Goal: Task Accomplishment & Management: Manage account settings

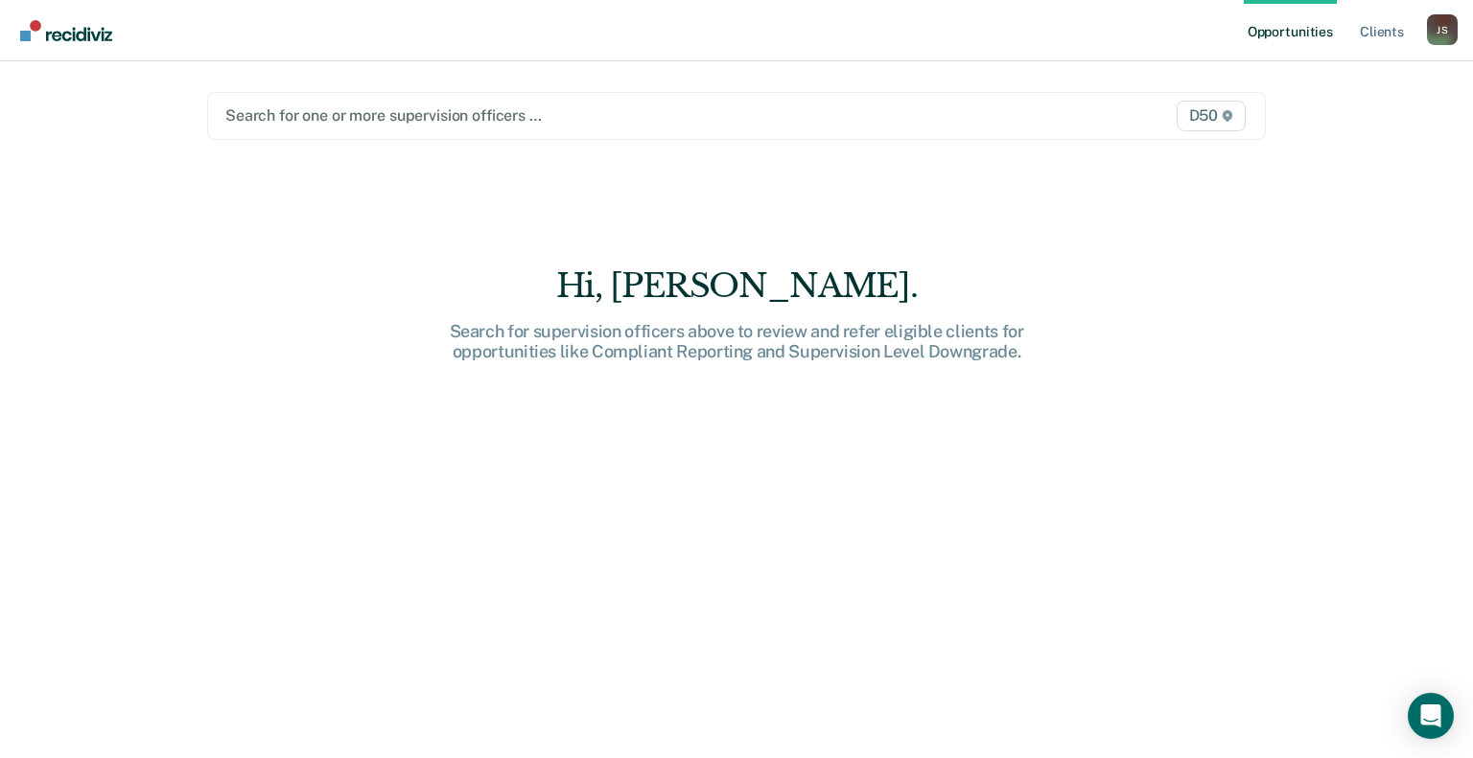
click at [390, 105] on div at bounding box center [582, 116] width 714 height 22
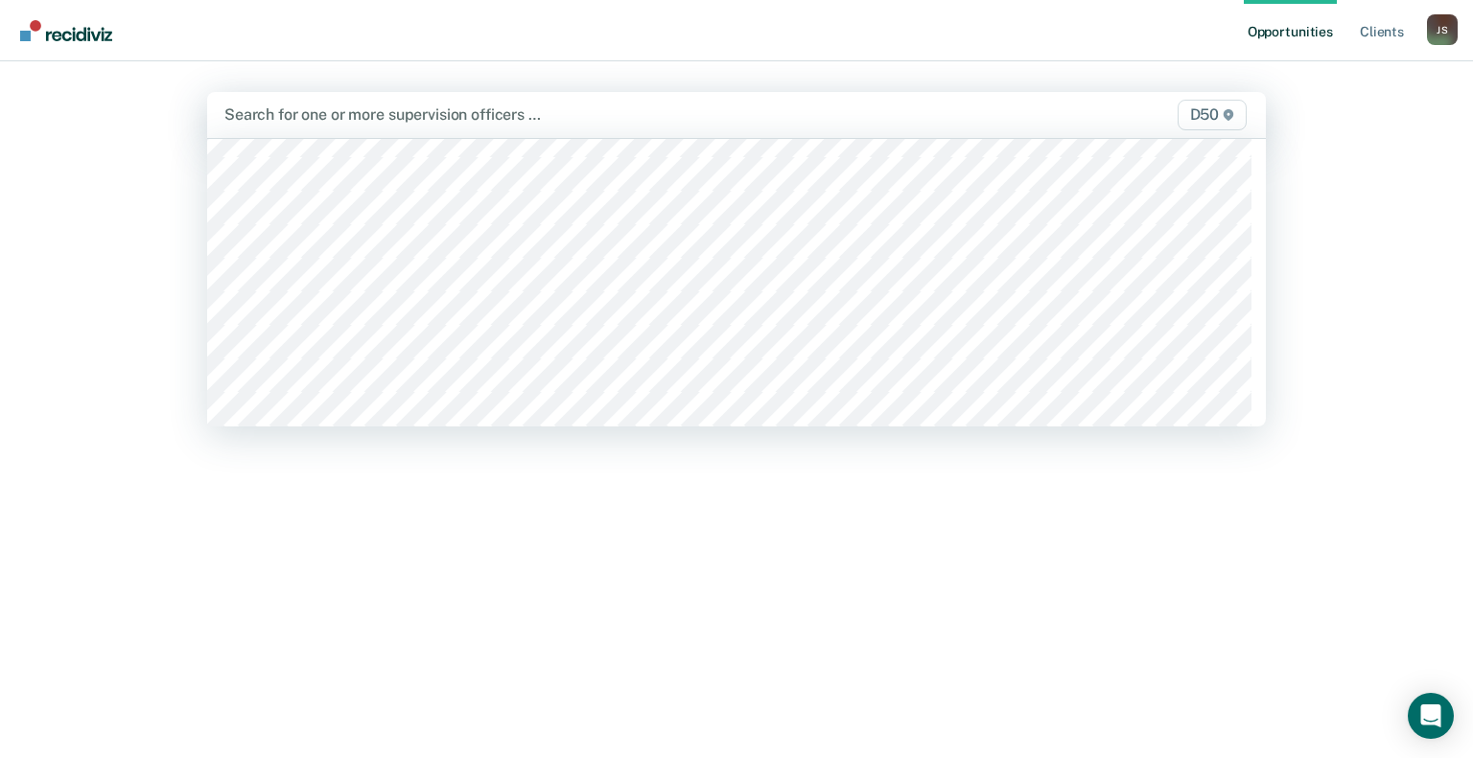
scroll to position [288, 0]
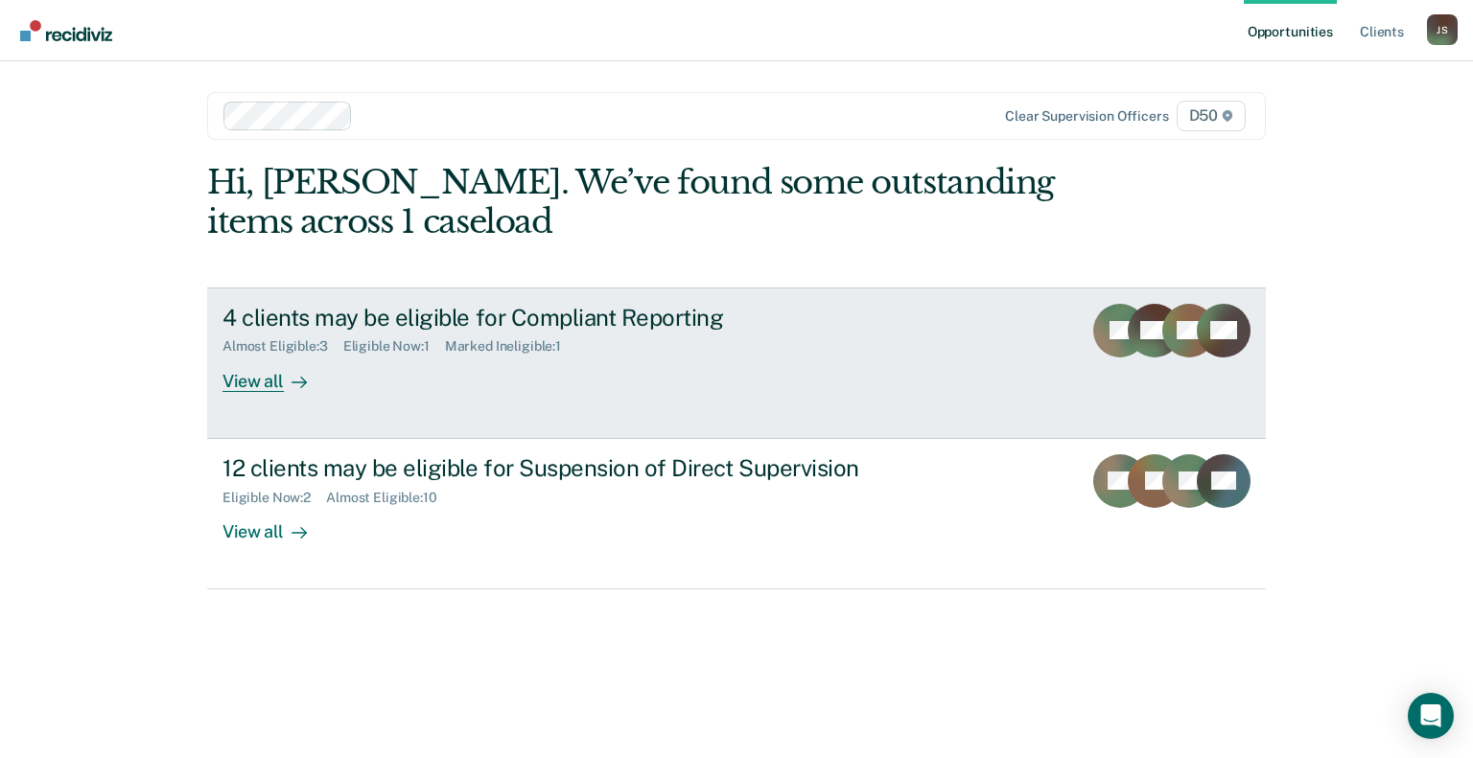
click at [271, 379] on div "View all" at bounding box center [275, 373] width 107 height 37
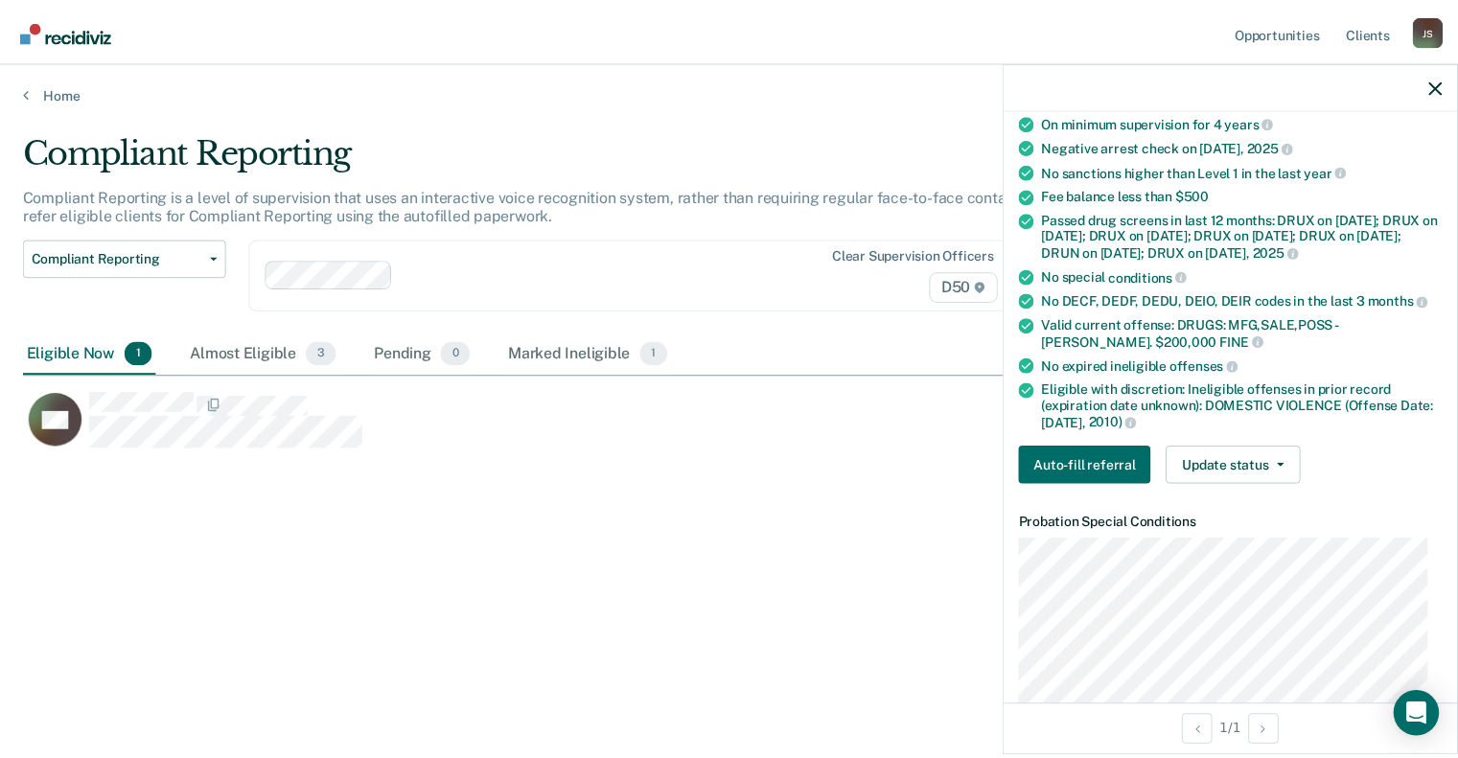
scroll to position [96, 0]
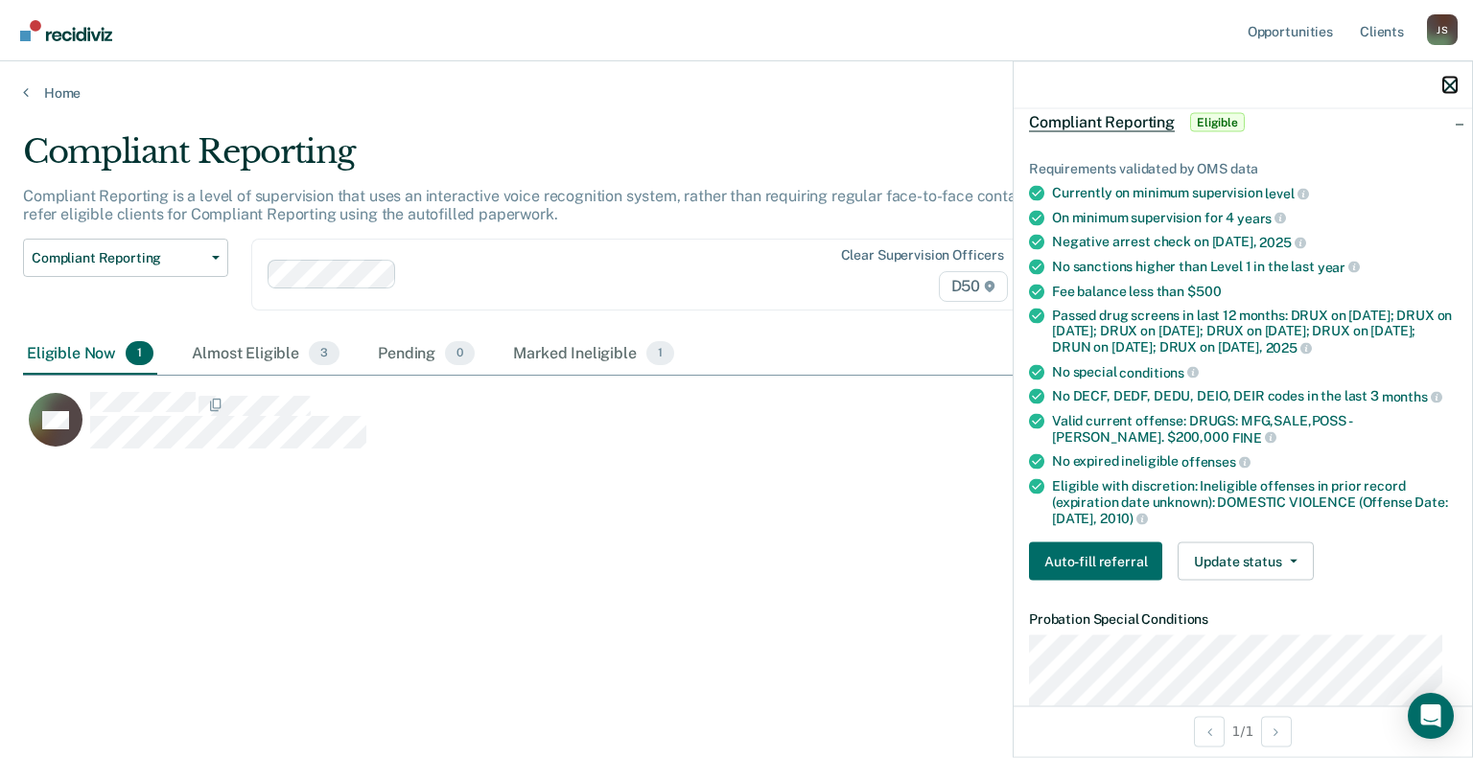
drag, startPoint x: 1448, startPoint y: 87, endPoint x: 1436, endPoint y: 94, distance: 13.3
click at [1448, 87] on icon "button" at bounding box center [1449, 85] width 13 height 13
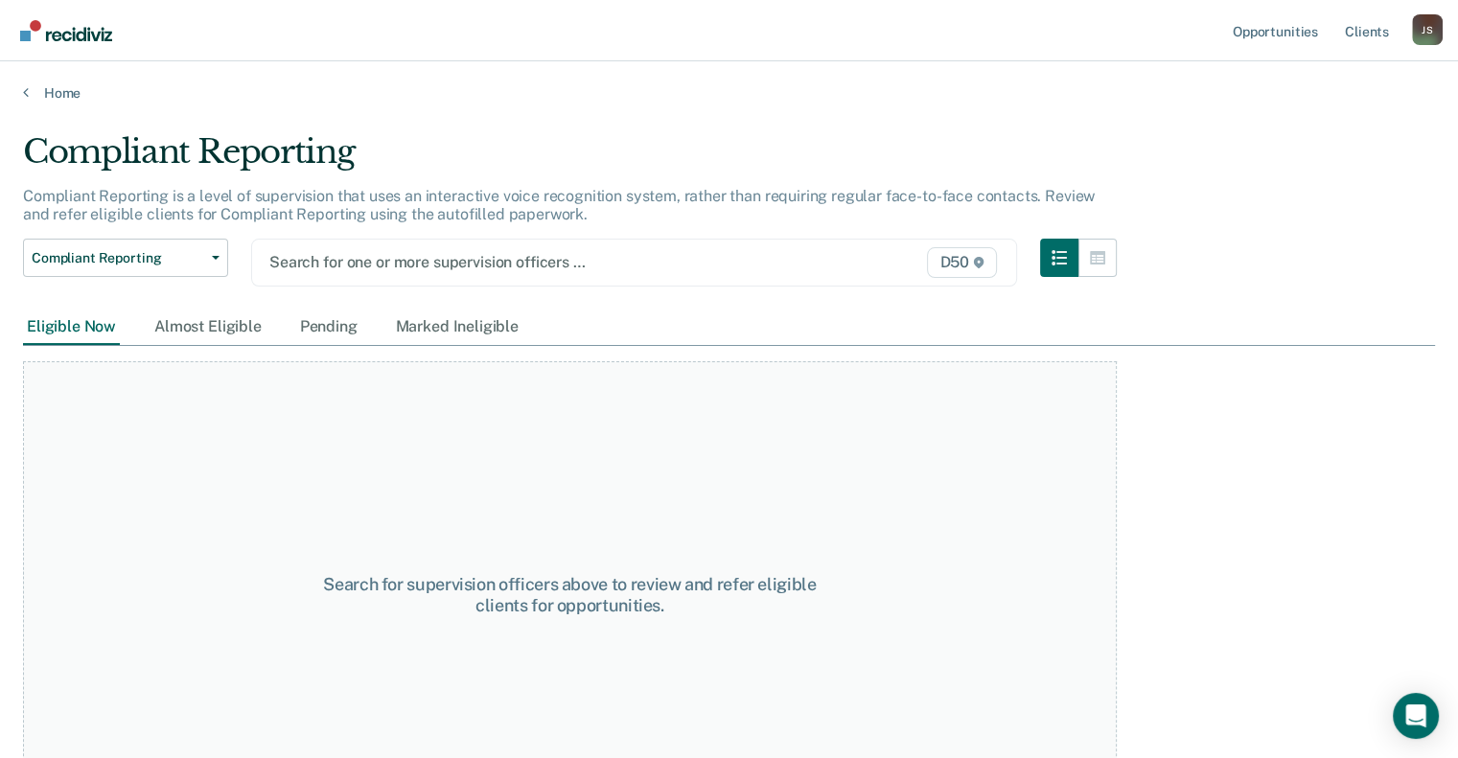
click at [353, 256] on div at bounding box center [523, 262] width 509 height 22
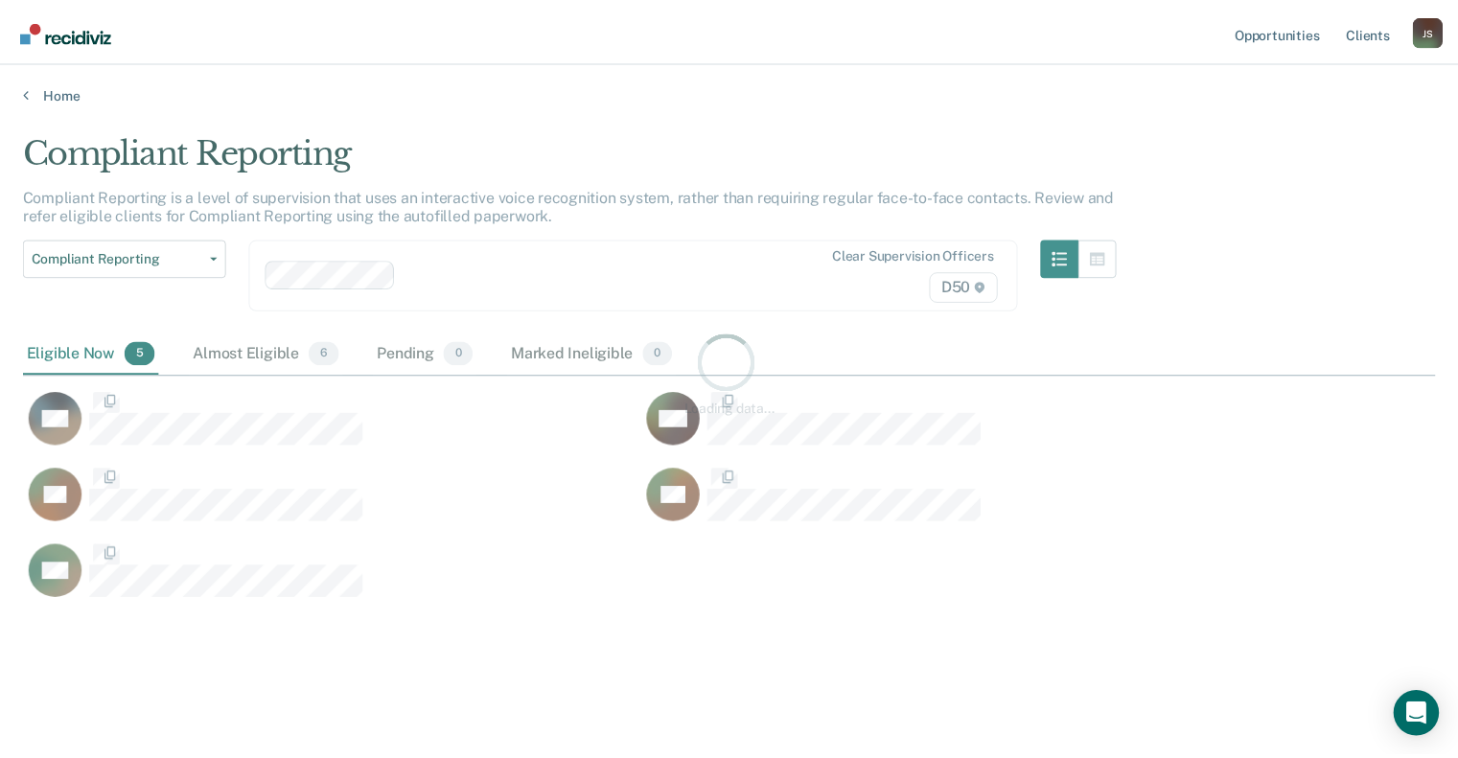
scroll to position [468, 1411]
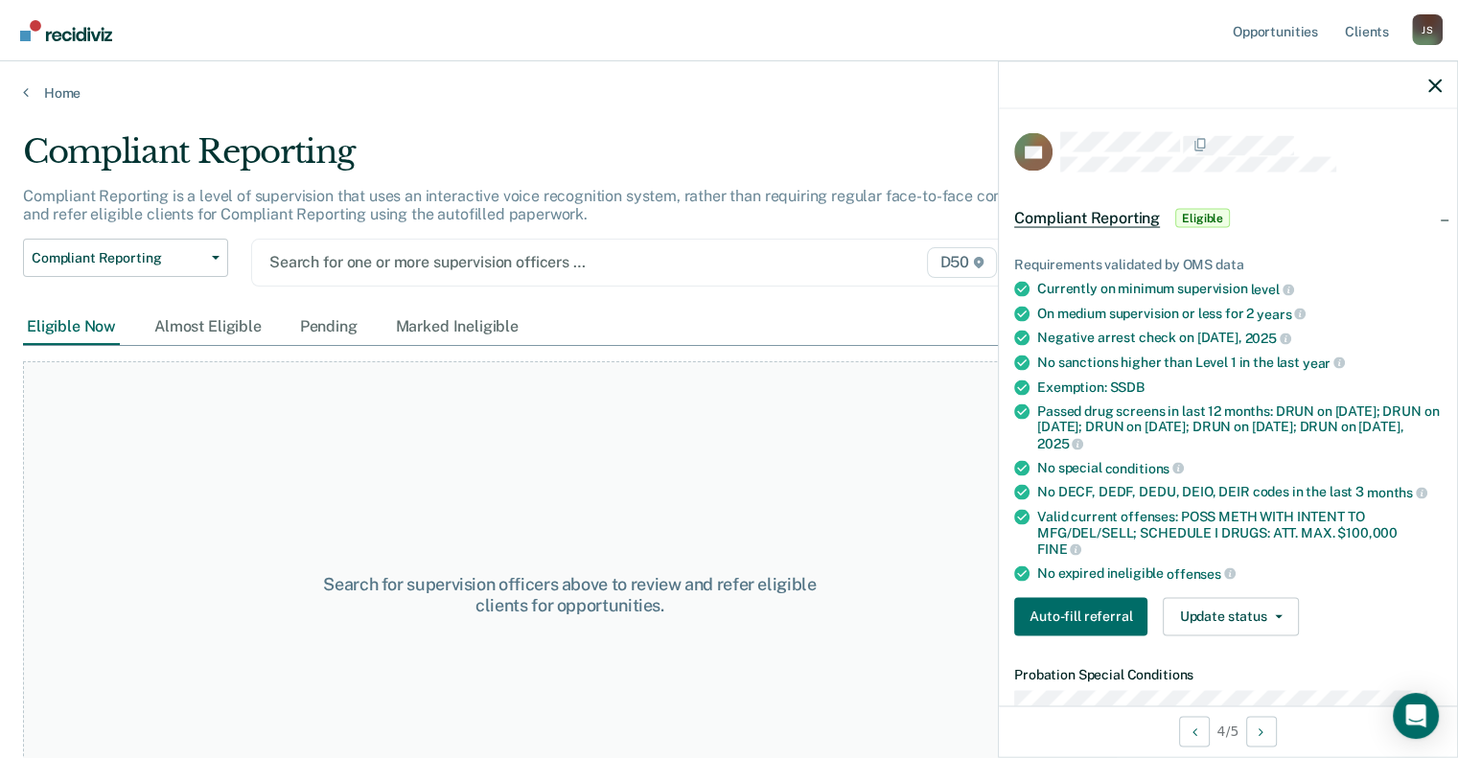
click at [455, 259] on div at bounding box center [523, 262] width 509 height 22
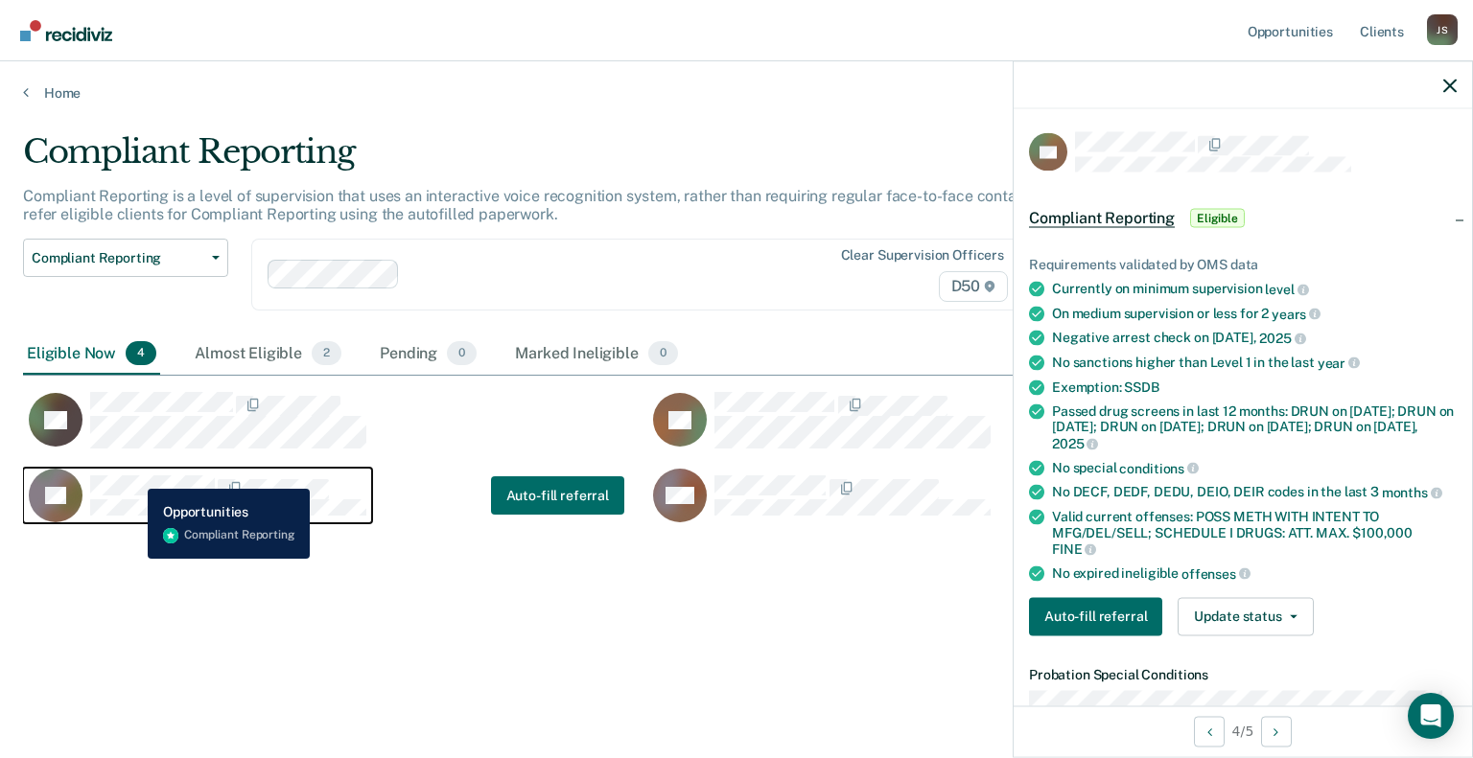
drag, startPoint x: 176, startPoint y: 475, endPoint x: 133, endPoint y: 475, distance: 43.1
click at [133, 475] on div "TL" at bounding box center [198, 496] width 338 height 54
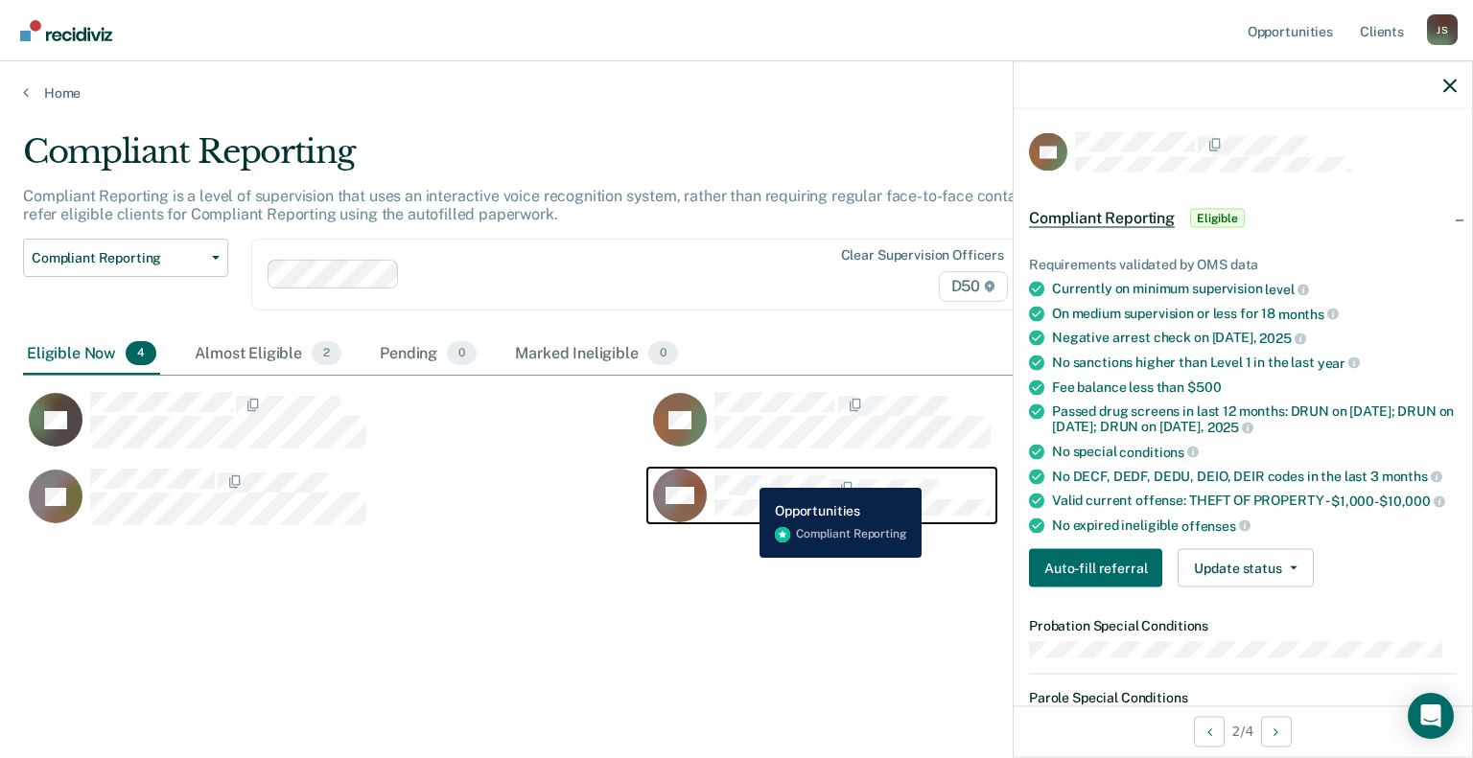
click at [744, 474] on div "MD" at bounding box center [822, 496] width 338 height 54
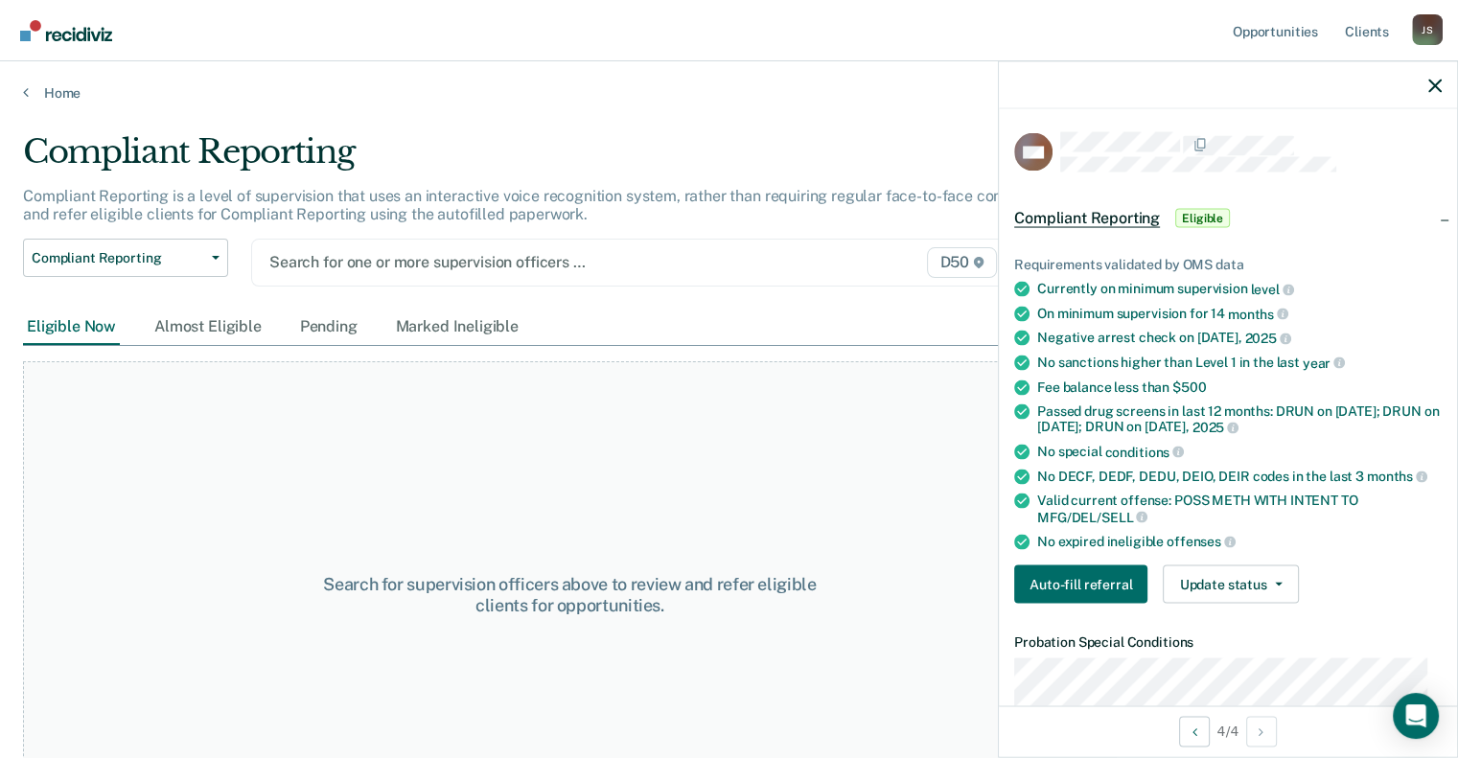
click at [363, 266] on div at bounding box center [523, 262] width 509 height 22
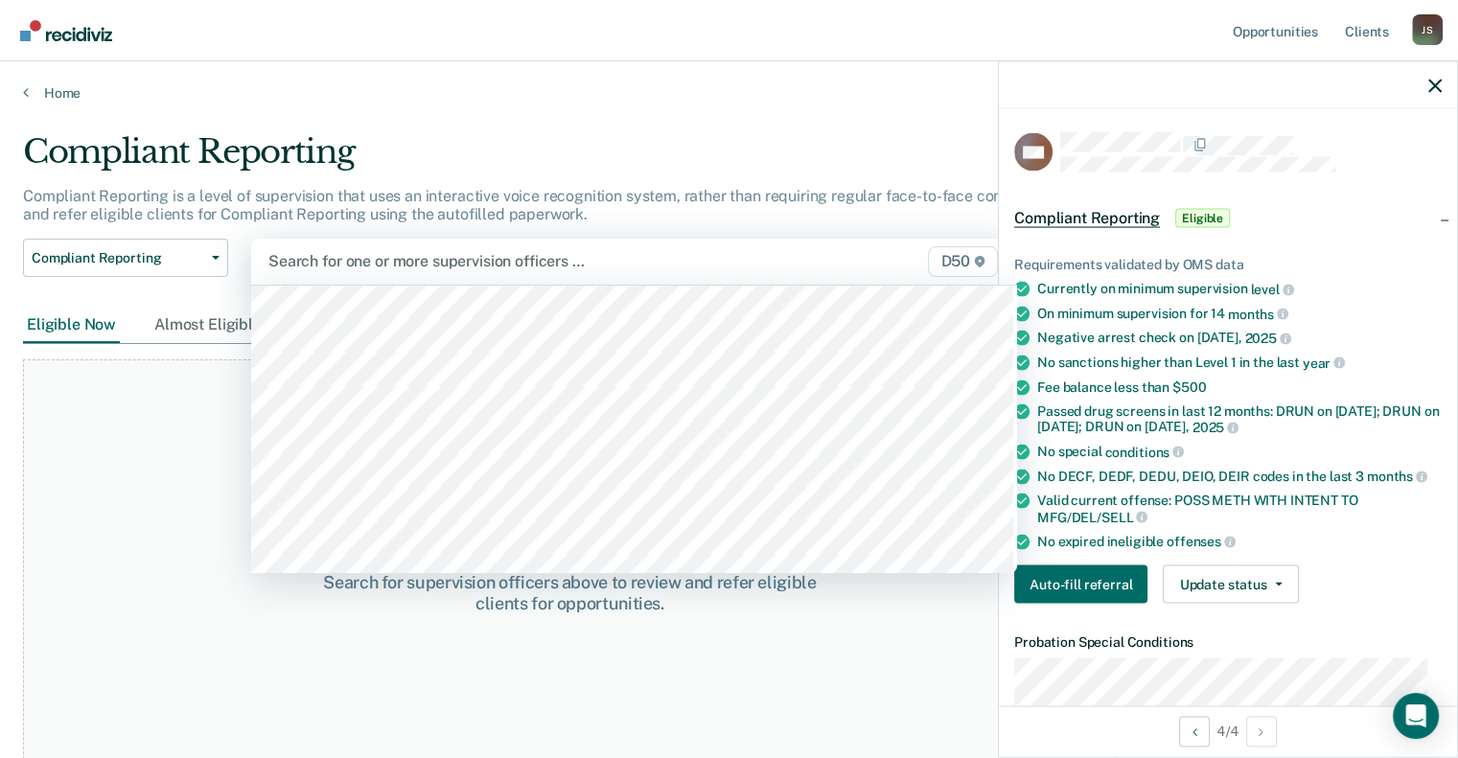
scroll to position [575, 0]
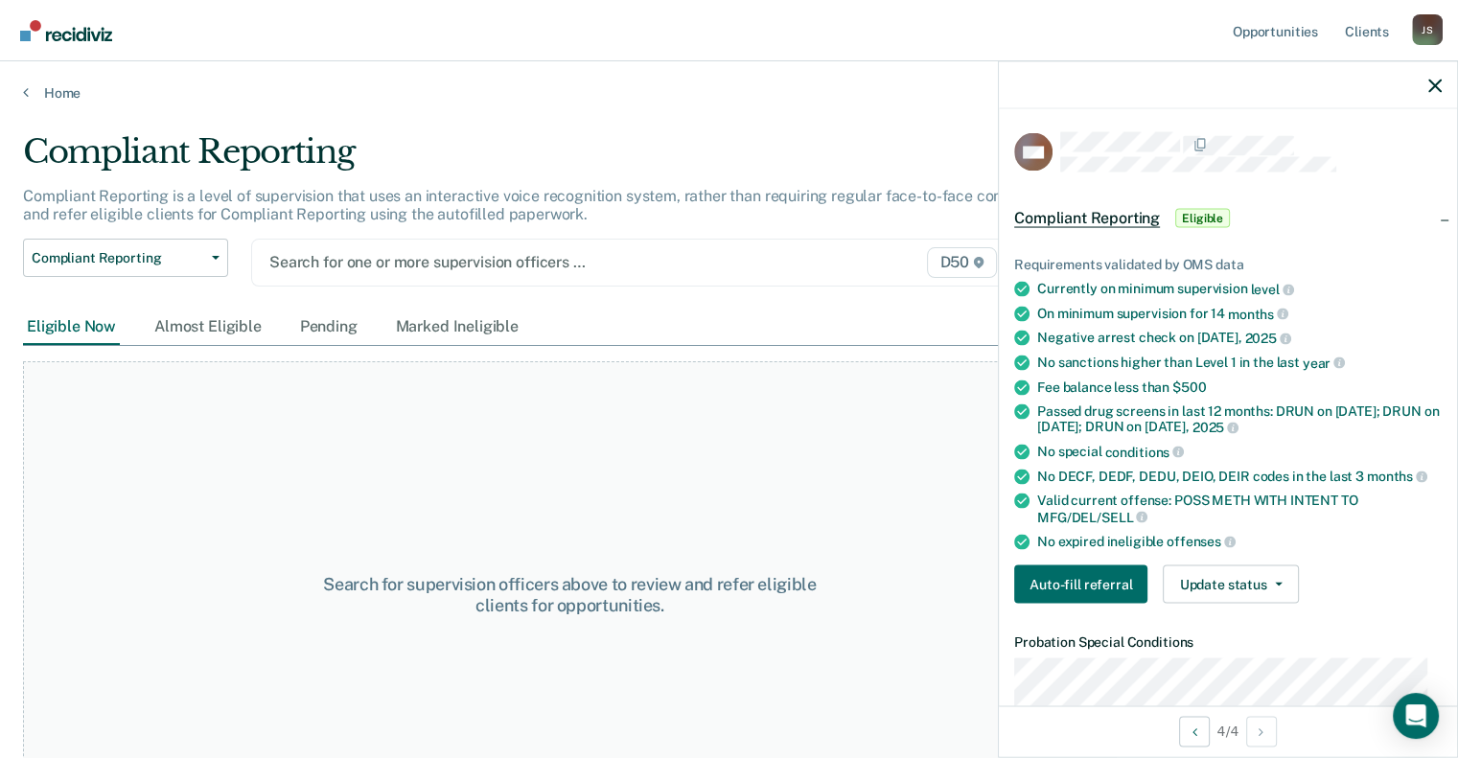
click at [380, 275] on div "Search for one or more supervision officers … D50" at bounding box center [634, 263] width 766 height 48
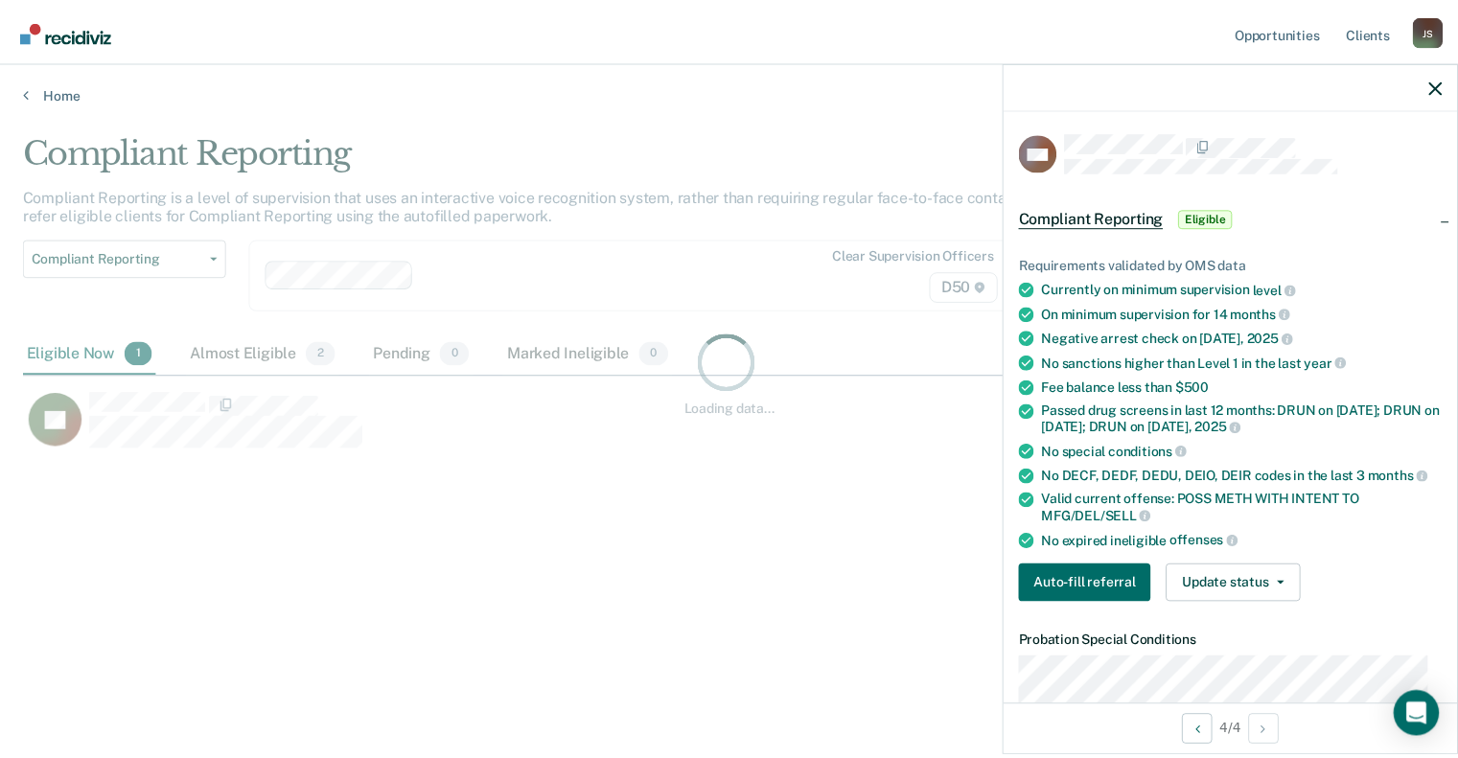
scroll to position [468, 1411]
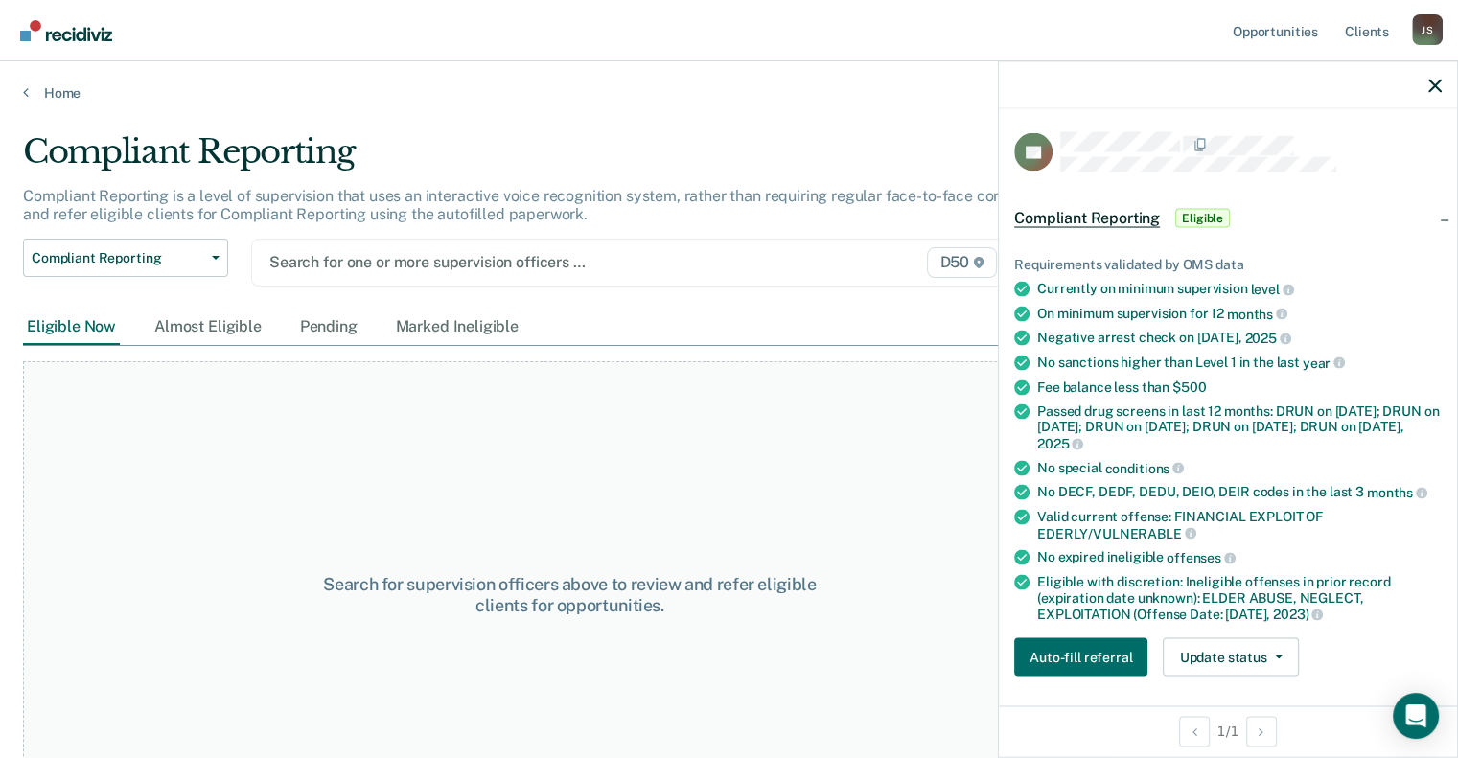
click at [387, 279] on div "Search for one or more supervision officers … D50" at bounding box center [634, 263] width 766 height 48
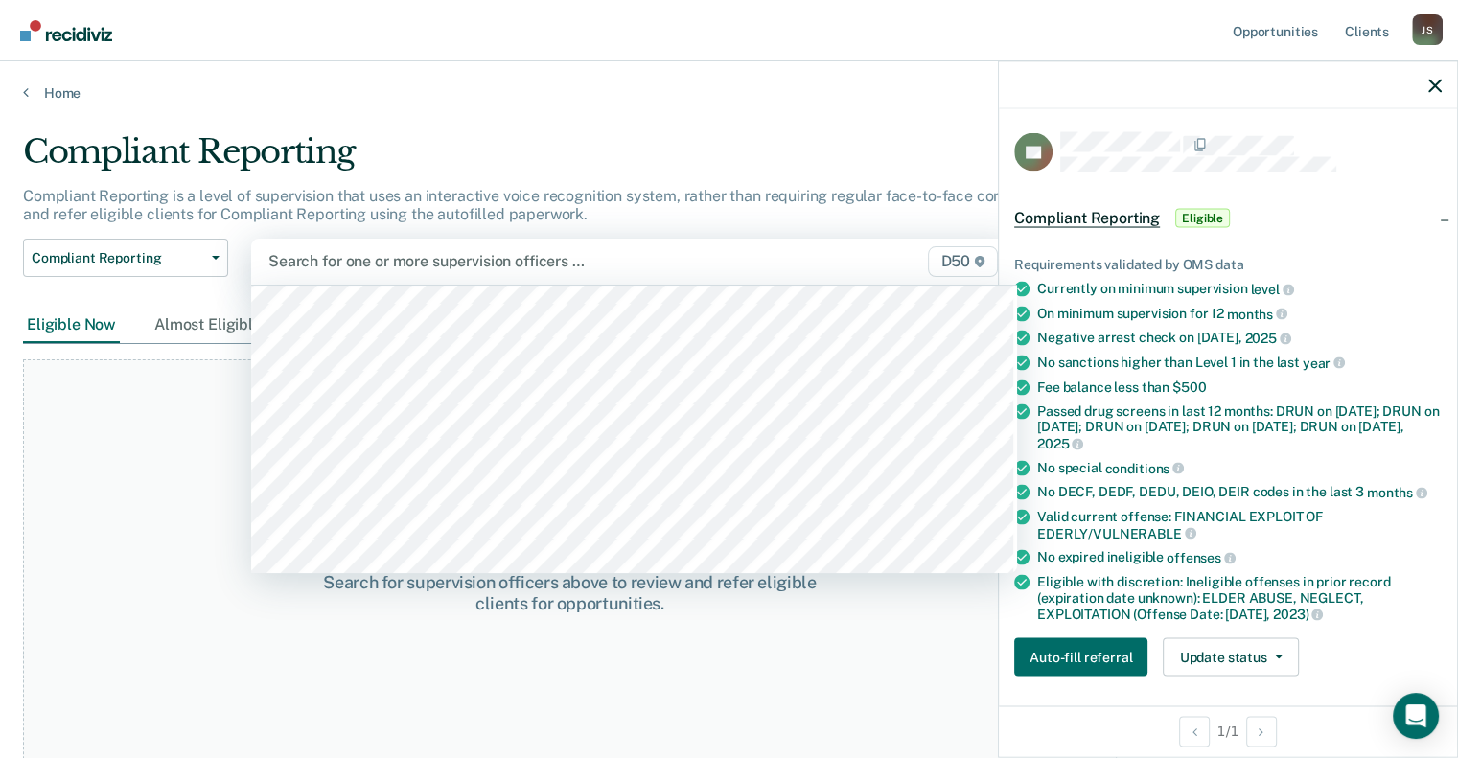
scroll to position [671, 0]
click at [403, 271] on div at bounding box center [523, 261] width 511 height 22
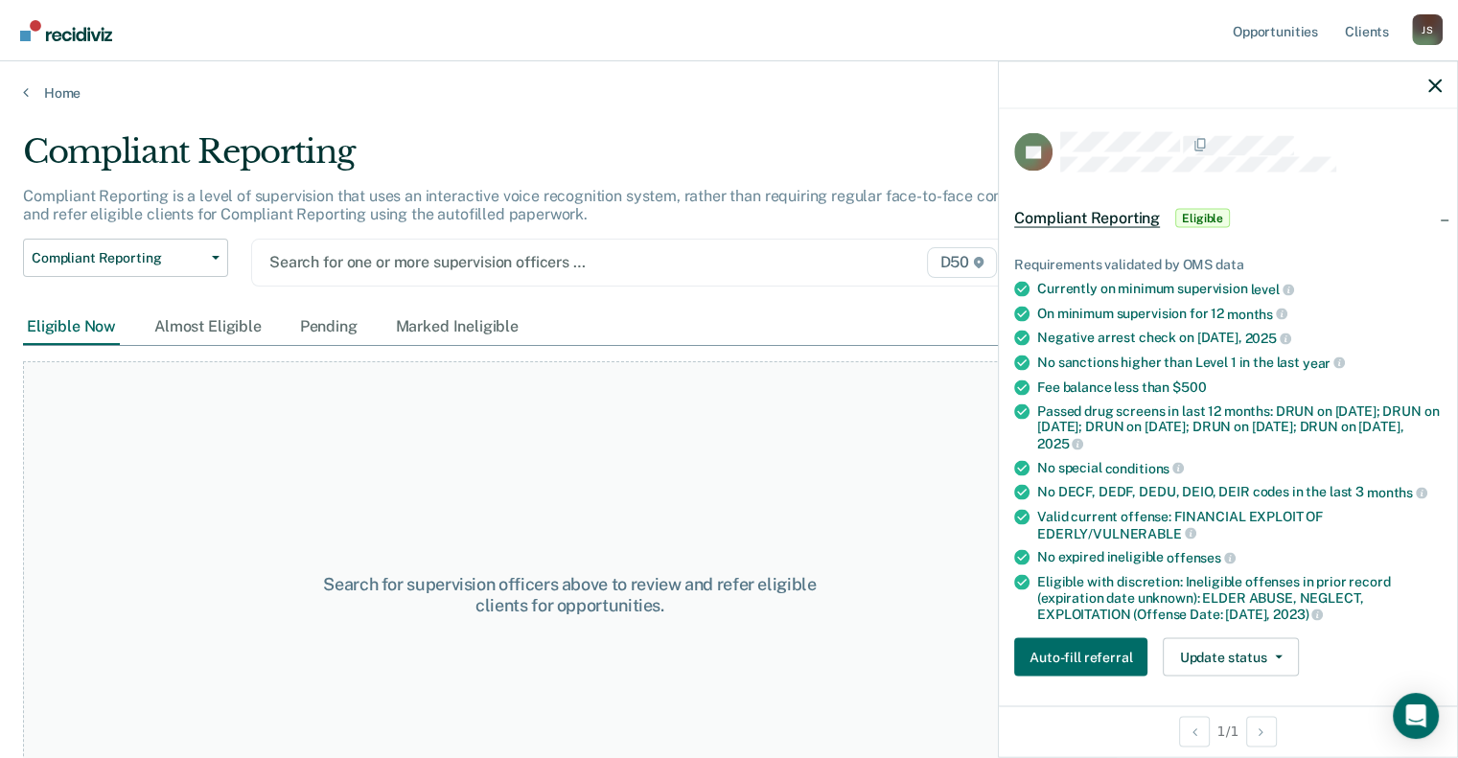
click at [363, 271] on div at bounding box center [523, 262] width 509 height 22
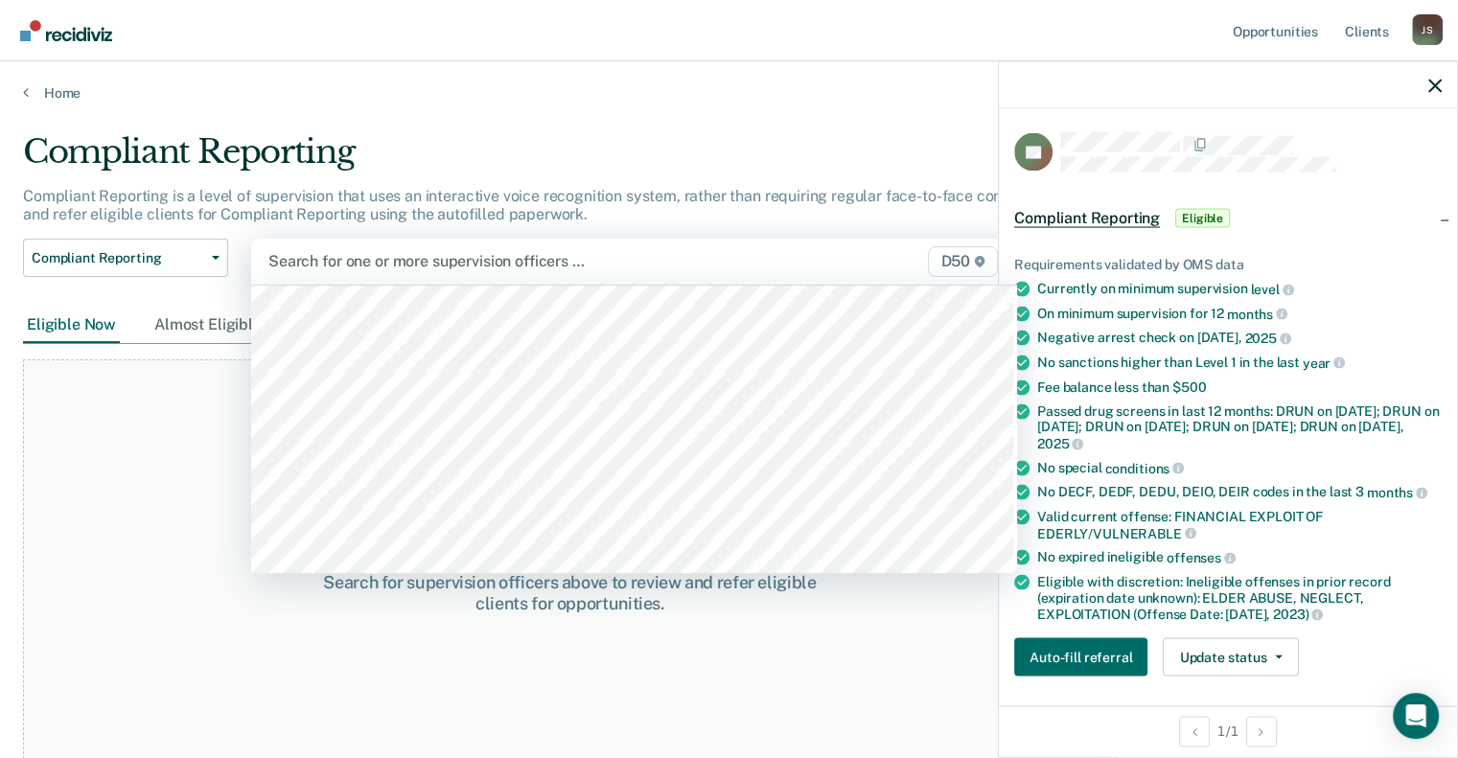
scroll to position [863, 0]
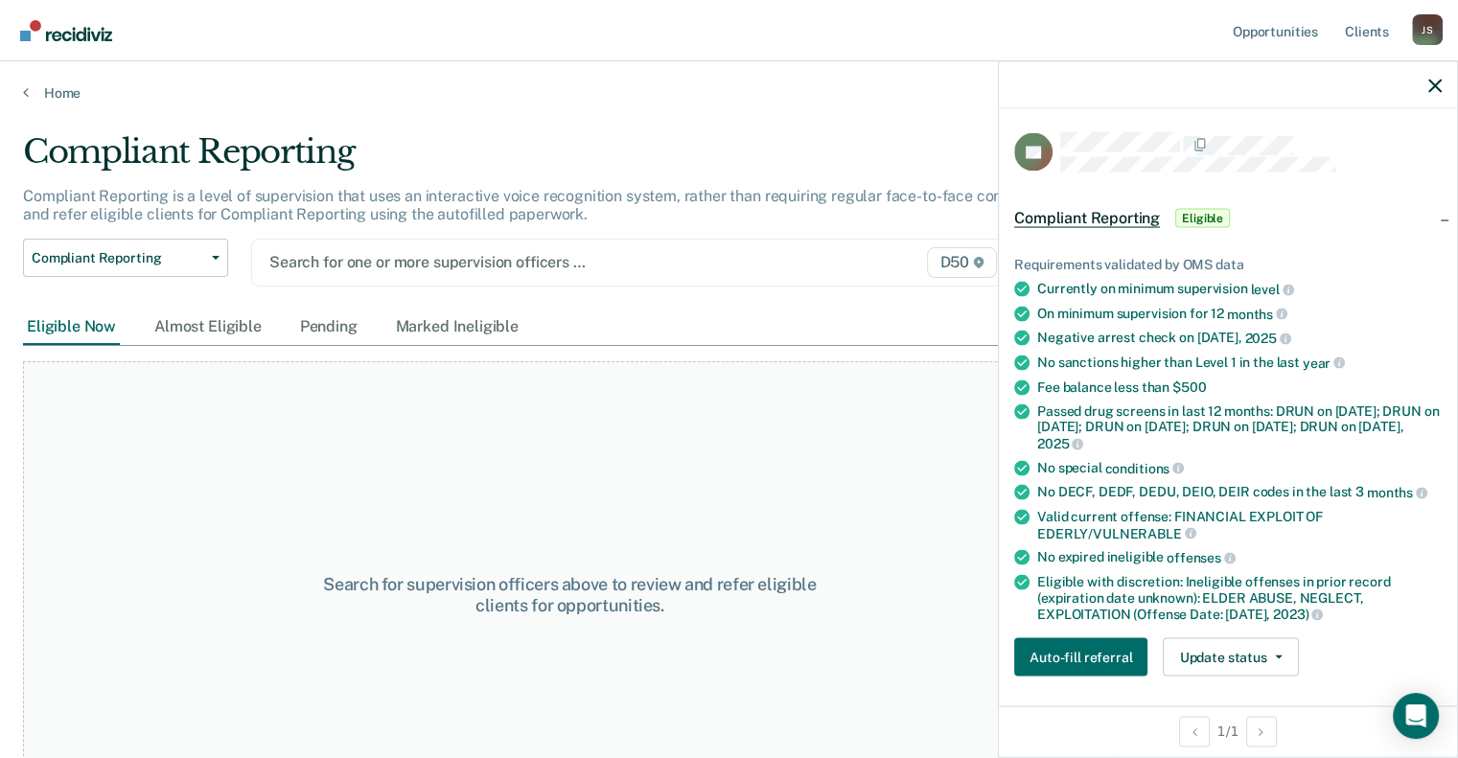
click at [364, 276] on div "Search for one or more supervision officers … D50" at bounding box center [634, 263] width 766 height 48
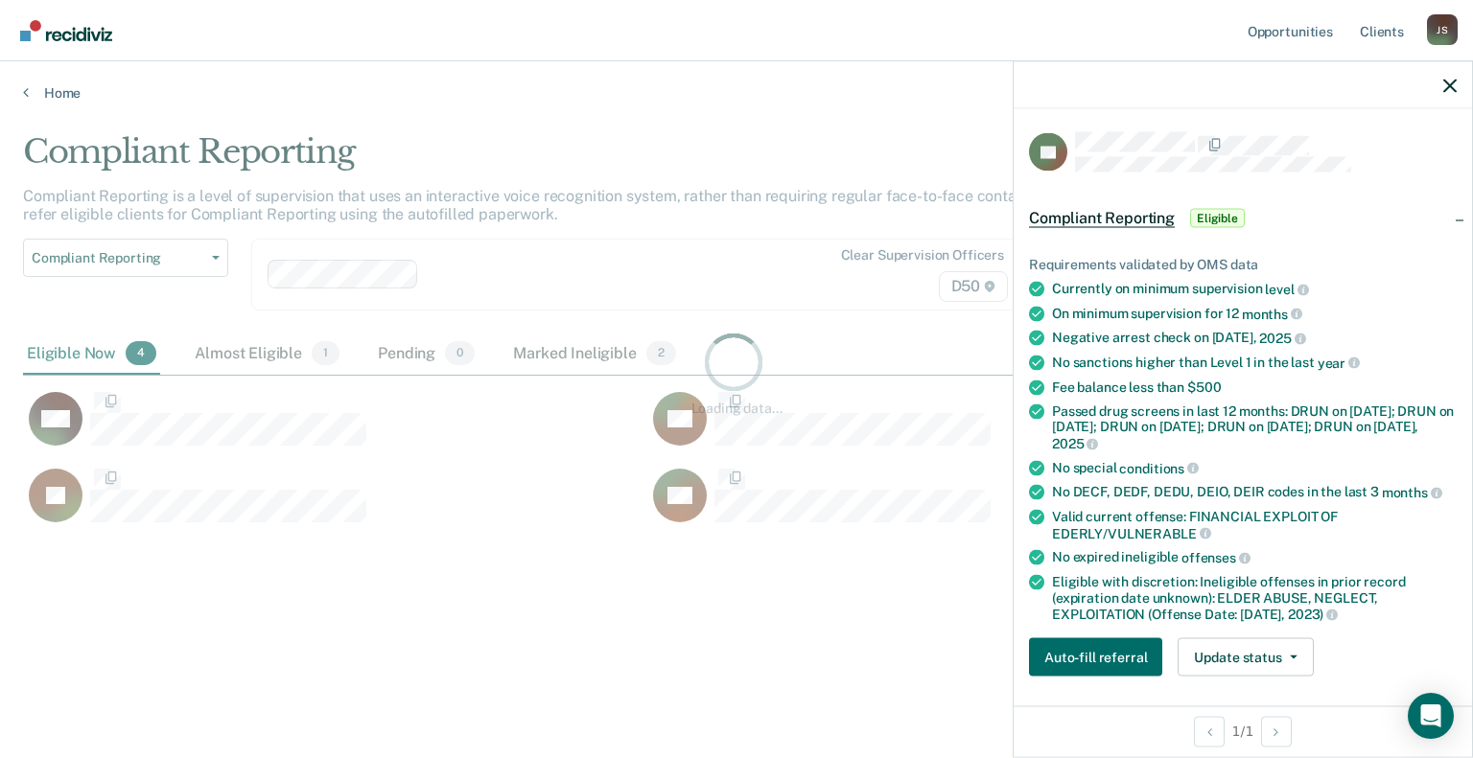
scroll to position [468, 1411]
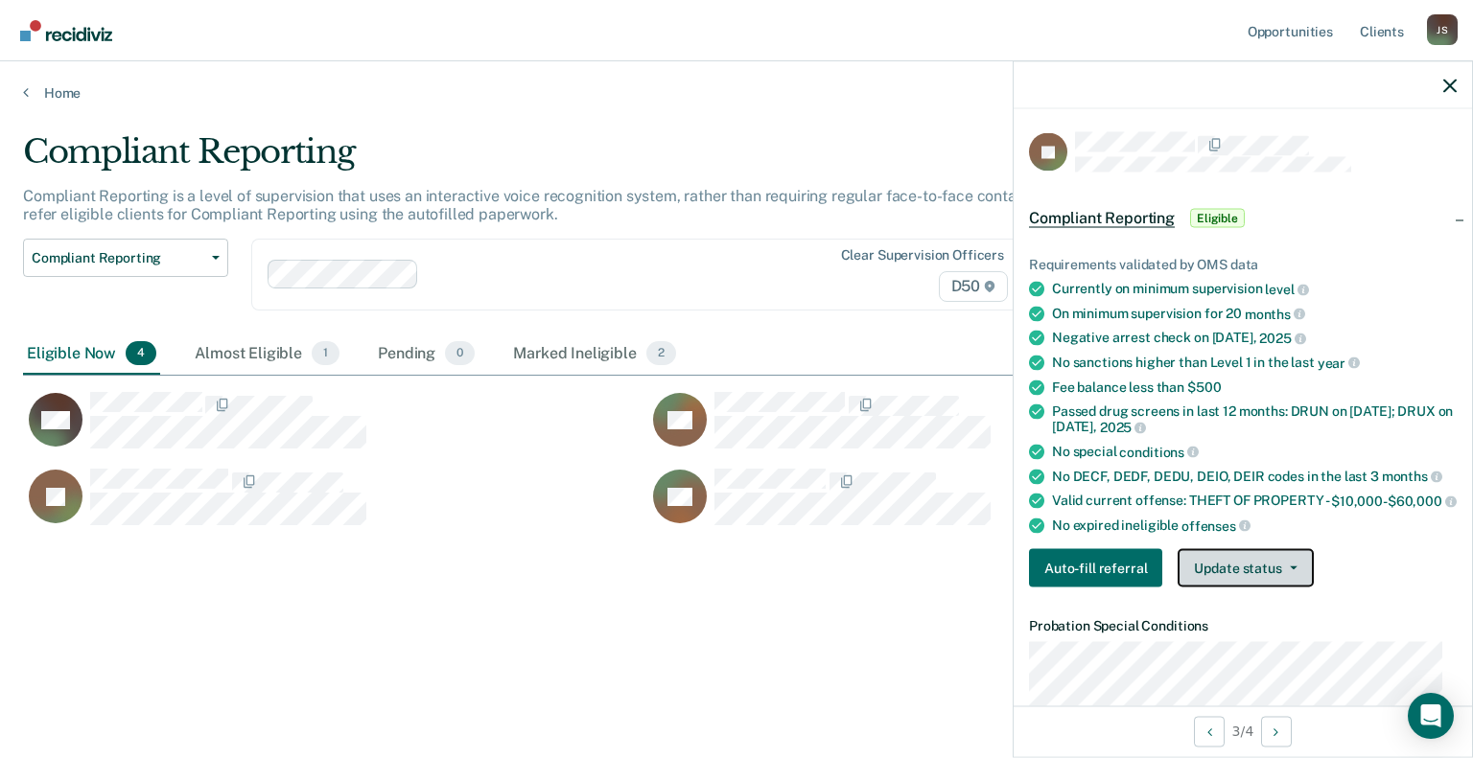
click at [1250, 575] on button "Update status" at bounding box center [1244, 568] width 135 height 38
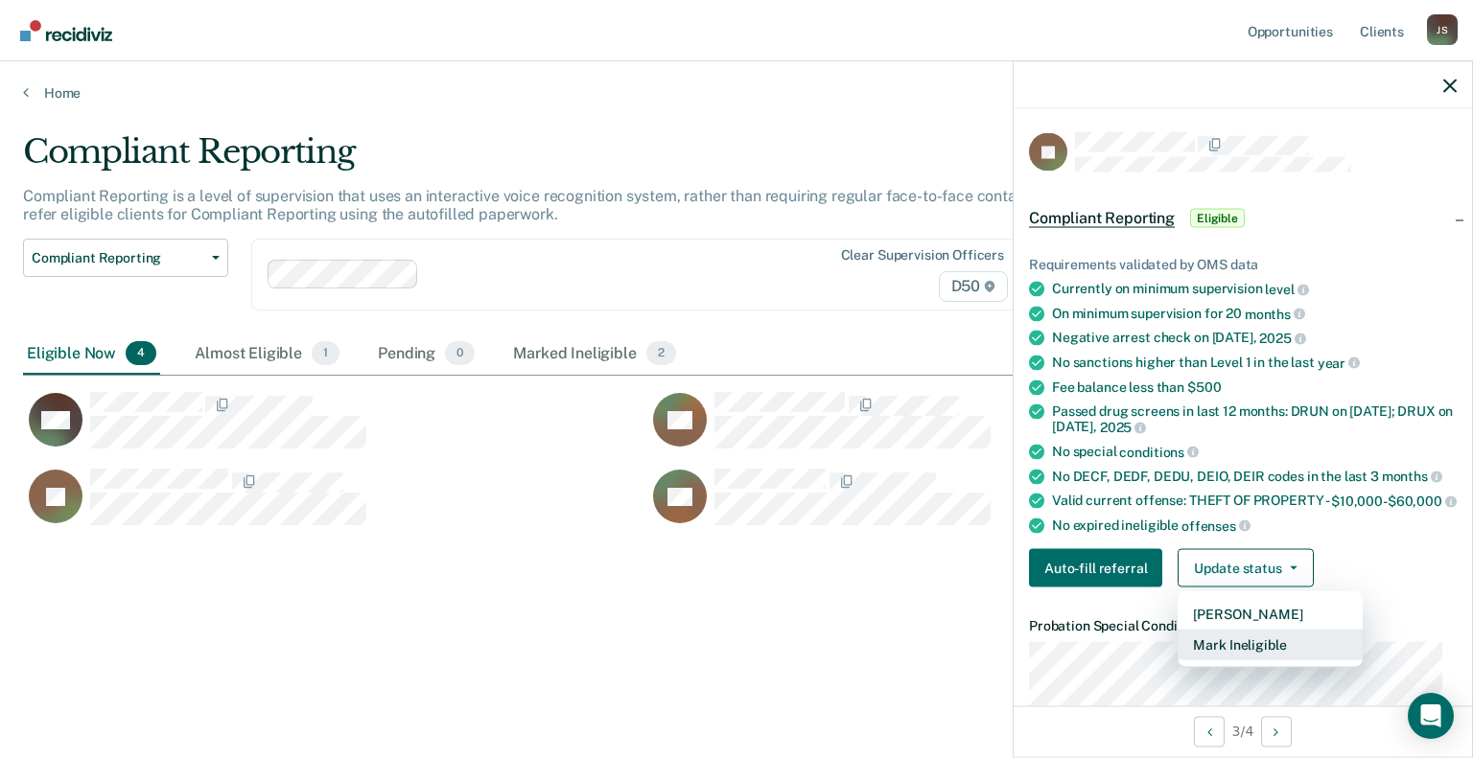
click at [1235, 661] on button "Mark Ineligible" at bounding box center [1269, 645] width 185 height 31
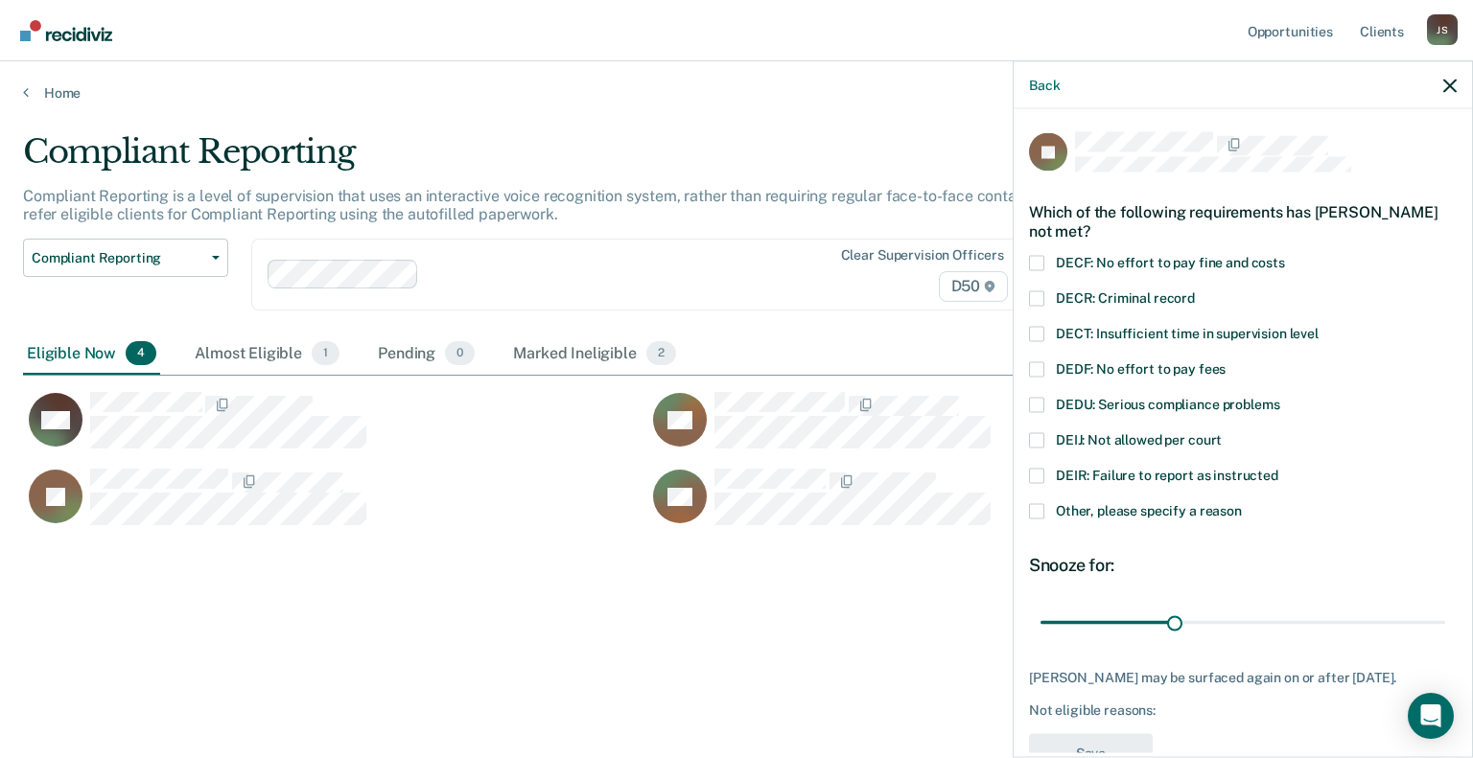
click at [1036, 512] on span at bounding box center [1036, 510] width 15 height 15
click at [1242, 503] on input "Other, please specify a reason" at bounding box center [1242, 503] width 0 height 0
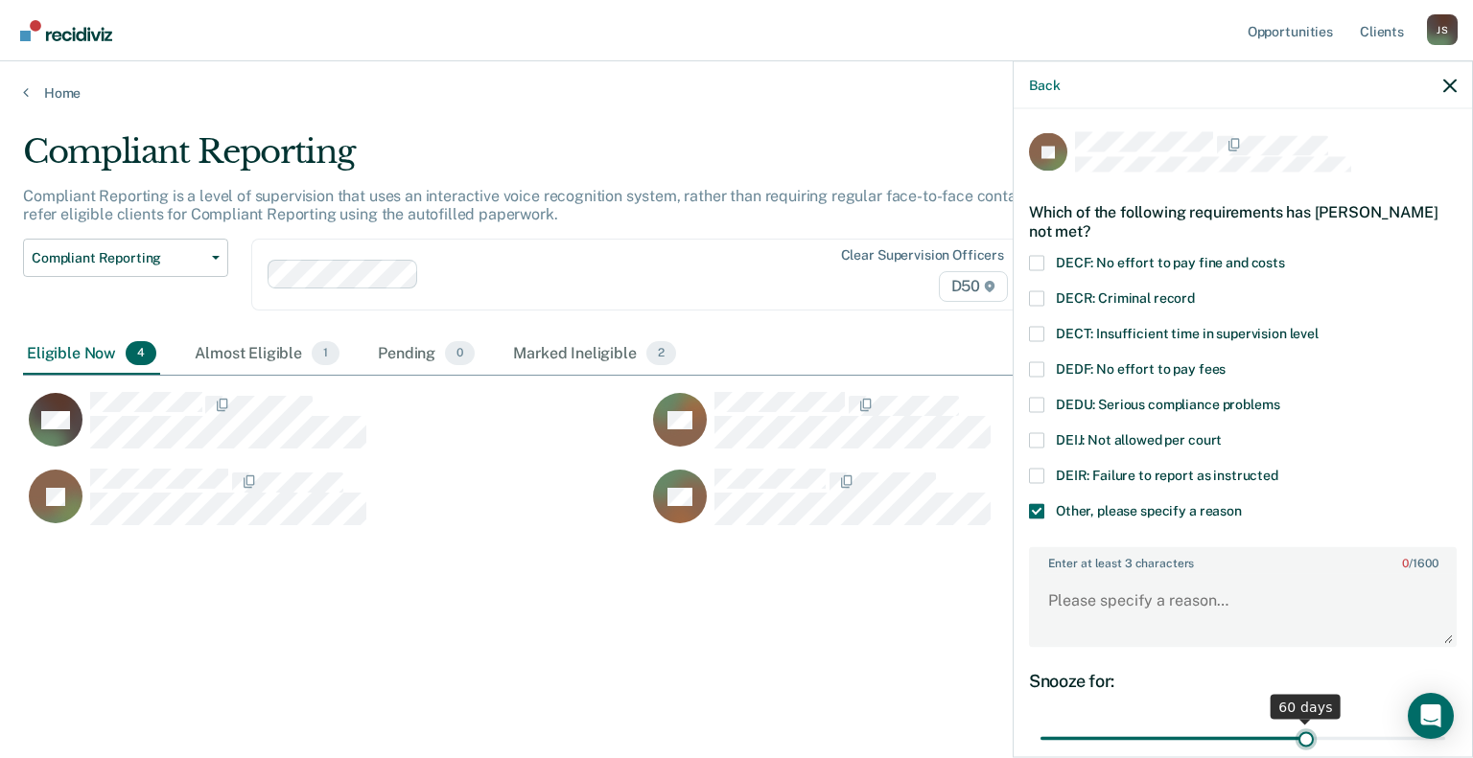
drag, startPoint x: 1163, startPoint y: 734, endPoint x: 1295, endPoint y: 739, distance: 132.4
type input "60"
click at [1295, 739] on input "range" at bounding box center [1242, 739] width 405 height 34
click at [1159, 584] on textarea "Enter at least 3 characters 0 / 1600" at bounding box center [1243, 609] width 424 height 71
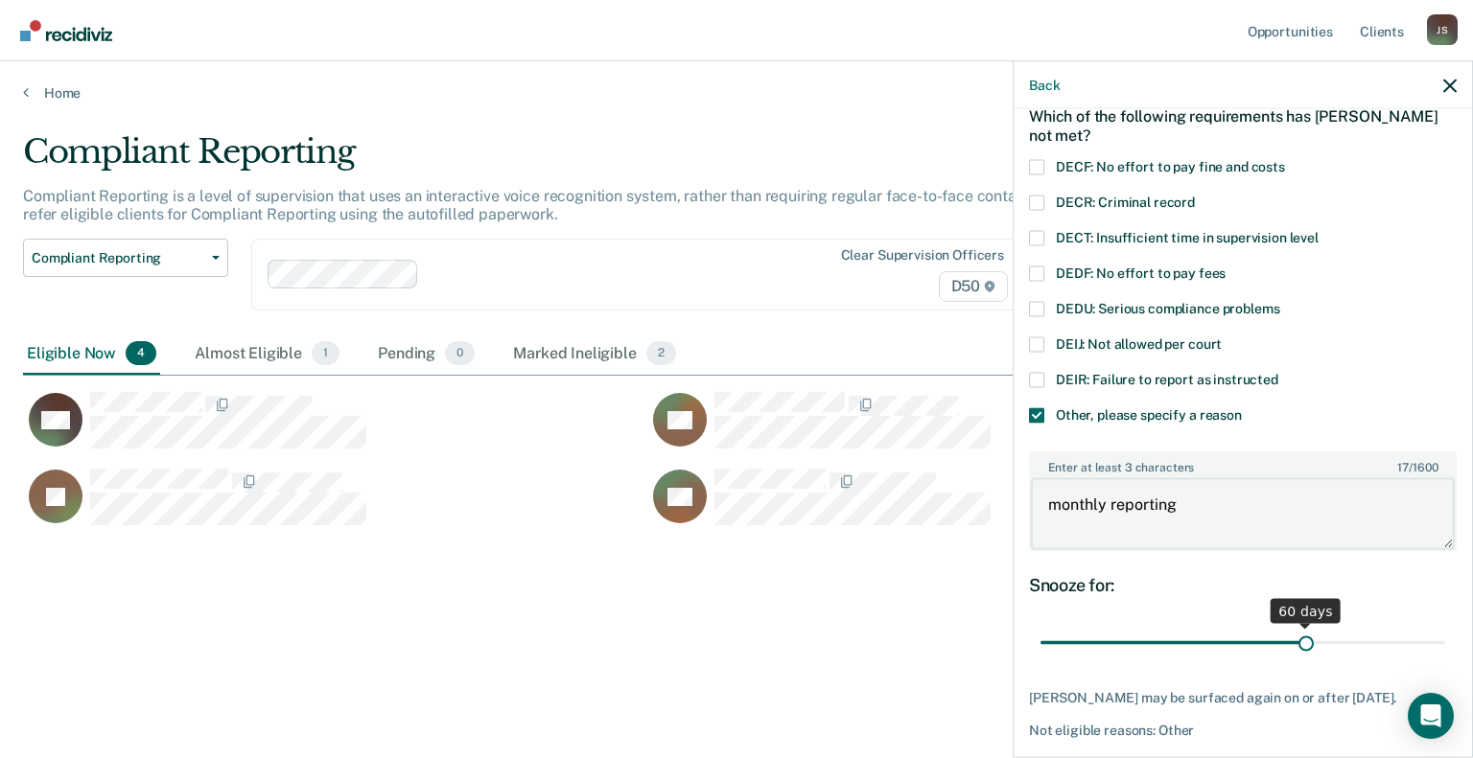
scroll to position [181, 0]
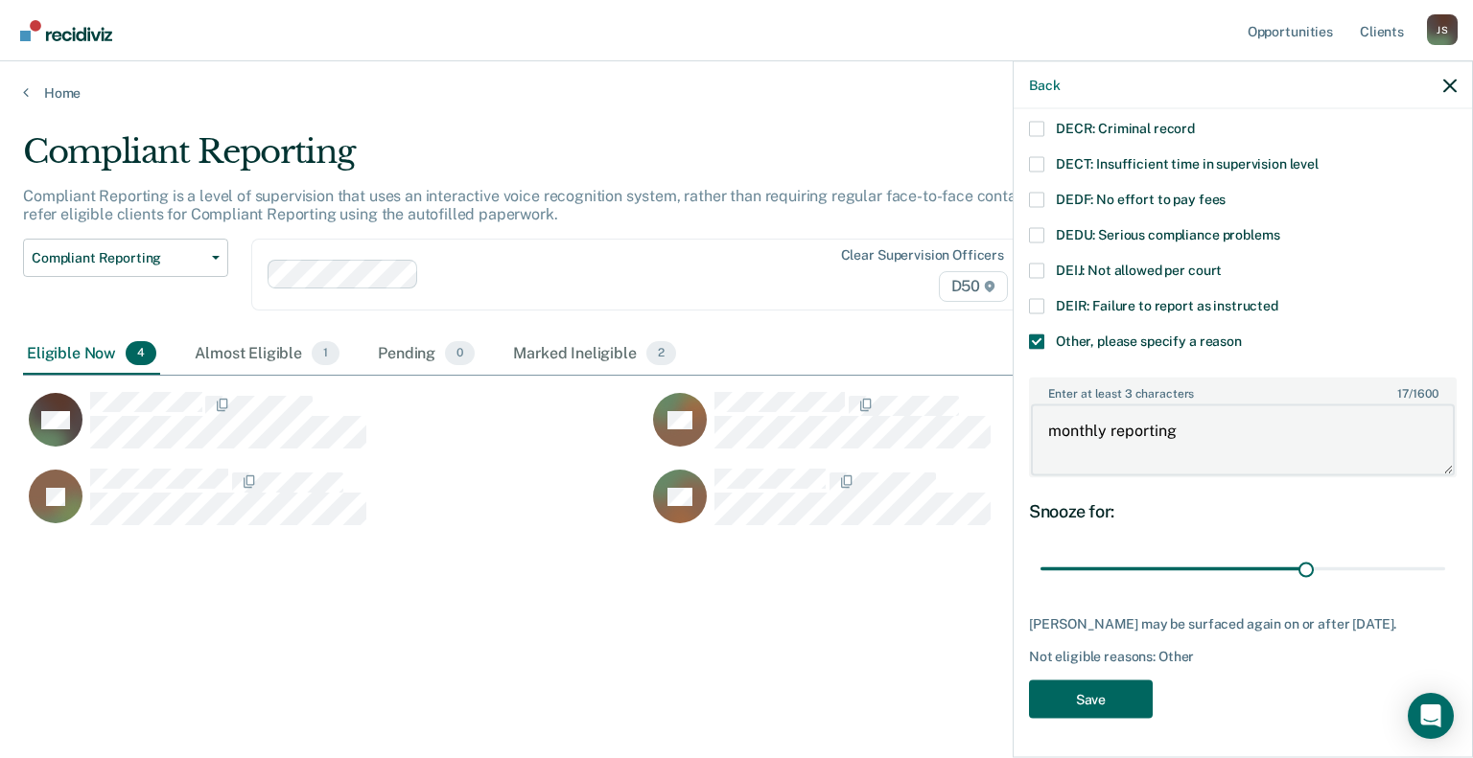
type textarea "monthly reporting"
click at [1093, 704] on button "Save" at bounding box center [1091, 699] width 124 height 39
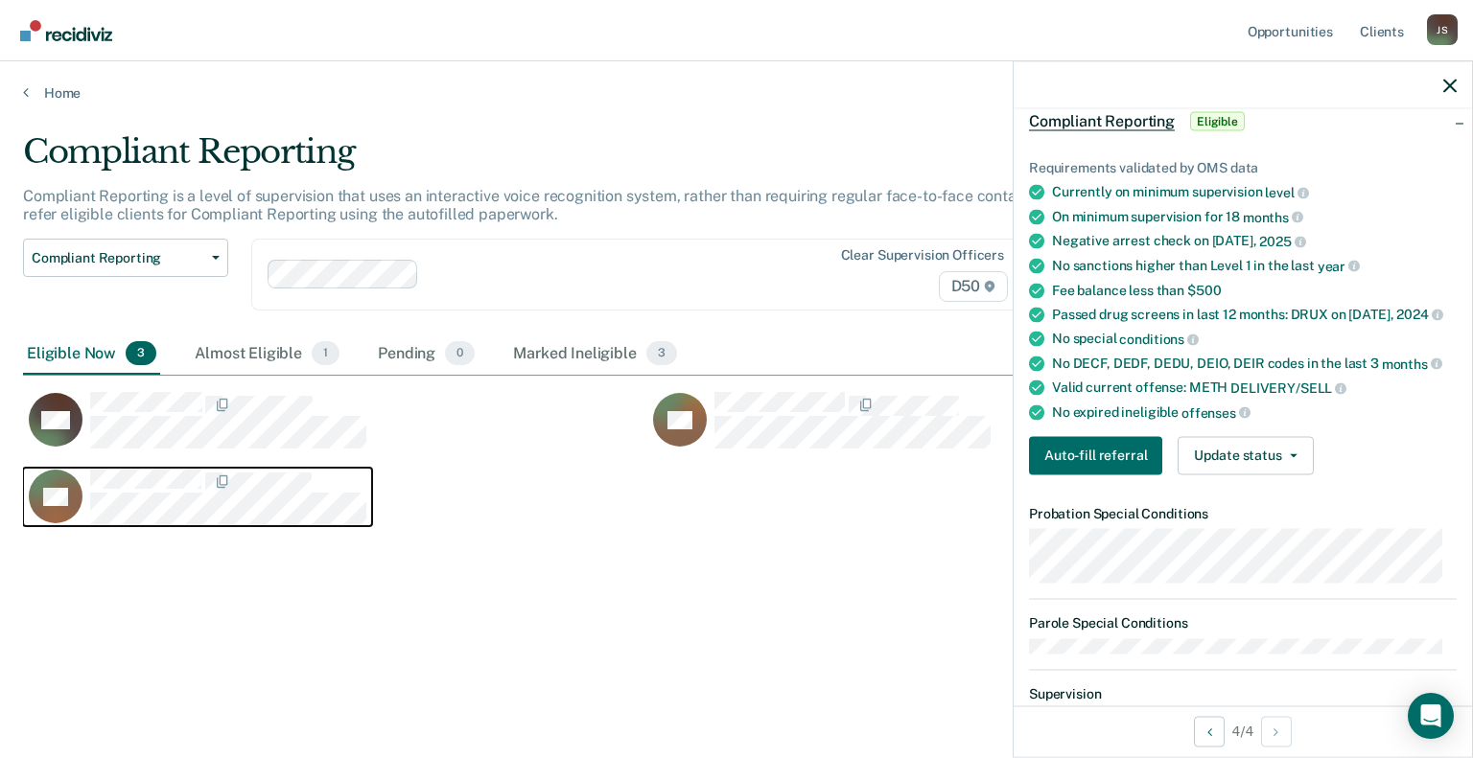
scroll to position [0, 0]
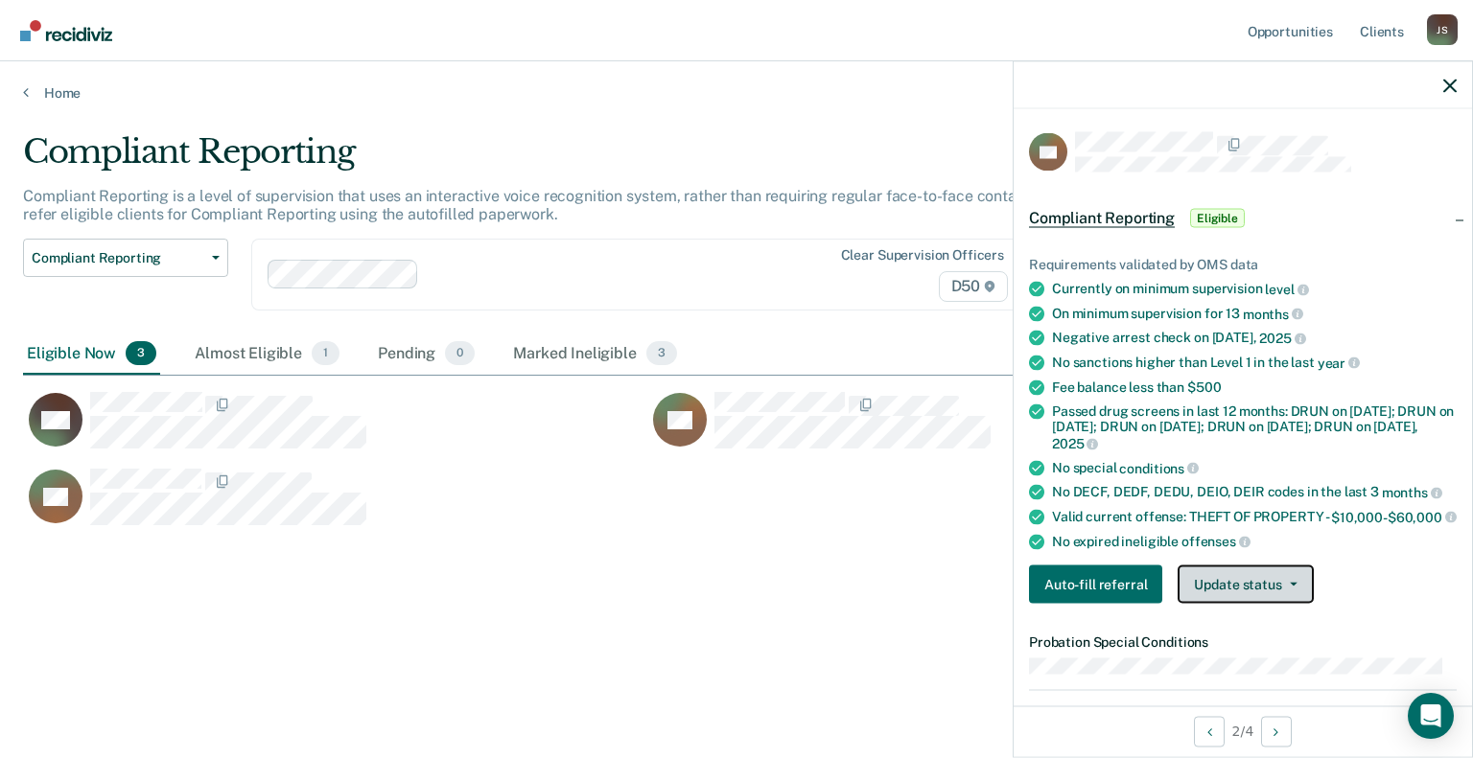
click at [1259, 595] on button "Update status" at bounding box center [1244, 585] width 135 height 38
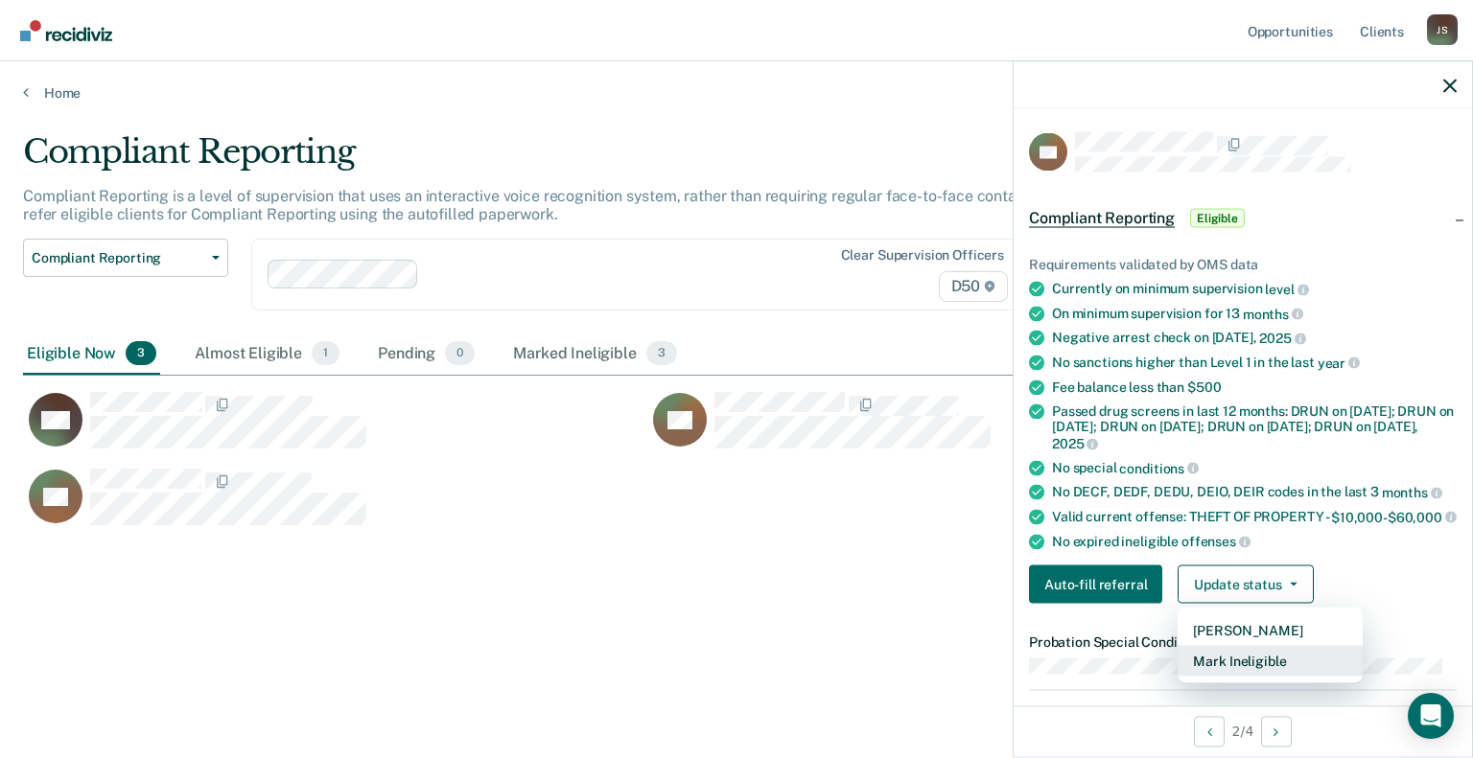
click at [1264, 675] on button "Mark Ineligible" at bounding box center [1269, 661] width 185 height 31
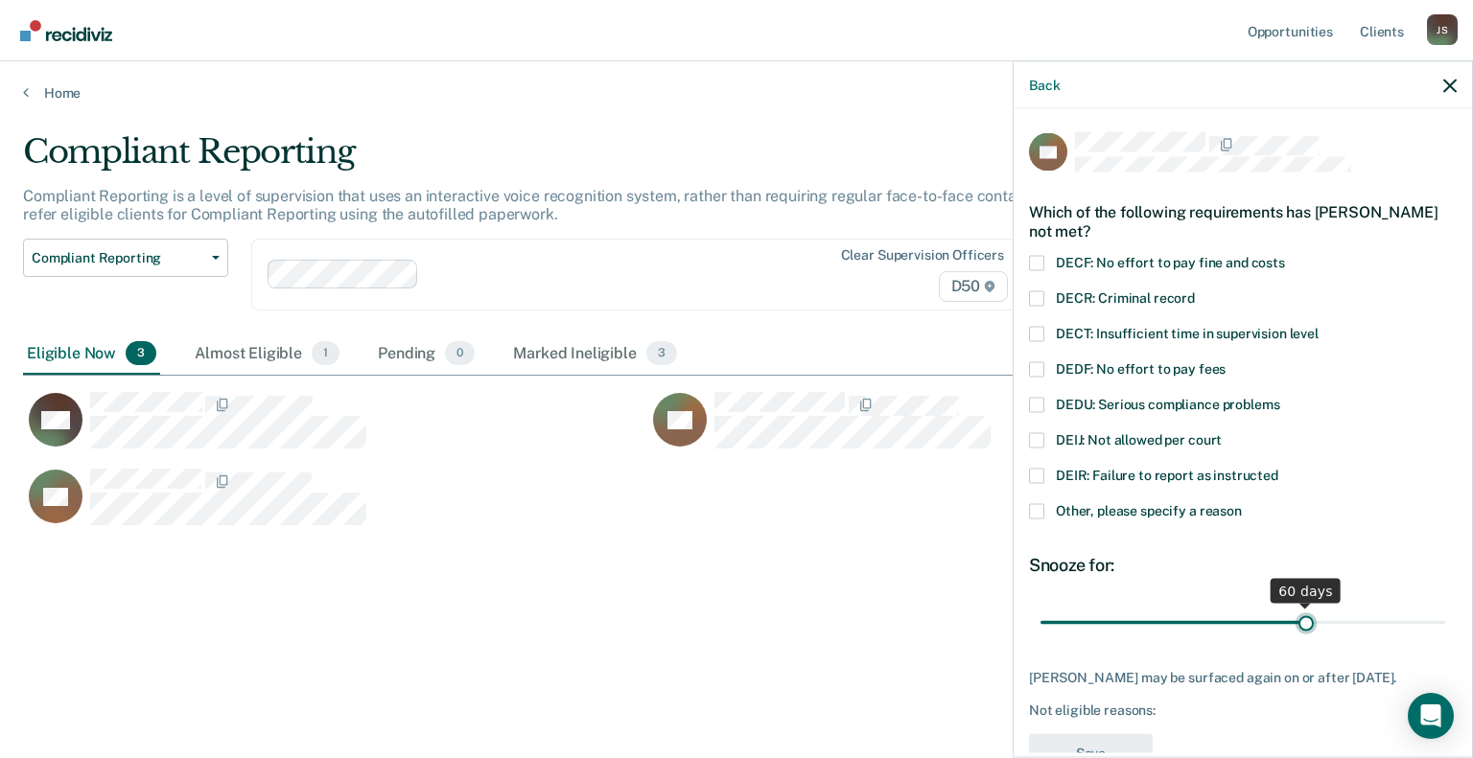
drag, startPoint x: 1169, startPoint y: 619, endPoint x: 1296, endPoint y: 627, distance: 127.8
type input "60"
click at [1296, 627] on input "range" at bounding box center [1242, 623] width 405 height 34
click at [1032, 505] on span at bounding box center [1036, 510] width 15 height 15
click at [1242, 503] on input "Other, please specify a reason" at bounding box center [1242, 503] width 0 height 0
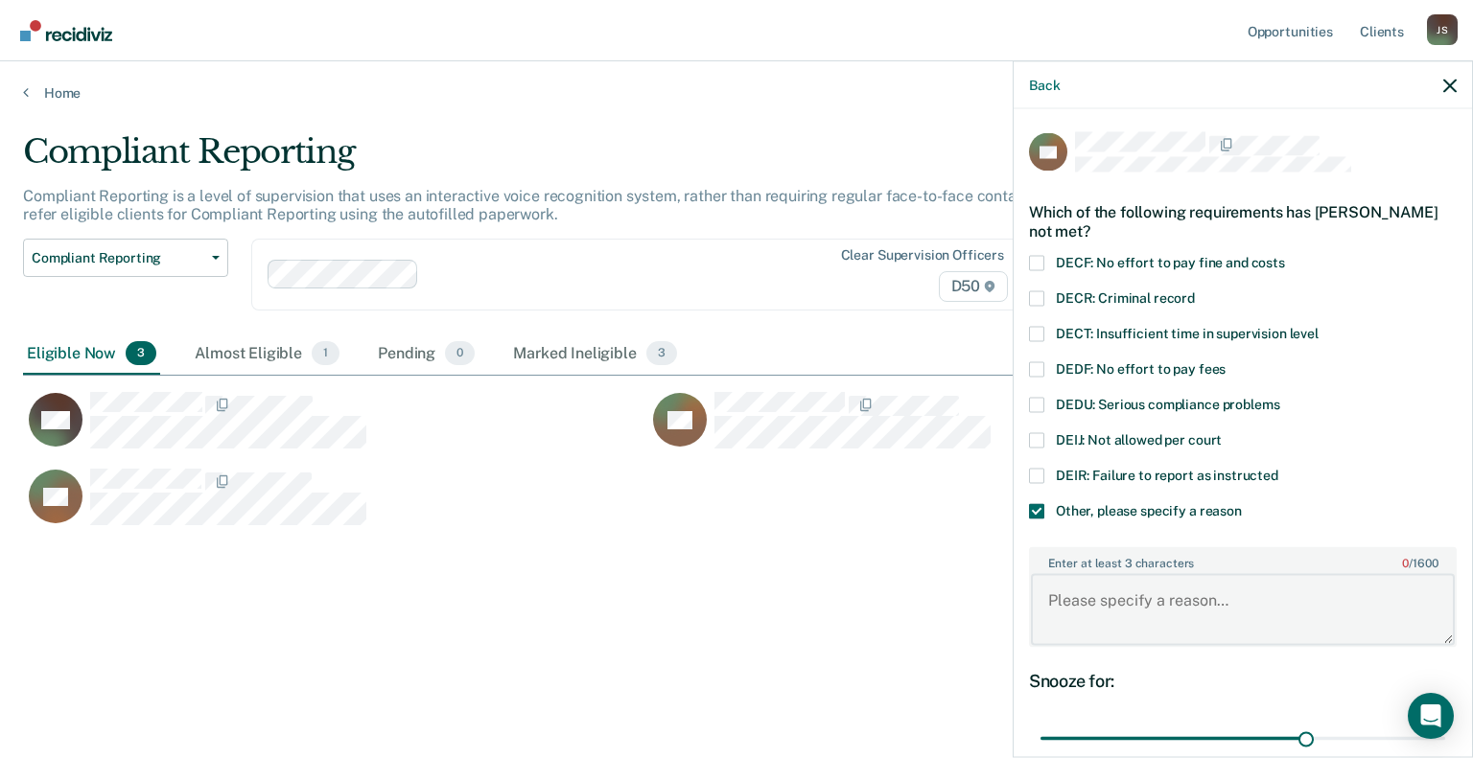
click at [1139, 626] on textarea "Enter at least 3 characters 0 / 1600" at bounding box center [1243, 609] width 424 height 71
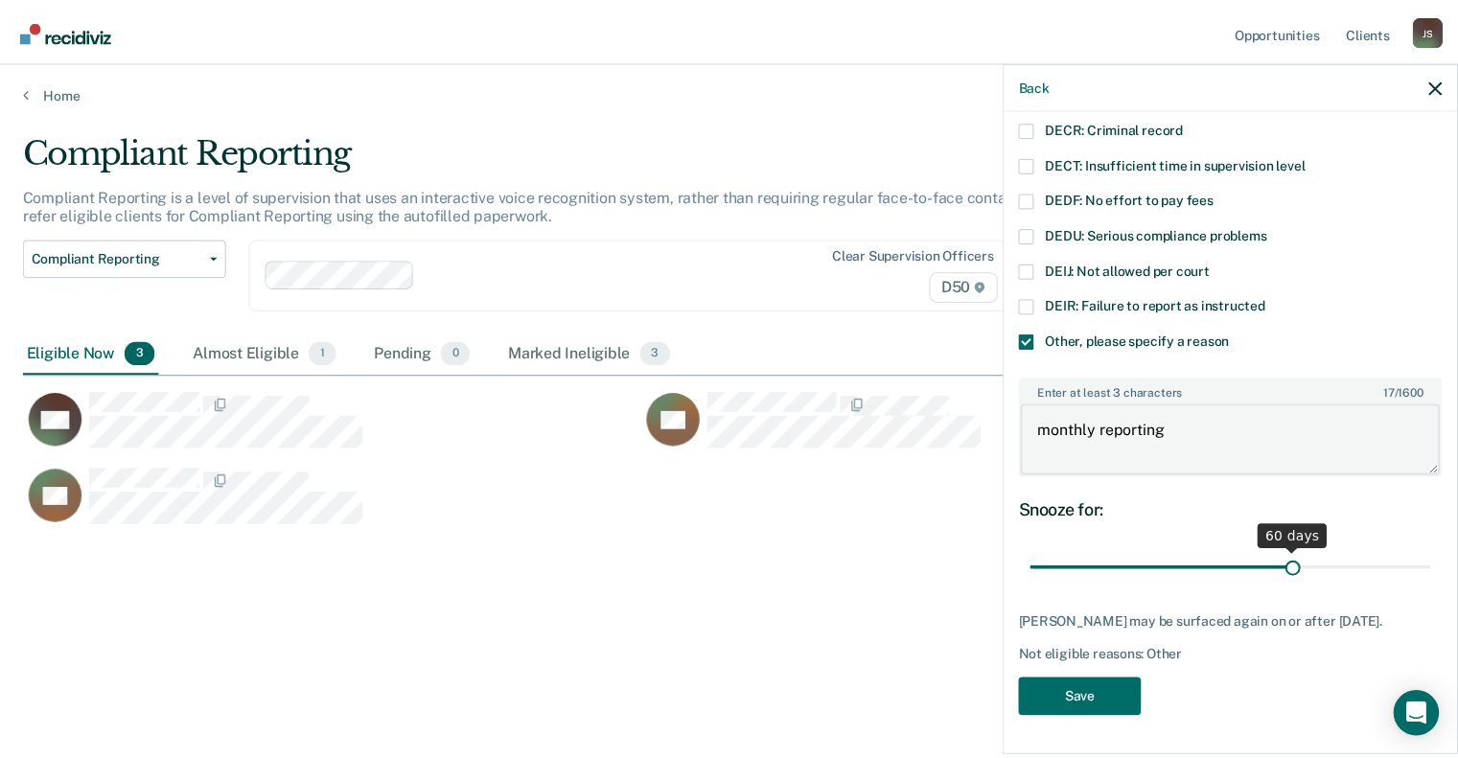
scroll to position [181, 0]
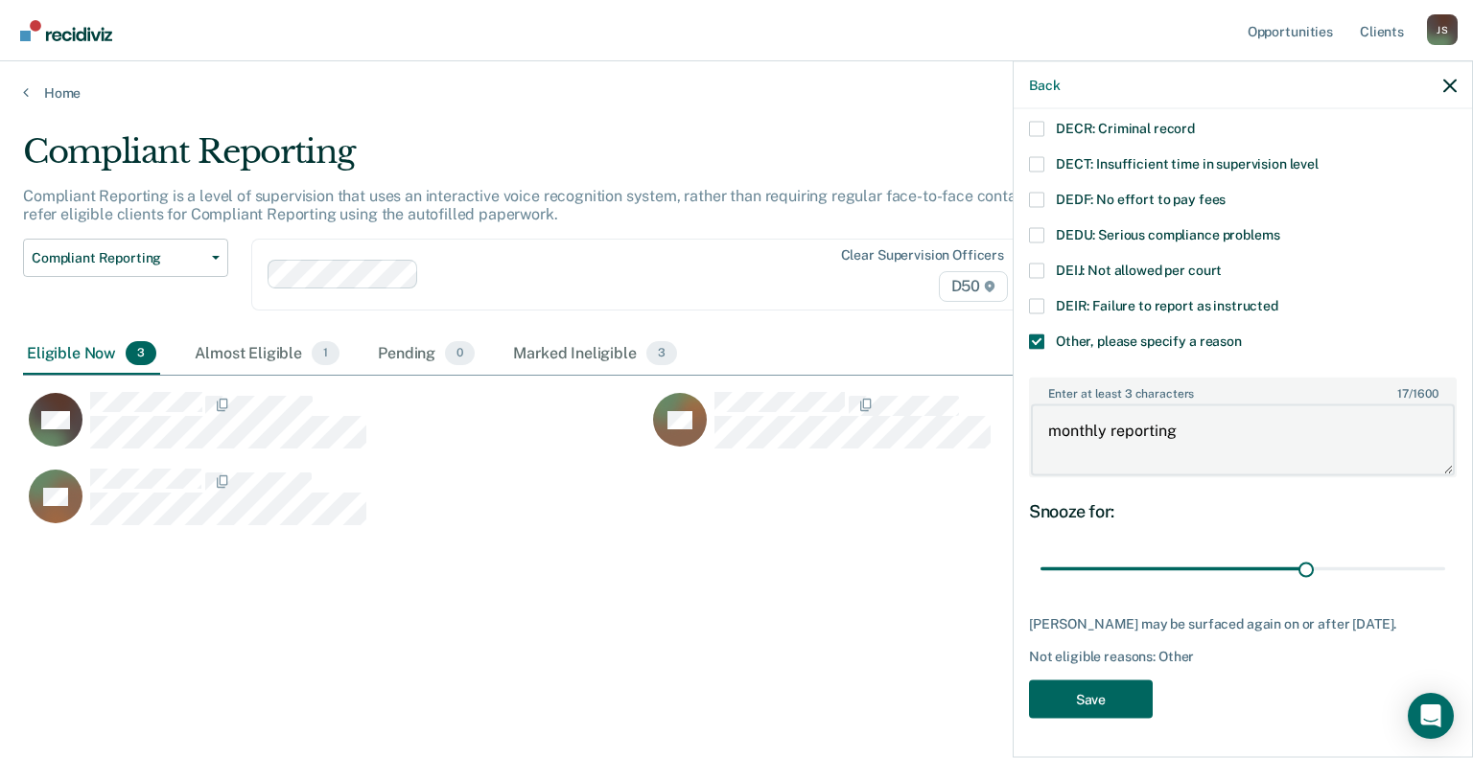
type textarea "monthly reporting"
click at [1101, 701] on button "Save" at bounding box center [1091, 699] width 124 height 39
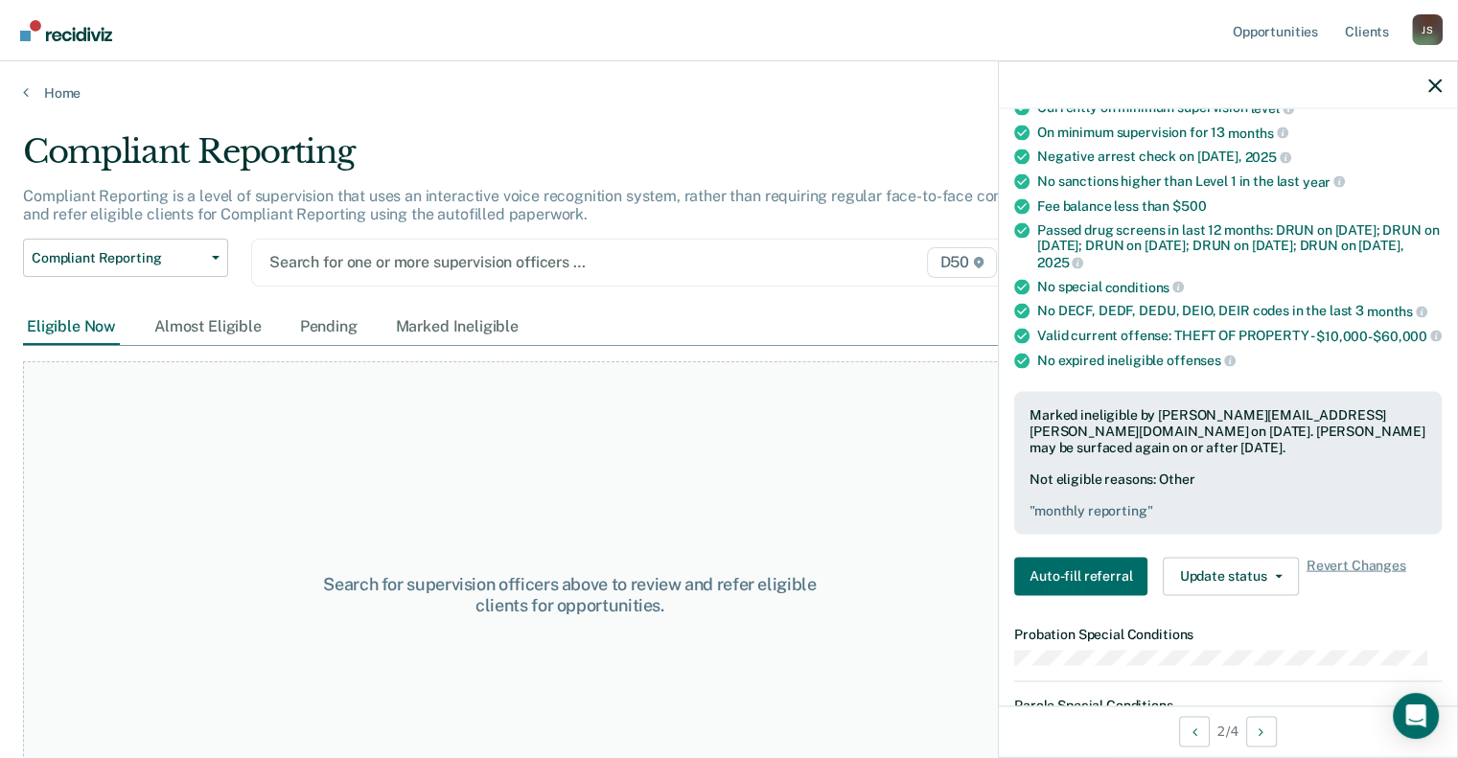
click at [404, 271] on div at bounding box center [523, 262] width 509 height 22
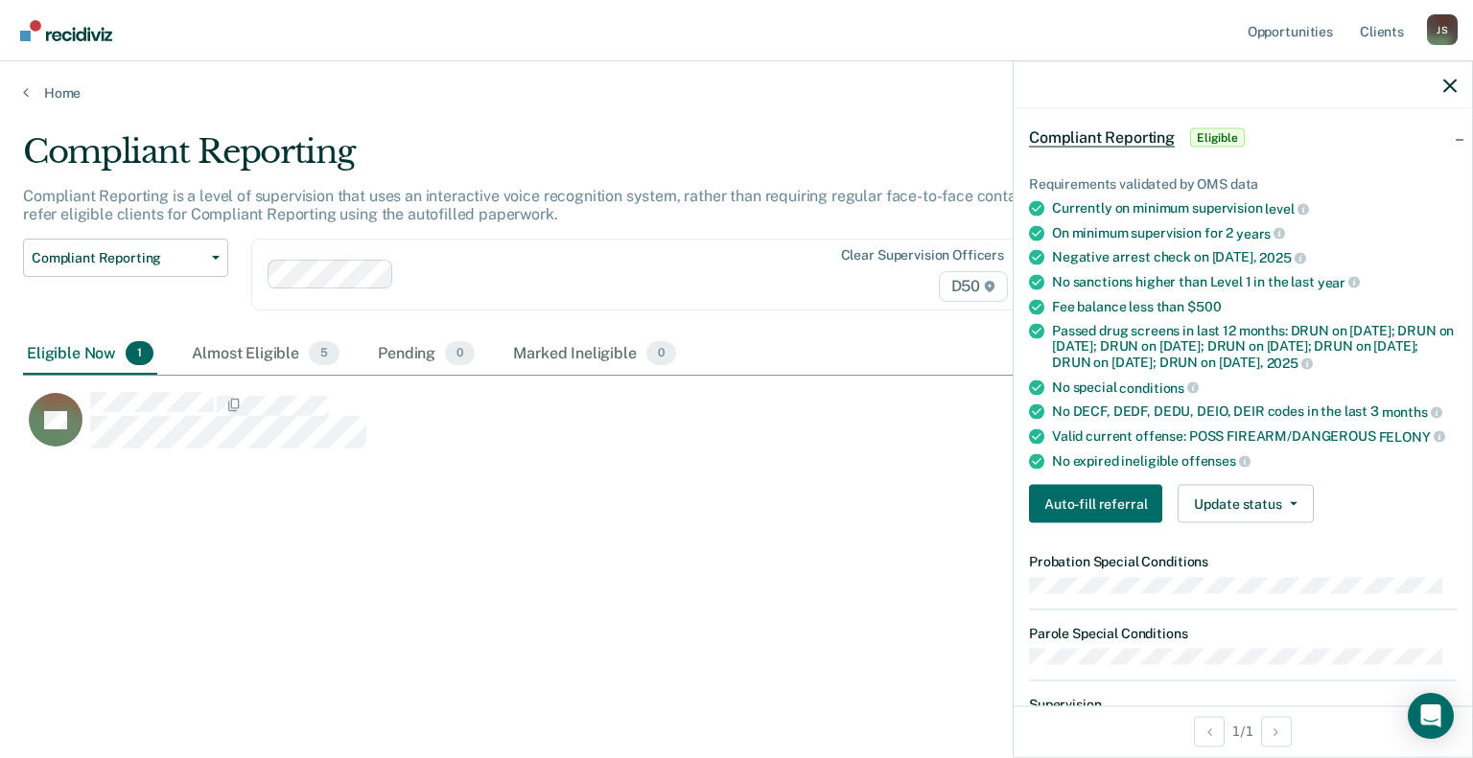
scroll to position [0, 0]
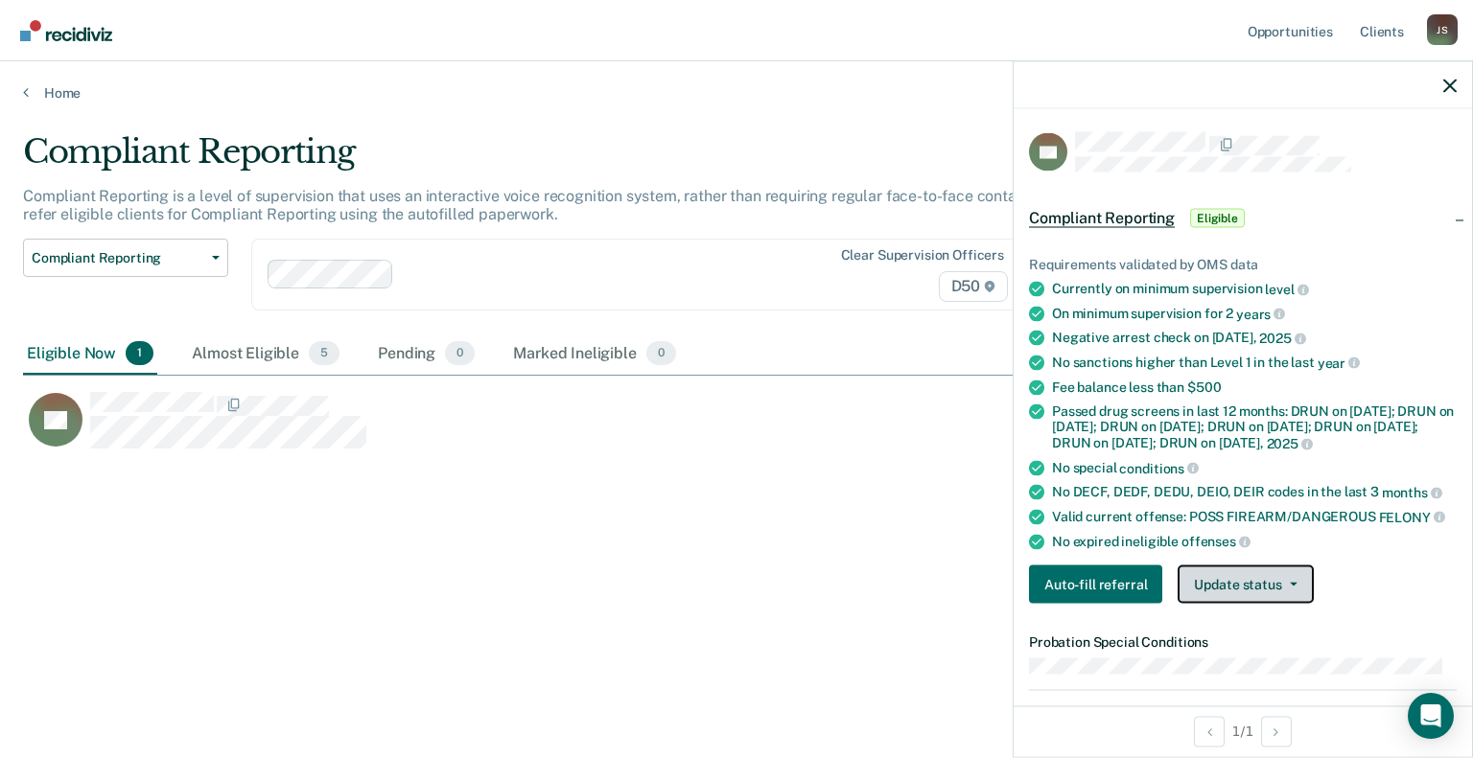
click at [1244, 597] on button "Update status" at bounding box center [1244, 585] width 135 height 38
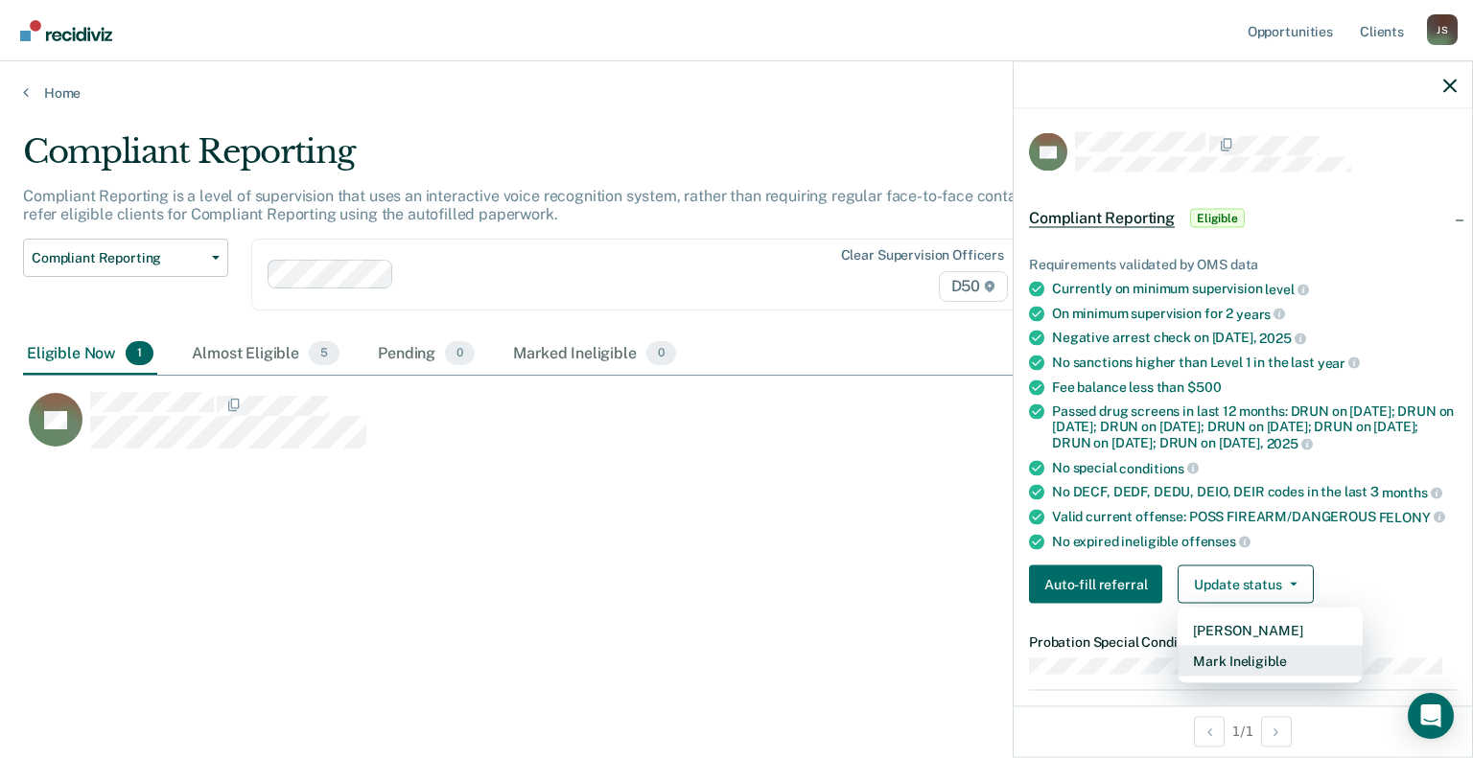
click at [1229, 668] on button "Mark Ineligible" at bounding box center [1269, 661] width 185 height 31
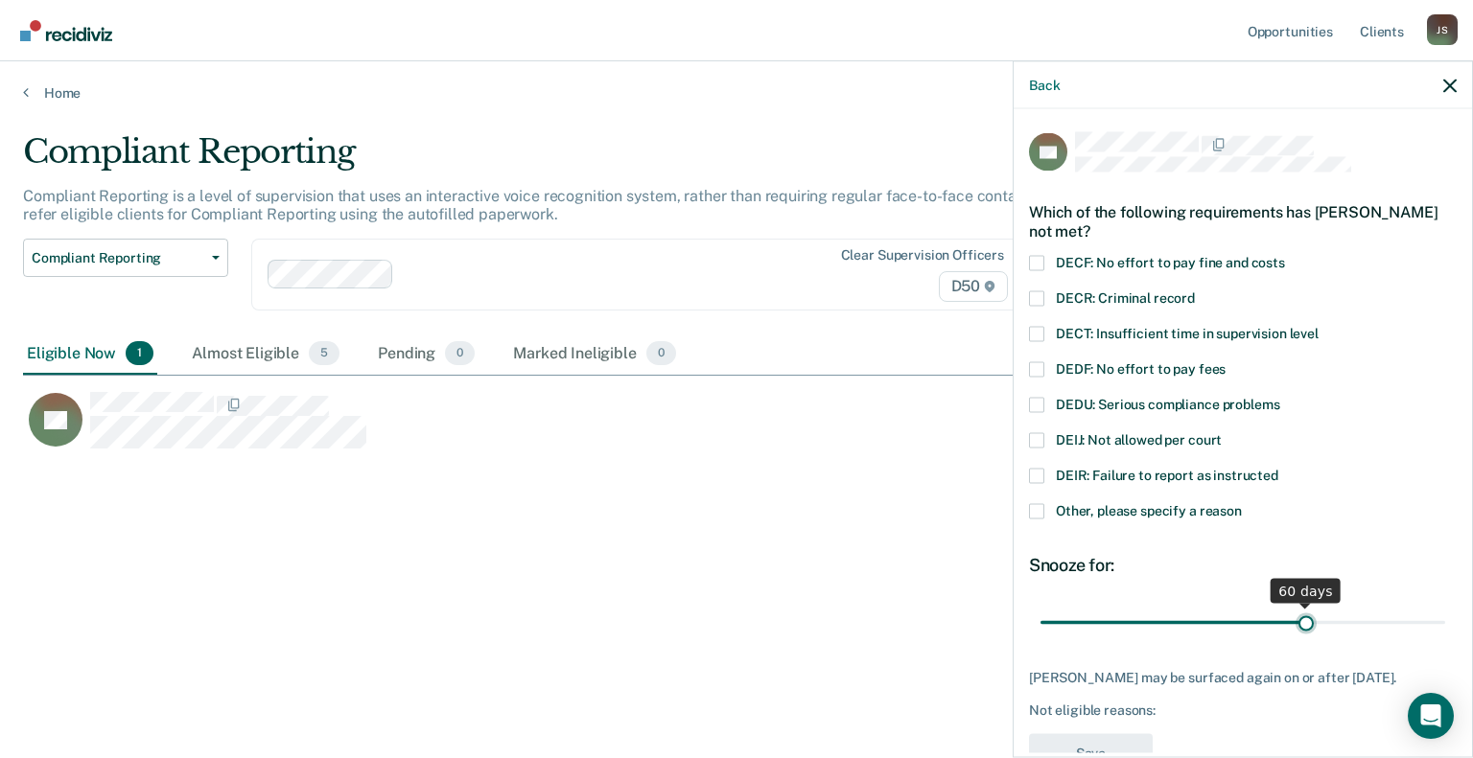
drag, startPoint x: 1174, startPoint y: 624, endPoint x: 1296, endPoint y: 623, distance: 122.7
type input "60"
click at [1296, 623] on input "range" at bounding box center [1242, 623] width 405 height 34
click at [1041, 509] on span at bounding box center [1036, 510] width 15 height 15
click at [1242, 503] on input "Other, please specify a reason" at bounding box center [1242, 503] width 0 height 0
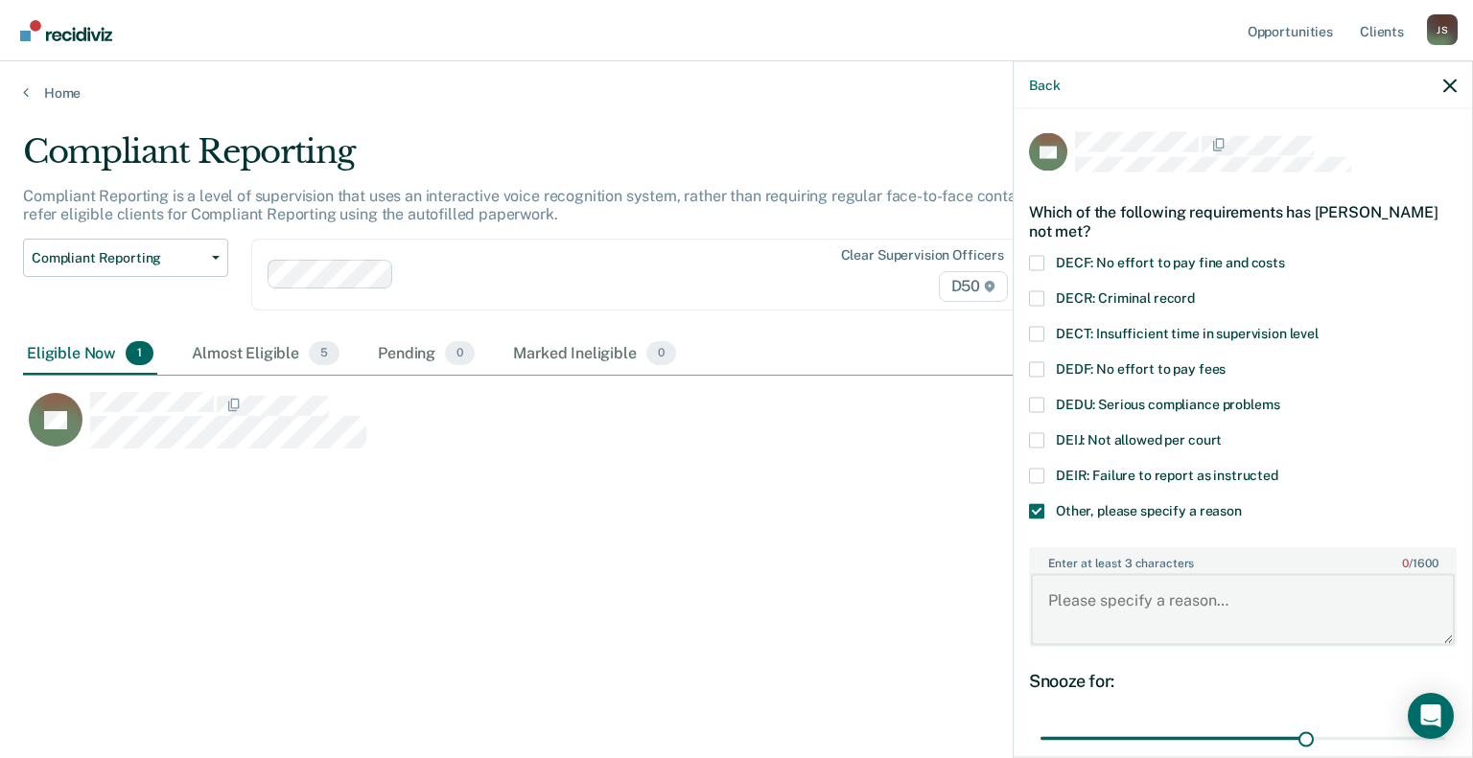
click at [1125, 597] on textarea "Enter at least 3 characters 0 / 1600" at bounding box center [1243, 609] width 424 height 71
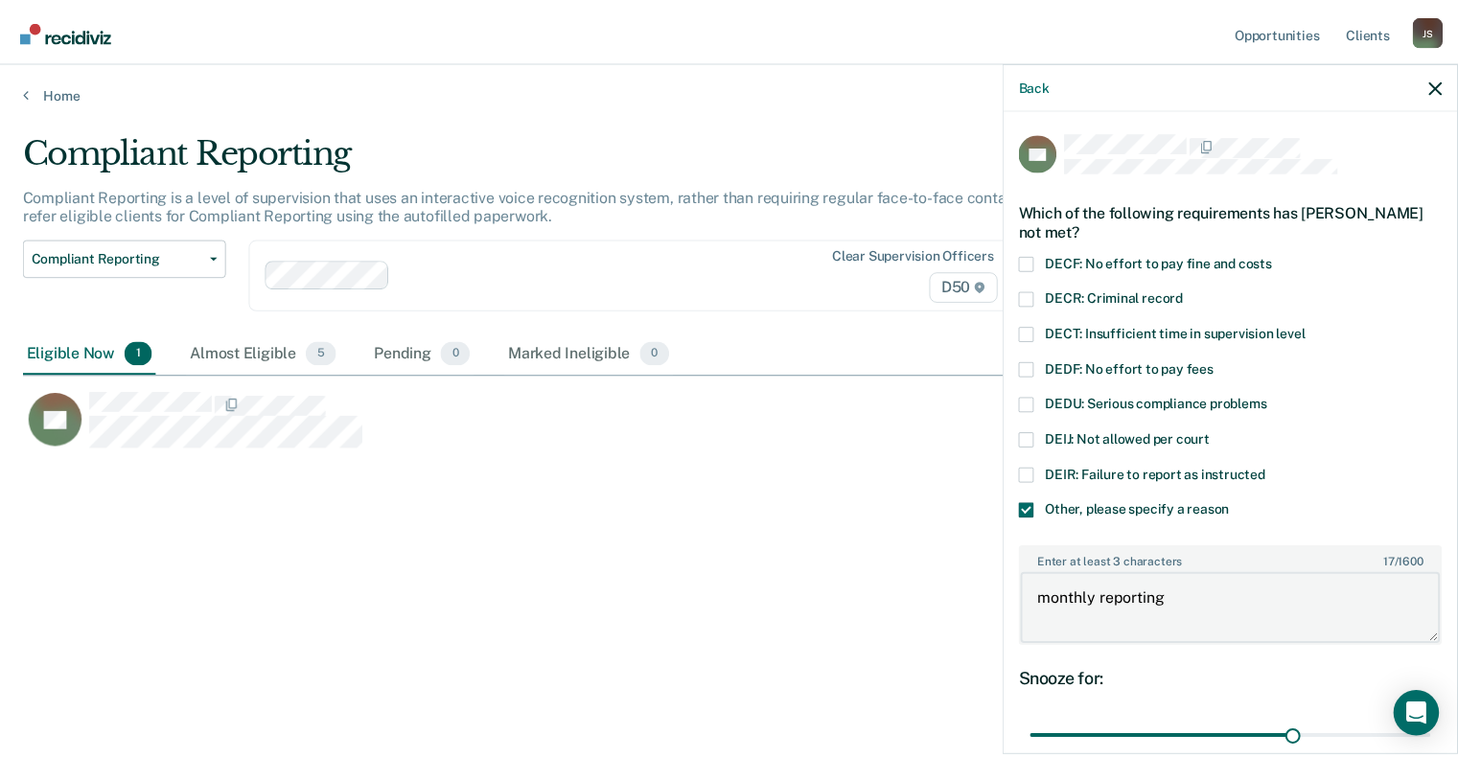
scroll to position [181, 0]
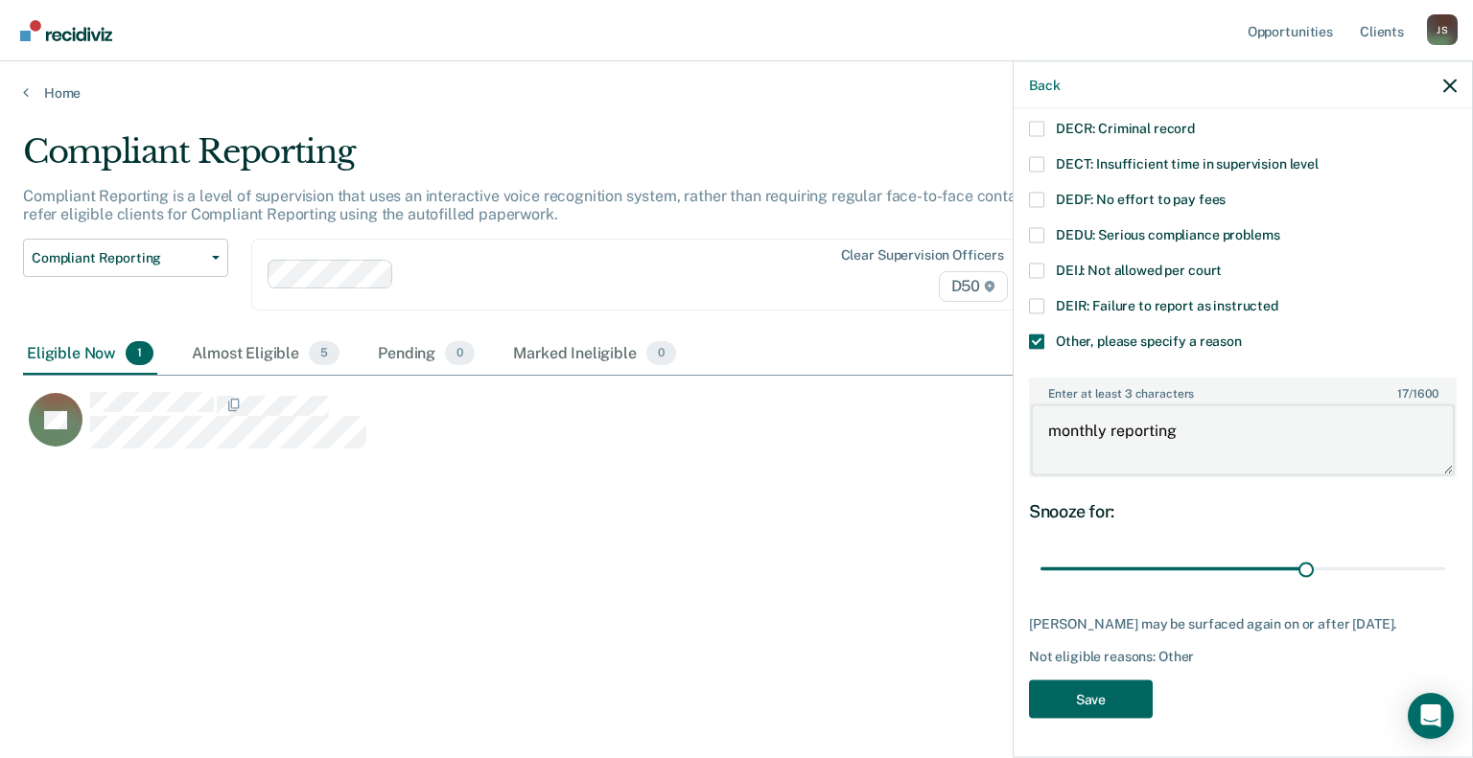
type textarea "monthly reporting"
click at [1080, 710] on button "Save" at bounding box center [1091, 699] width 124 height 39
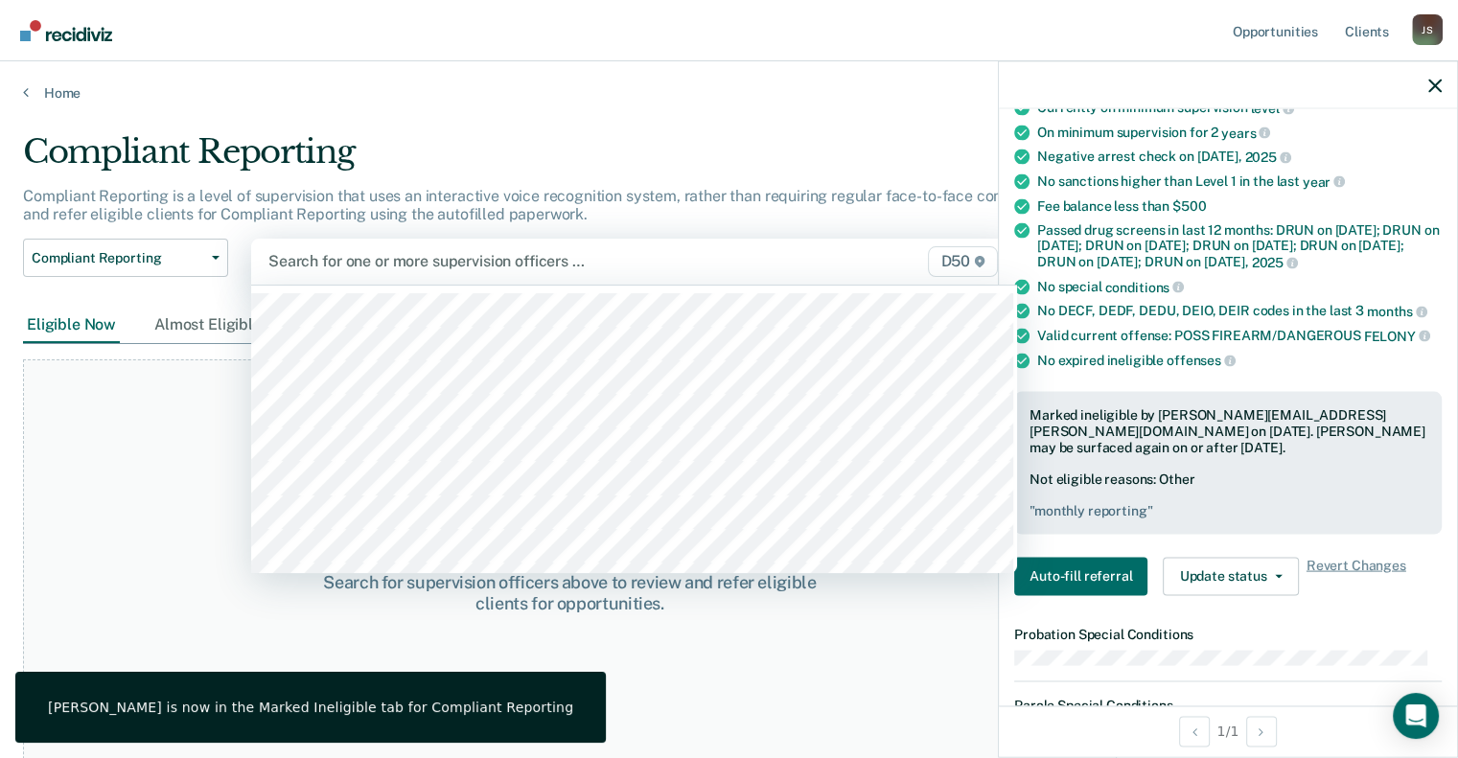
click at [375, 279] on div "Search for one or more supervision officers … D50" at bounding box center [634, 262] width 766 height 46
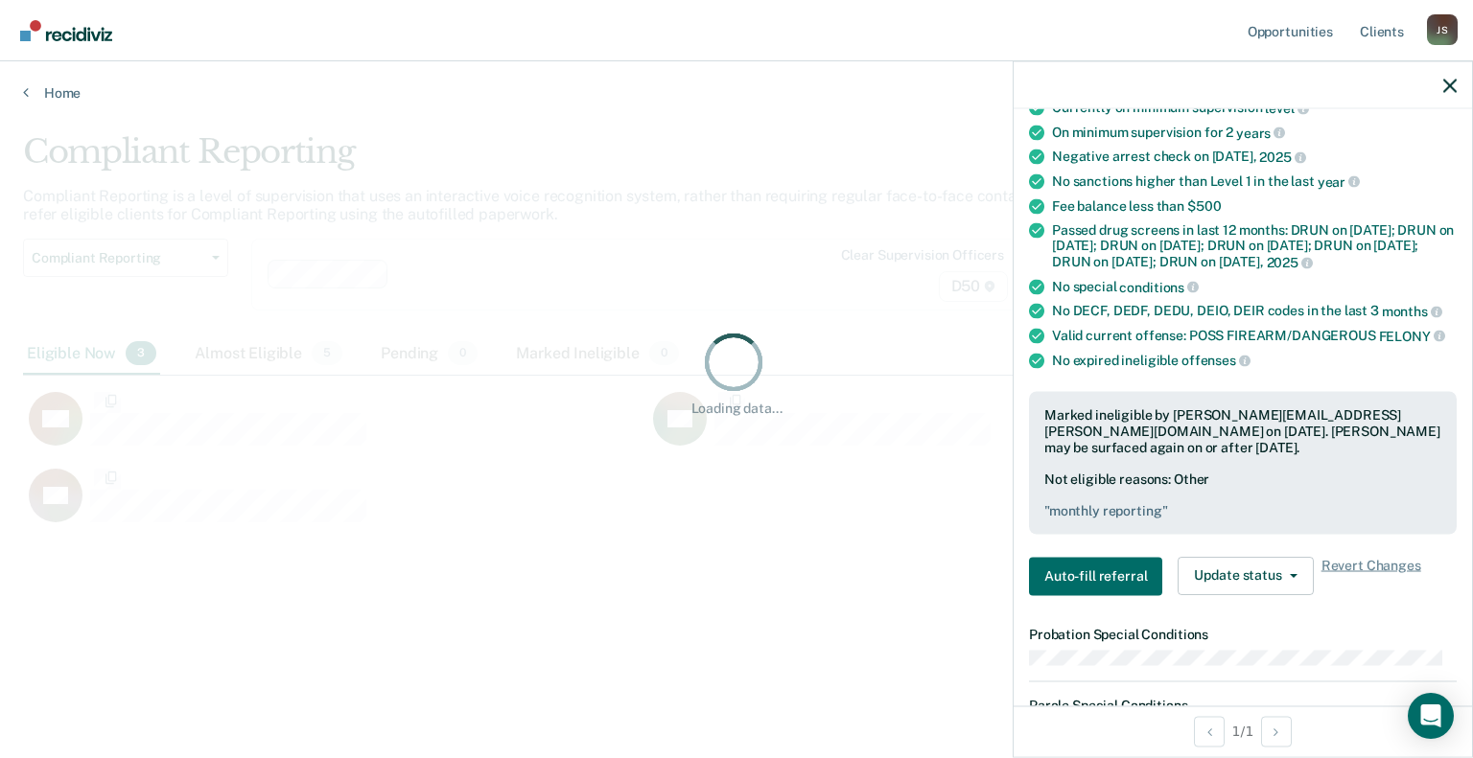
scroll to position [468, 1411]
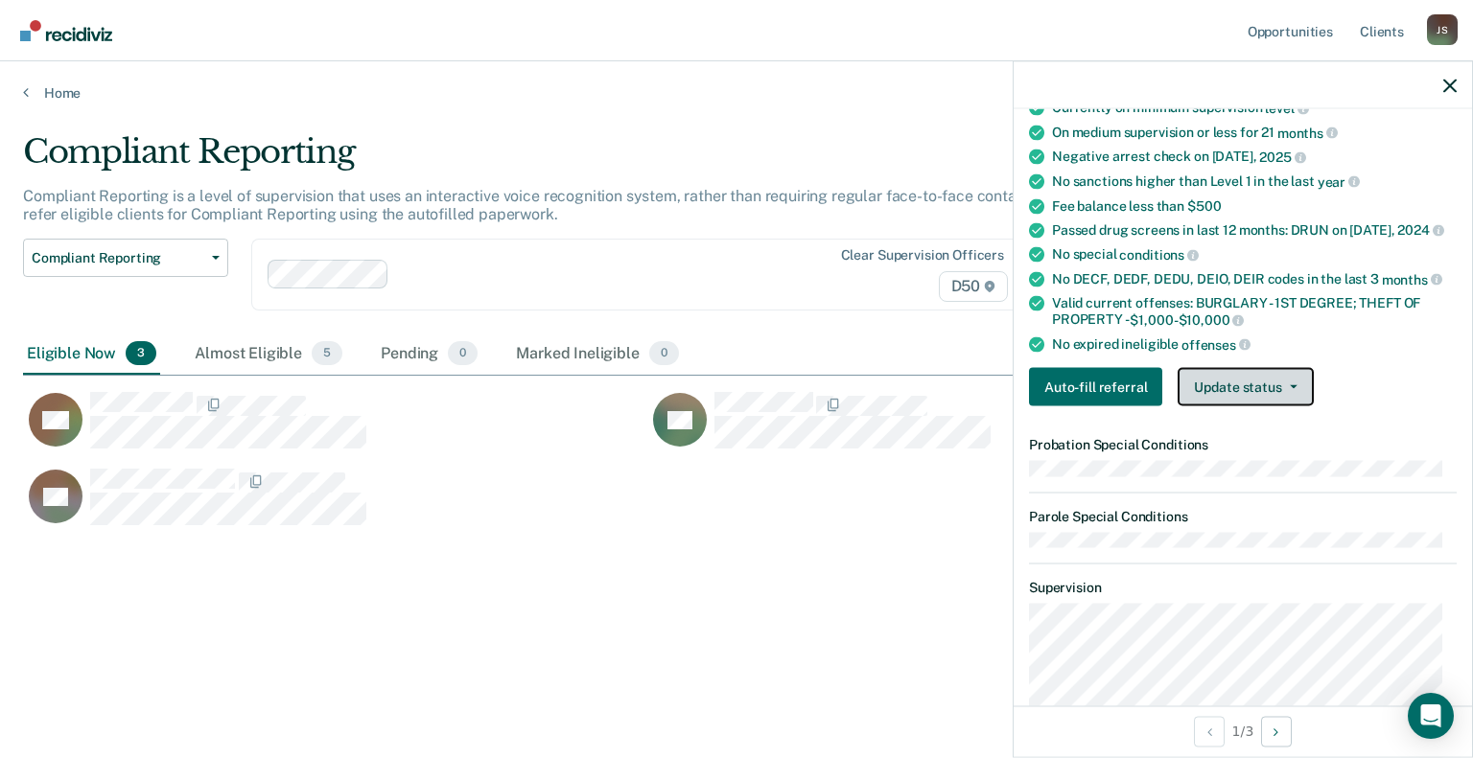
click at [1236, 381] on button "Update status" at bounding box center [1244, 387] width 135 height 38
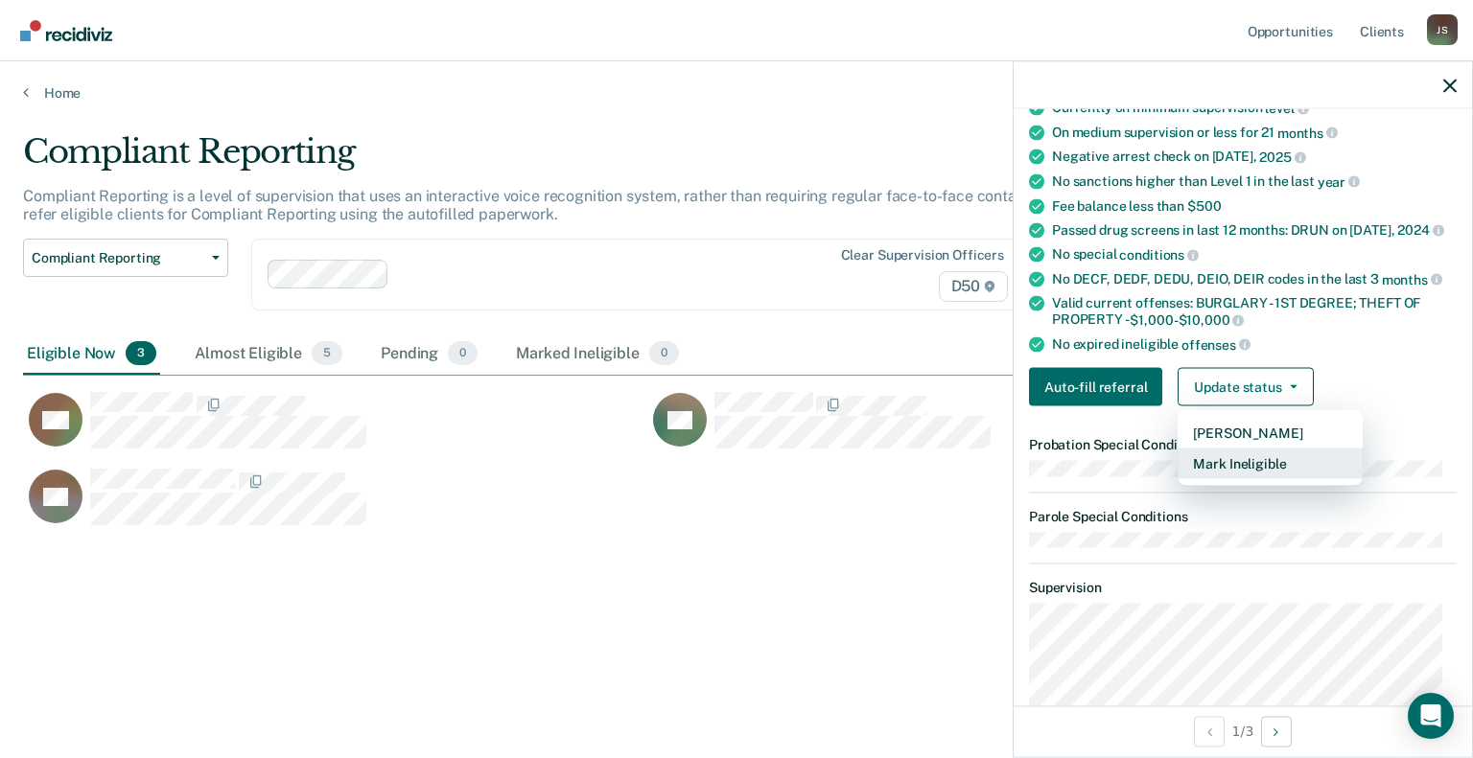
click at [1255, 459] on button "Mark Ineligible" at bounding box center [1269, 464] width 185 height 31
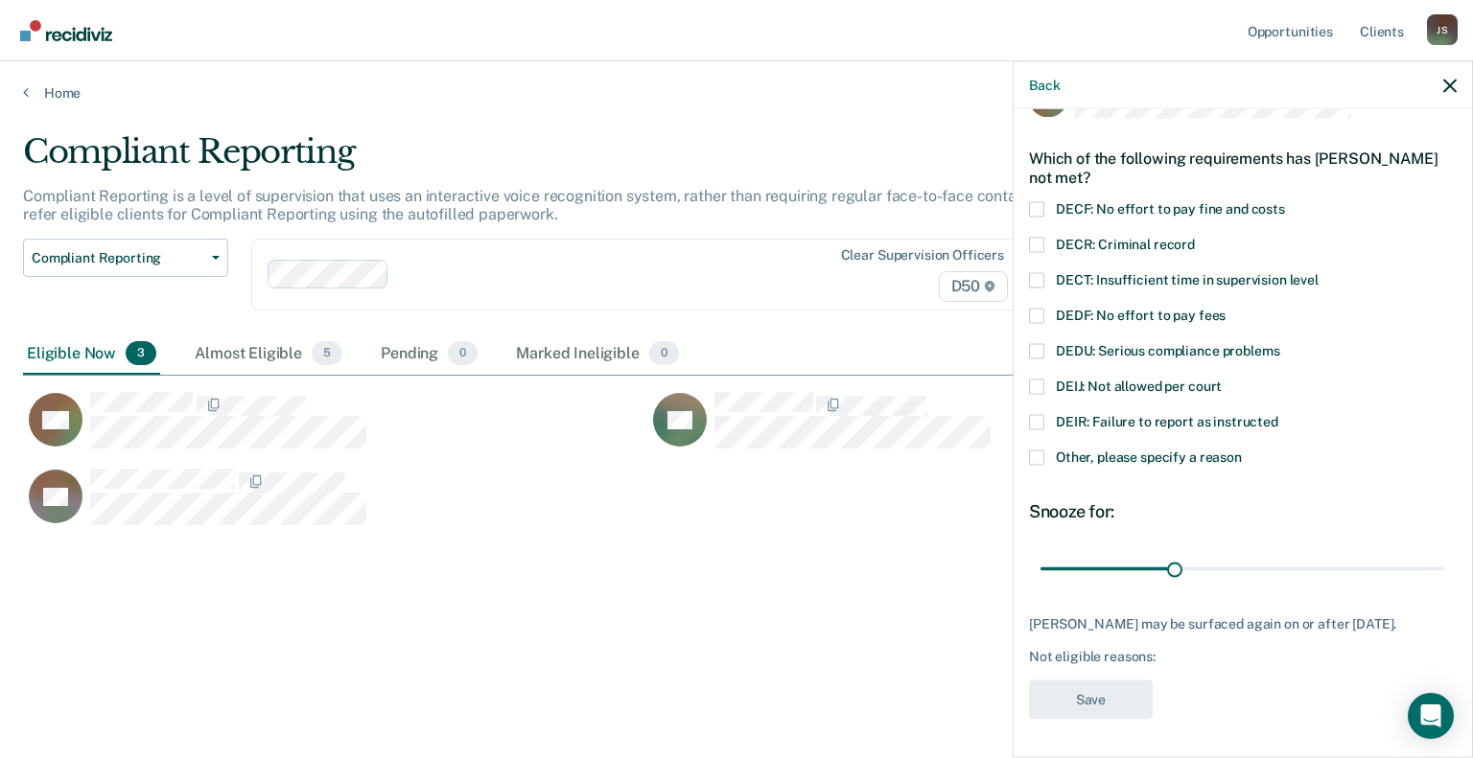
scroll to position [51, 0]
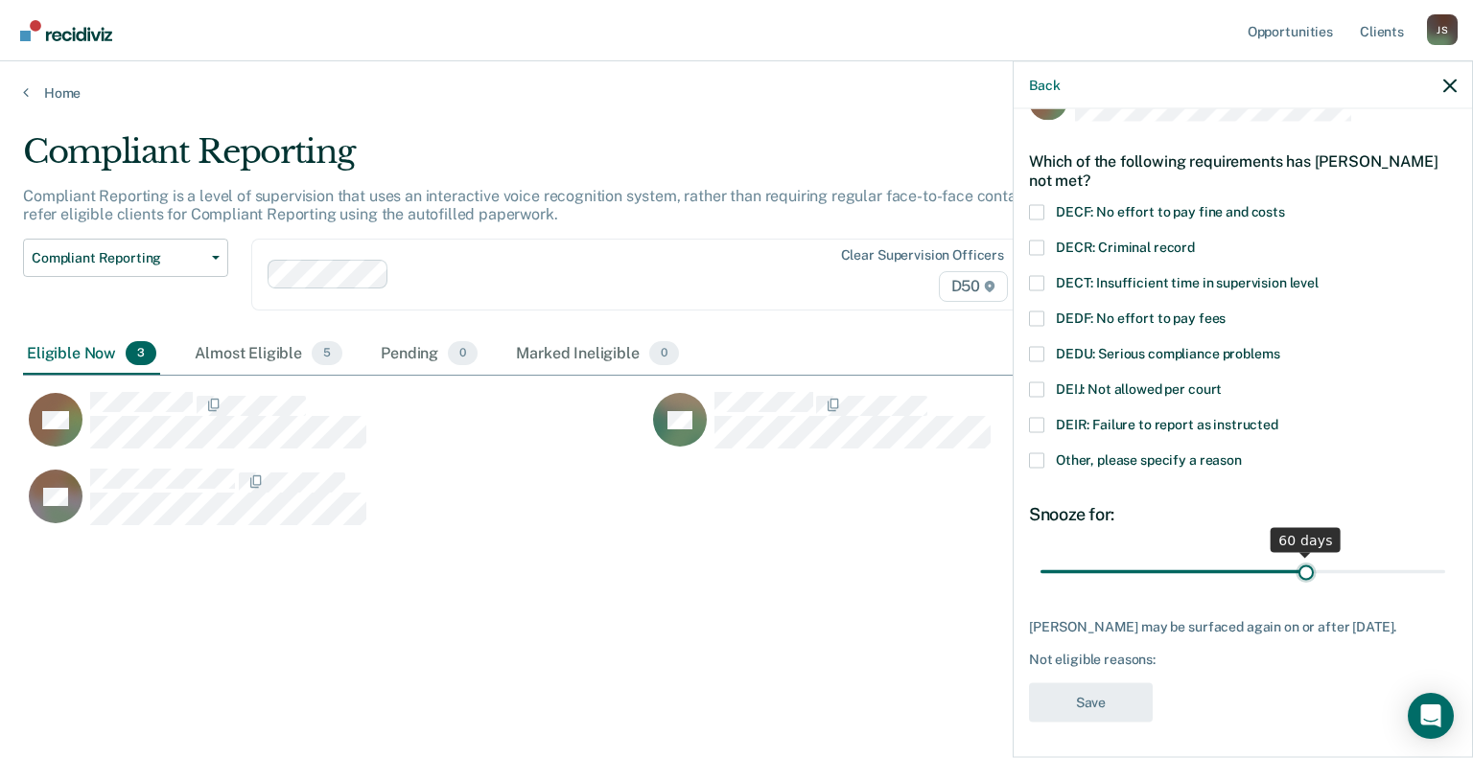
drag, startPoint x: 1168, startPoint y: 571, endPoint x: 1295, endPoint y: 571, distance: 127.5
type input "60"
click at [1295, 571] on input "range" at bounding box center [1242, 572] width 405 height 34
click at [1043, 464] on span at bounding box center [1036, 460] width 15 height 15
click at [1242, 453] on input "Other, please specify a reason" at bounding box center [1242, 453] width 0 height 0
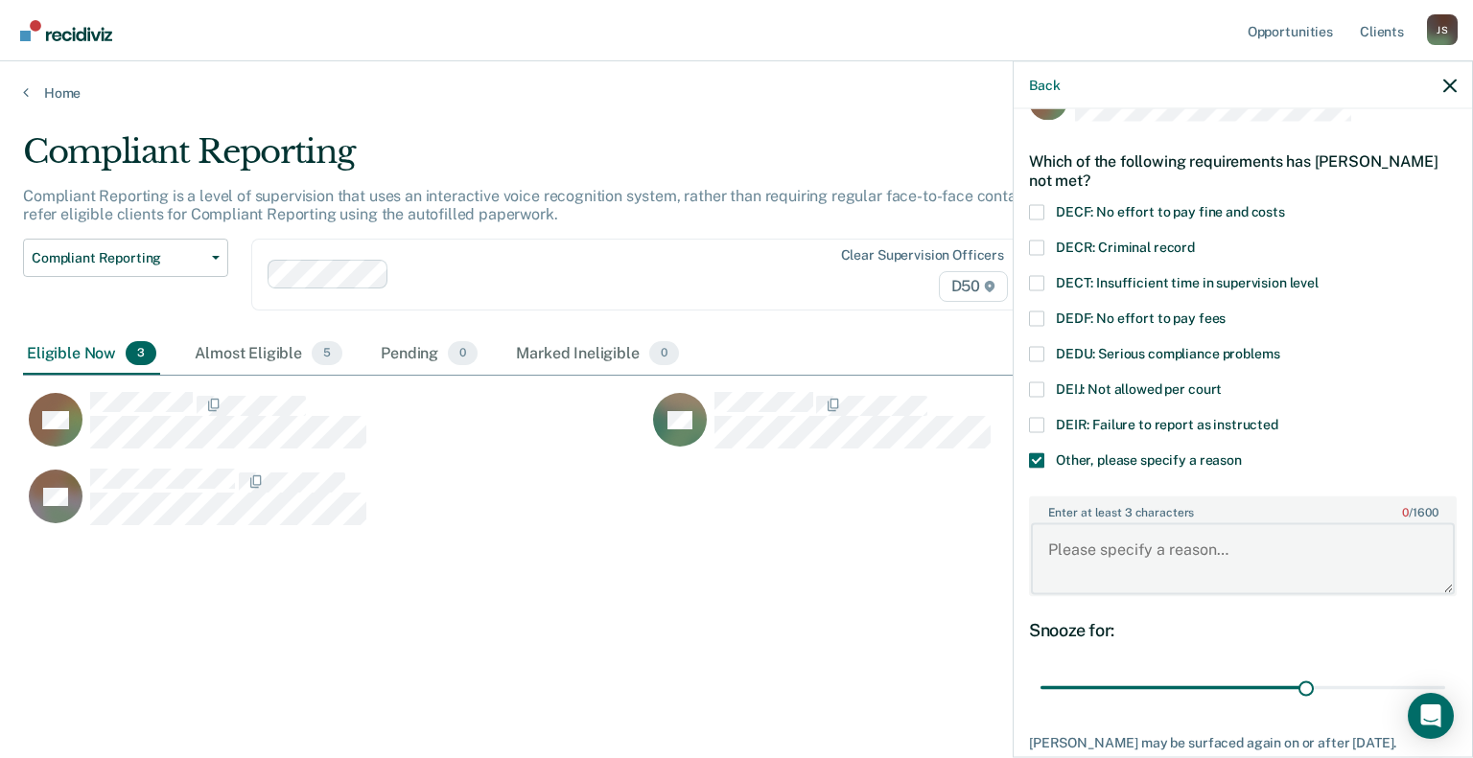
click at [1133, 569] on textarea "Enter at least 3 characters 0 / 1600" at bounding box center [1243, 559] width 424 height 71
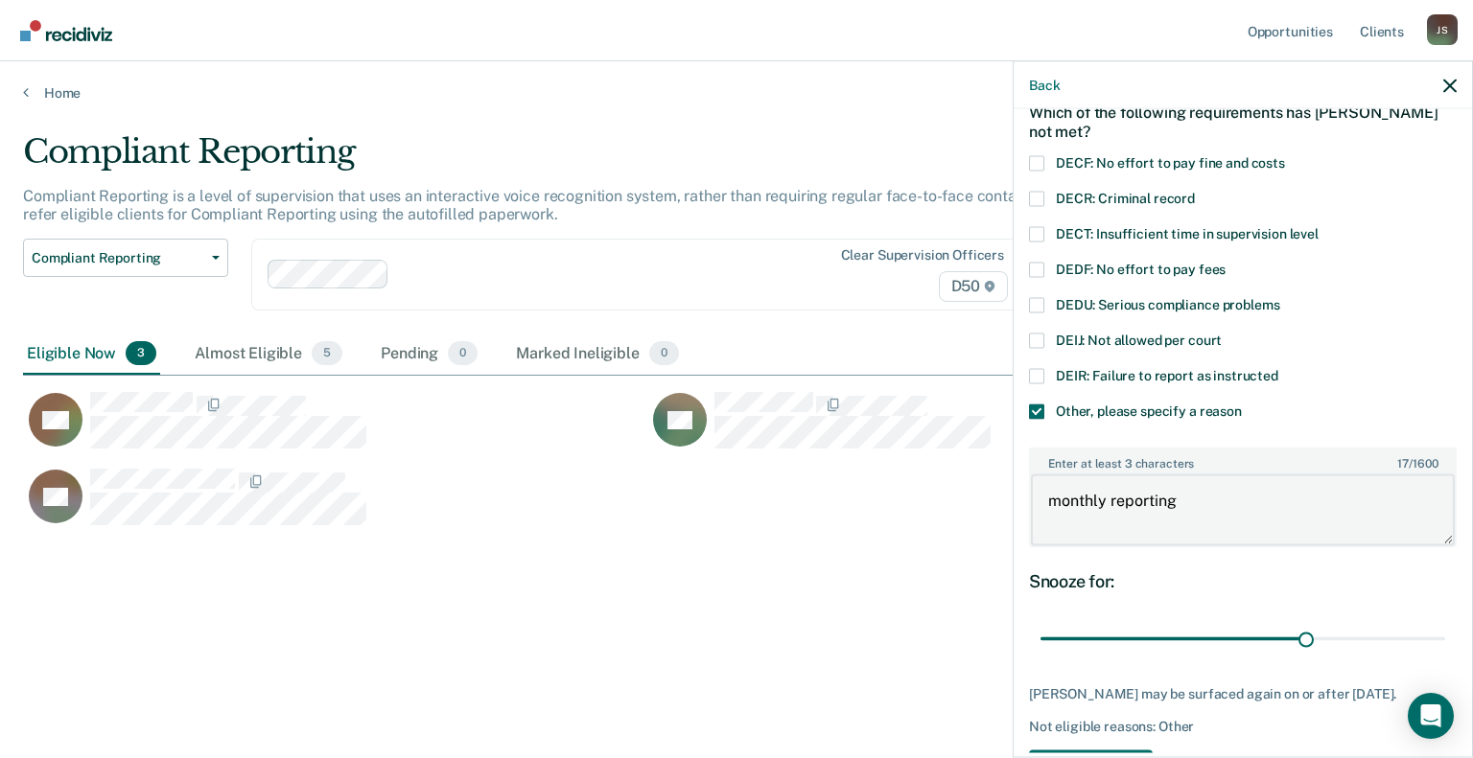
scroll to position [181, 0]
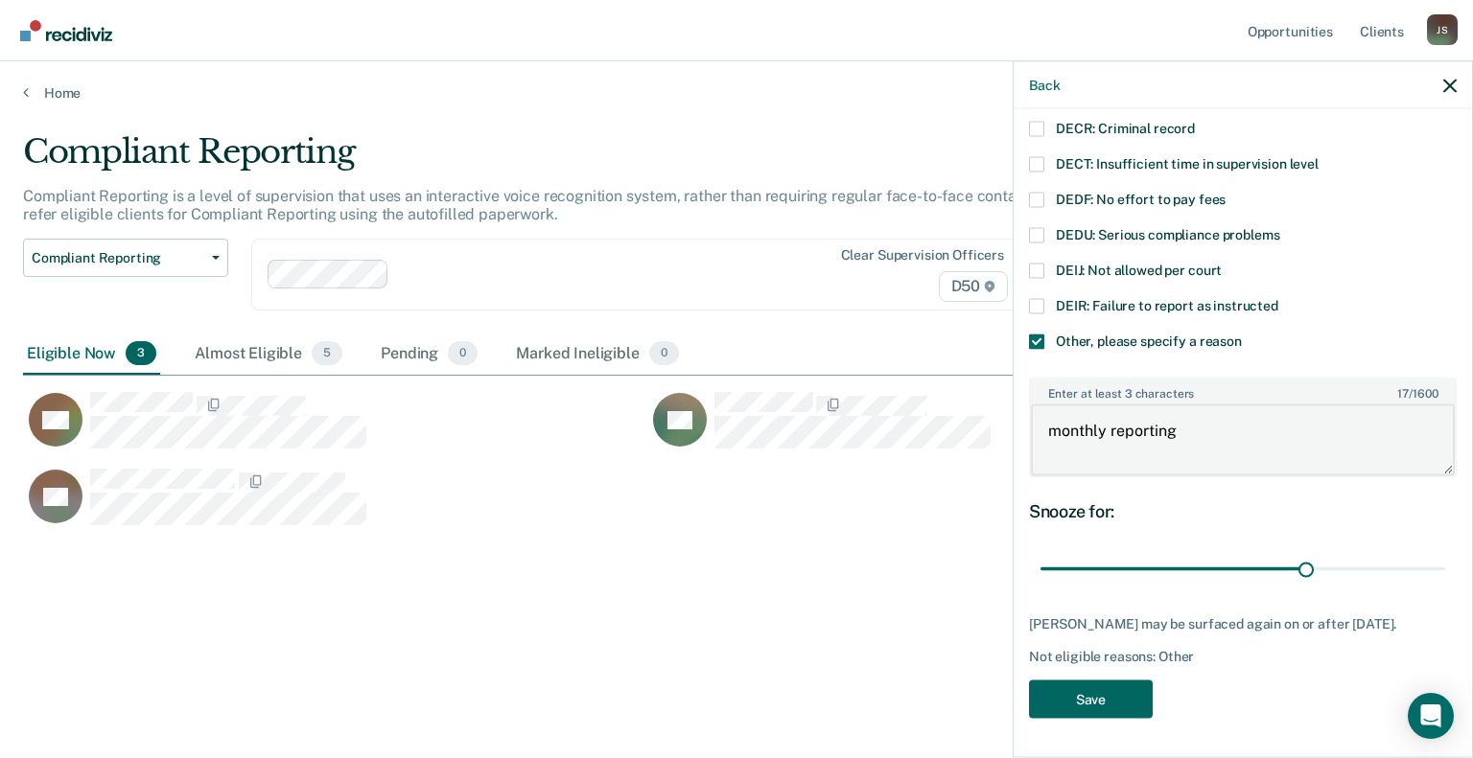
type textarea "monthly reporting"
click at [1124, 701] on button "Save" at bounding box center [1091, 699] width 124 height 39
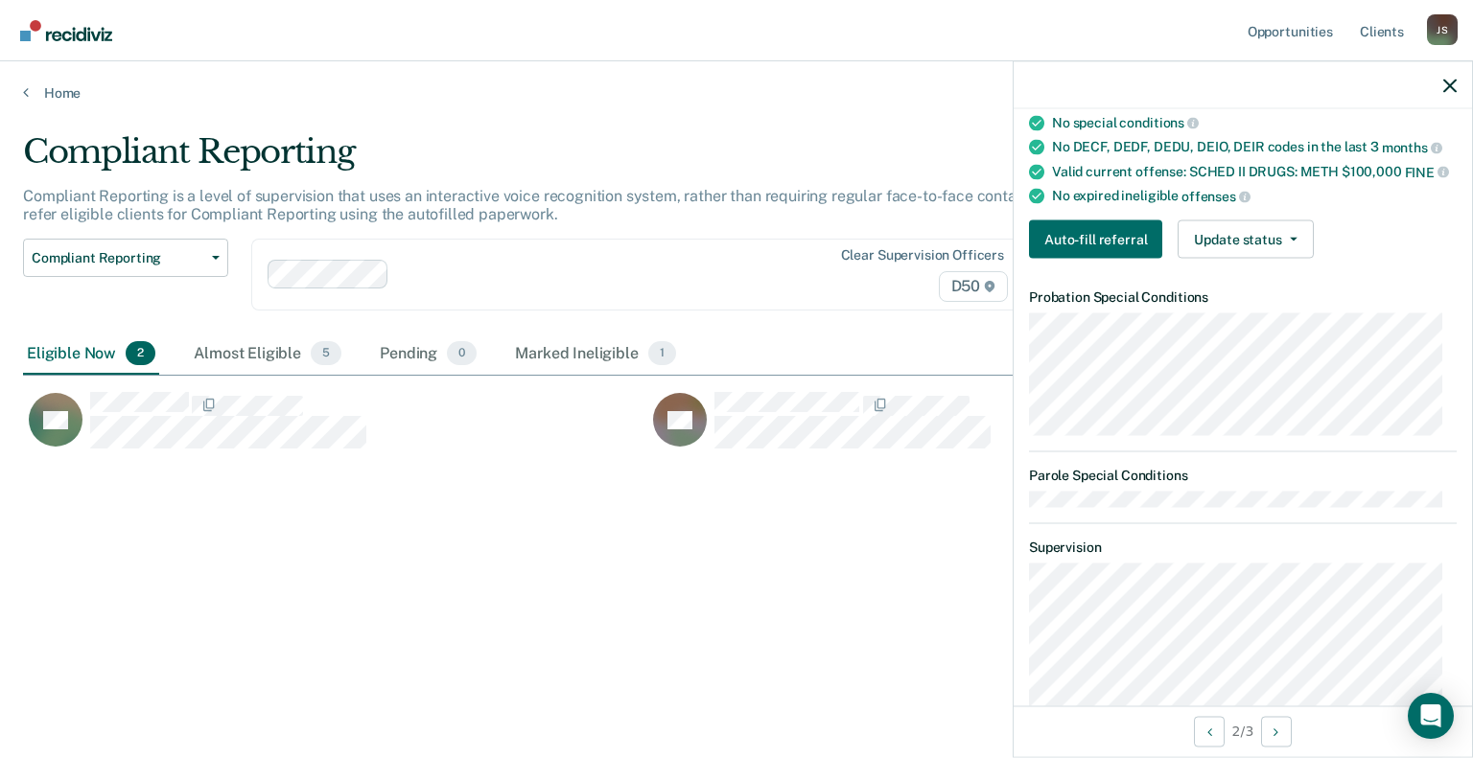
scroll to position [373, 0]
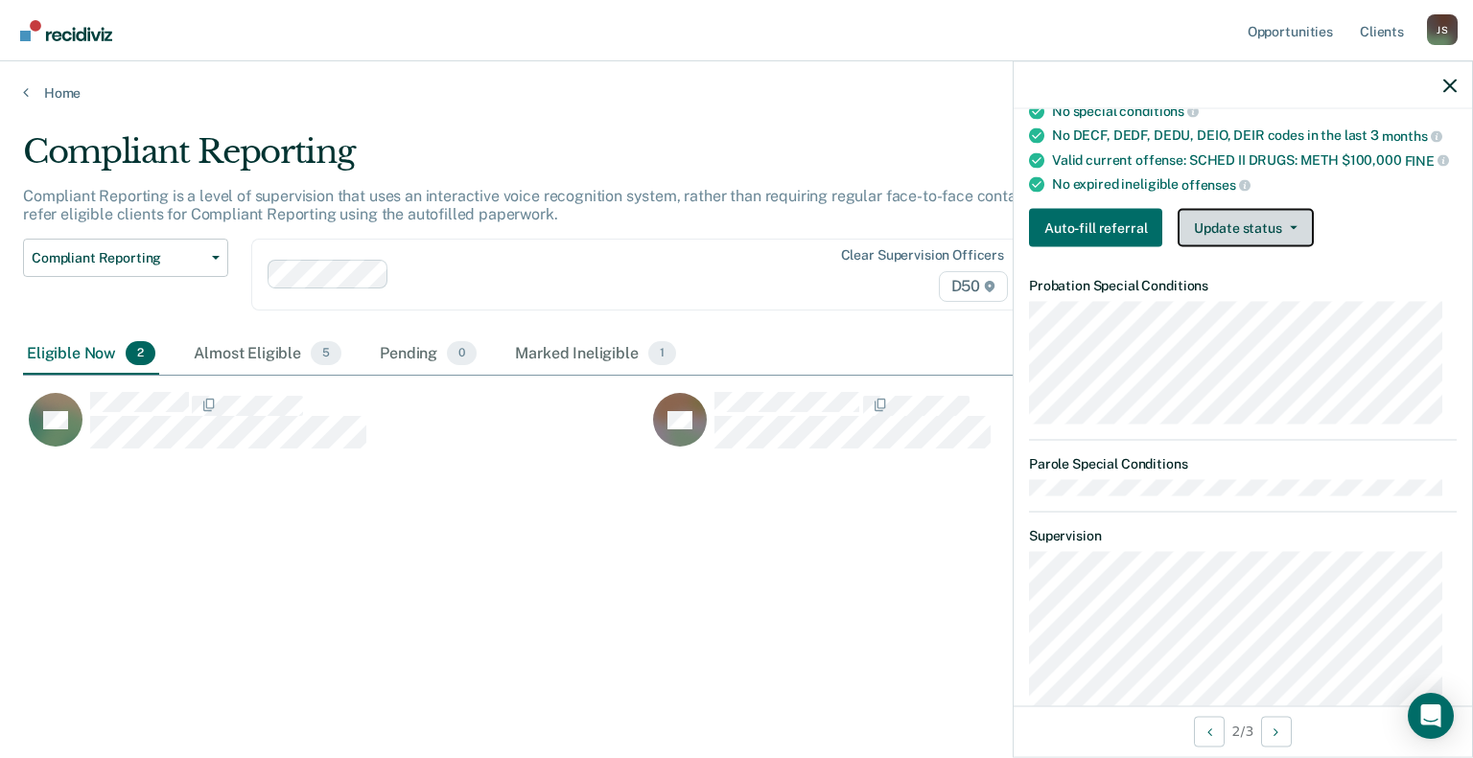
click at [1282, 246] on button "Update status" at bounding box center [1244, 227] width 135 height 38
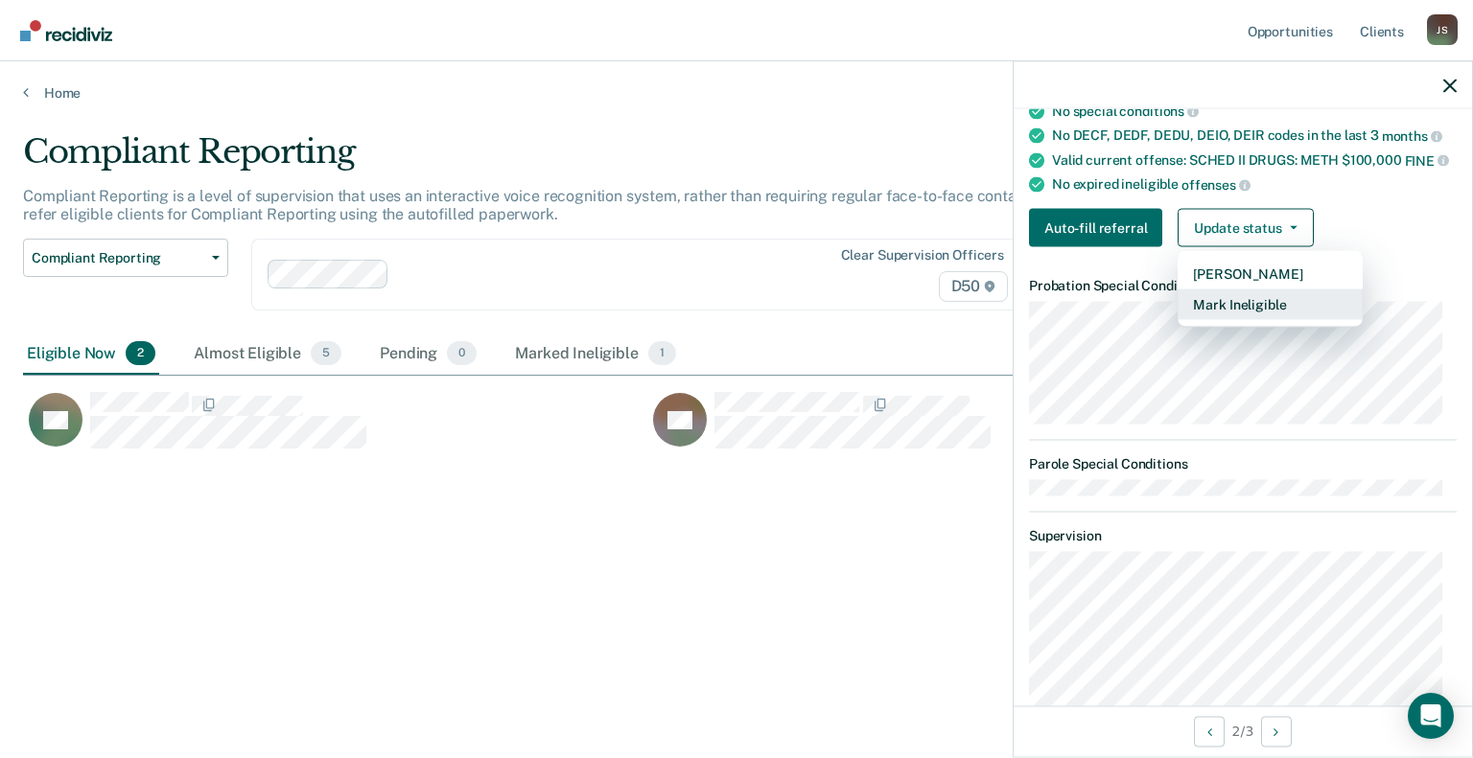
click at [1254, 319] on button "Mark Ineligible" at bounding box center [1269, 304] width 185 height 31
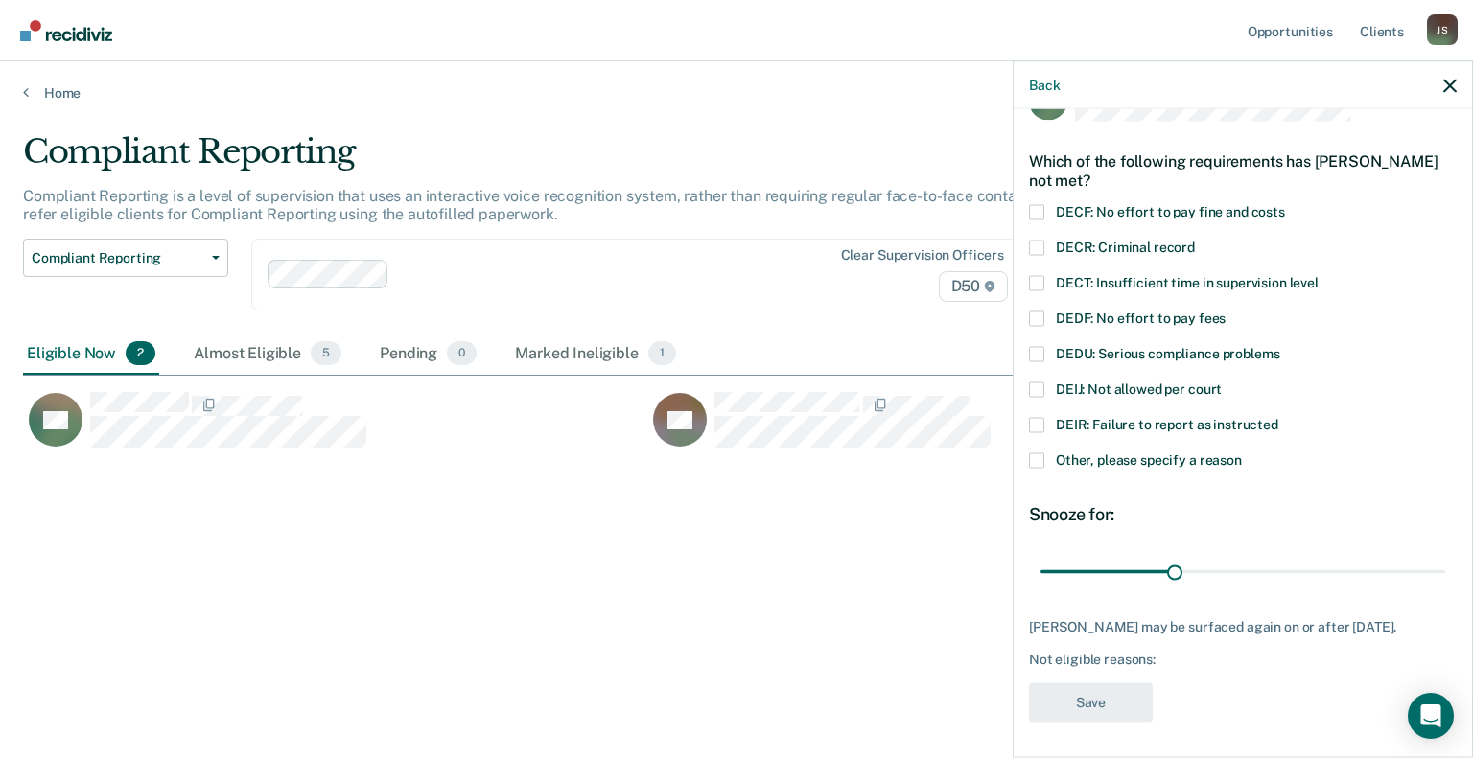
click at [1038, 460] on span at bounding box center [1036, 460] width 15 height 15
click at [1242, 453] on input "Other, please specify a reason" at bounding box center [1242, 453] width 0 height 0
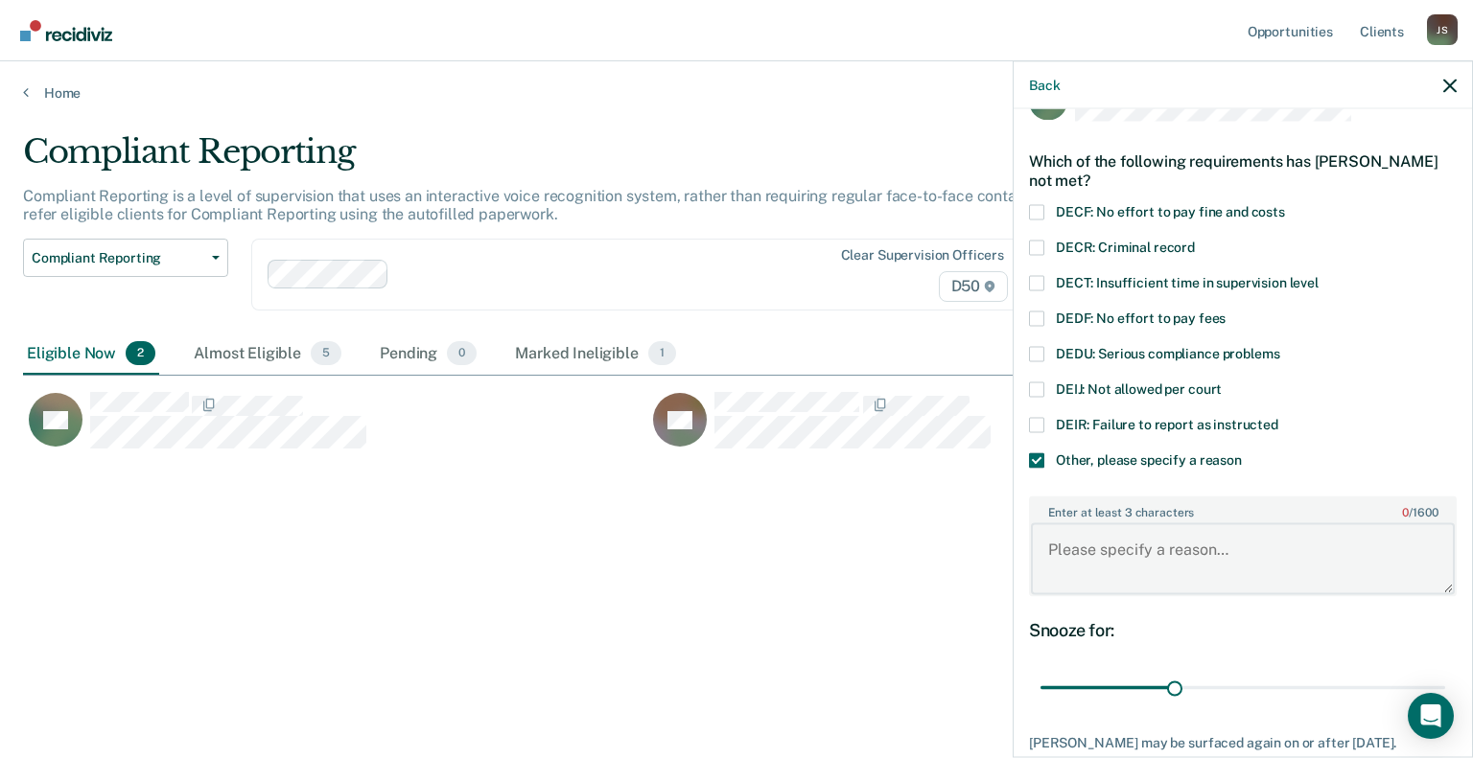
click at [1142, 551] on textarea "Enter at least 3 characters 0 / 1600" at bounding box center [1243, 559] width 424 height 71
drag, startPoint x: 1177, startPoint y: 548, endPoint x: 1025, endPoint y: 553, distance: 152.5
click at [1025, 553] on div "HB Which of the following requirements has [PERSON_NAME] not met? DECF: No effo…" at bounding box center [1243, 431] width 458 height 644
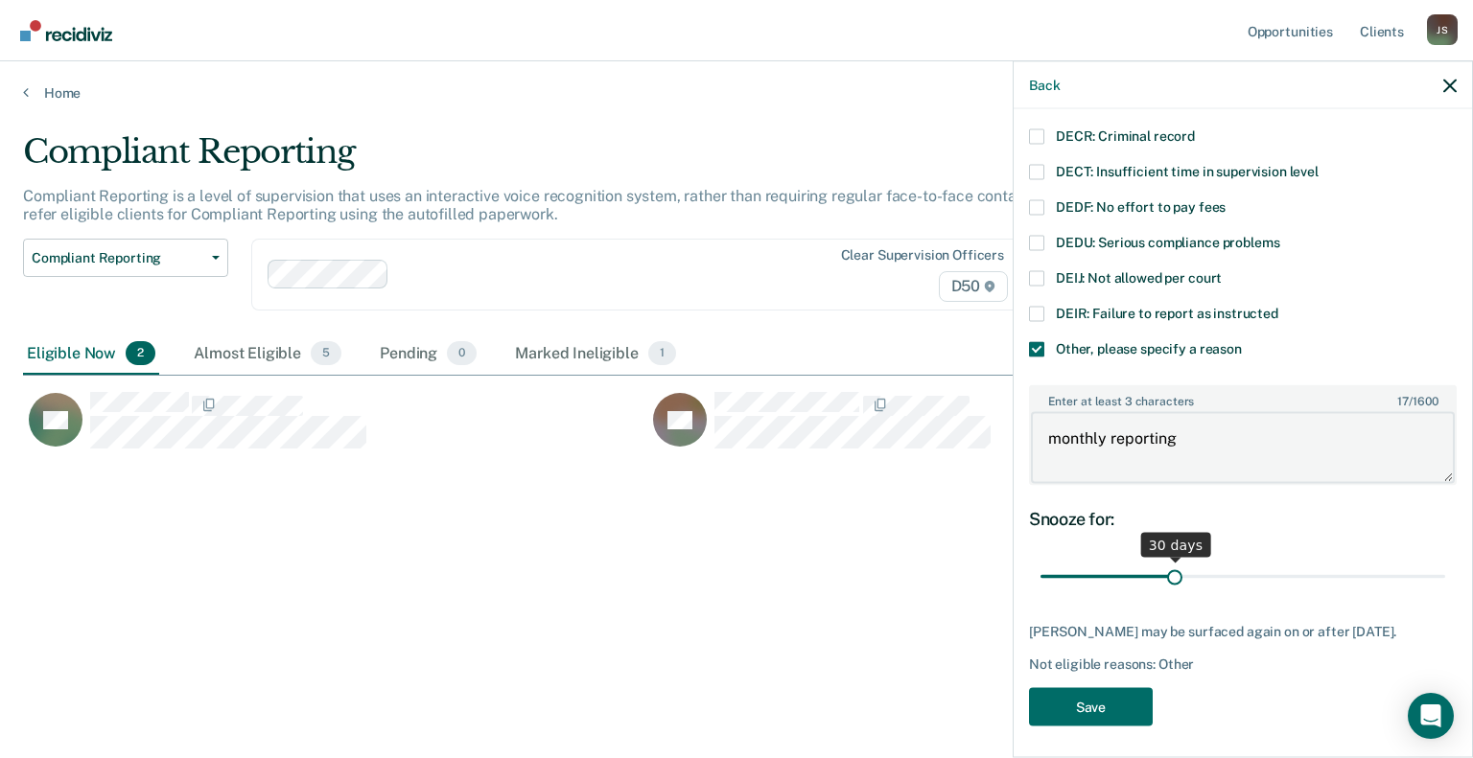
scroll to position [165, 0]
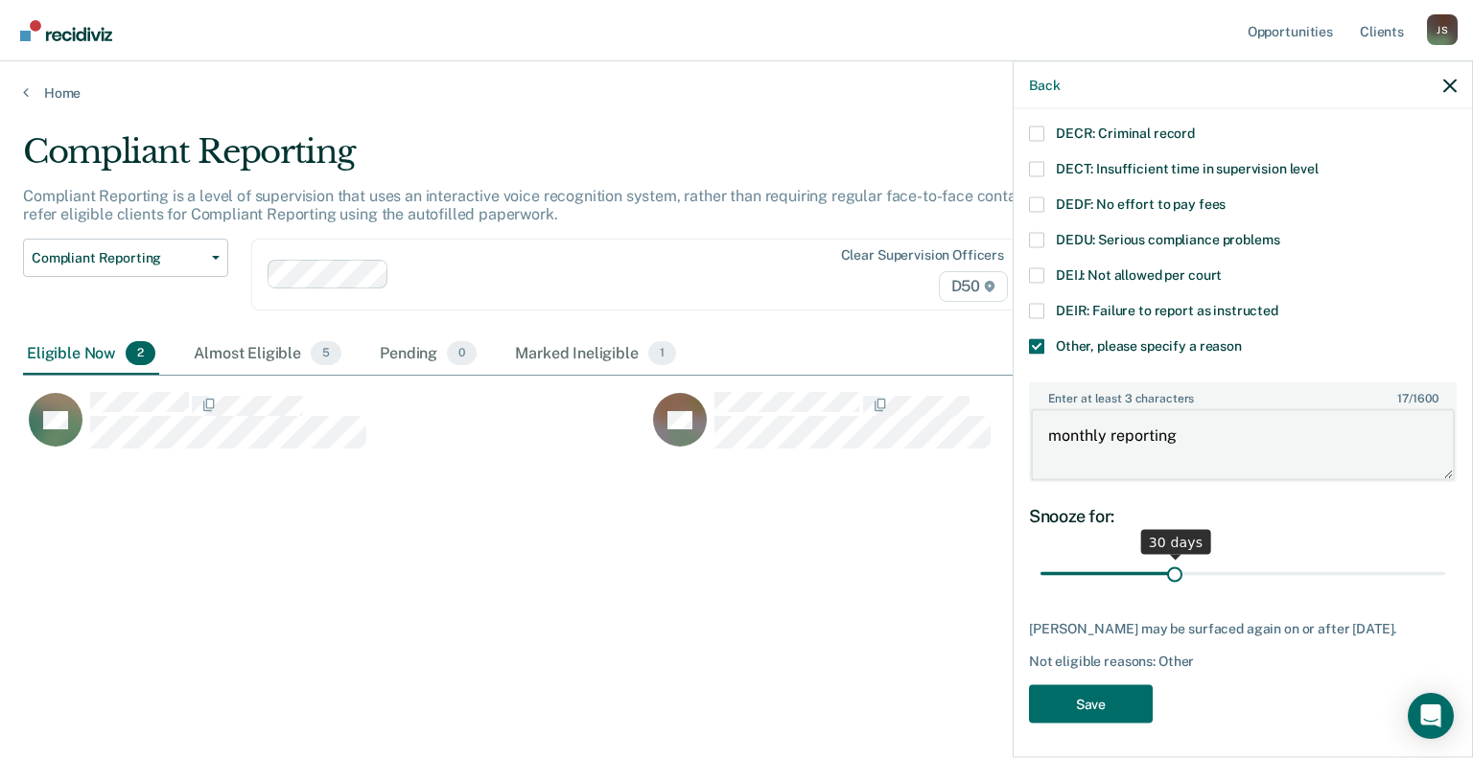
type textarea "monthly reporting"
drag, startPoint x: 1167, startPoint y: 571, endPoint x: 1707, endPoint y: 544, distance: 540.5
type input "90"
click at [1445, 557] on input "range" at bounding box center [1242, 574] width 405 height 34
click at [1060, 724] on button "Save" at bounding box center [1091, 704] width 124 height 39
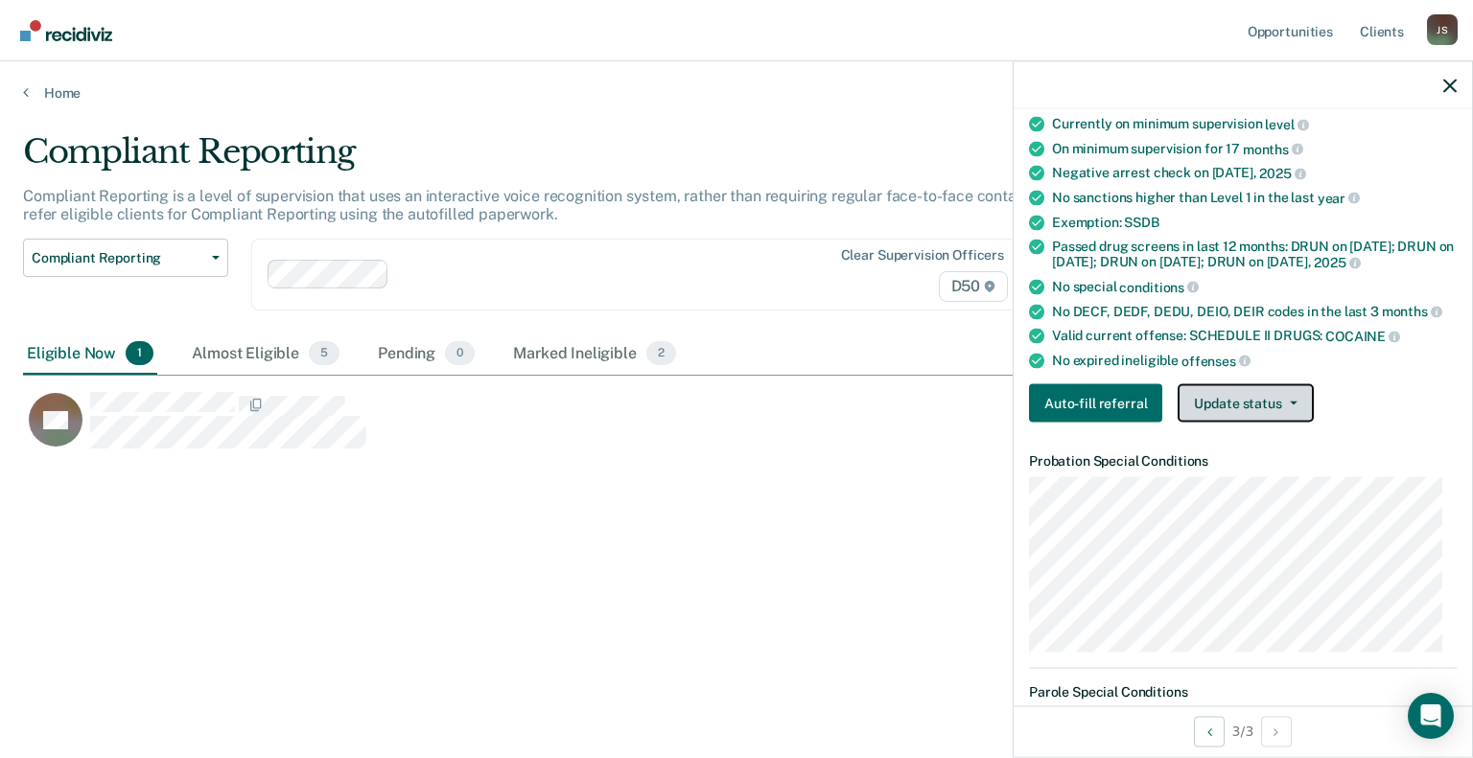
click at [1217, 406] on button "Update status" at bounding box center [1244, 404] width 135 height 38
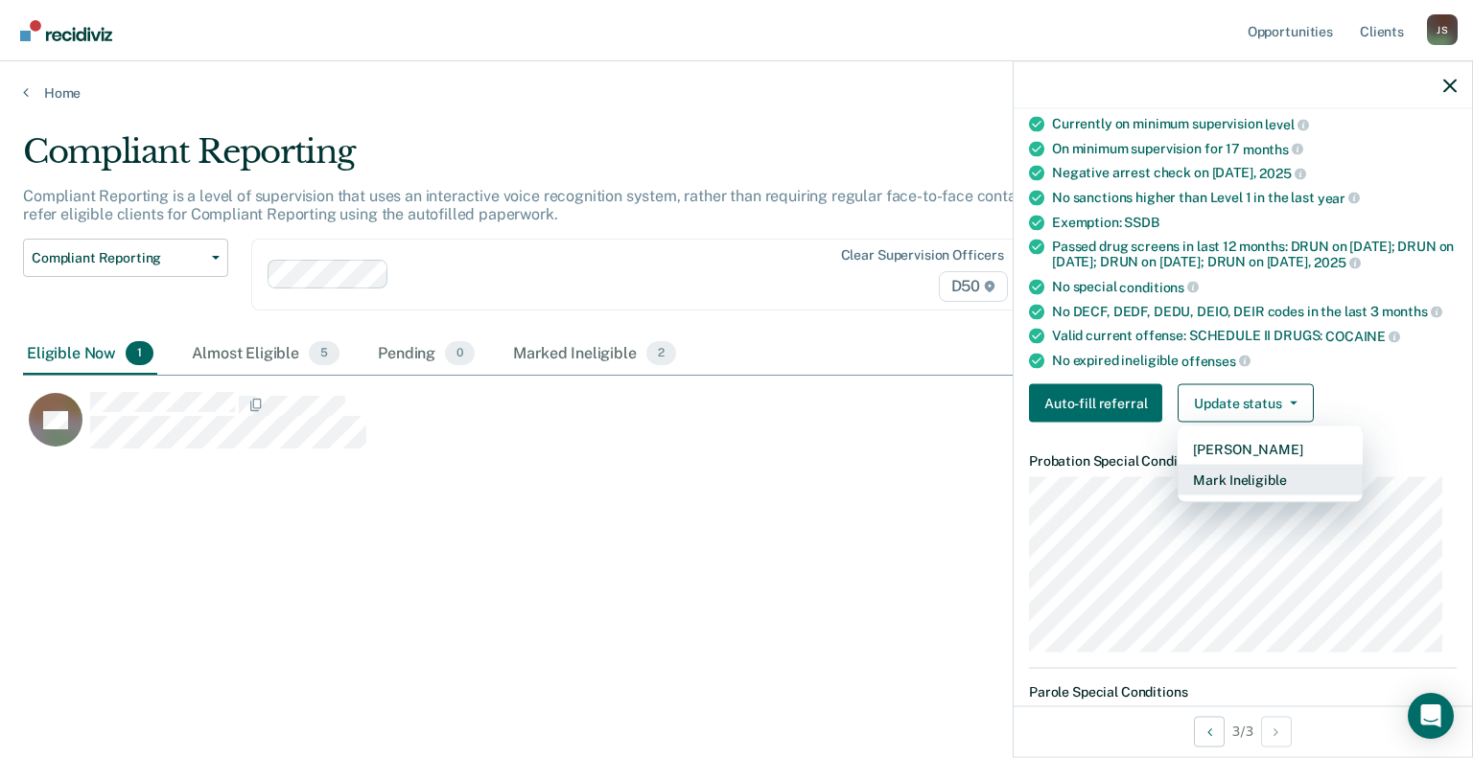
click at [1215, 483] on button "Mark Ineligible" at bounding box center [1269, 480] width 185 height 31
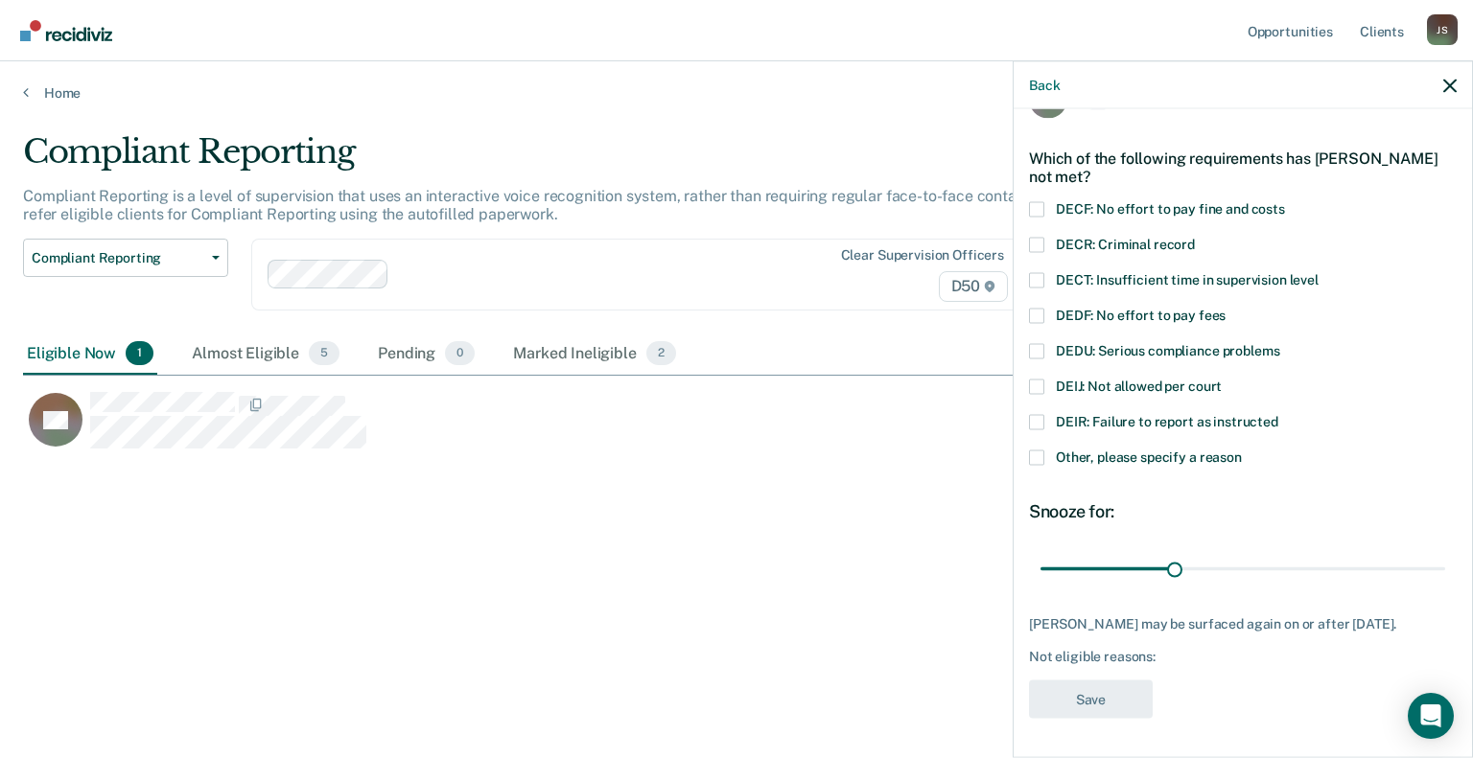
scroll to position [67, 0]
drag, startPoint x: 1171, startPoint y: 559, endPoint x: 1490, endPoint y: 601, distance: 322.1
type input "90"
click at [1445, 586] on input "range" at bounding box center [1242, 569] width 405 height 34
click at [1037, 450] on label "Other, please specify a reason" at bounding box center [1243, 460] width 428 height 20
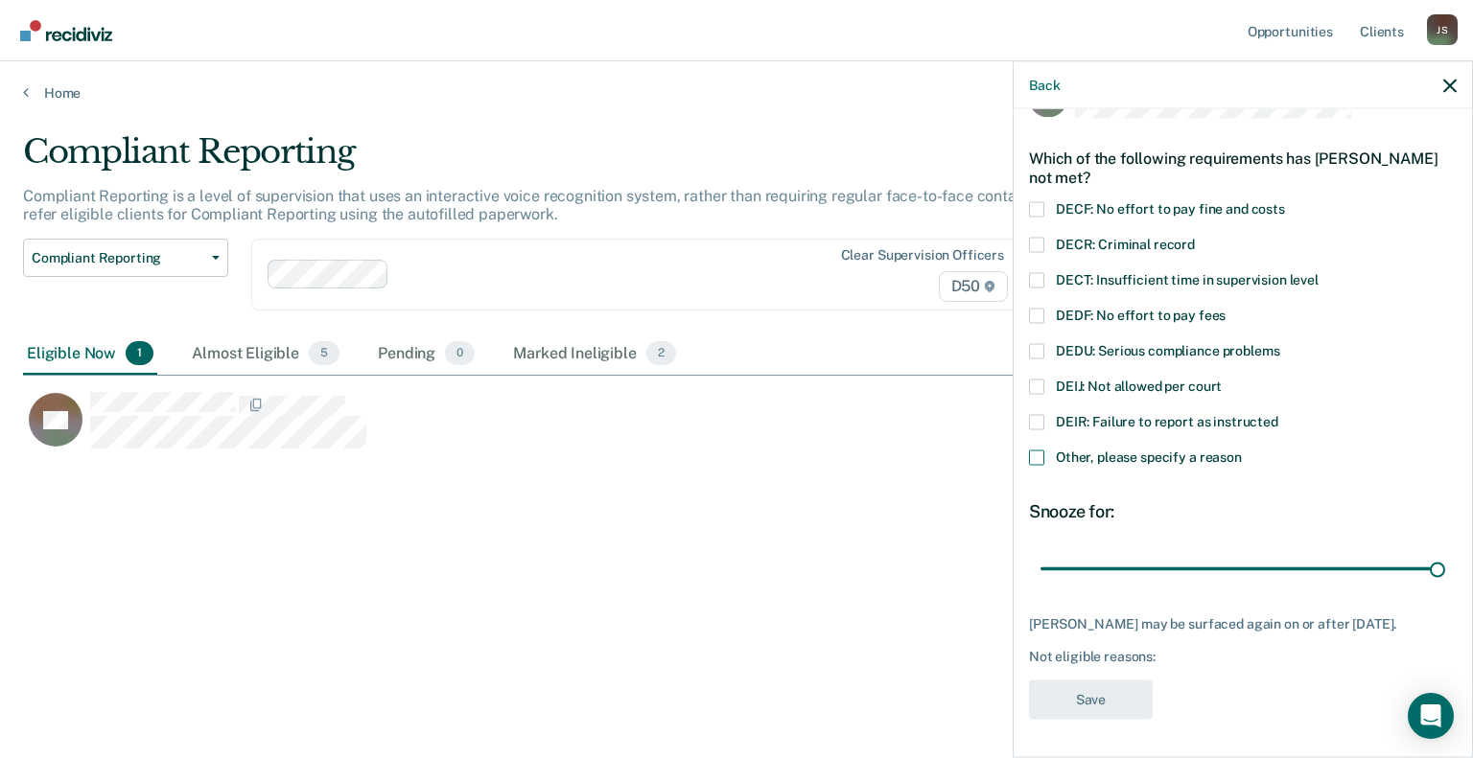
click at [1242, 450] on input "Other, please specify a reason" at bounding box center [1242, 450] width 0 height 0
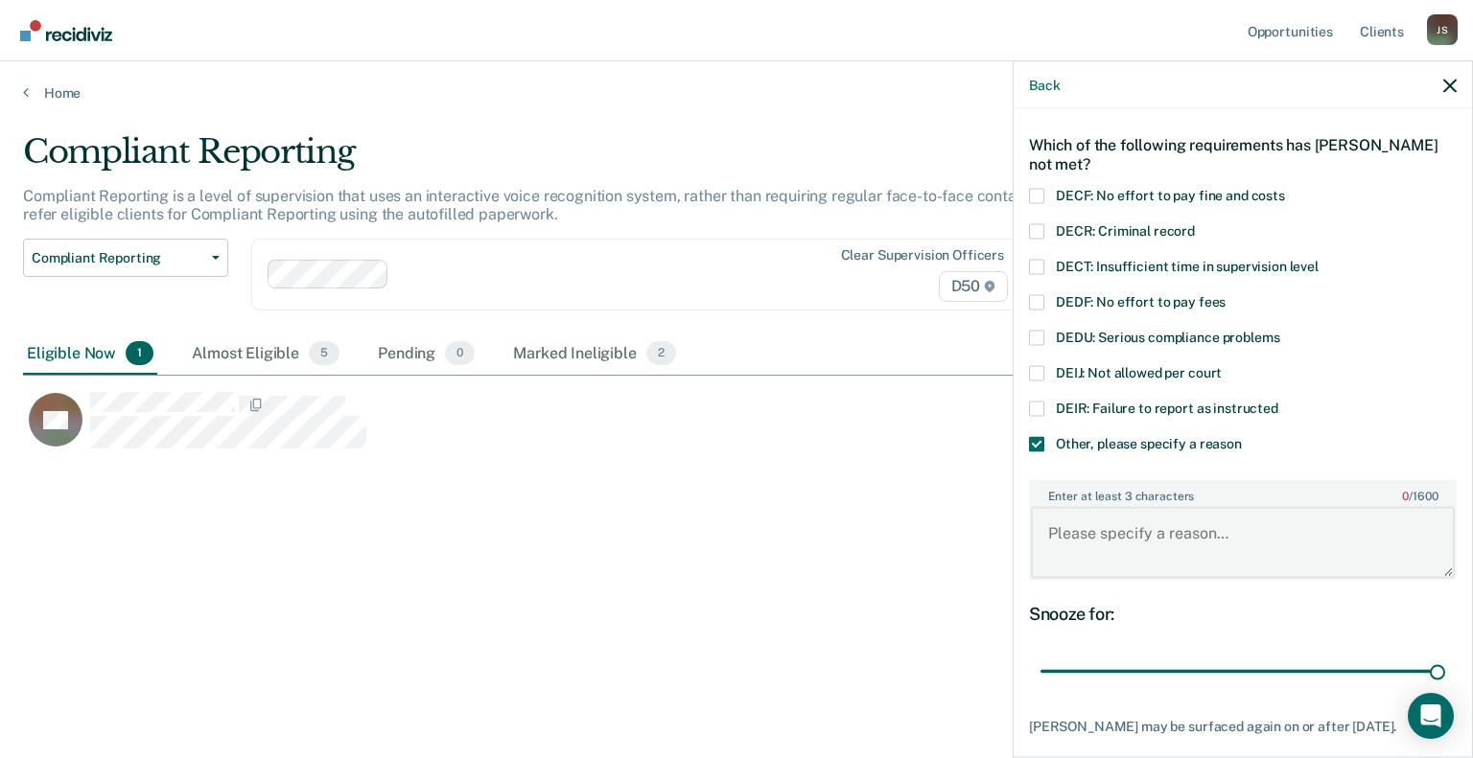
paste textarea "monthly reporting"
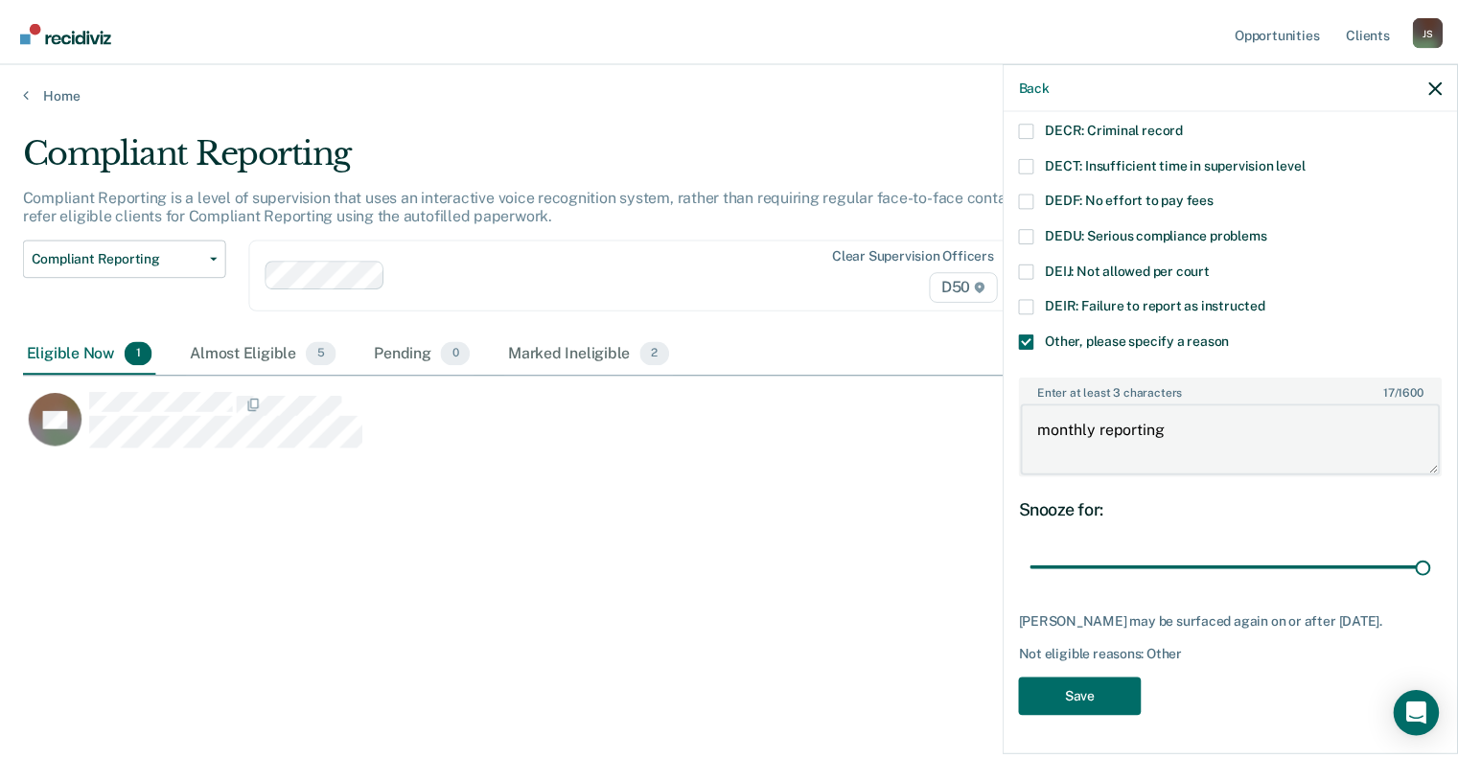
scroll to position [181, 0]
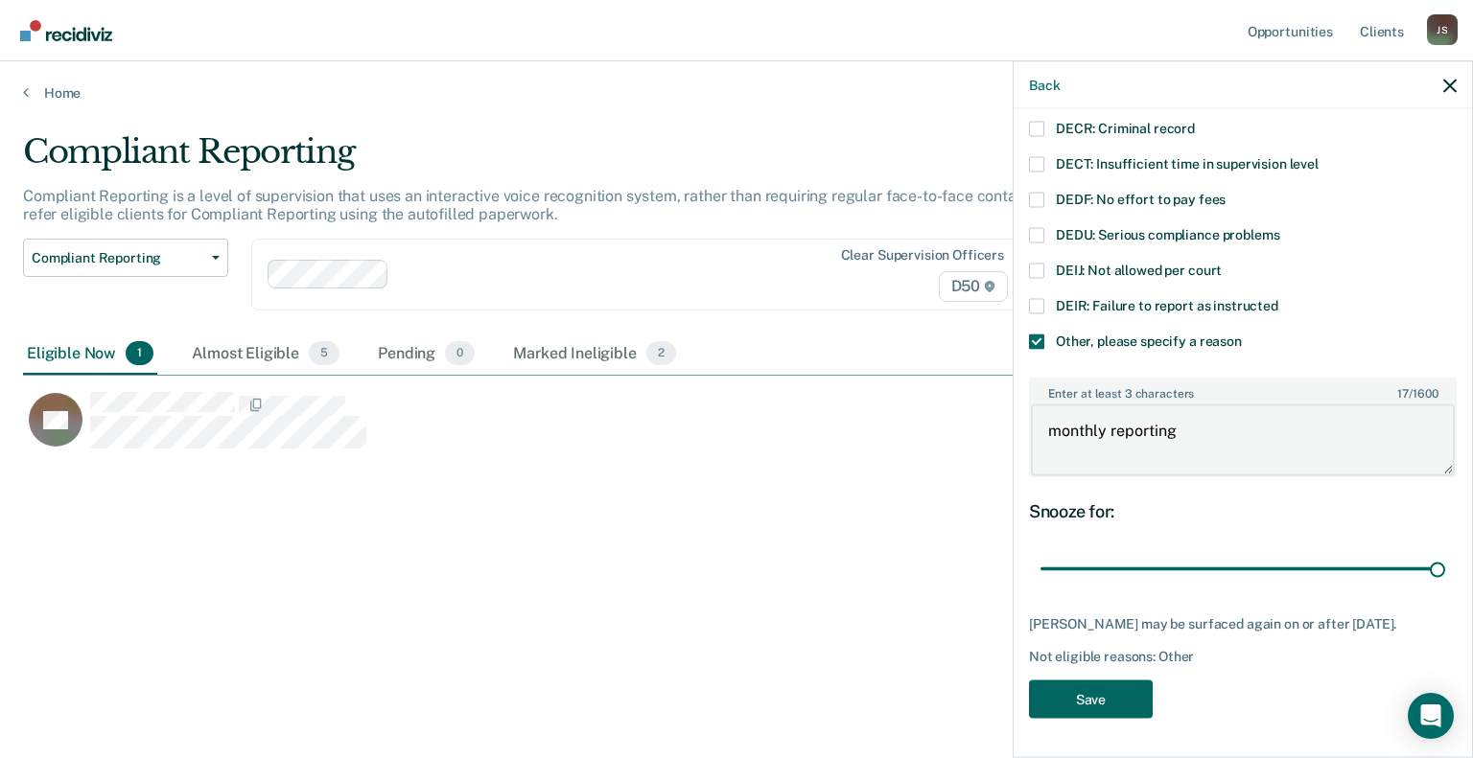
type textarea "monthly reporting"
click at [1083, 689] on button "Save" at bounding box center [1091, 699] width 124 height 39
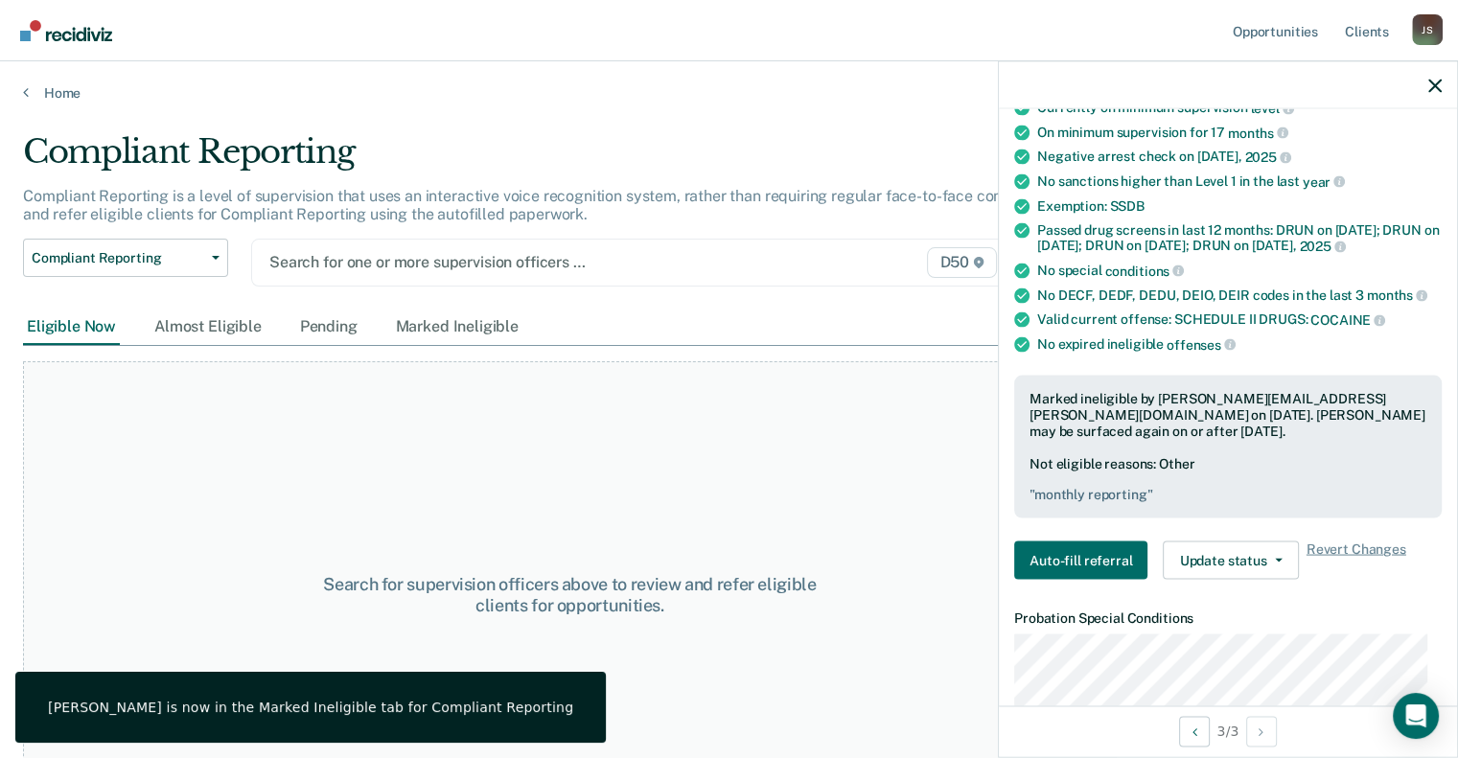
click at [364, 277] on div "Search for one or more supervision officers … D50" at bounding box center [634, 263] width 766 height 48
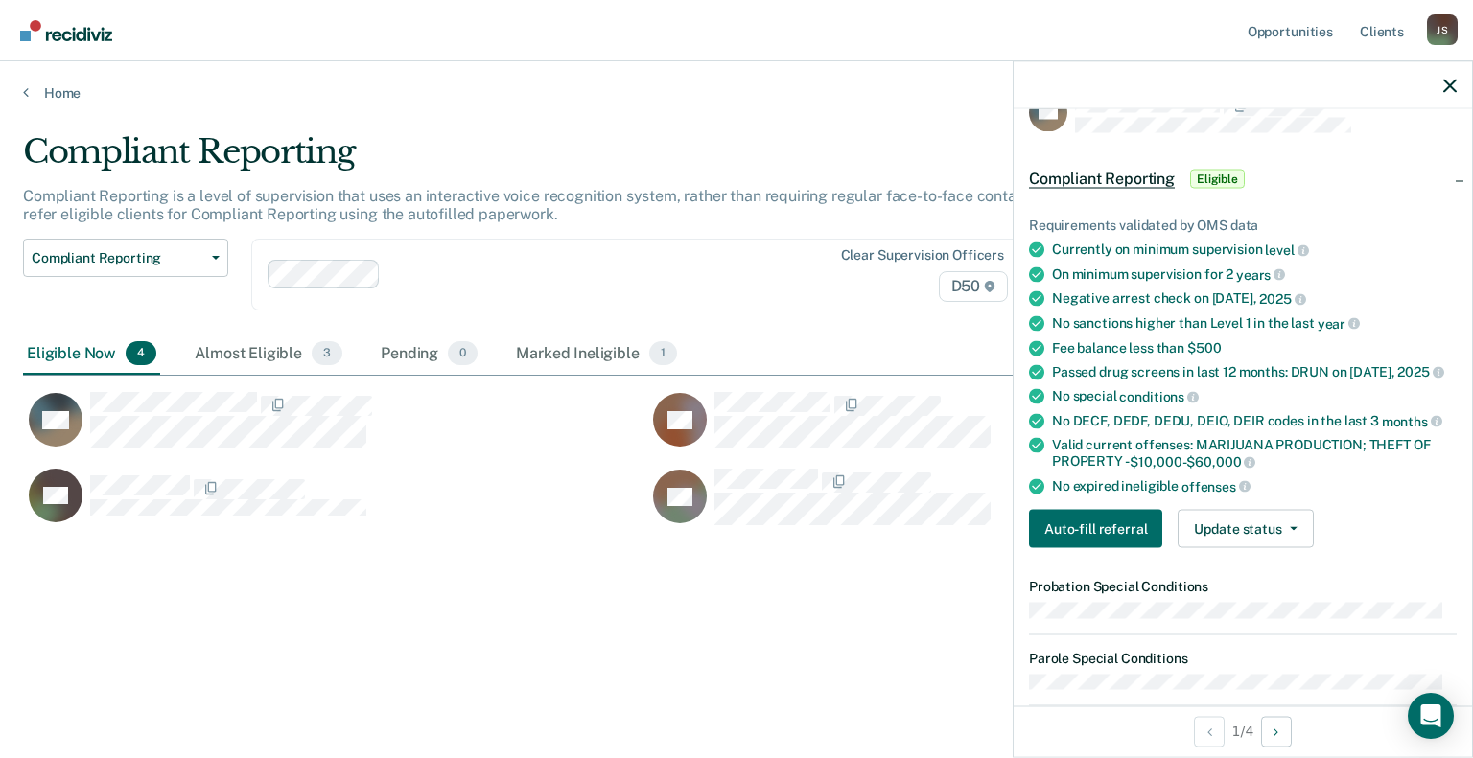
scroll to position [0, 0]
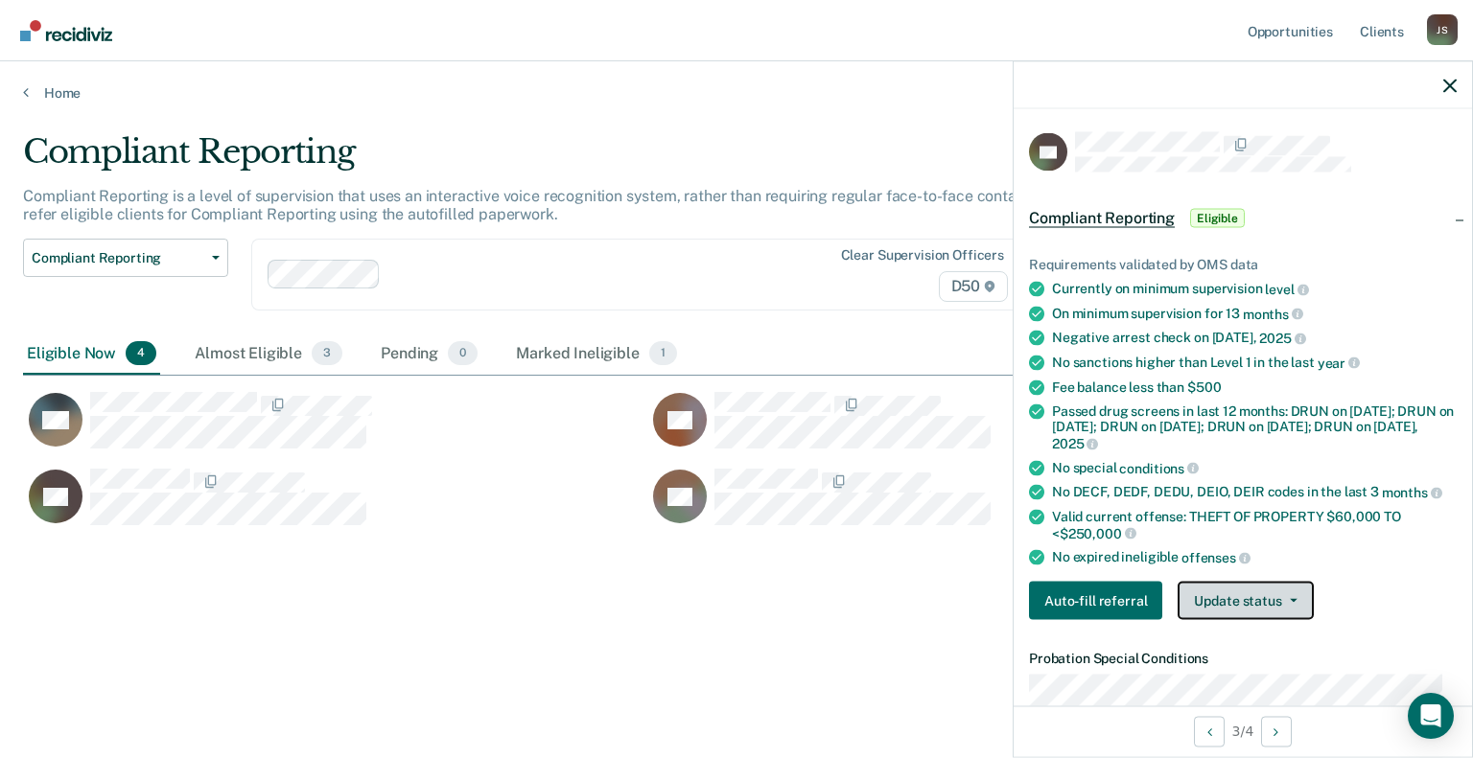
click at [1229, 601] on button "Update status" at bounding box center [1244, 600] width 135 height 38
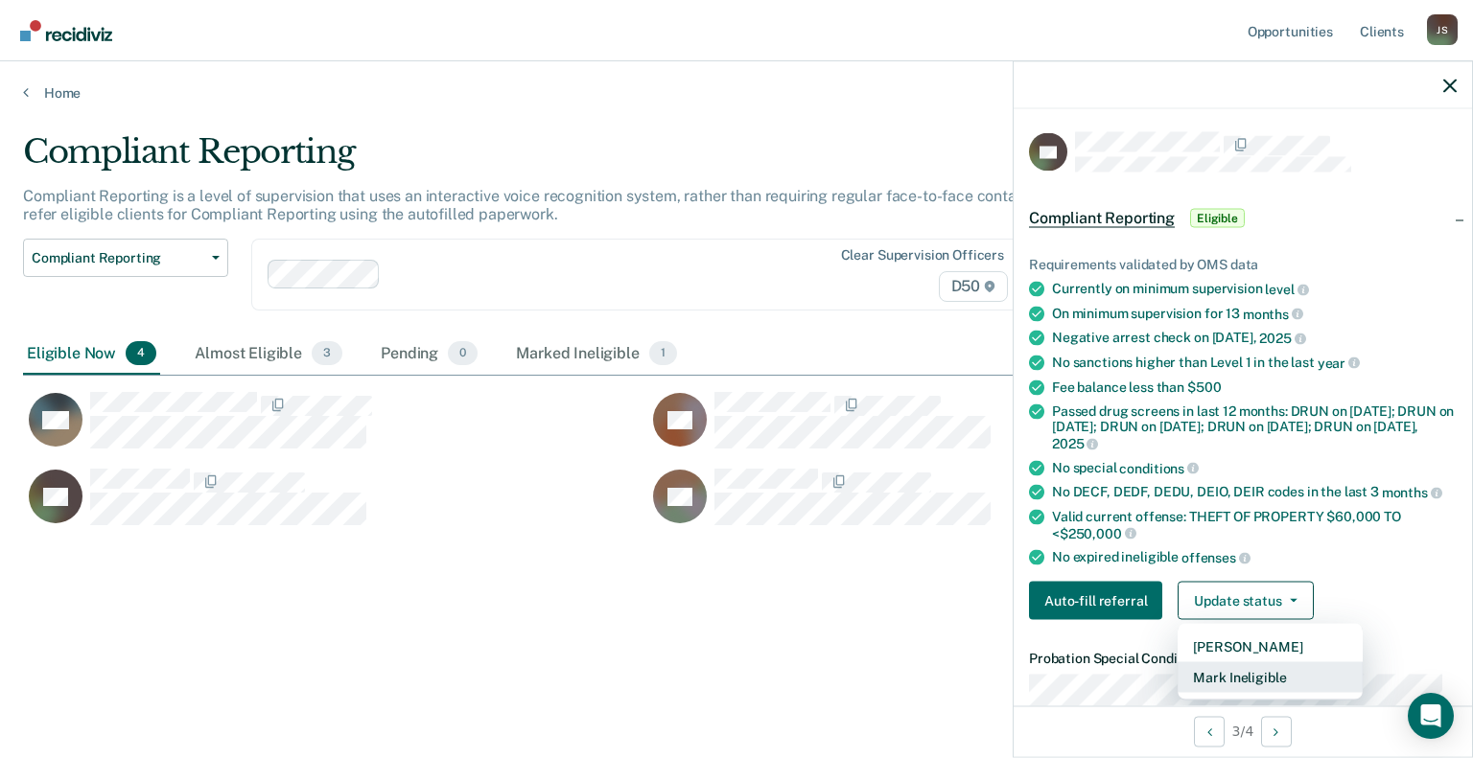
click at [1220, 662] on button "Mark Ineligible" at bounding box center [1269, 677] width 185 height 31
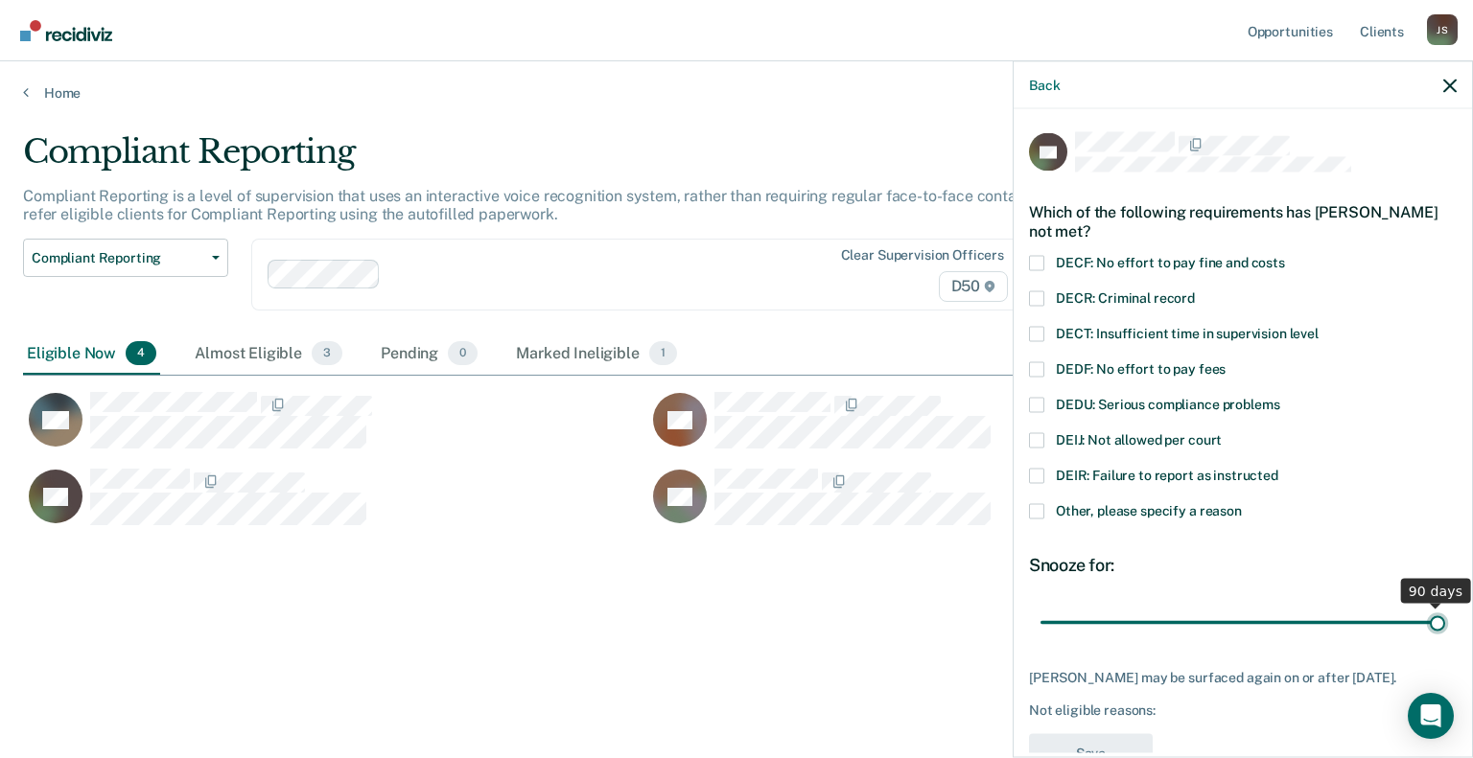
drag, startPoint x: 1169, startPoint y: 618, endPoint x: 1368, endPoint y: 605, distance: 199.8
type input "90"
click at [1443, 606] on input "range" at bounding box center [1242, 623] width 405 height 34
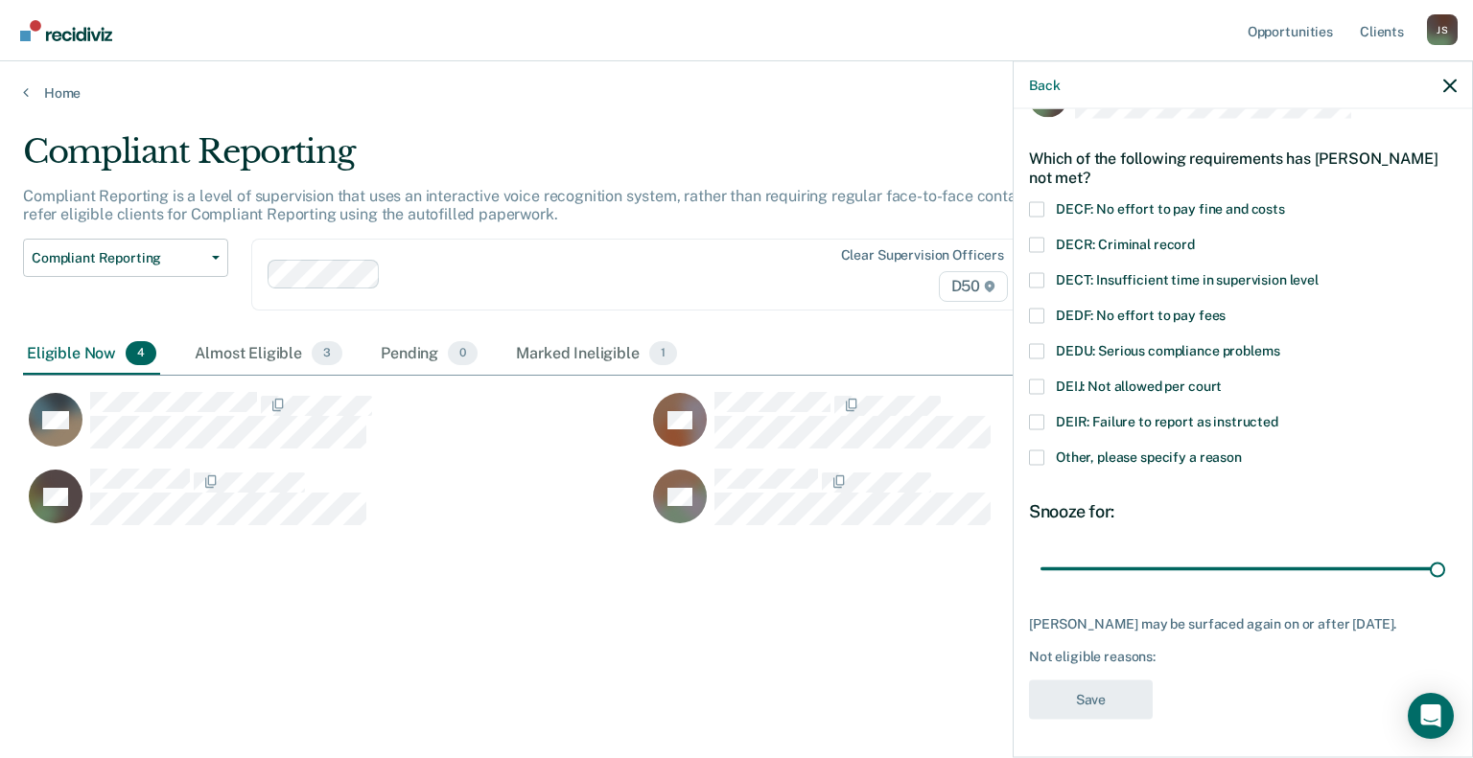
click at [1037, 450] on span at bounding box center [1036, 457] width 15 height 15
click at [1242, 450] on input "Other, please specify a reason" at bounding box center [1242, 450] width 0 height 0
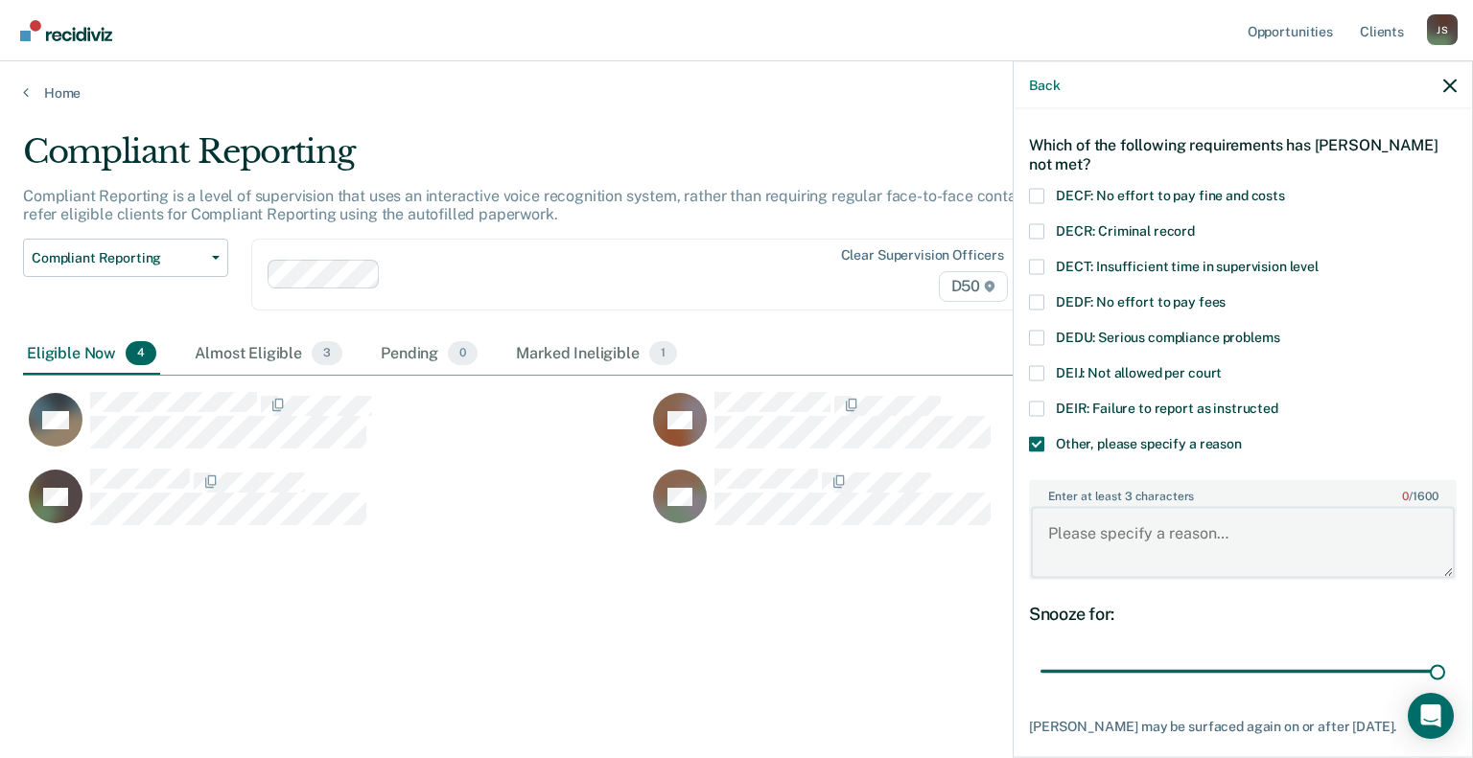
paste textarea "monthly reporting"
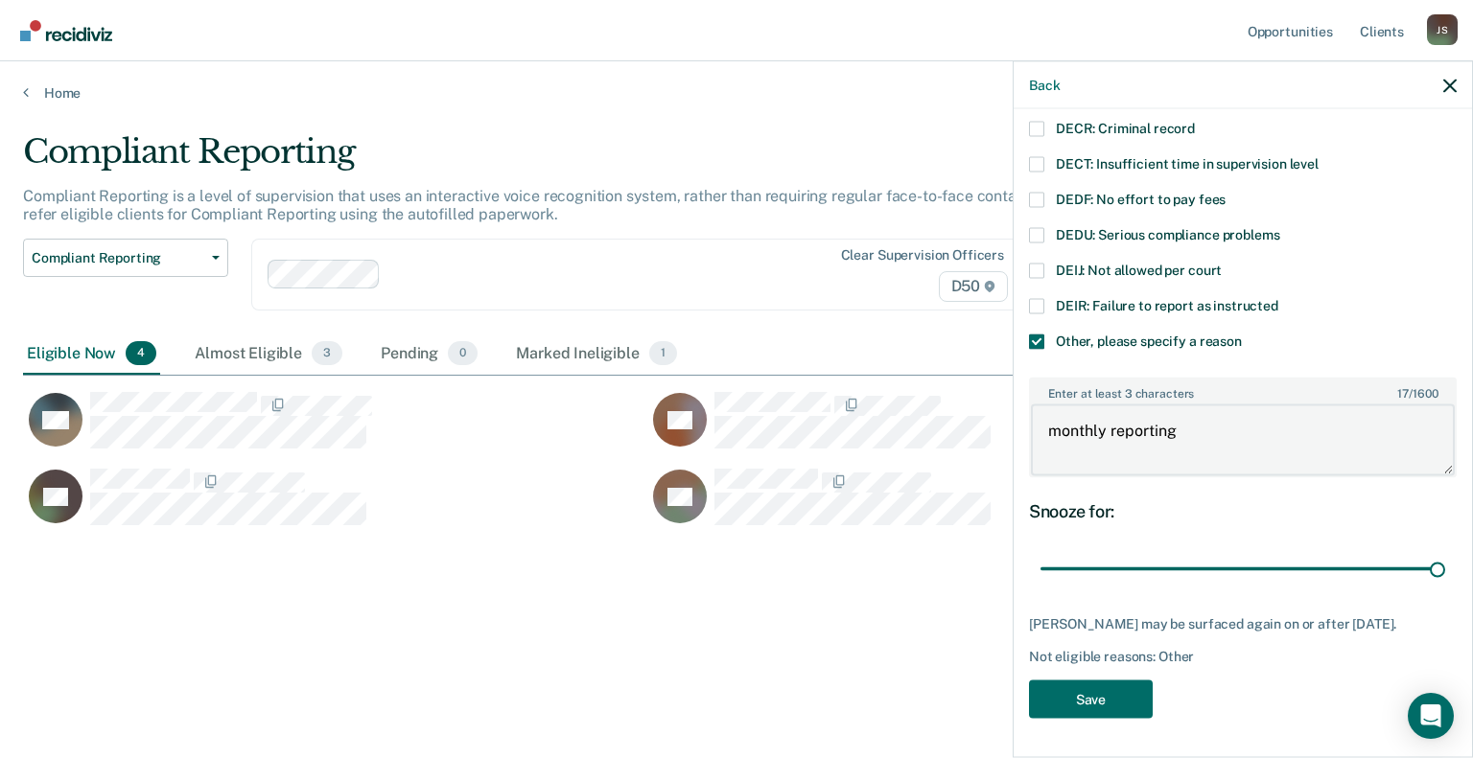
scroll to position [181, 0]
type textarea "monthly reporting"
click at [1112, 727] on div "RO Which of the following requirements has [PERSON_NAME] not met? DECF: No effo…" at bounding box center [1243, 347] width 428 height 768
click at [1078, 705] on button "Save" at bounding box center [1091, 699] width 124 height 39
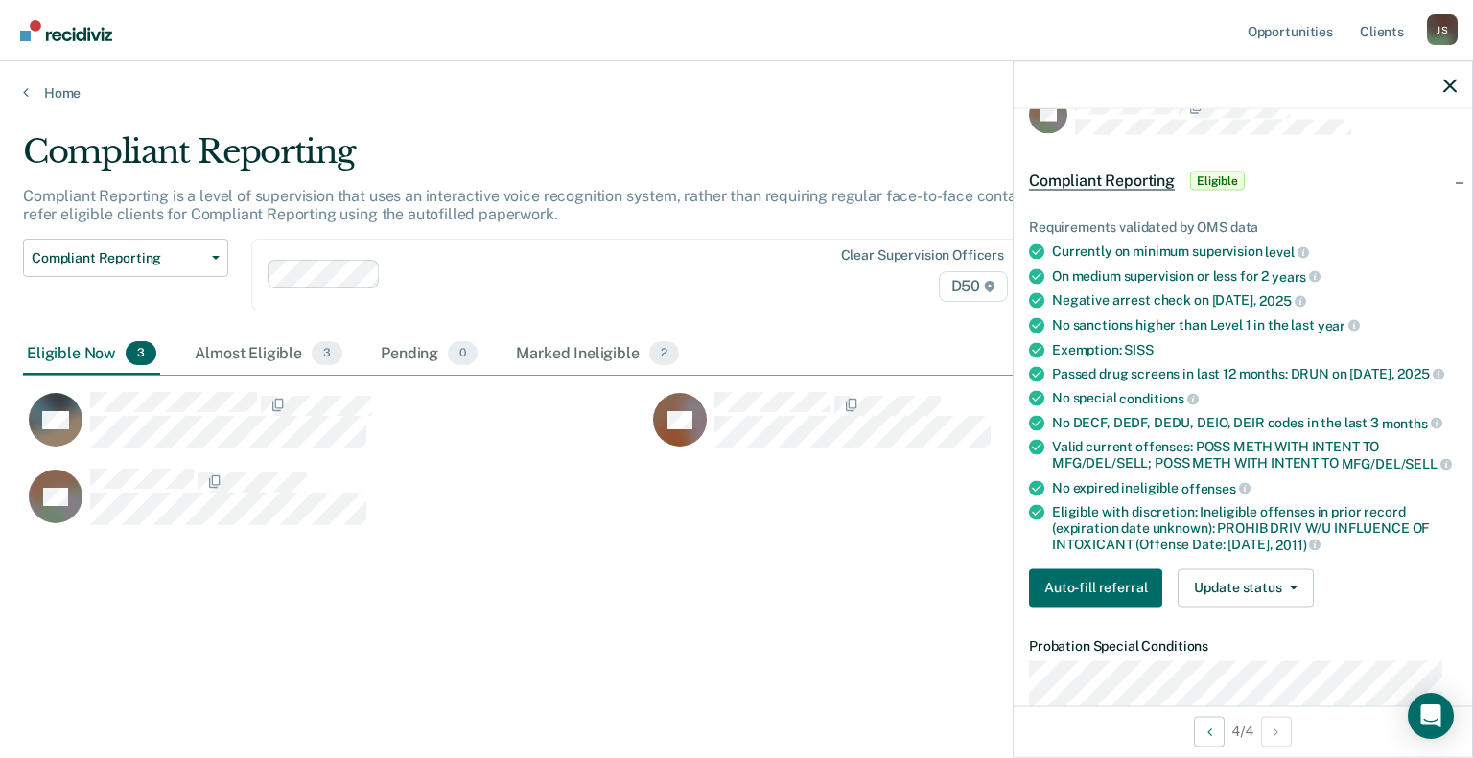
scroll to position [0, 0]
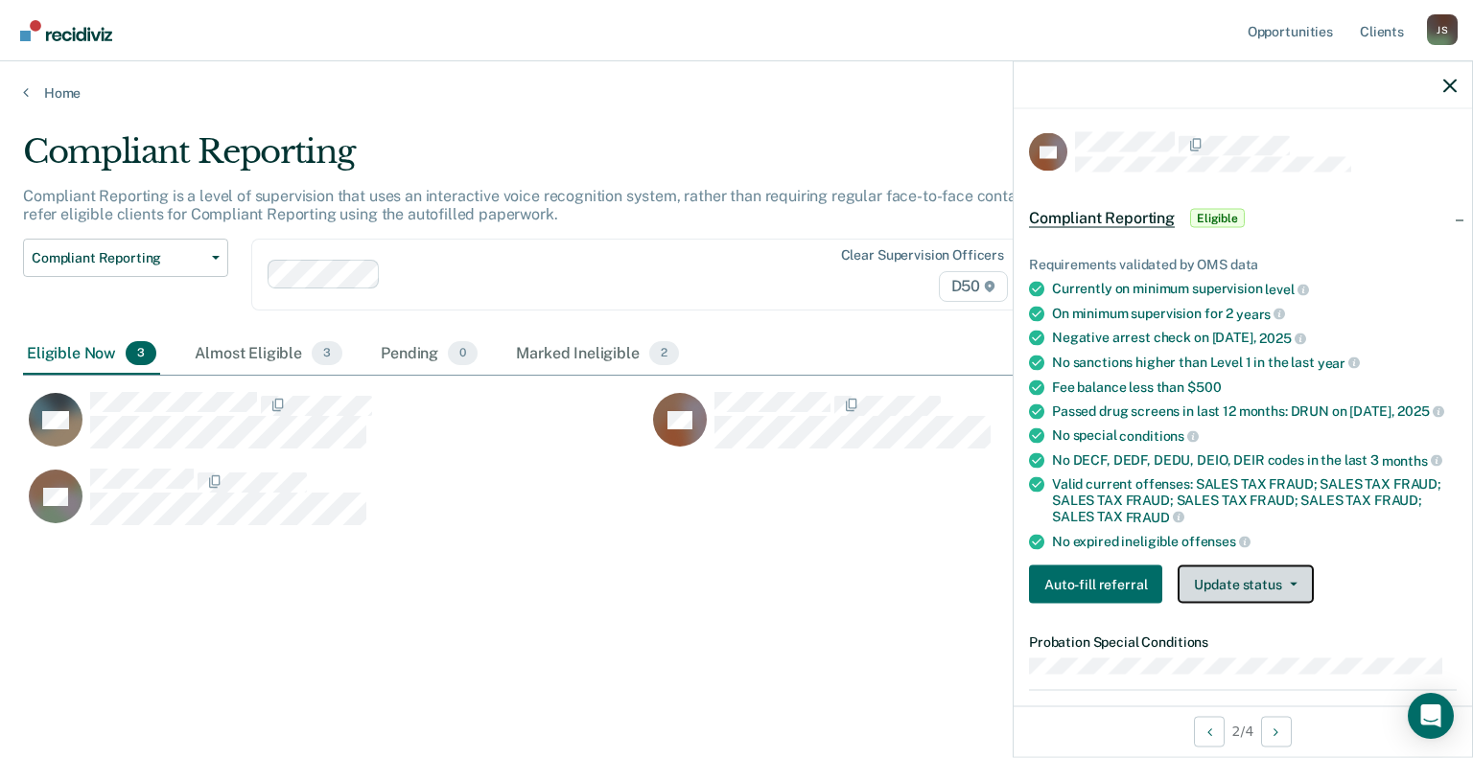
click at [1267, 573] on button "Update status" at bounding box center [1244, 585] width 135 height 38
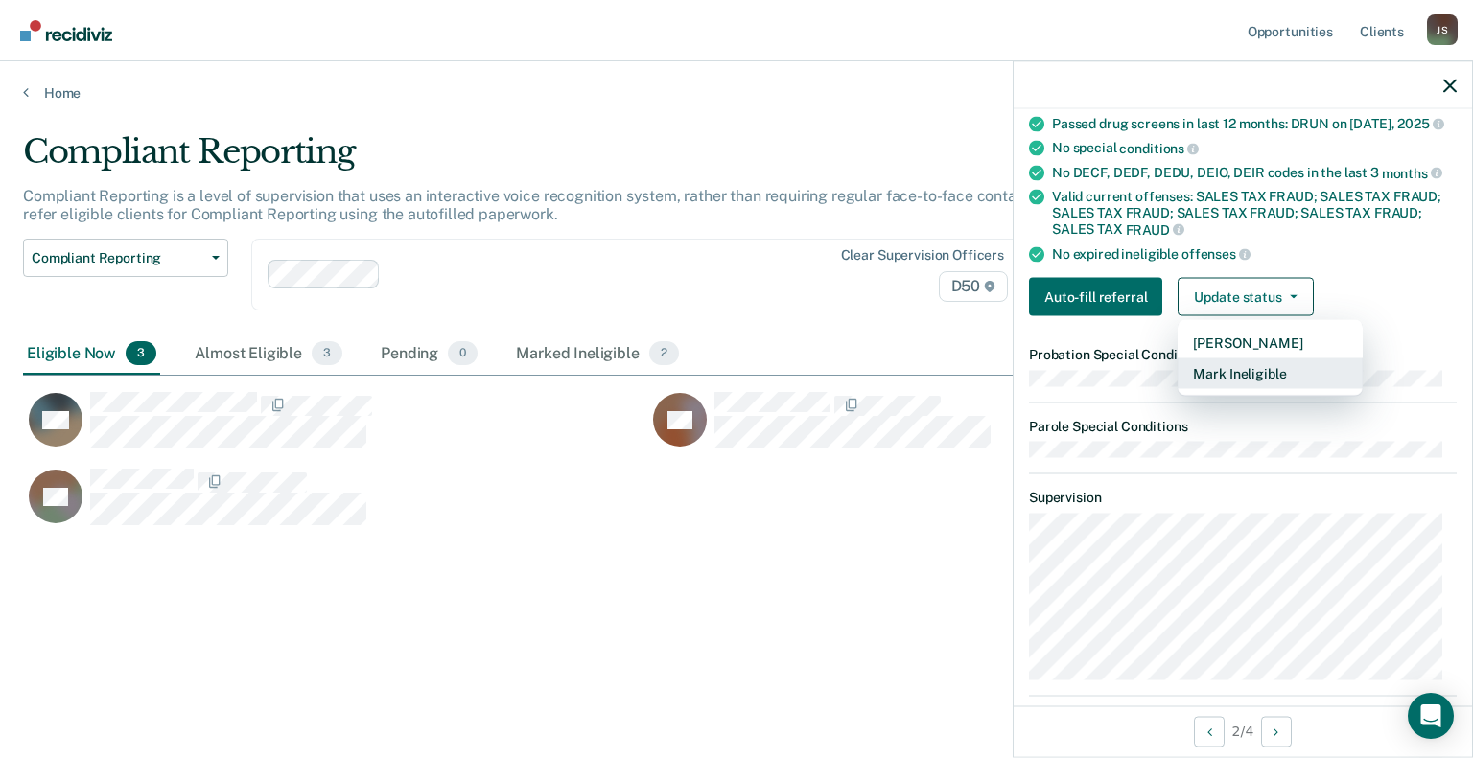
click at [1243, 364] on button "Mark Ineligible" at bounding box center [1269, 374] width 185 height 31
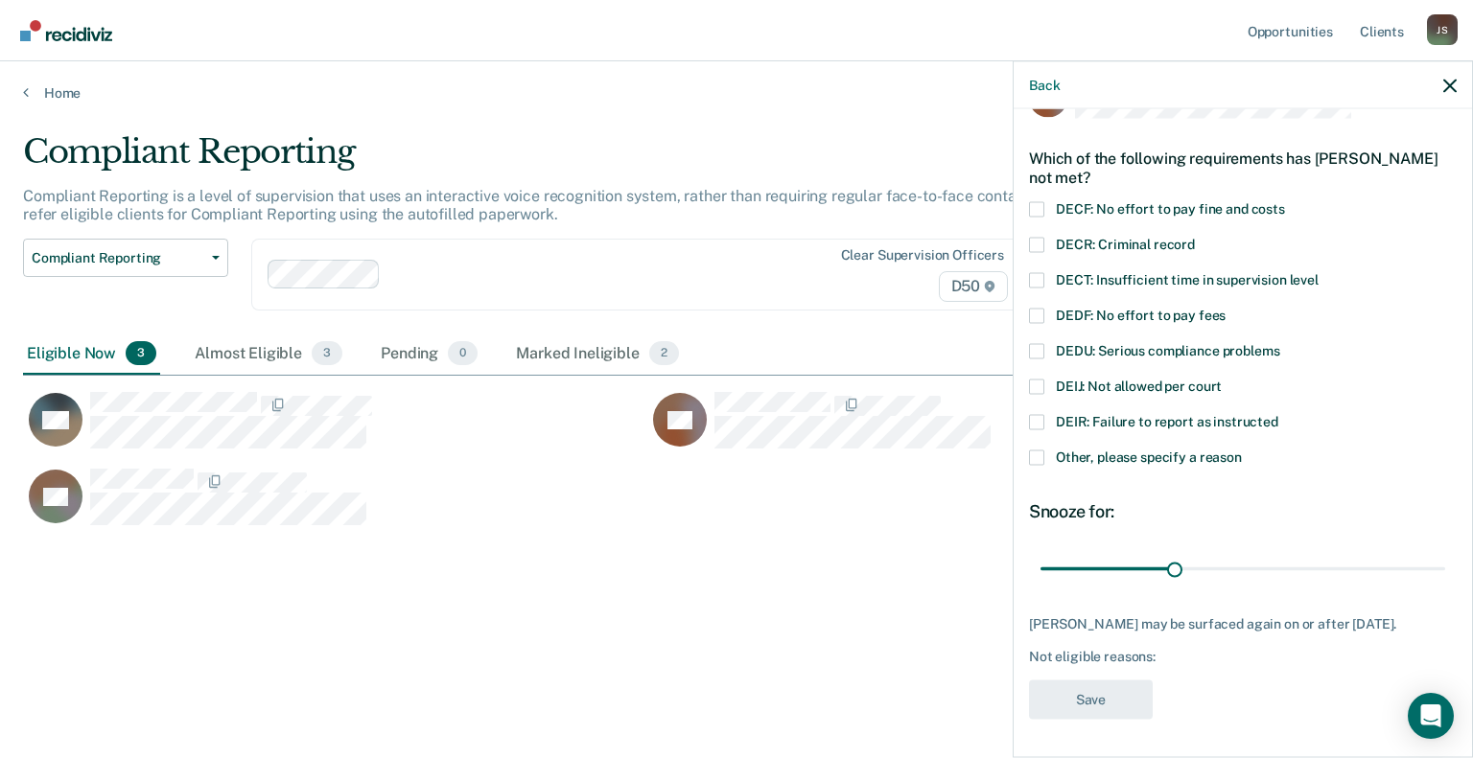
click at [1036, 450] on span at bounding box center [1036, 457] width 15 height 15
click at [1242, 450] on input "Other, please specify a reason" at bounding box center [1242, 450] width 0 height 0
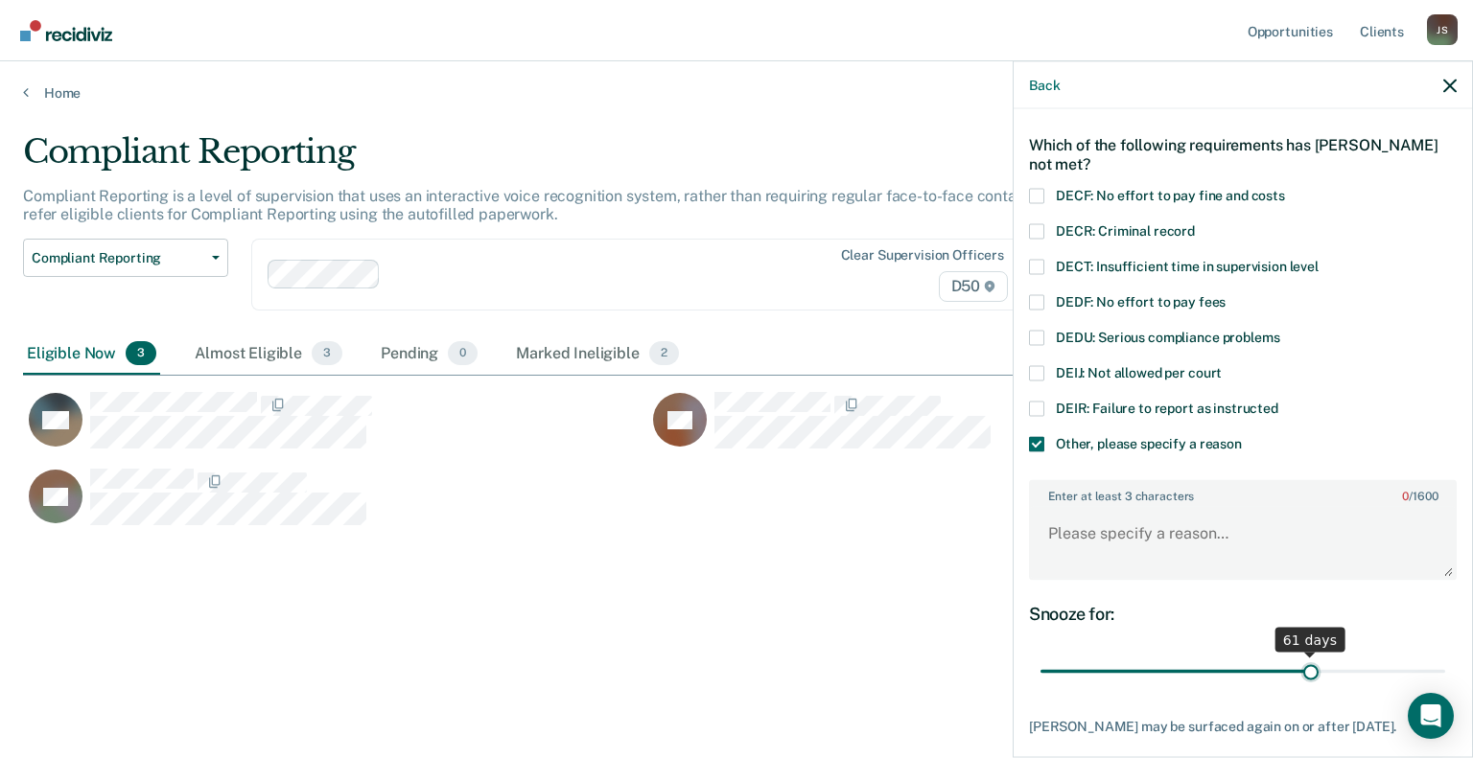
drag, startPoint x: 1174, startPoint y: 666, endPoint x: 1298, endPoint y: 671, distance: 124.7
type input "61"
click at [1298, 671] on input "range" at bounding box center [1242, 672] width 405 height 34
paste textarea "monthly reporting"
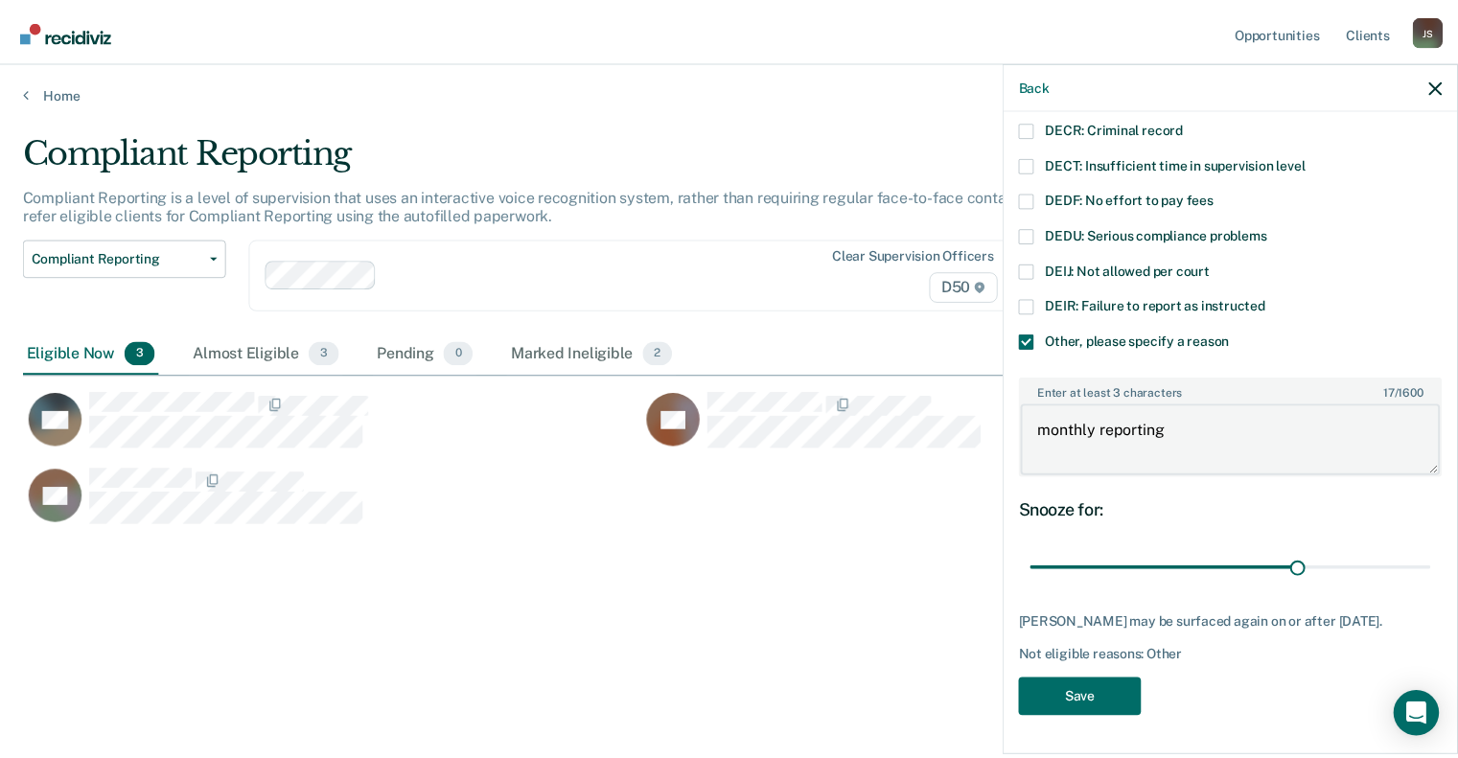
scroll to position [181, 0]
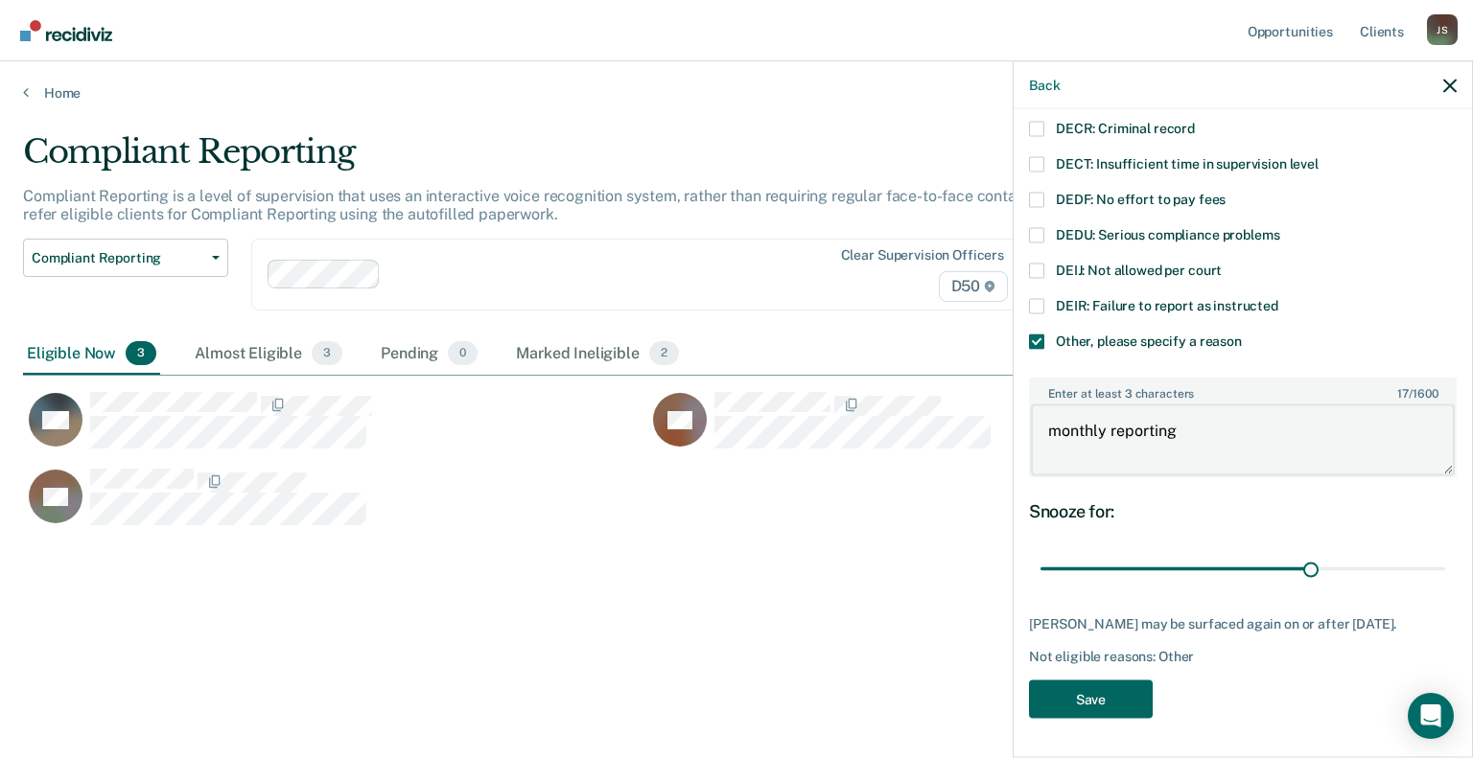
type textarea "monthly reporting"
click at [1094, 693] on button "Save" at bounding box center [1091, 699] width 124 height 39
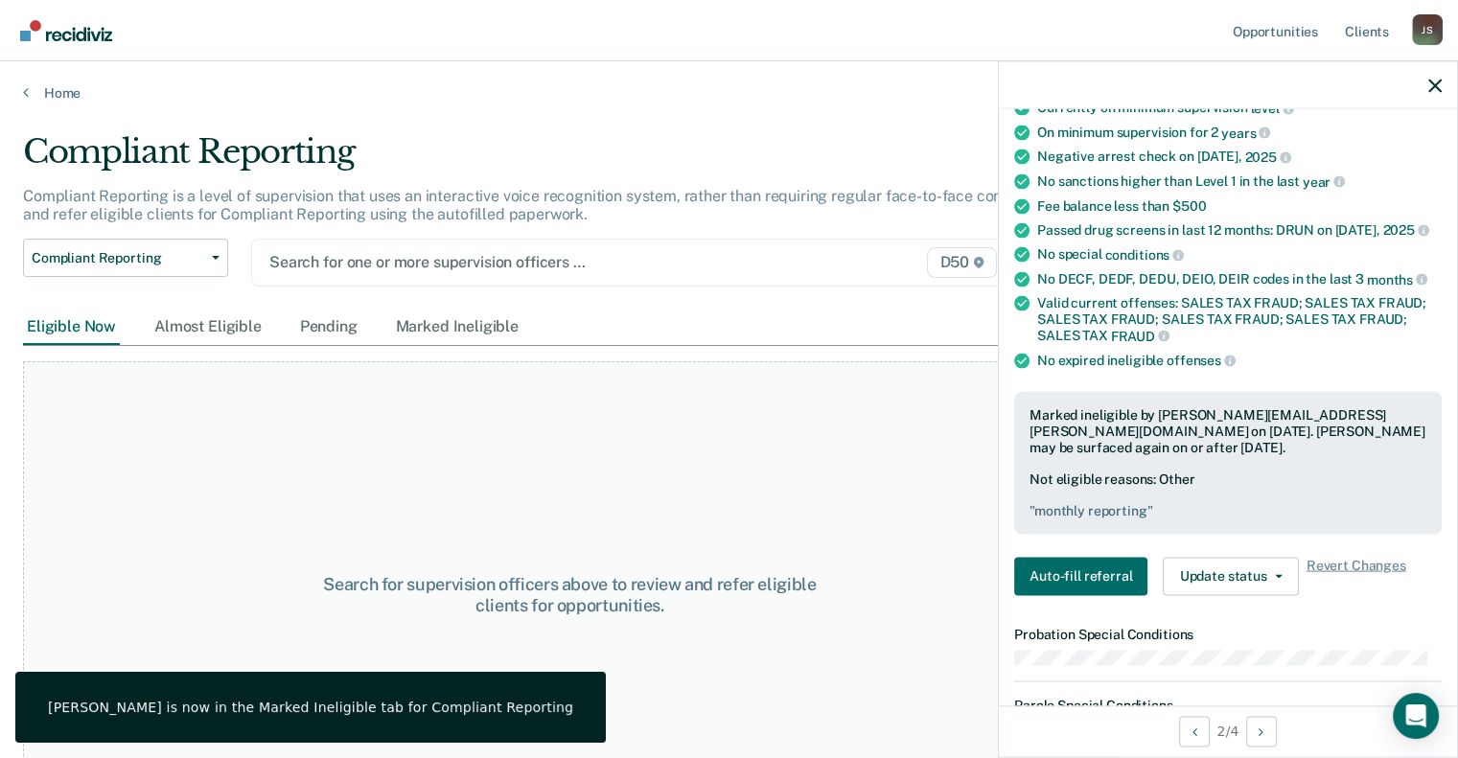
click at [361, 271] on div "Search for one or more supervision officers …" at bounding box center [524, 262] width 513 height 26
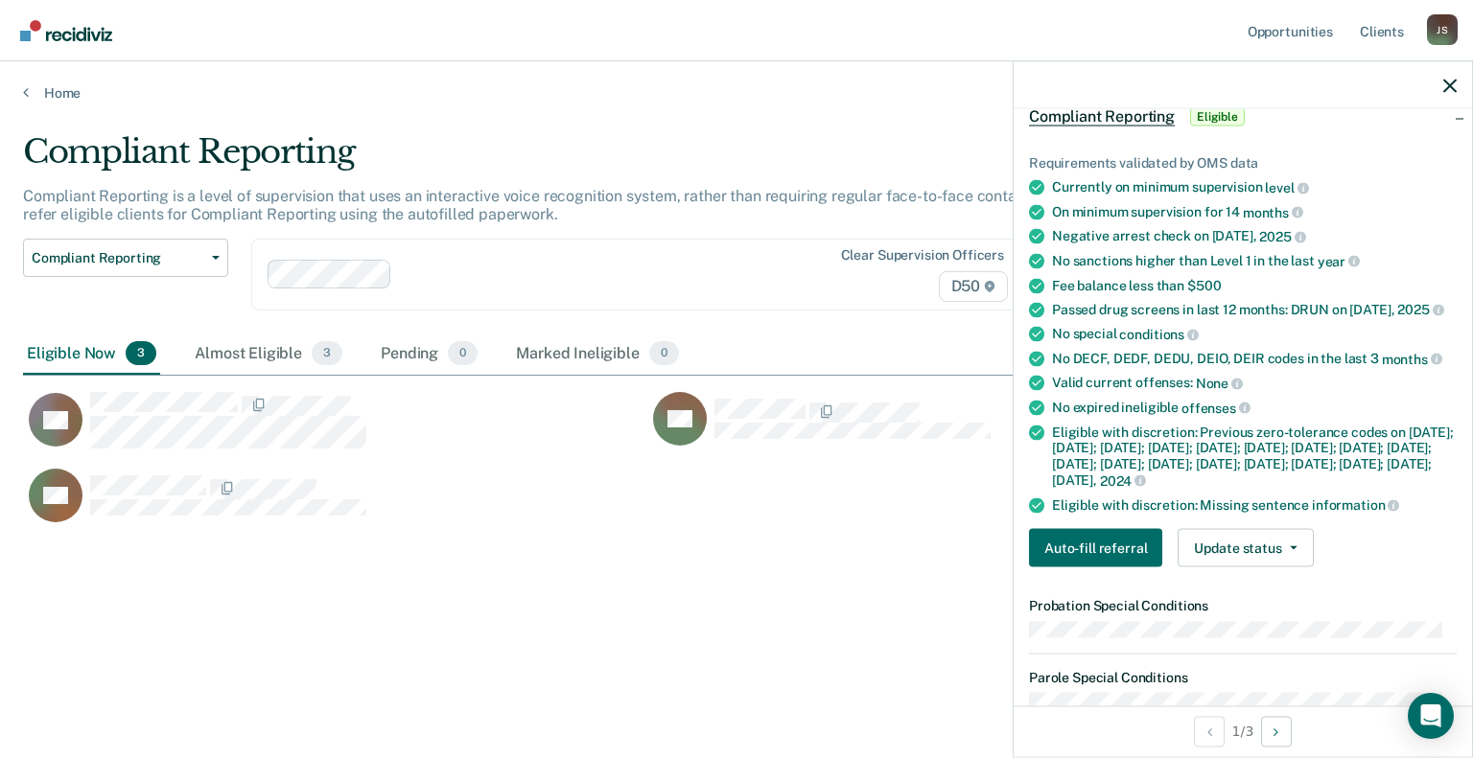
scroll to position [0, 0]
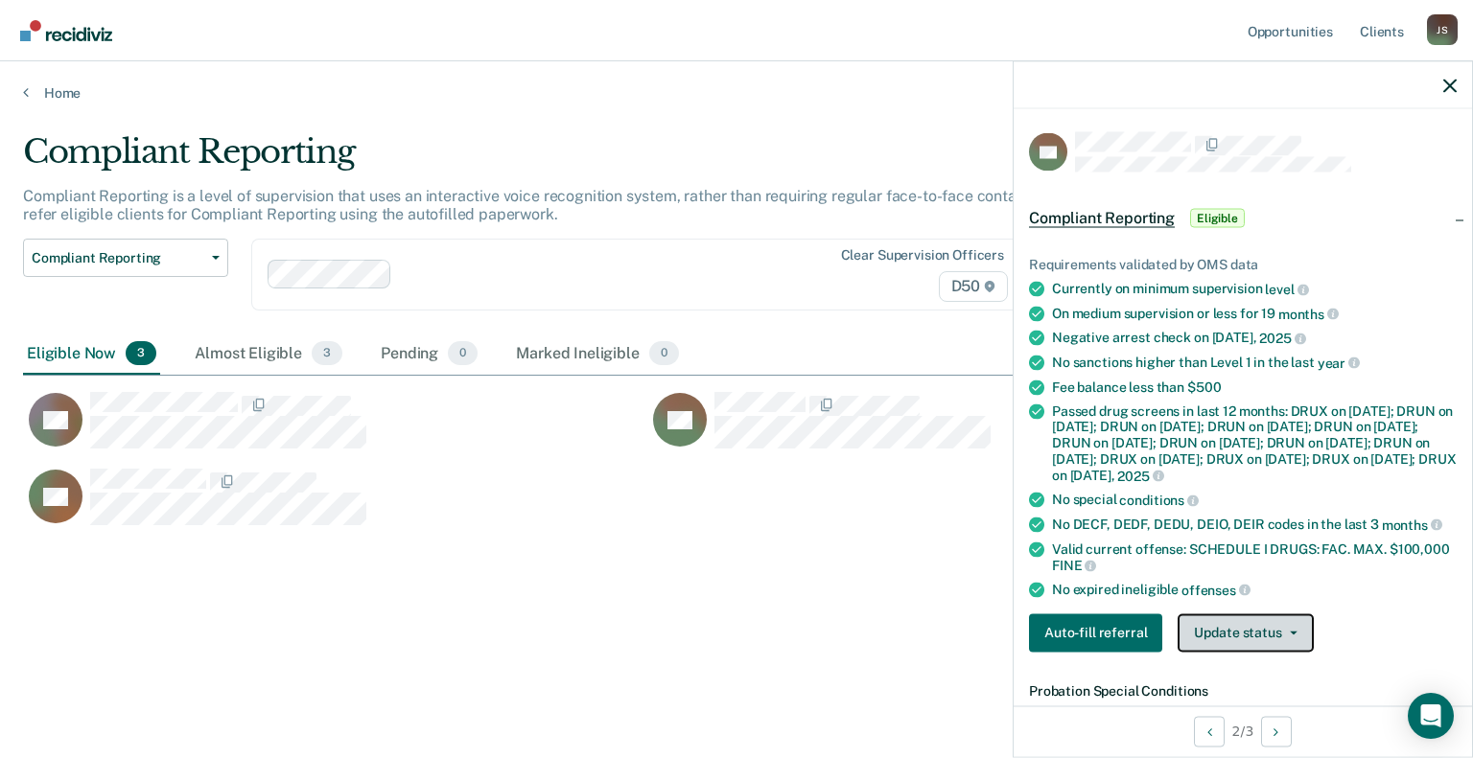
click at [1240, 643] on button "Update status" at bounding box center [1244, 633] width 135 height 38
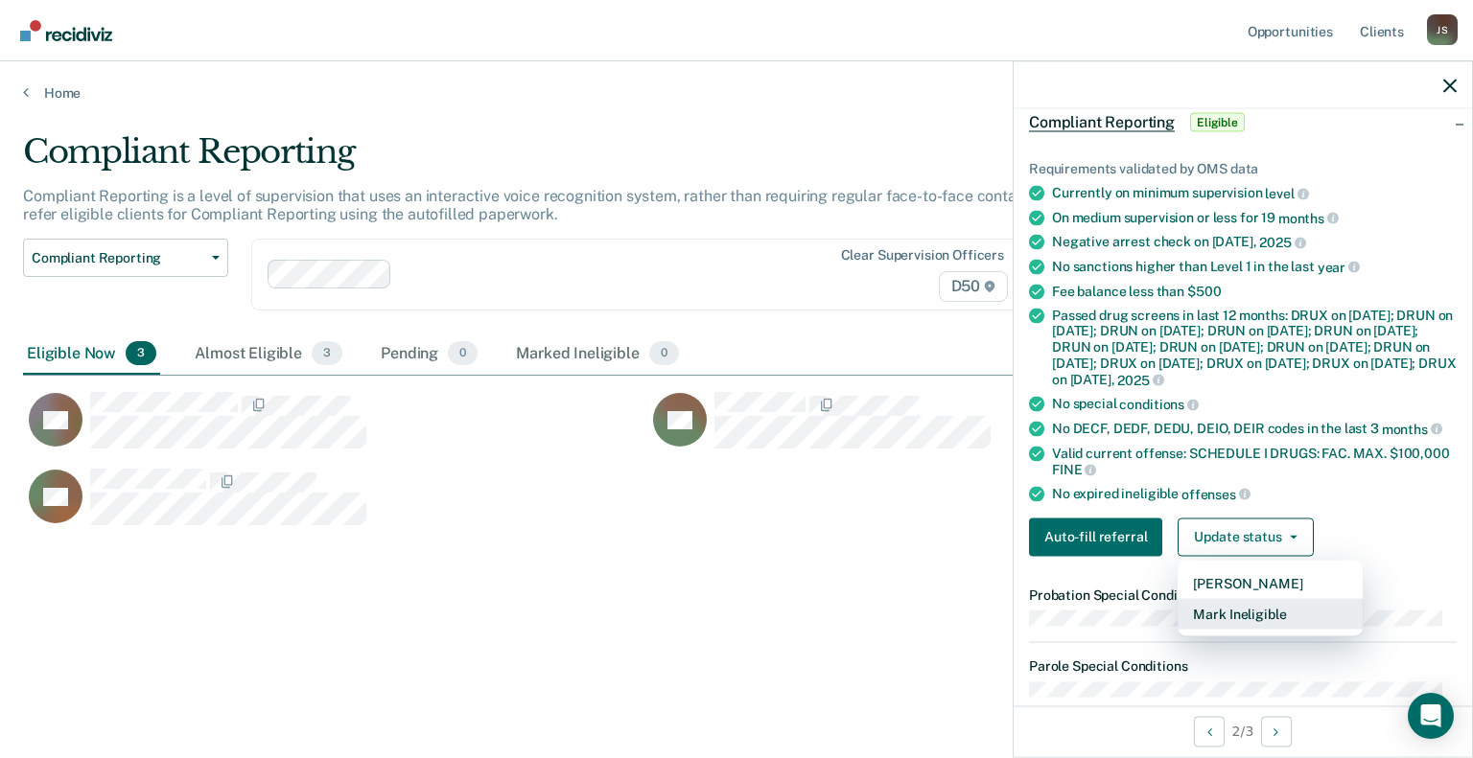
click at [1248, 618] on button "Mark Ineligible" at bounding box center [1269, 613] width 185 height 31
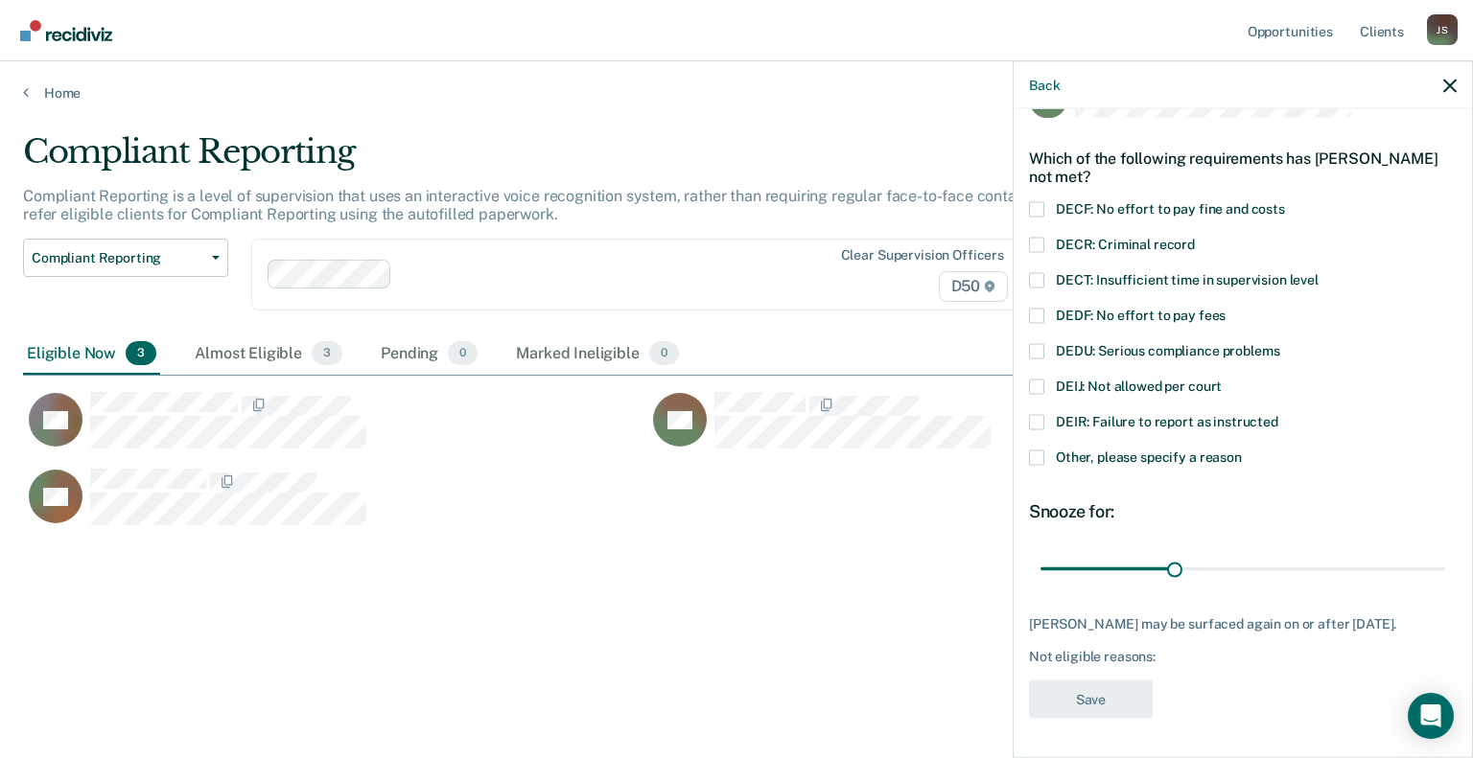
scroll to position [51, 0]
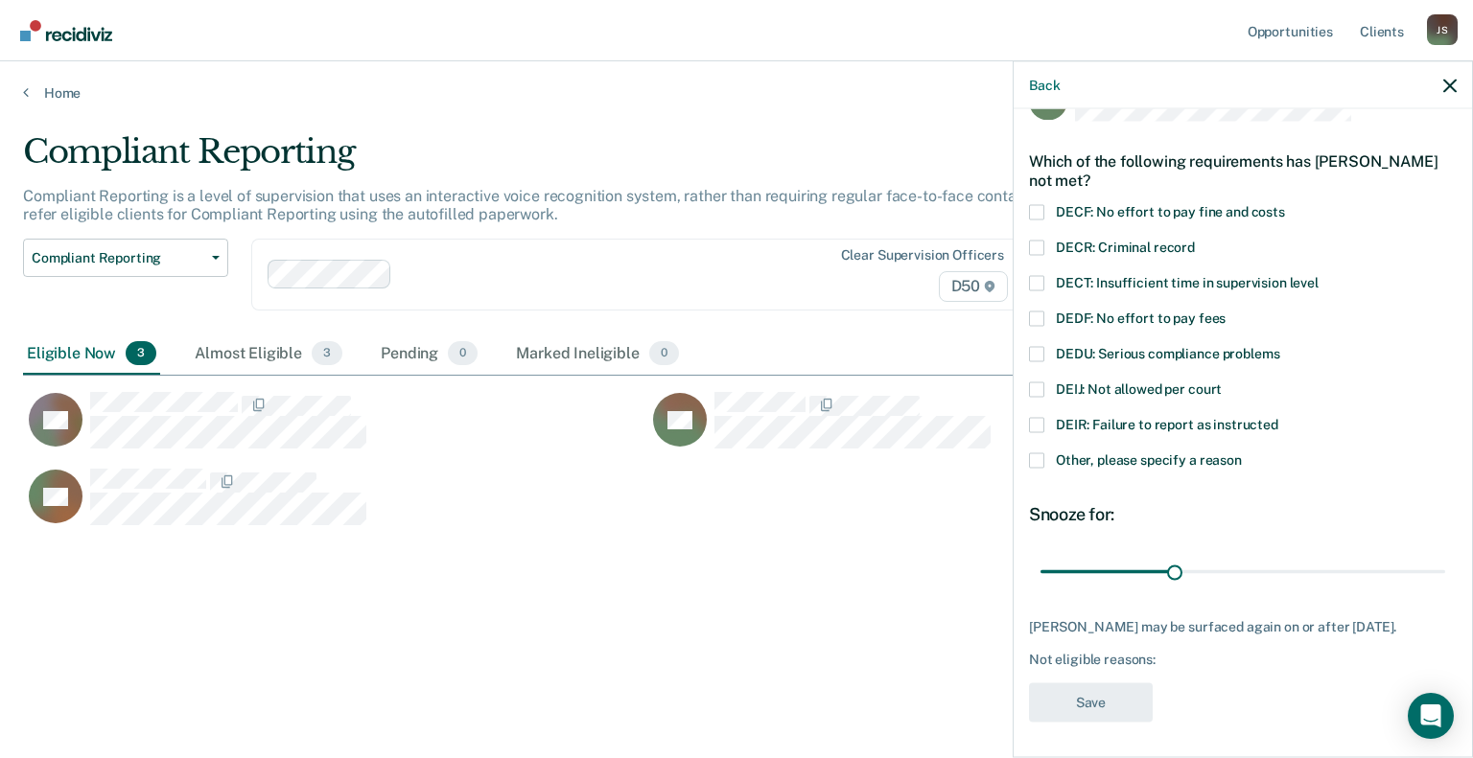
click at [1032, 453] on span at bounding box center [1036, 460] width 15 height 15
click at [1242, 453] on input "Other, please specify a reason" at bounding box center [1242, 453] width 0 height 0
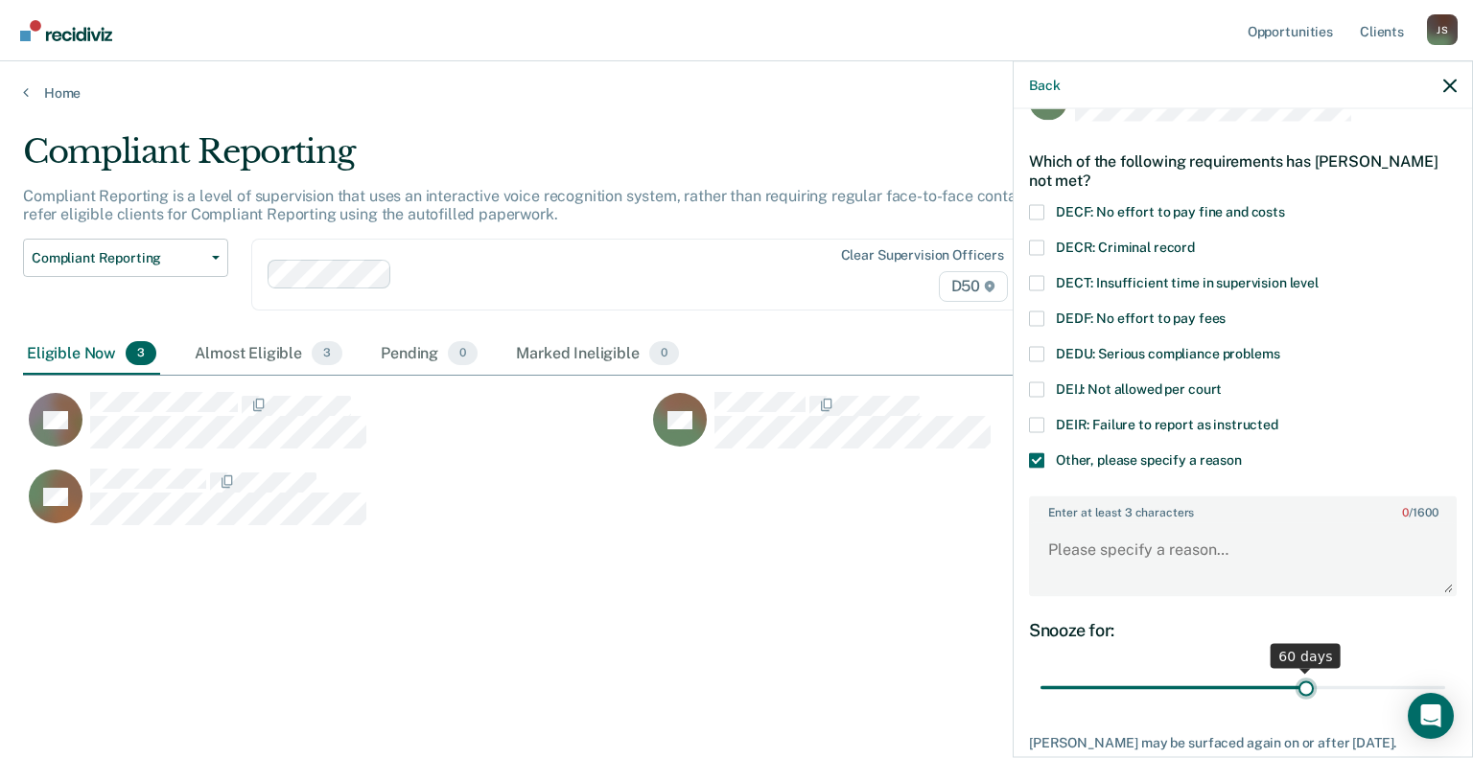
drag, startPoint x: 1168, startPoint y: 685, endPoint x: 1294, endPoint y: 691, distance: 126.7
type input "60"
click at [1294, 691] on input "range" at bounding box center [1242, 688] width 405 height 34
click at [1095, 557] on textarea "Enter at least 3 characters 0 / 1600" at bounding box center [1243, 559] width 424 height 71
paste textarea "monthly reporting"
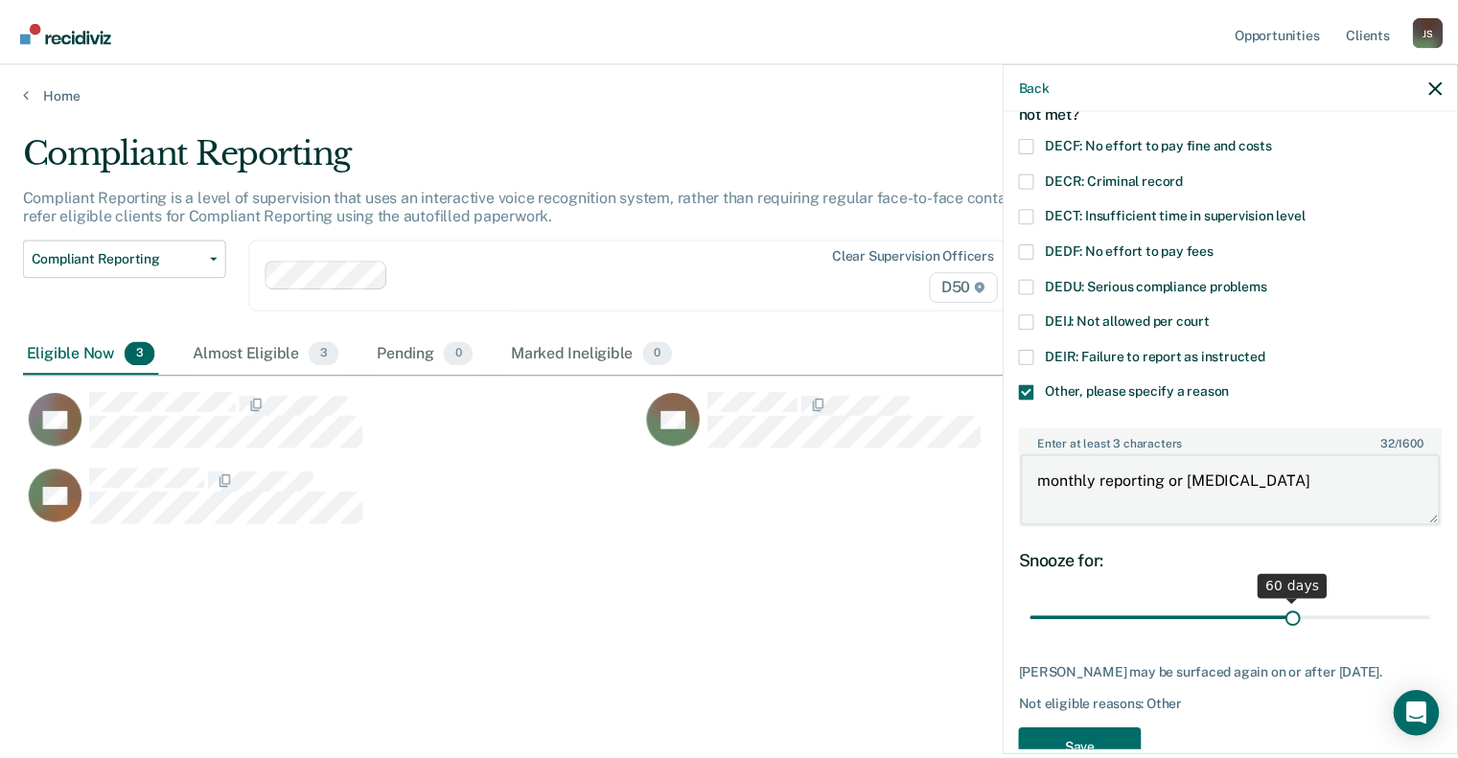
scroll to position [147, 0]
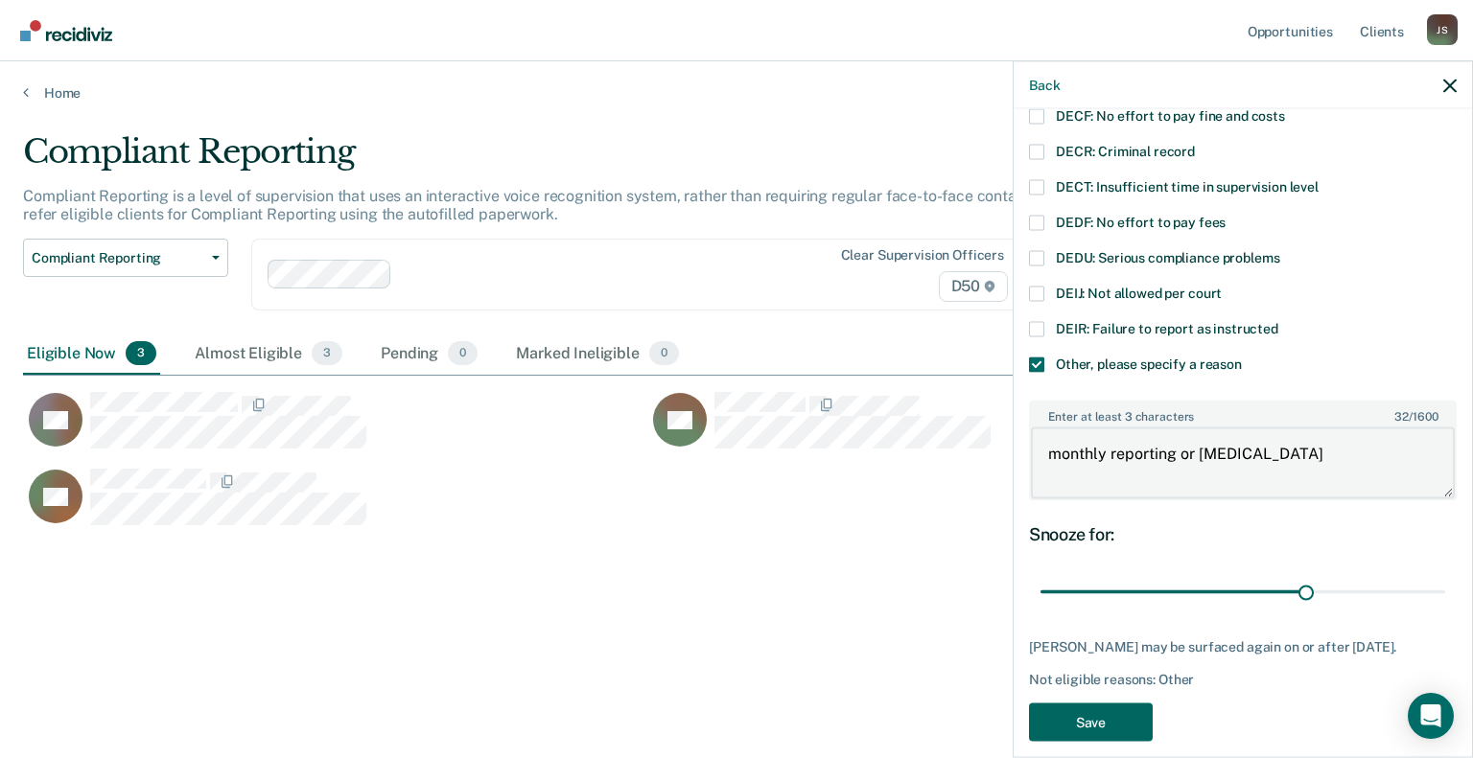
type textarea "monthly reporting or [MEDICAL_DATA]"
click at [1120, 726] on button "Save" at bounding box center [1091, 722] width 124 height 39
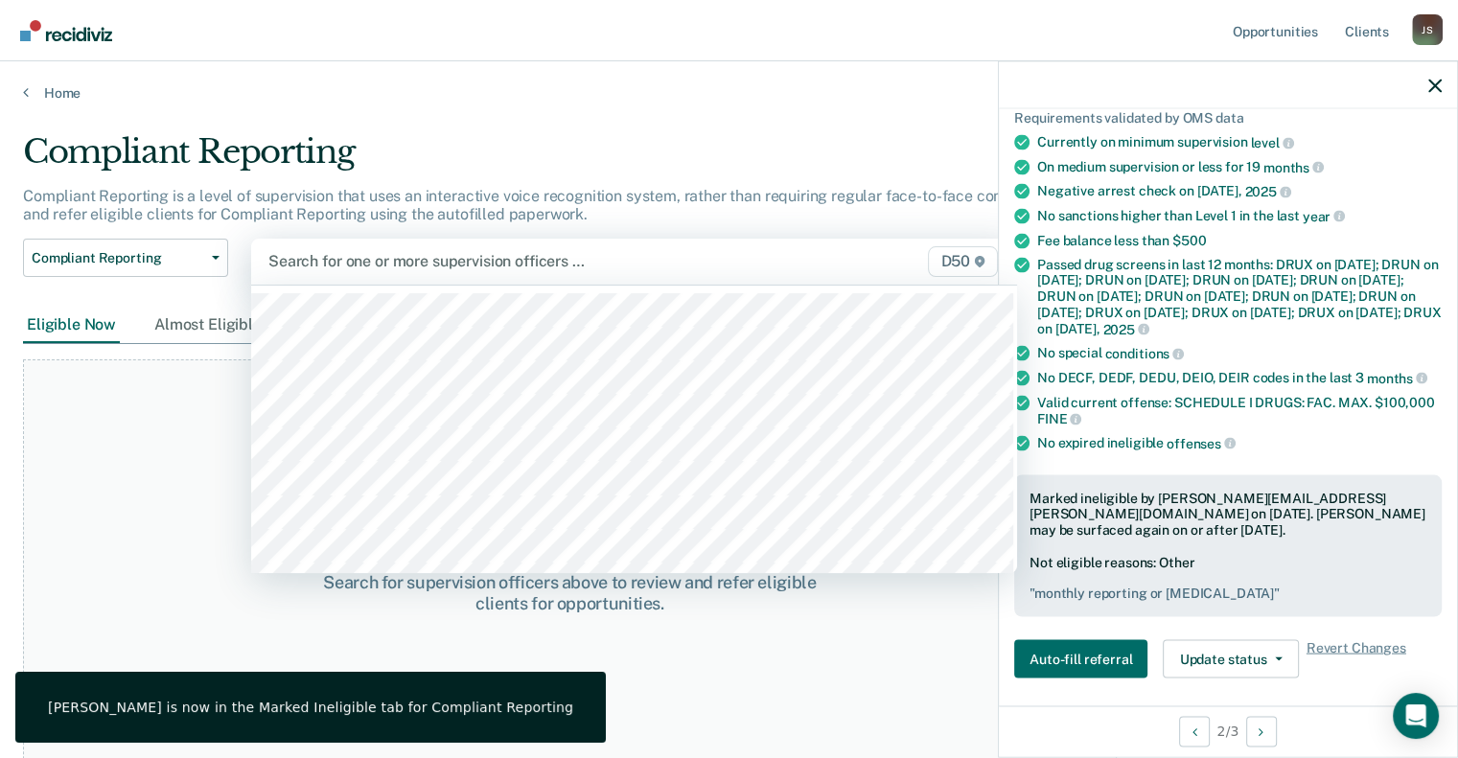
click at [375, 271] on div at bounding box center [523, 261] width 511 height 22
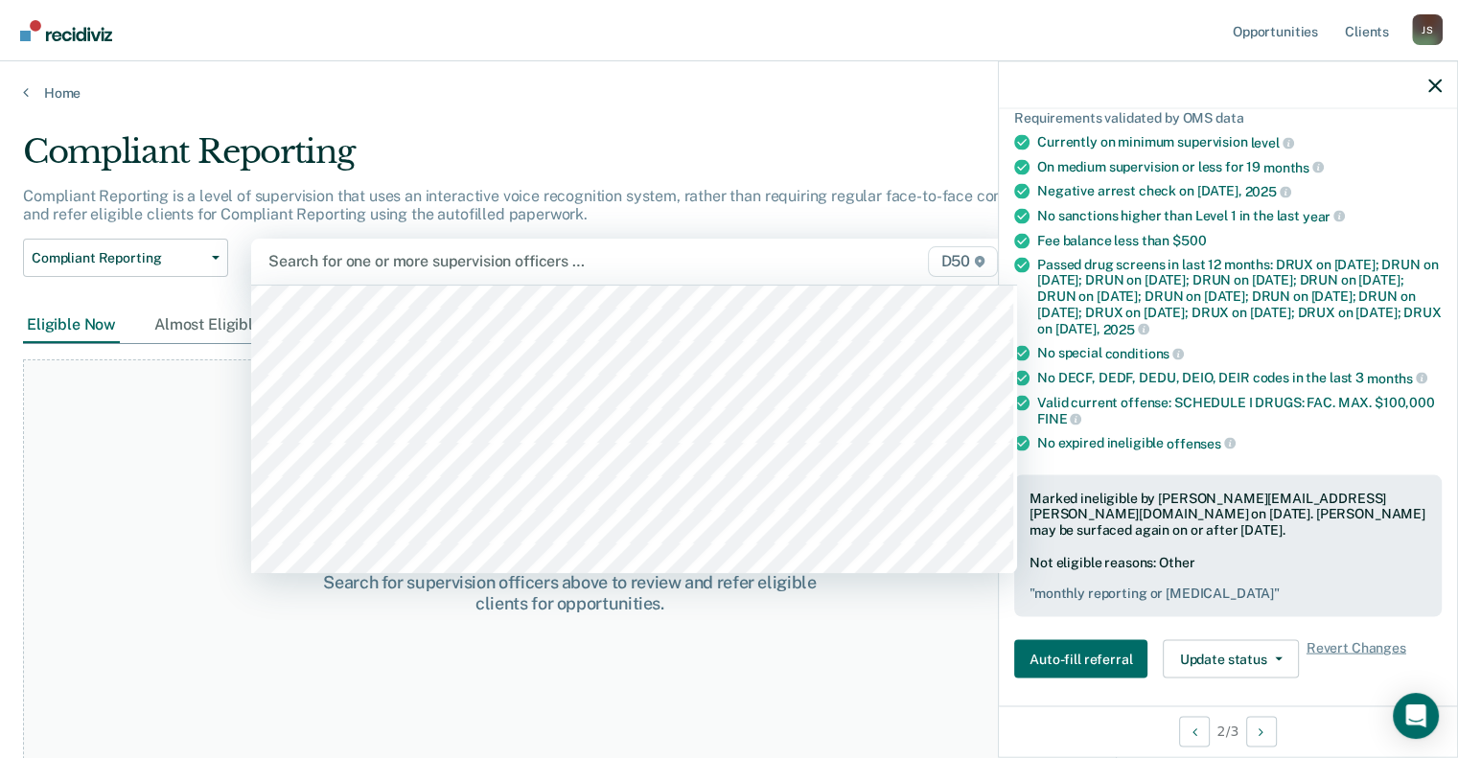
scroll to position [1151, 0]
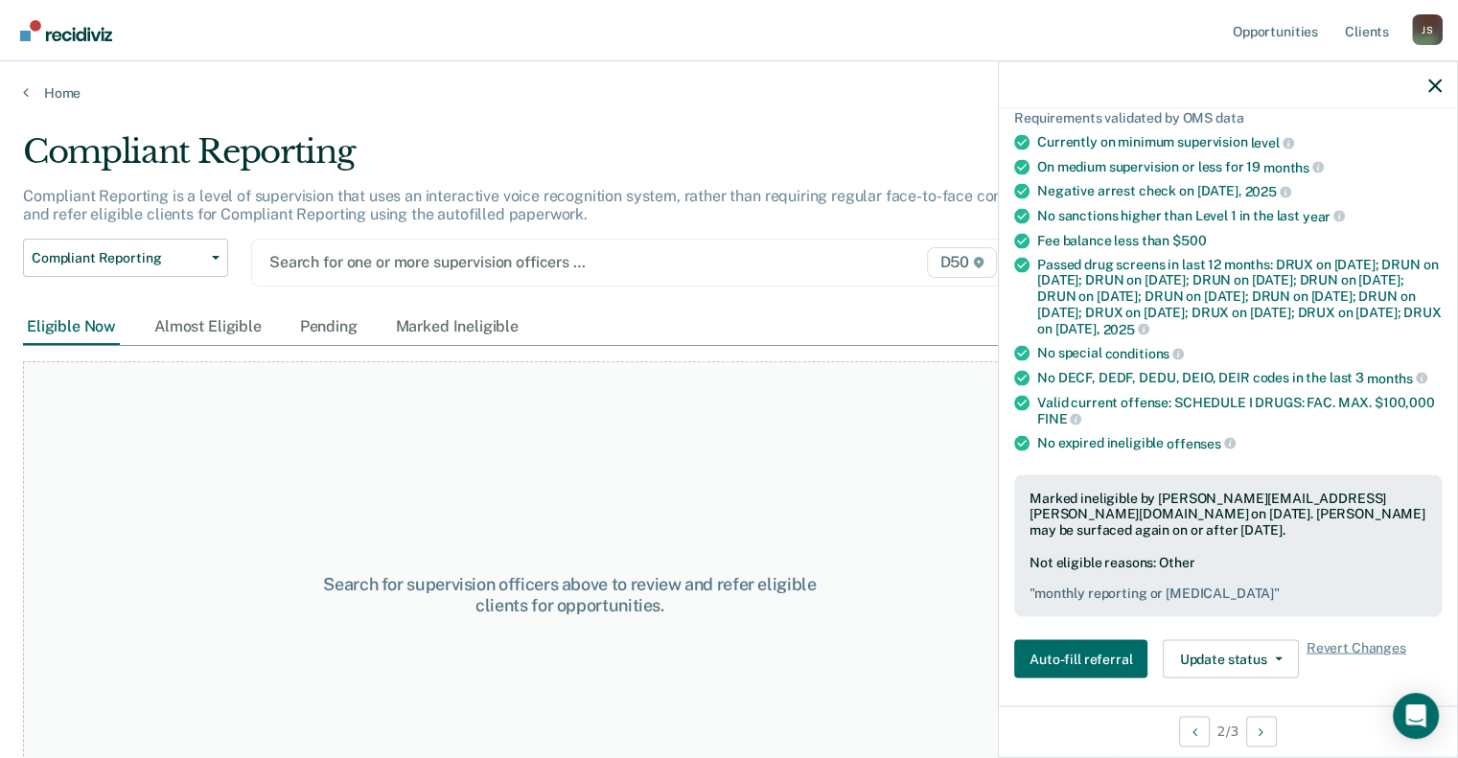
click at [340, 276] on div "Search for one or more supervision officers … D50" at bounding box center [634, 263] width 766 height 48
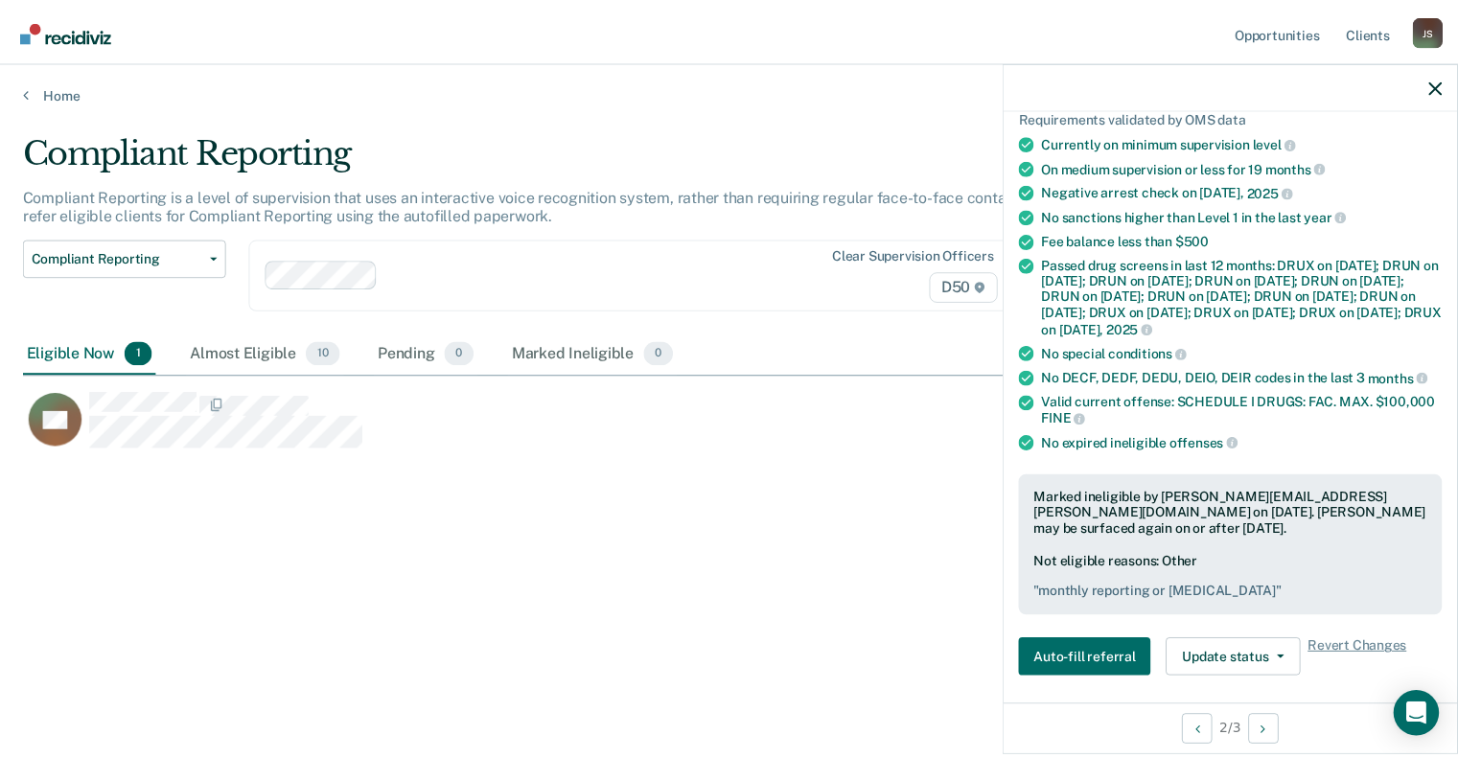
scroll to position [468, 1411]
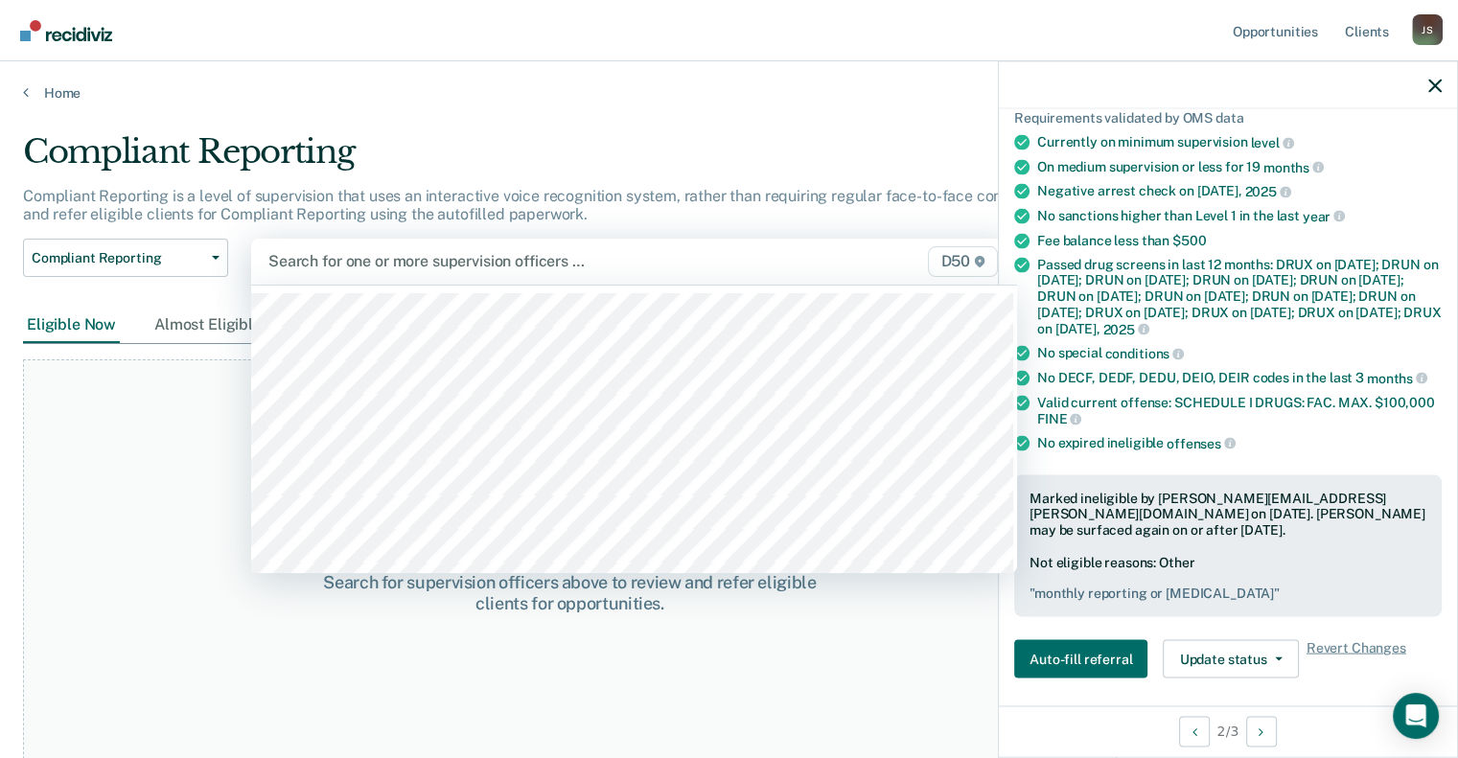
click at [357, 271] on div at bounding box center [523, 261] width 511 height 22
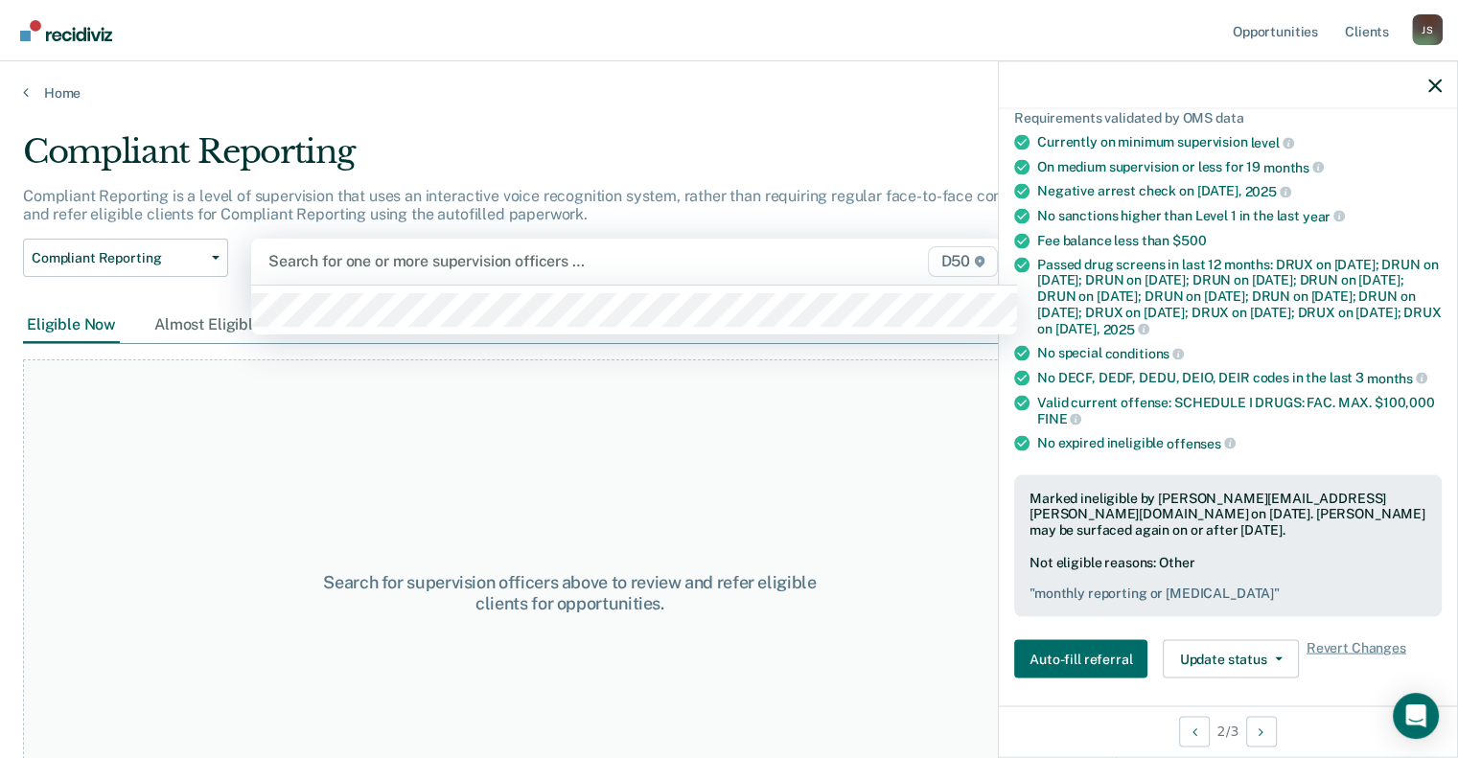
click at [396, 268] on div at bounding box center [523, 261] width 511 height 22
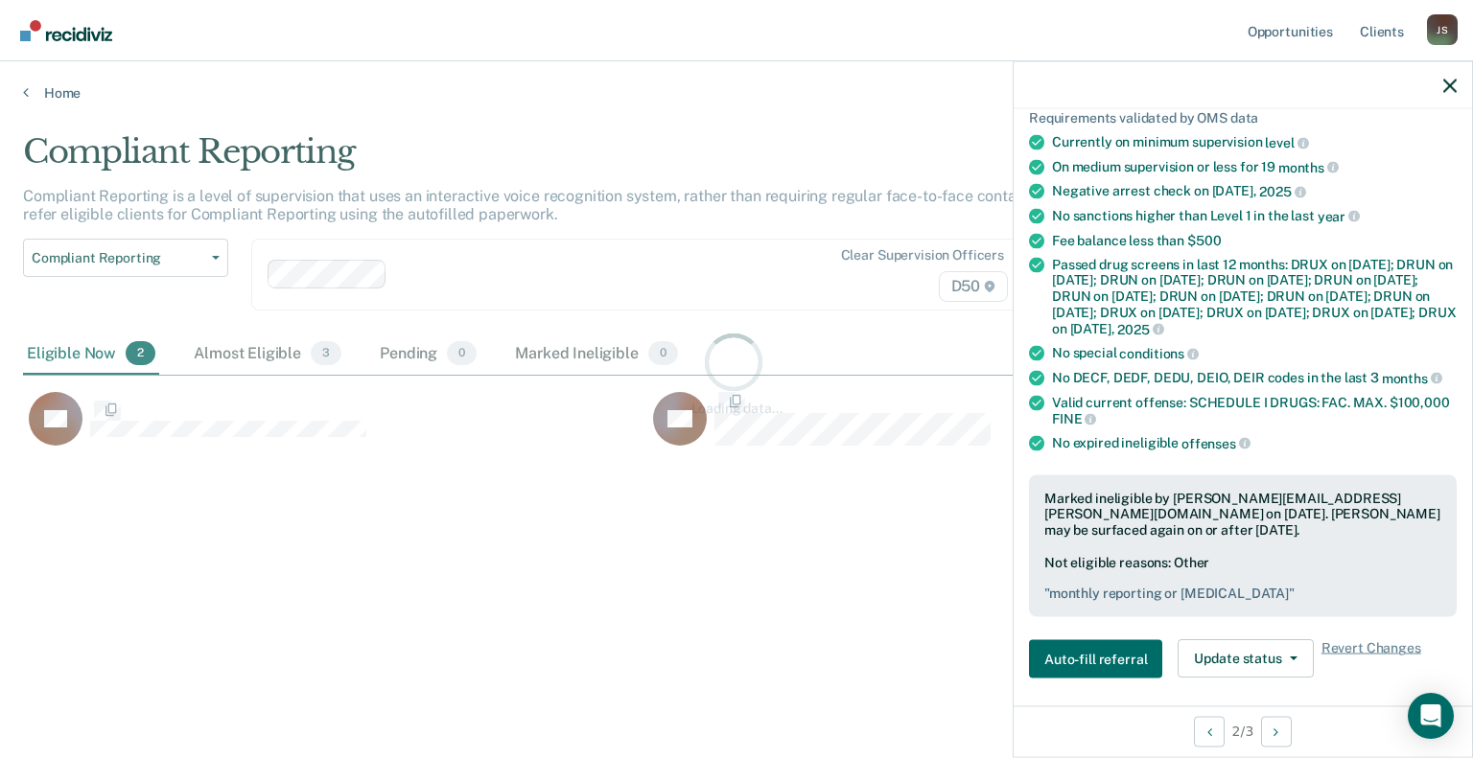
scroll to position [468, 1411]
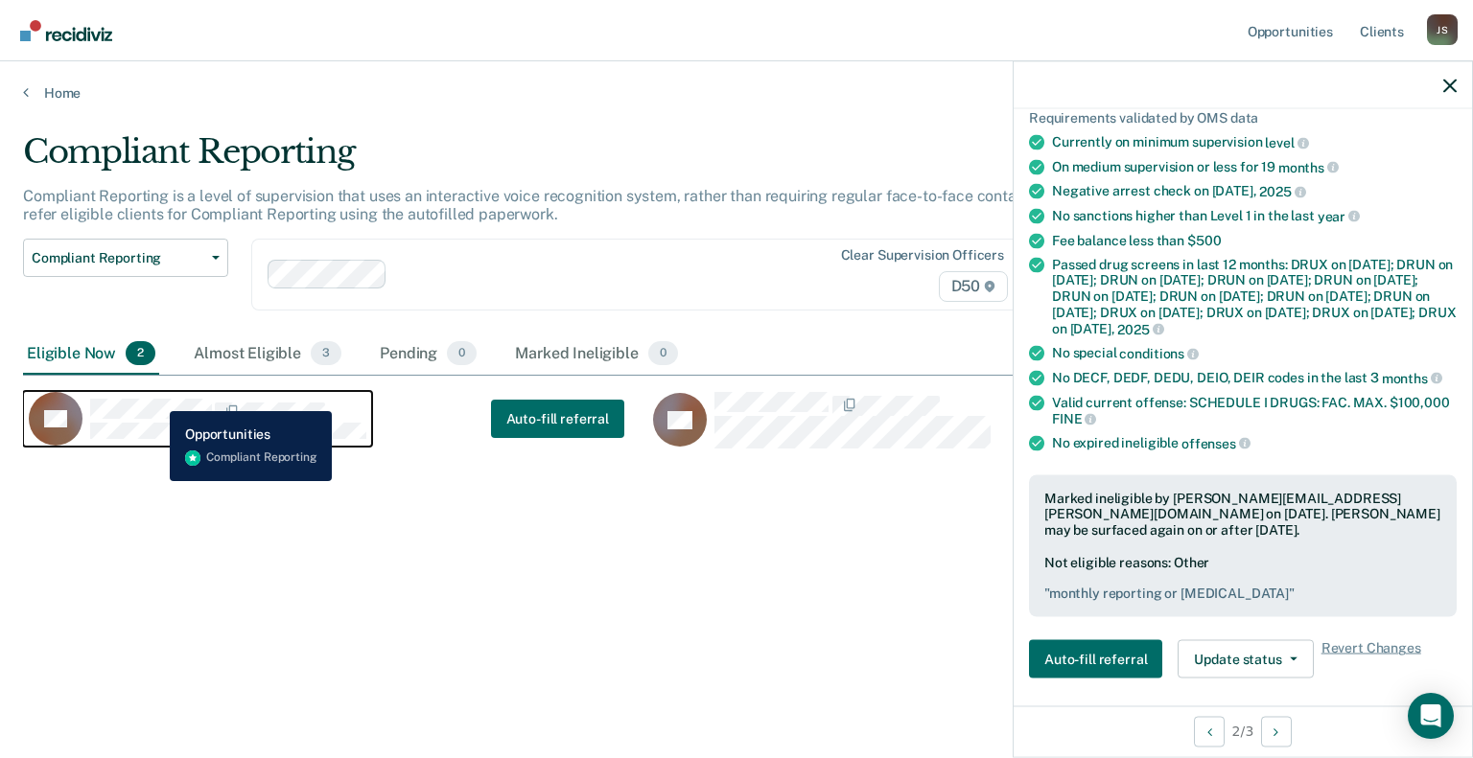
click at [155, 397] on div "TK" at bounding box center [198, 419] width 338 height 54
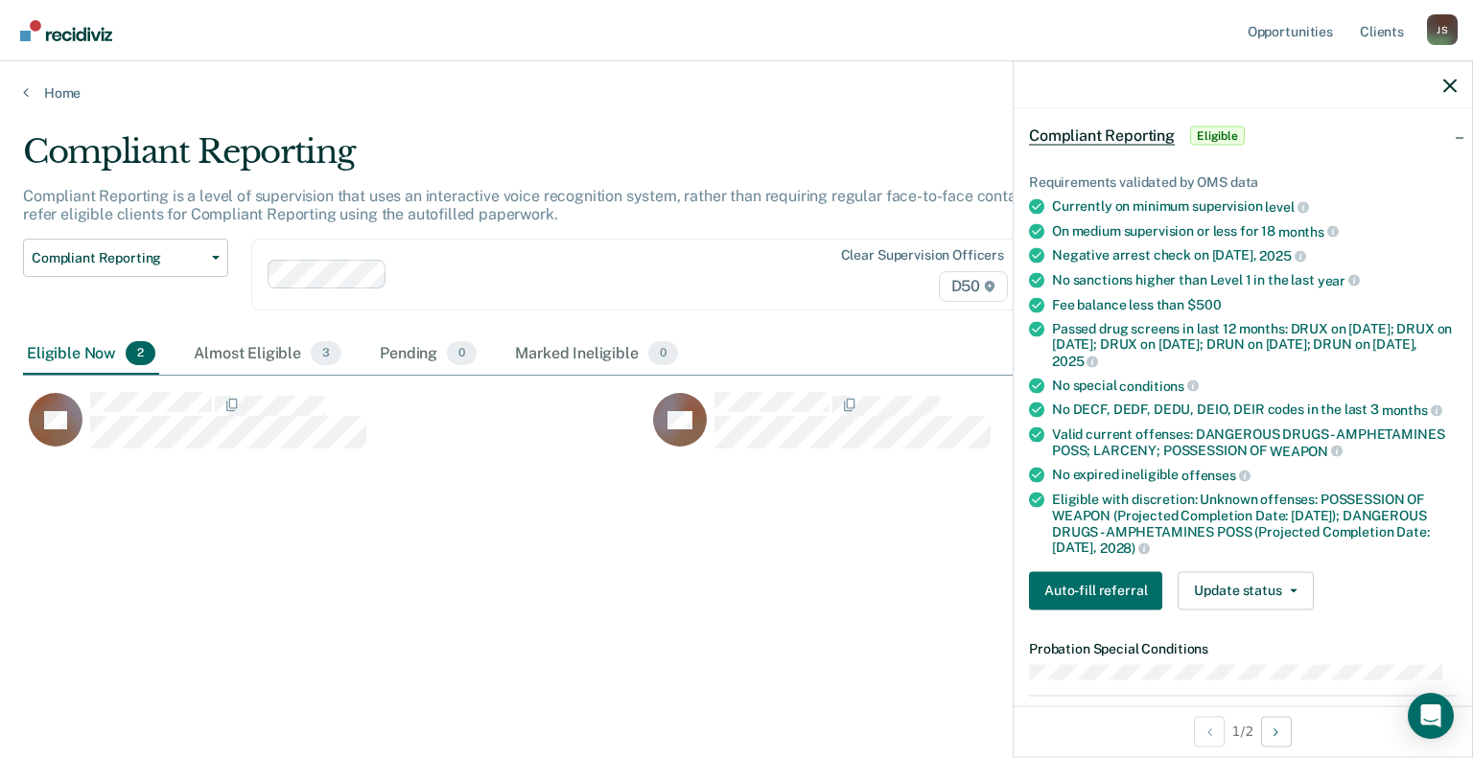
scroll to position [51, 0]
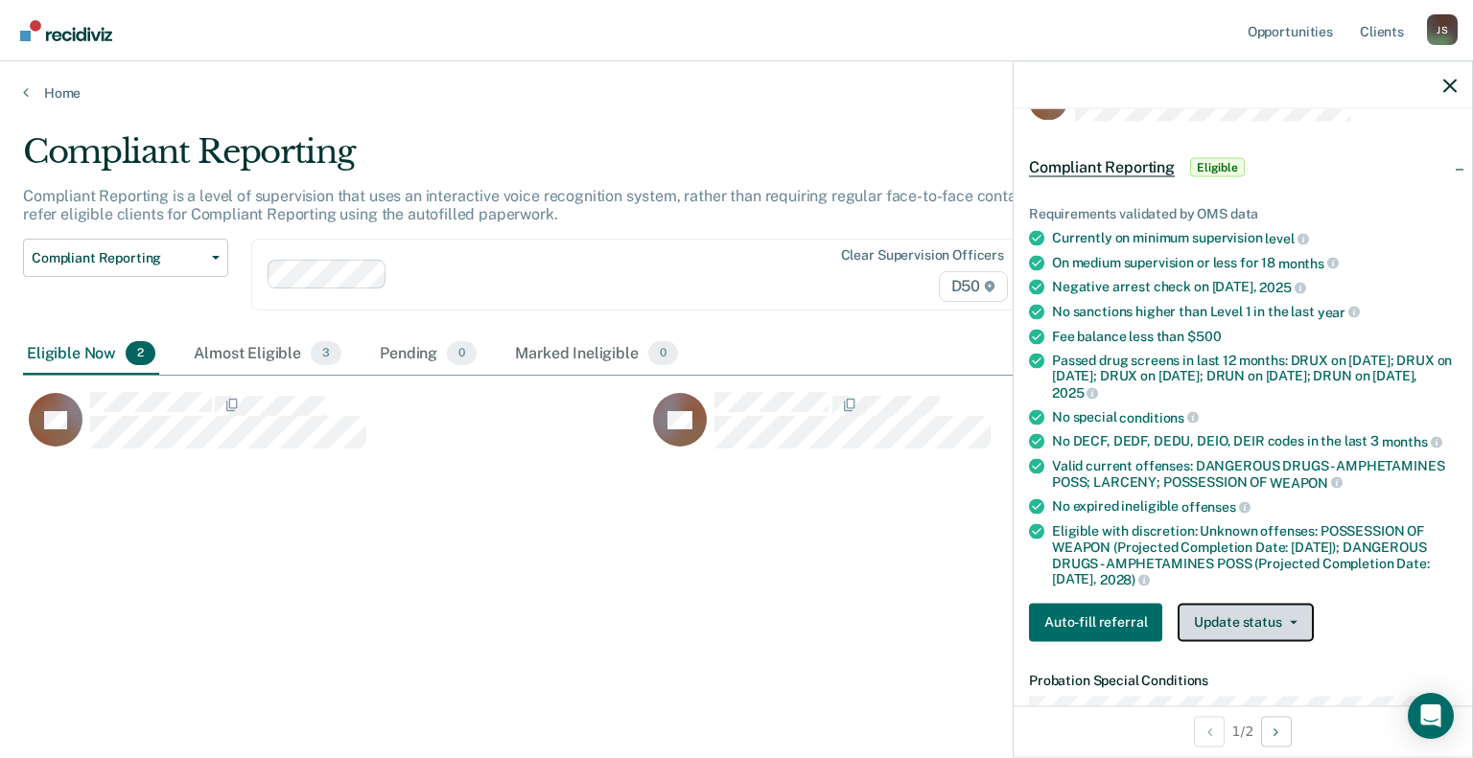
click at [1226, 624] on button "Update status" at bounding box center [1244, 622] width 135 height 38
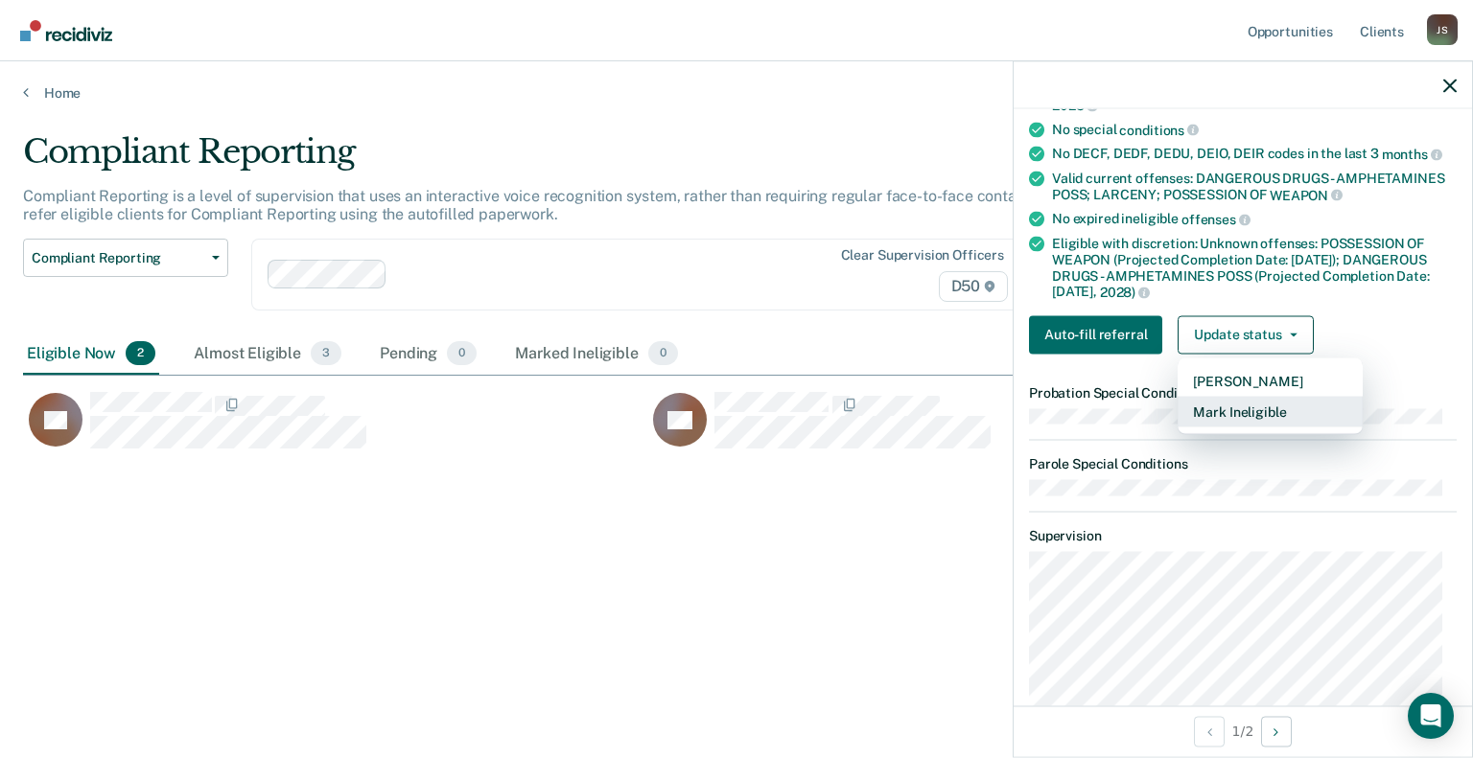
click at [1247, 402] on button "Mark Ineligible" at bounding box center [1269, 411] width 185 height 31
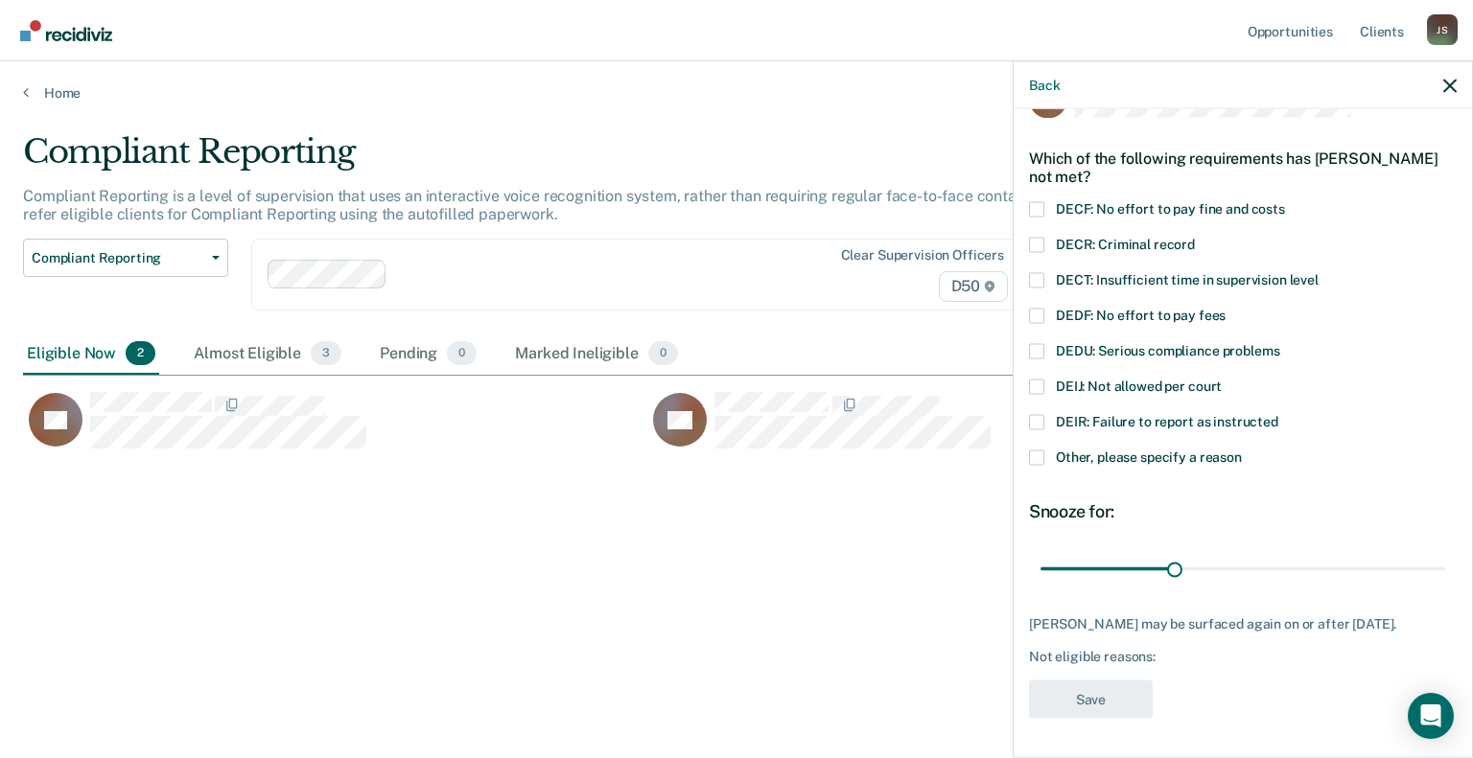
scroll to position [67, 0]
drag, startPoint x: 1170, startPoint y: 552, endPoint x: 1297, endPoint y: 550, distance: 127.5
type input "60"
click at [1297, 552] on input "range" at bounding box center [1242, 569] width 405 height 34
click at [1038, 450] on span at bounding box center [1036, 457] width 15 height 15
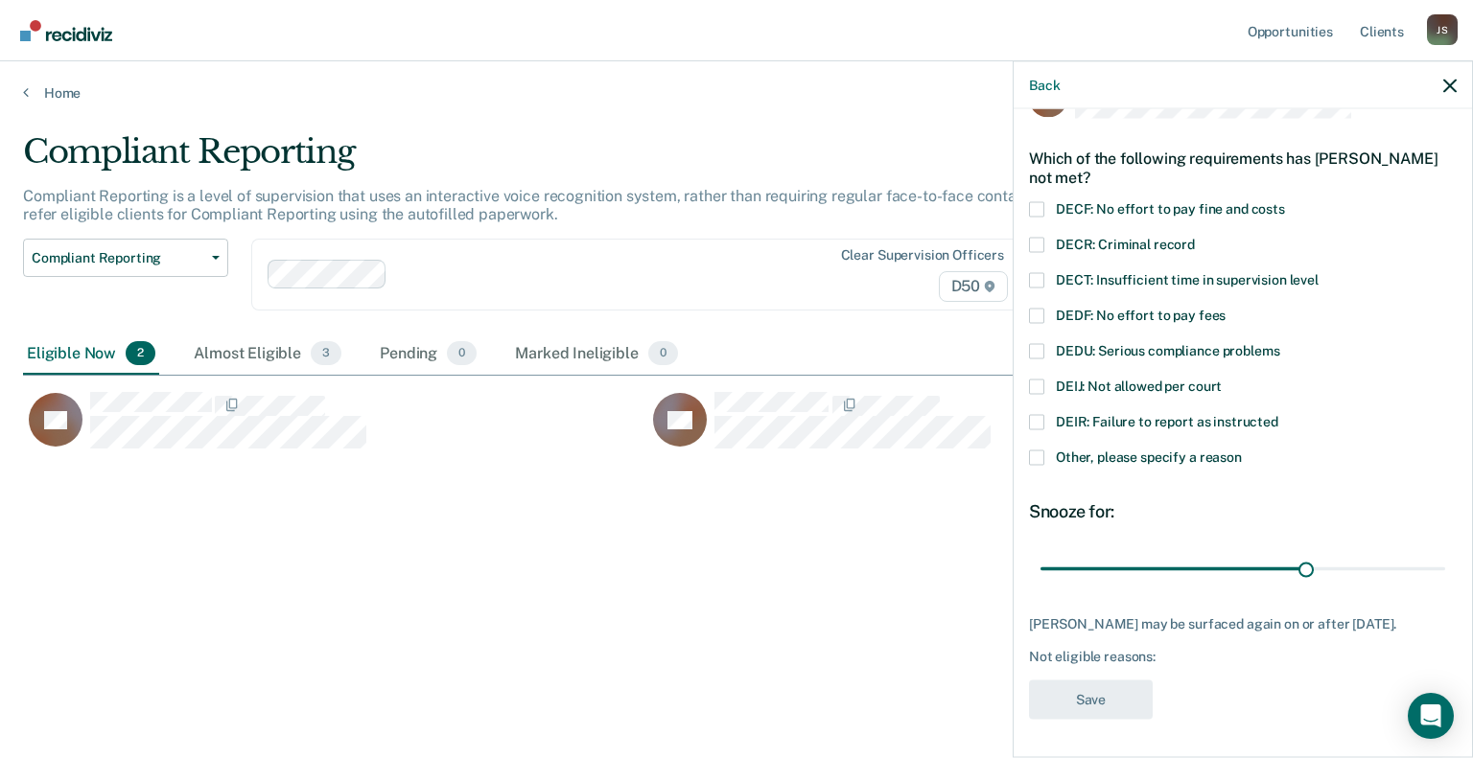
click at [1242, 450] on input "Other, please specify a reason" at bounding box center [1242, 450] width 0 height 0
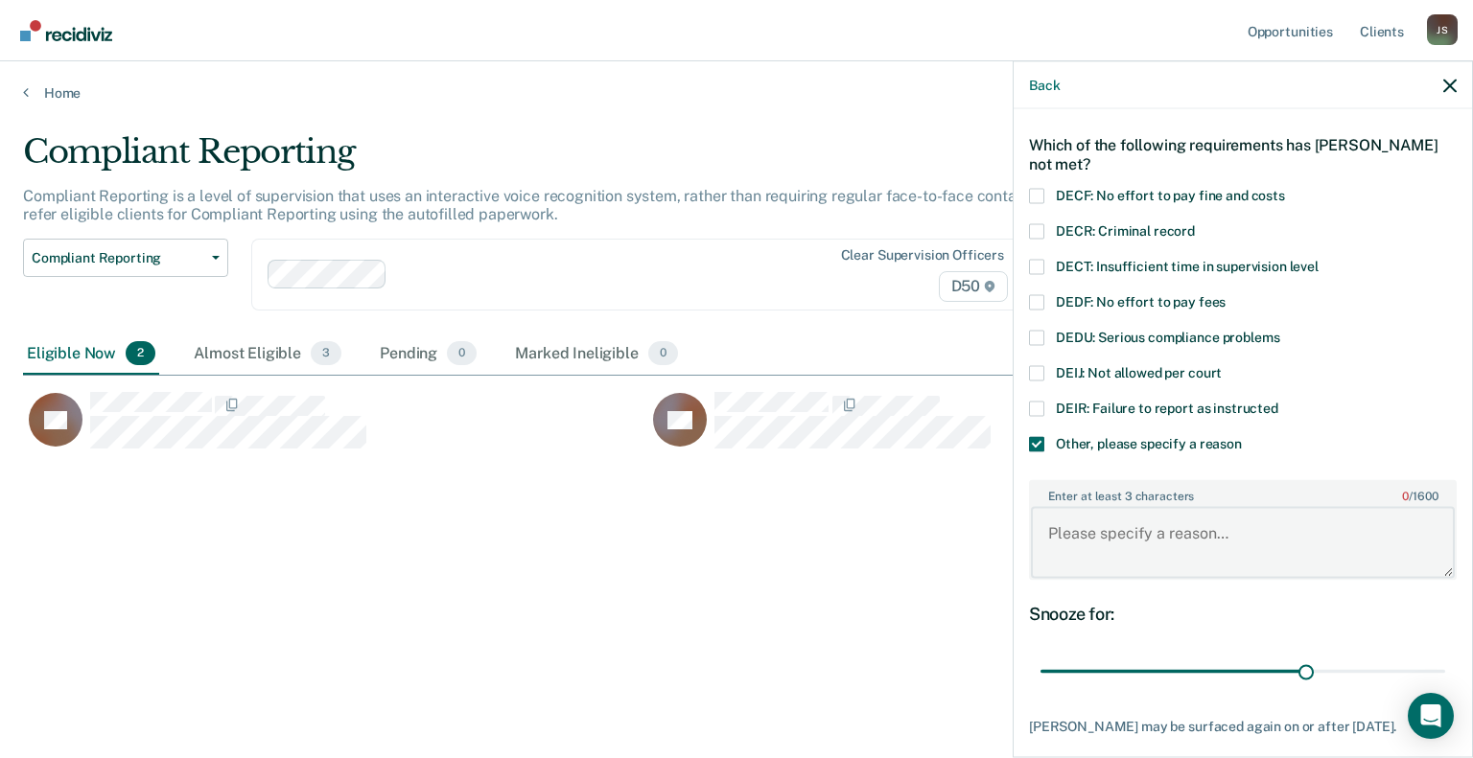
click at [1156, 544] on textarea "Enter at least 3 characters 0 / 1600" at bounding box center [1243, 542] width 424 height 71
paste textarea "monthly reporting"
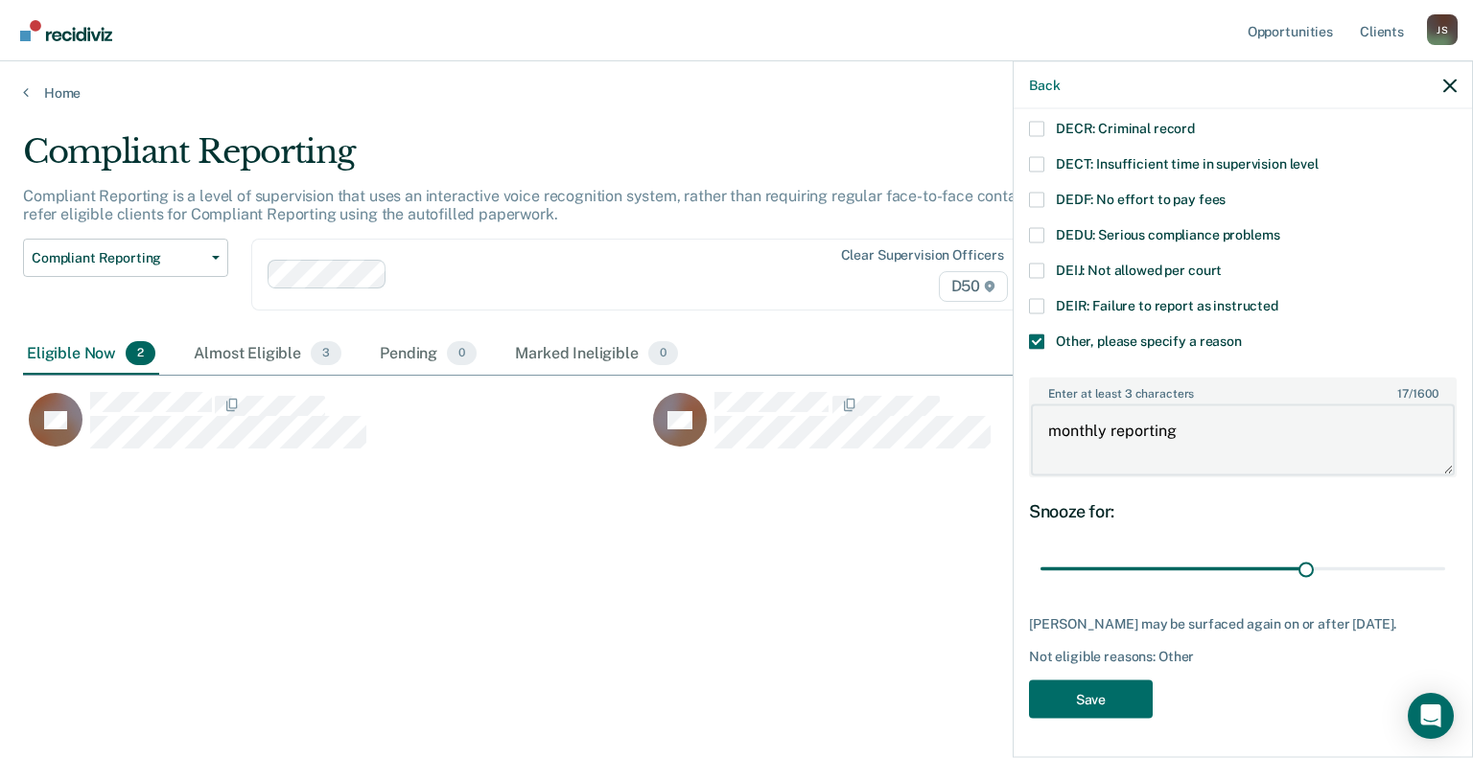
scroll to position [181, 0]
type textarea "monthly reporting"
click at [1084, 701] on button "Save" at bounding box center [1091, 699] width 124 height 39
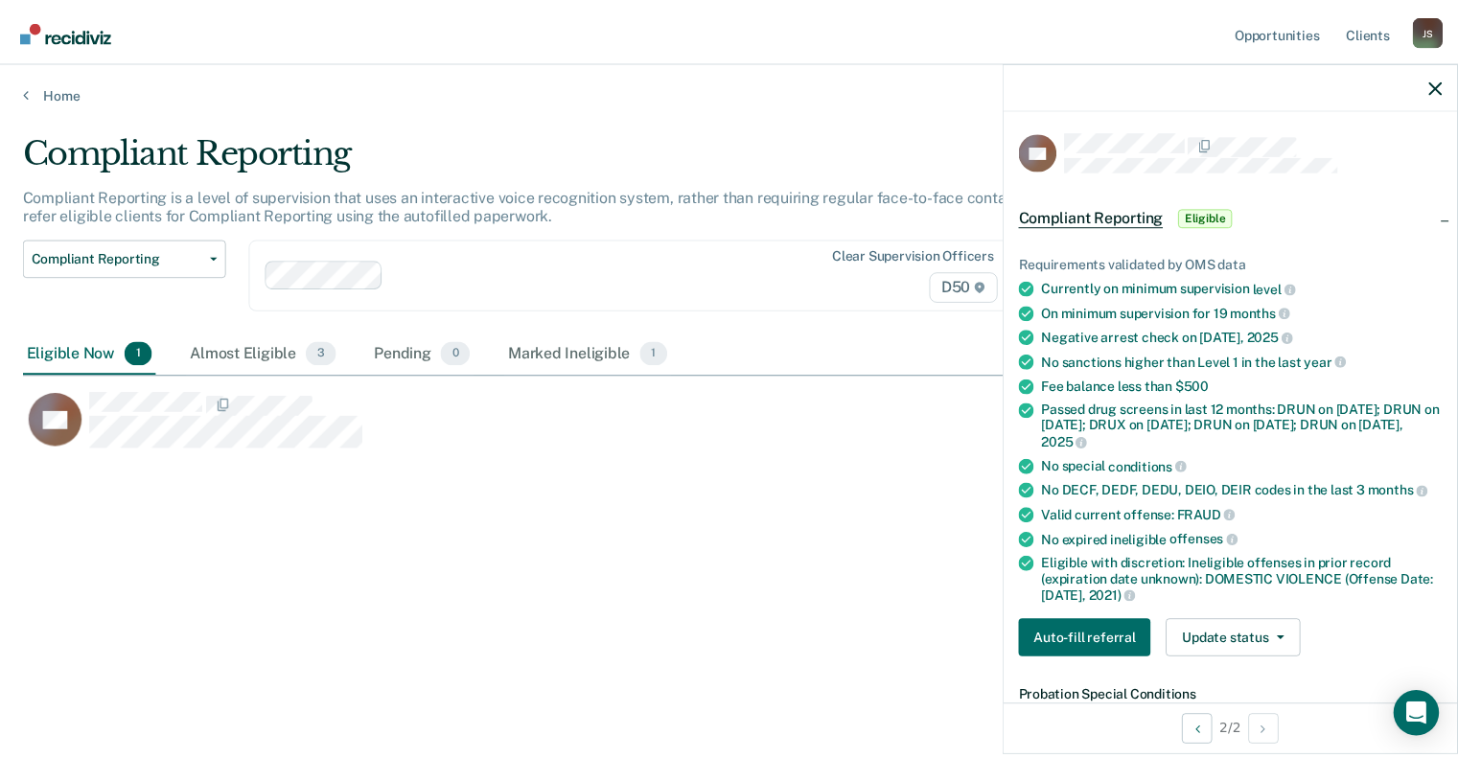
scroll to position [0, 0]
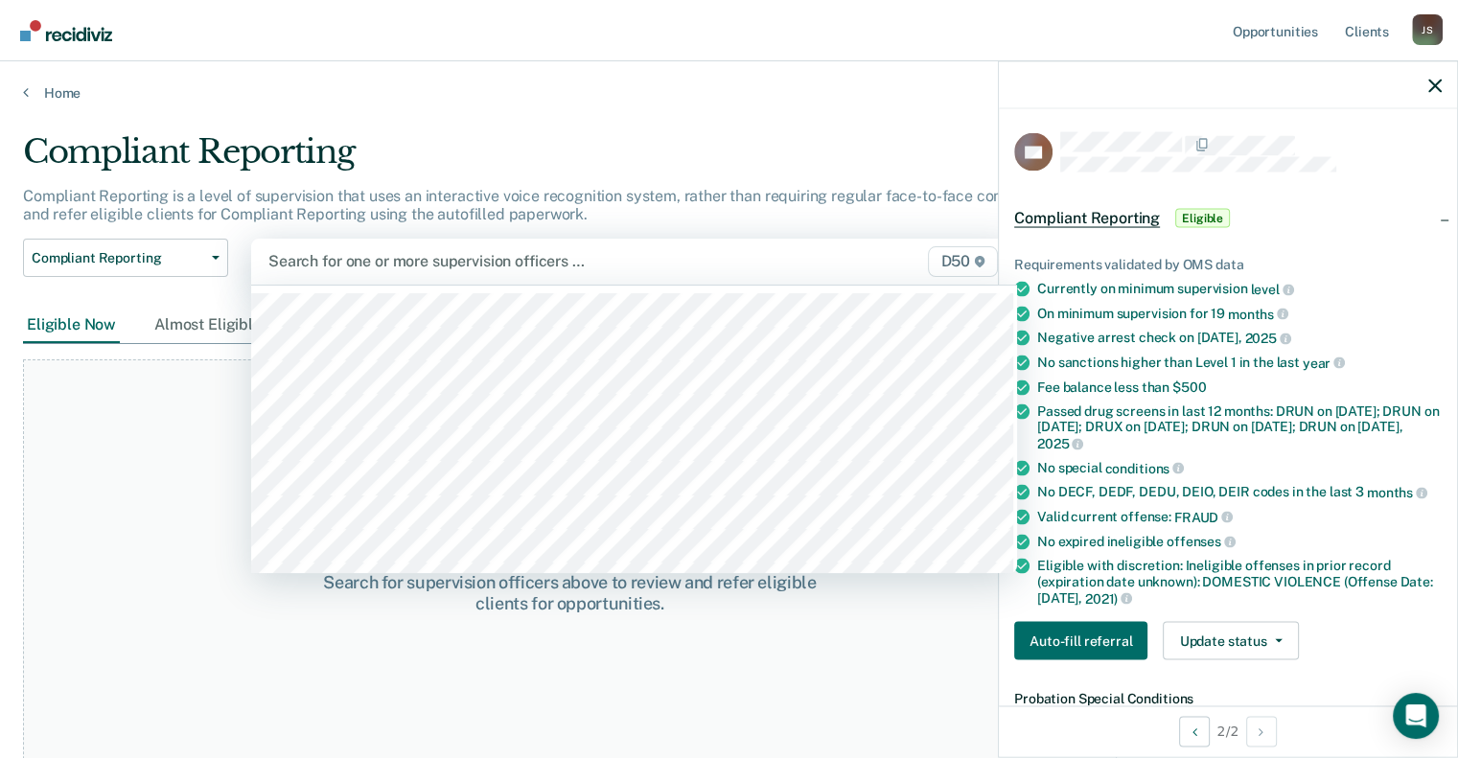
click at [376, 262] on div at bounding box center [523, 261] width 511 height 22
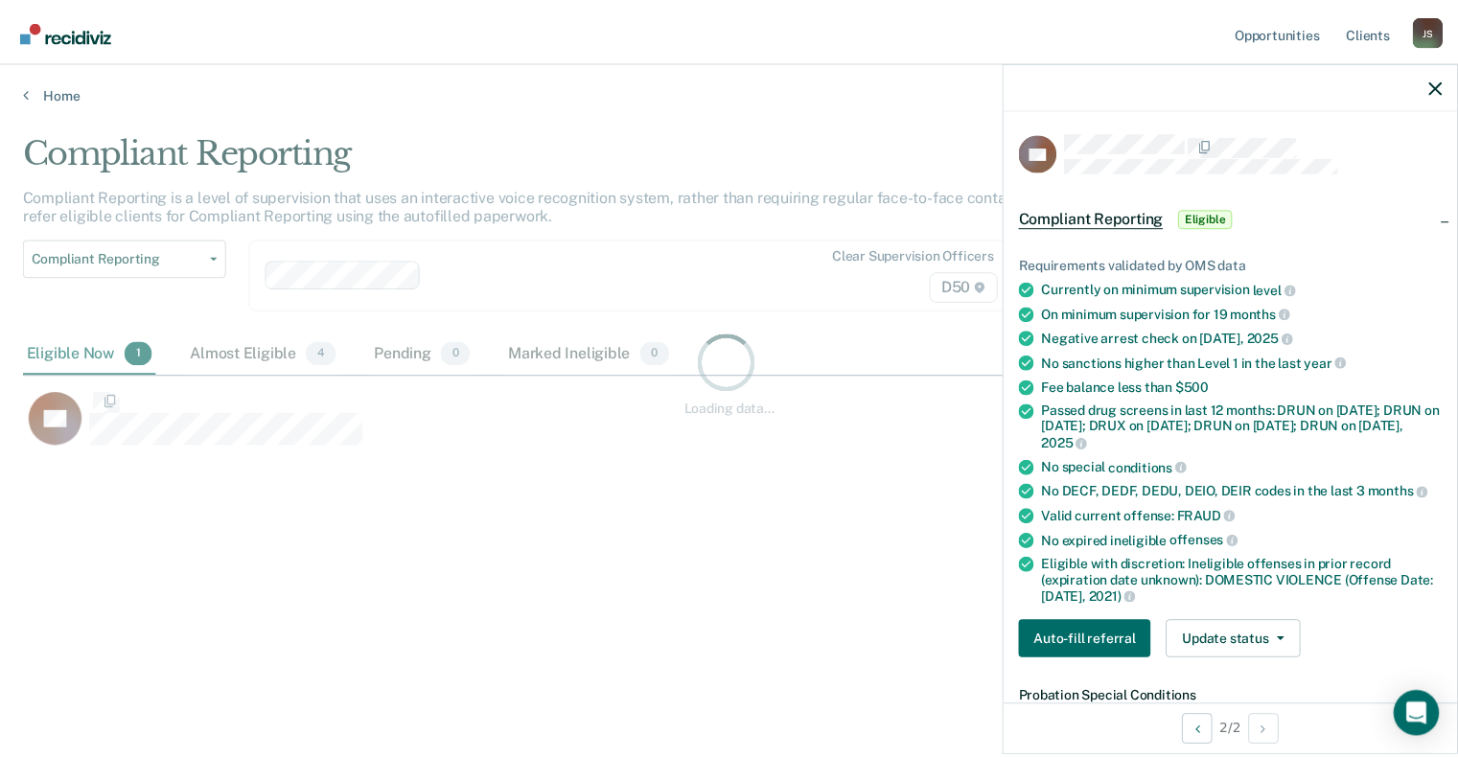
scroll to position [468, 1411]
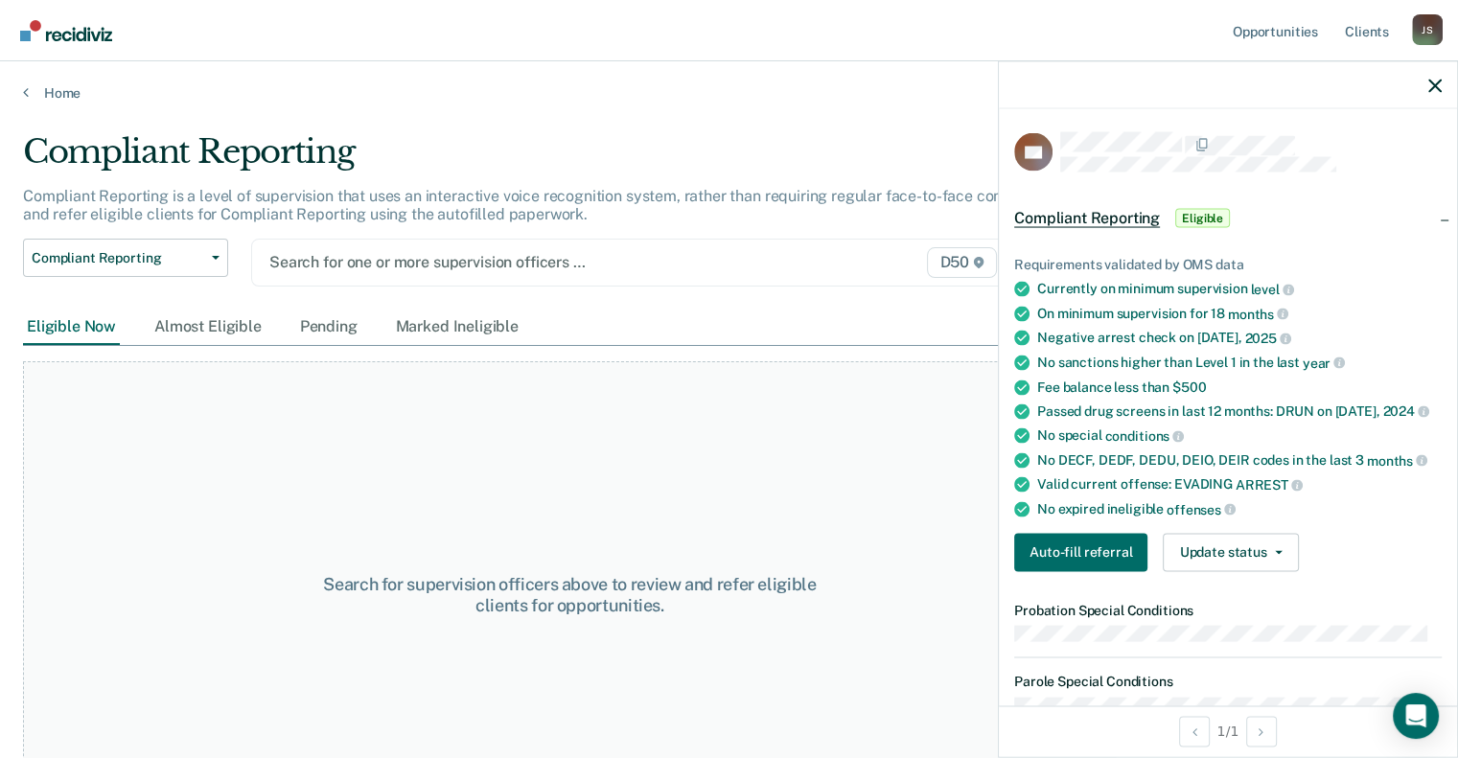
click at [406, 268] on div at bounding box center [523, 262] width 509 height 22
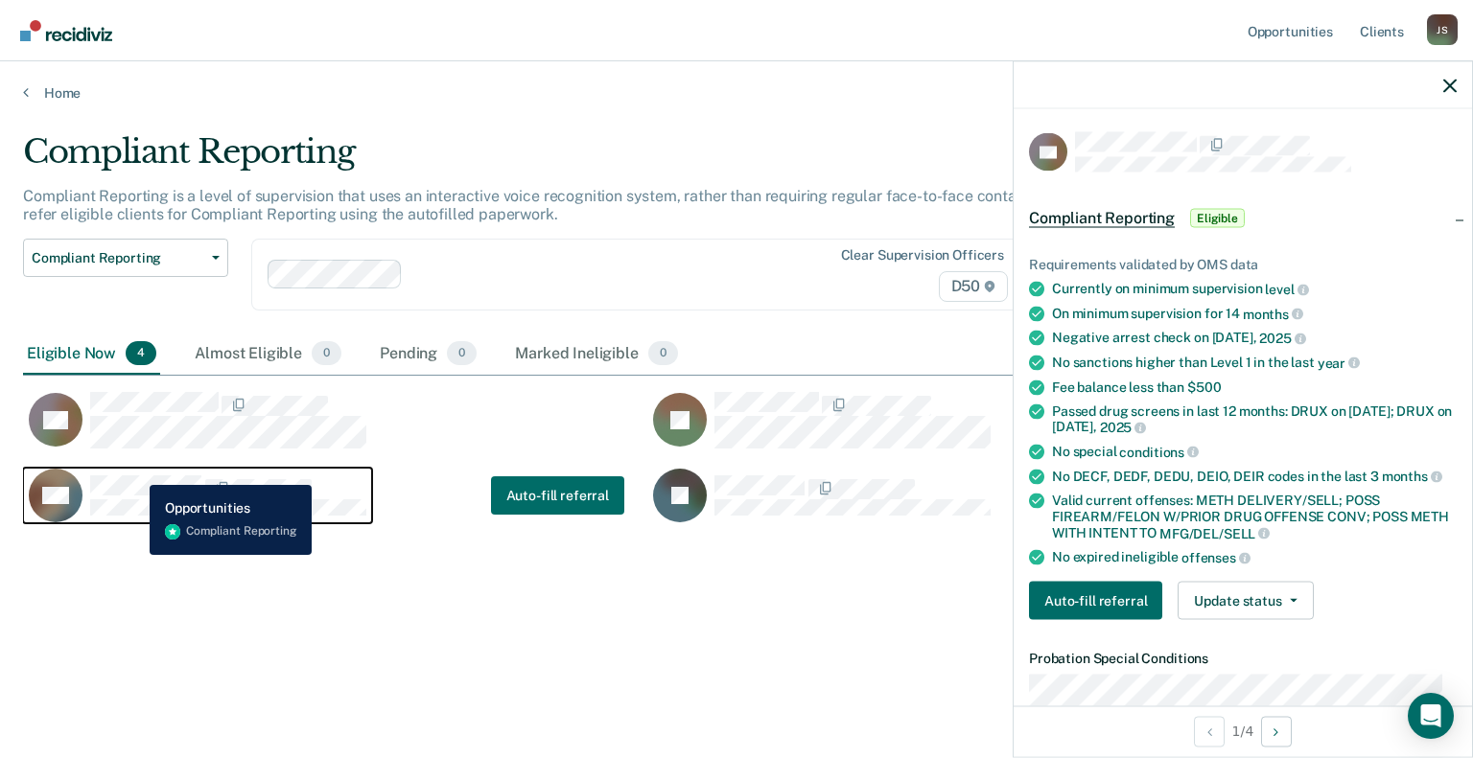
click at [135, 471] on div "DG" at bounding box center [198, 496] width 338 height 54
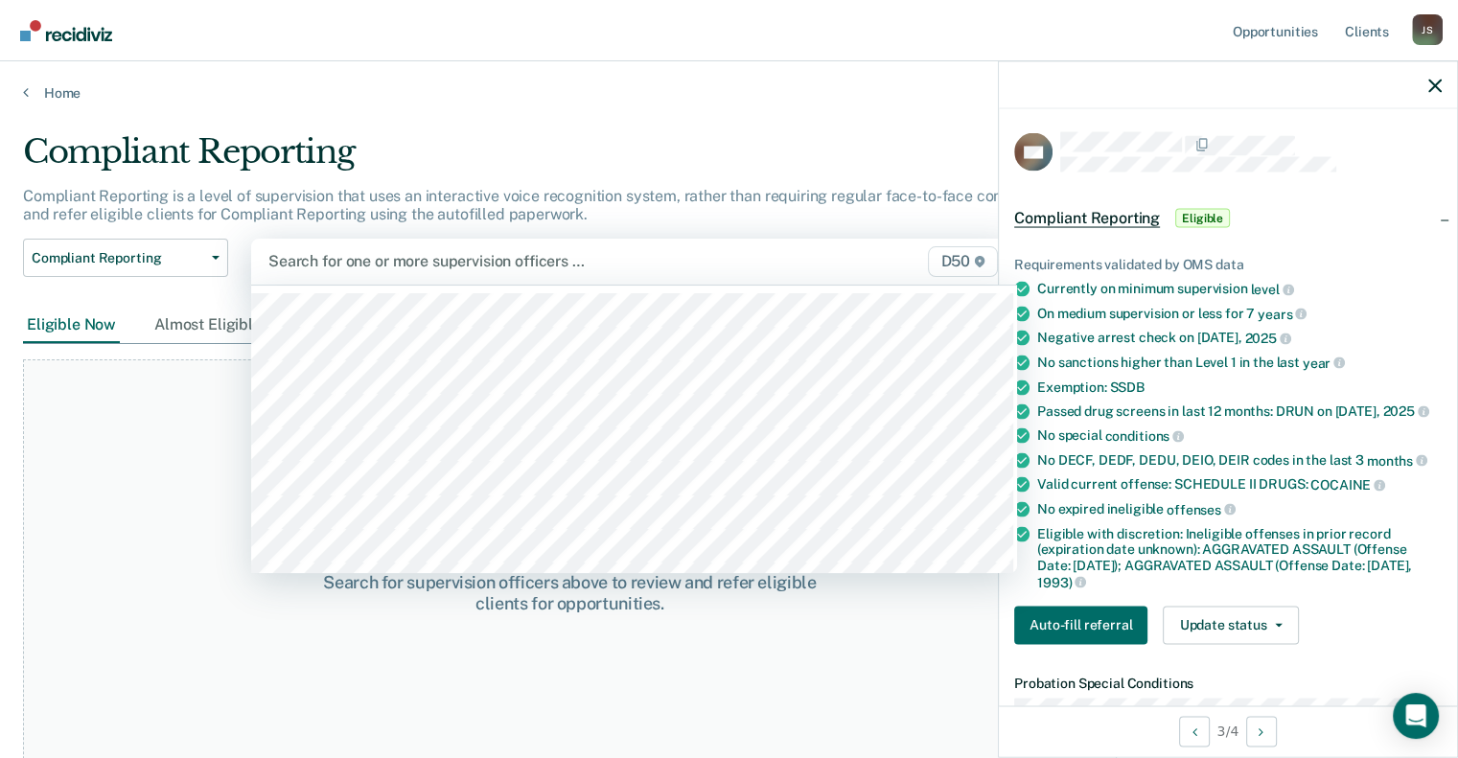
click at [401, 255] on div at bounding box center [523, 261] width 511 height 22
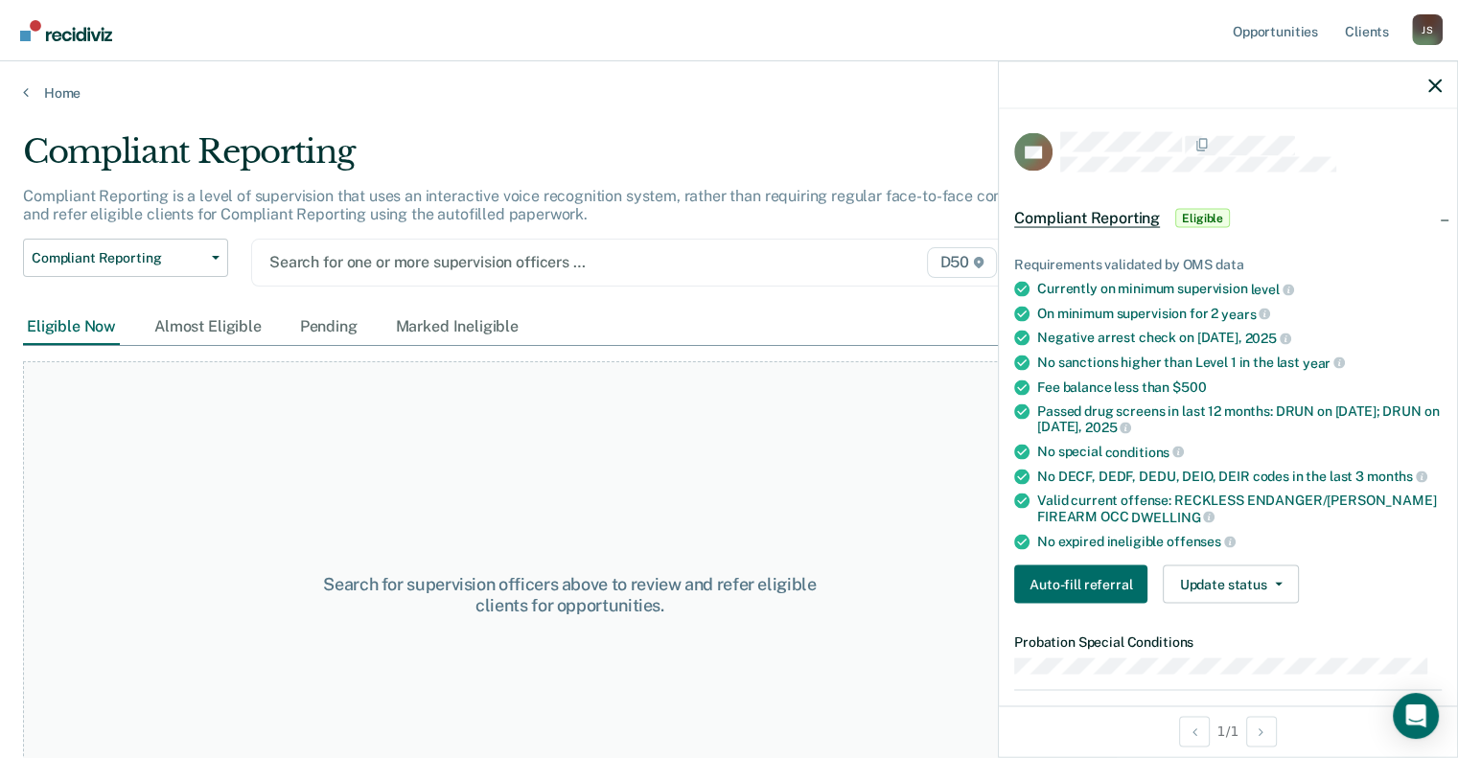
click at [329, 275] on div "Search for one or more supervision officers … D50" at bounding box center [634, 263] width 766 height 48
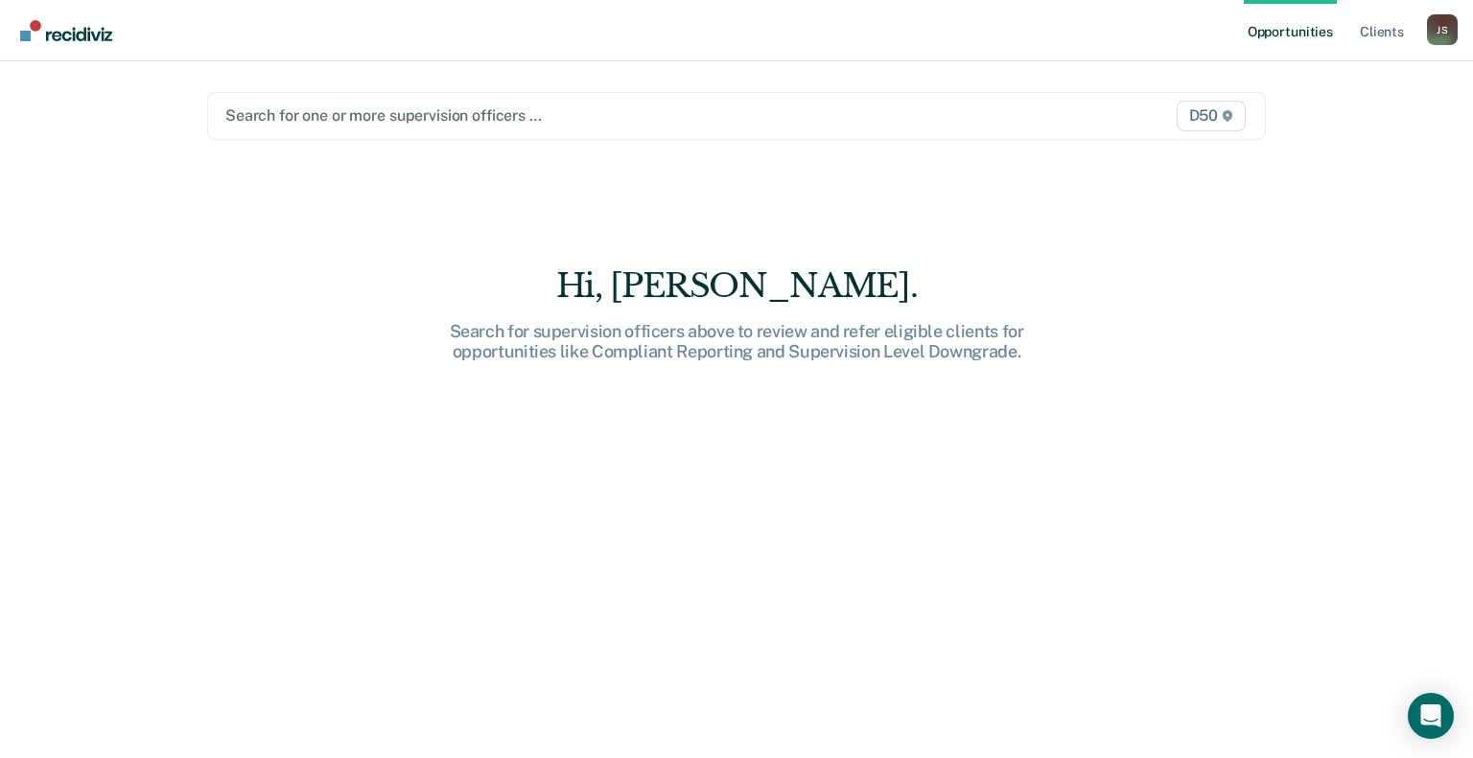
click at [355, 117] on div at bounding box center [582, 116] width 714 height 22
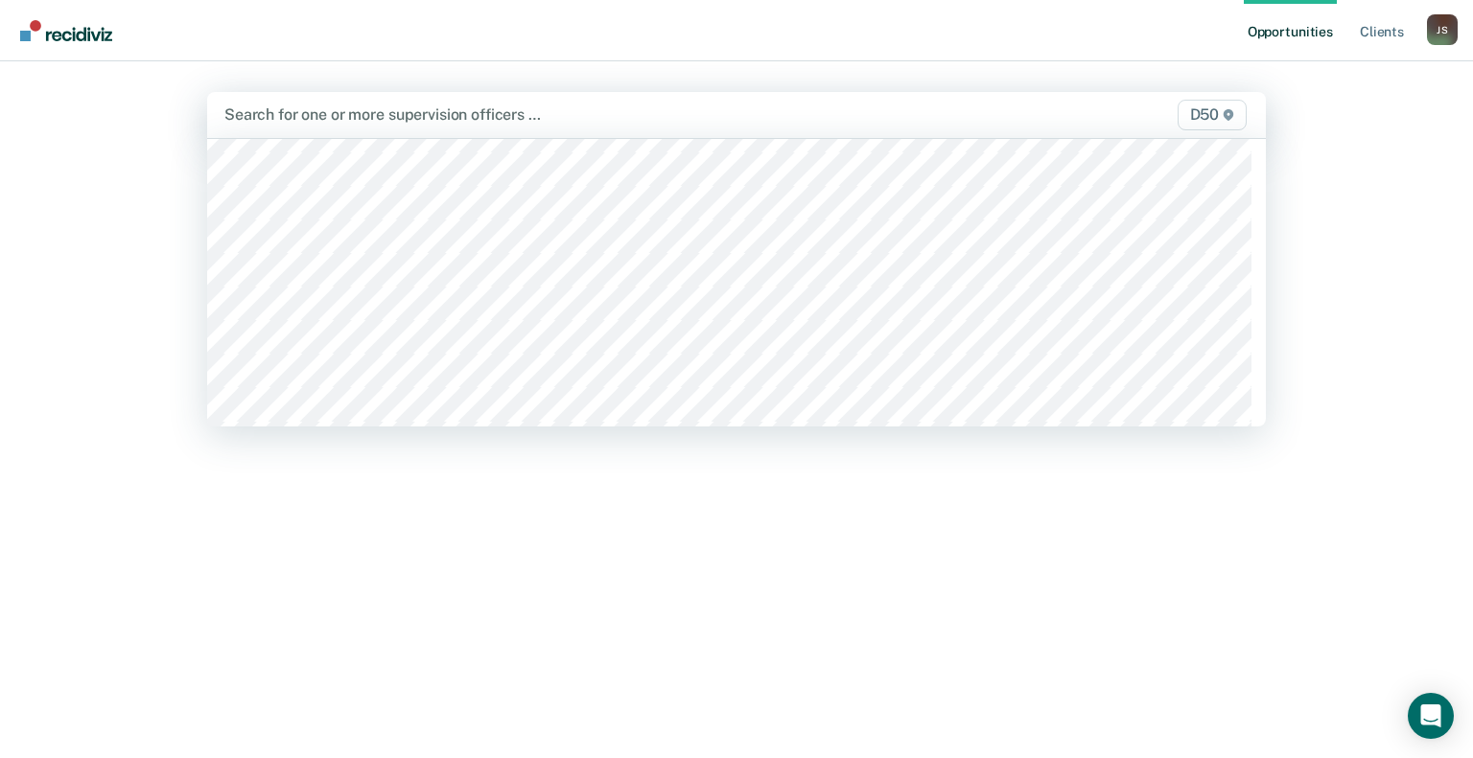
scroll to position [288, 0]
click at [320, 116] on div at bounding box center [581, 115] width 715 height 22
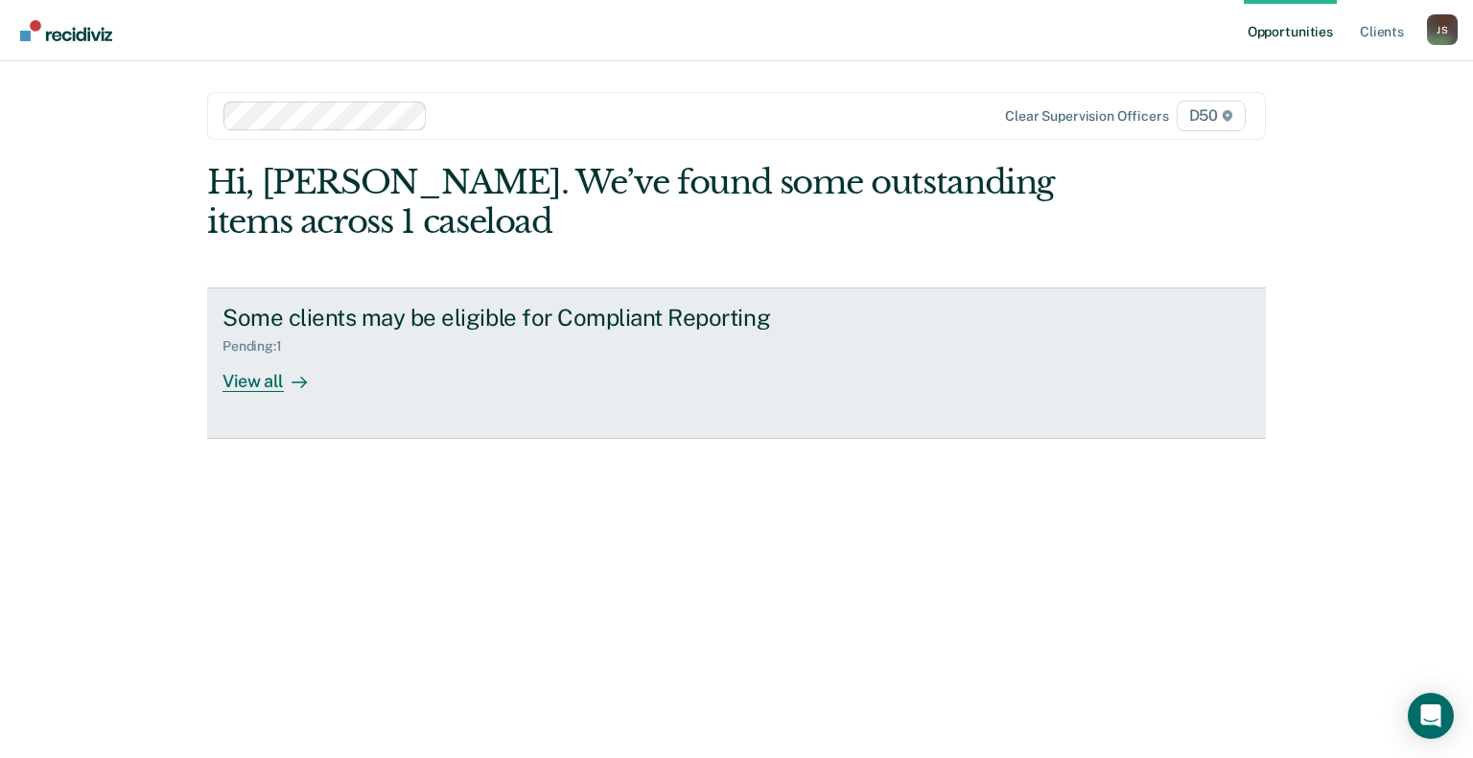
click at [282, 392] on link "Some clients may be eligible for Compliant Reporting Pending : 1 View all" at bounding box center [736, 364] width 1059 height 152
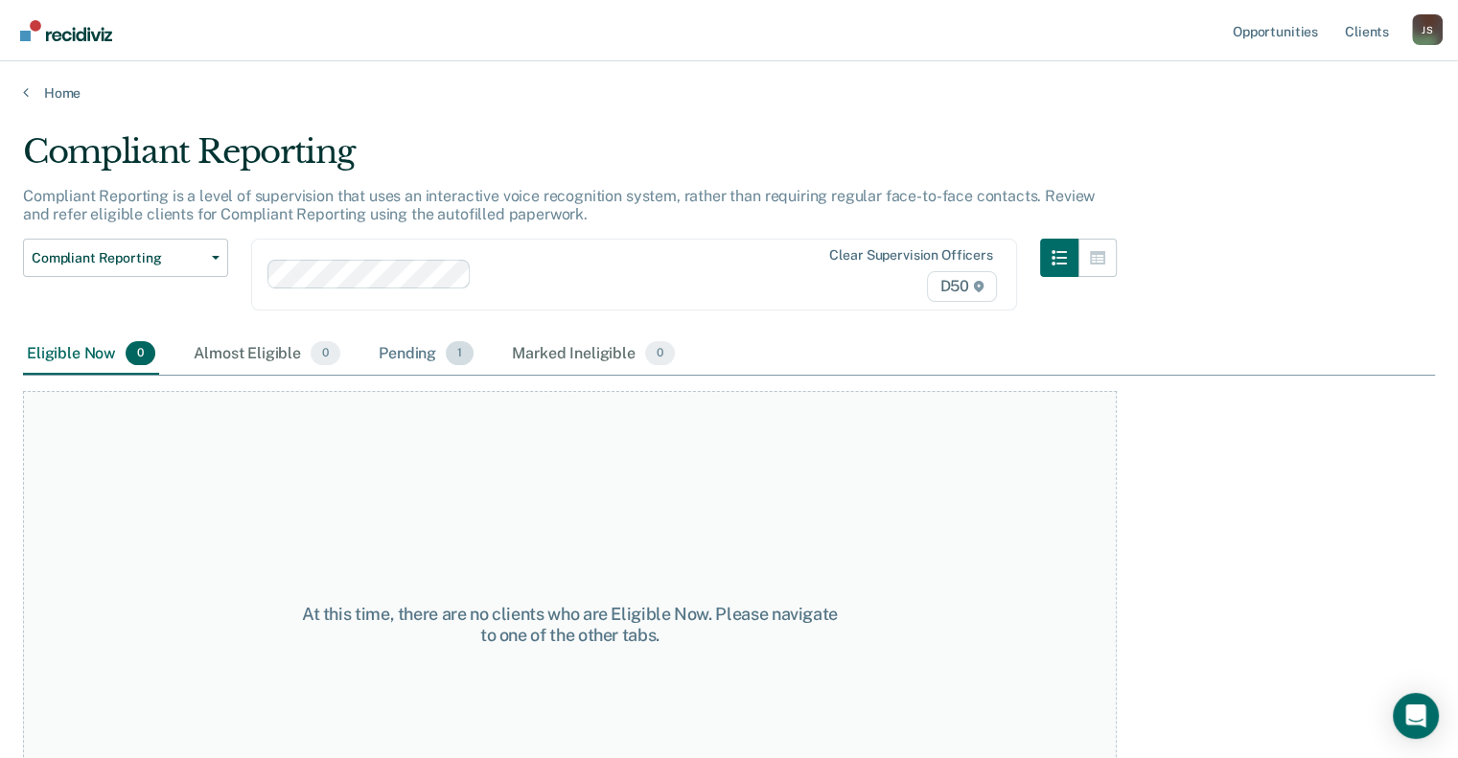
click at [418, 353] on div "Pending 1" at bounding box center [426, 355] width 103 height 42
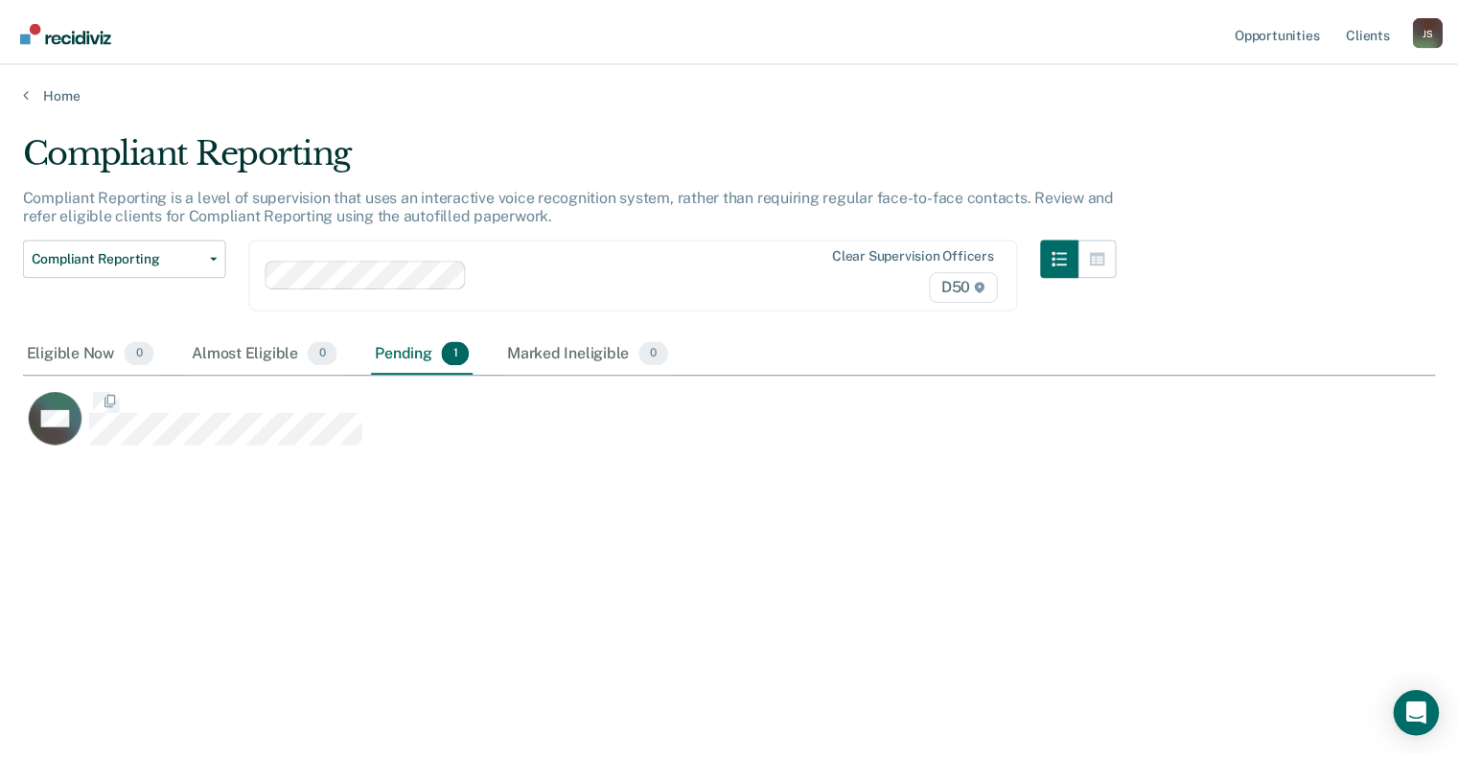
scroll to position [468, 1411]
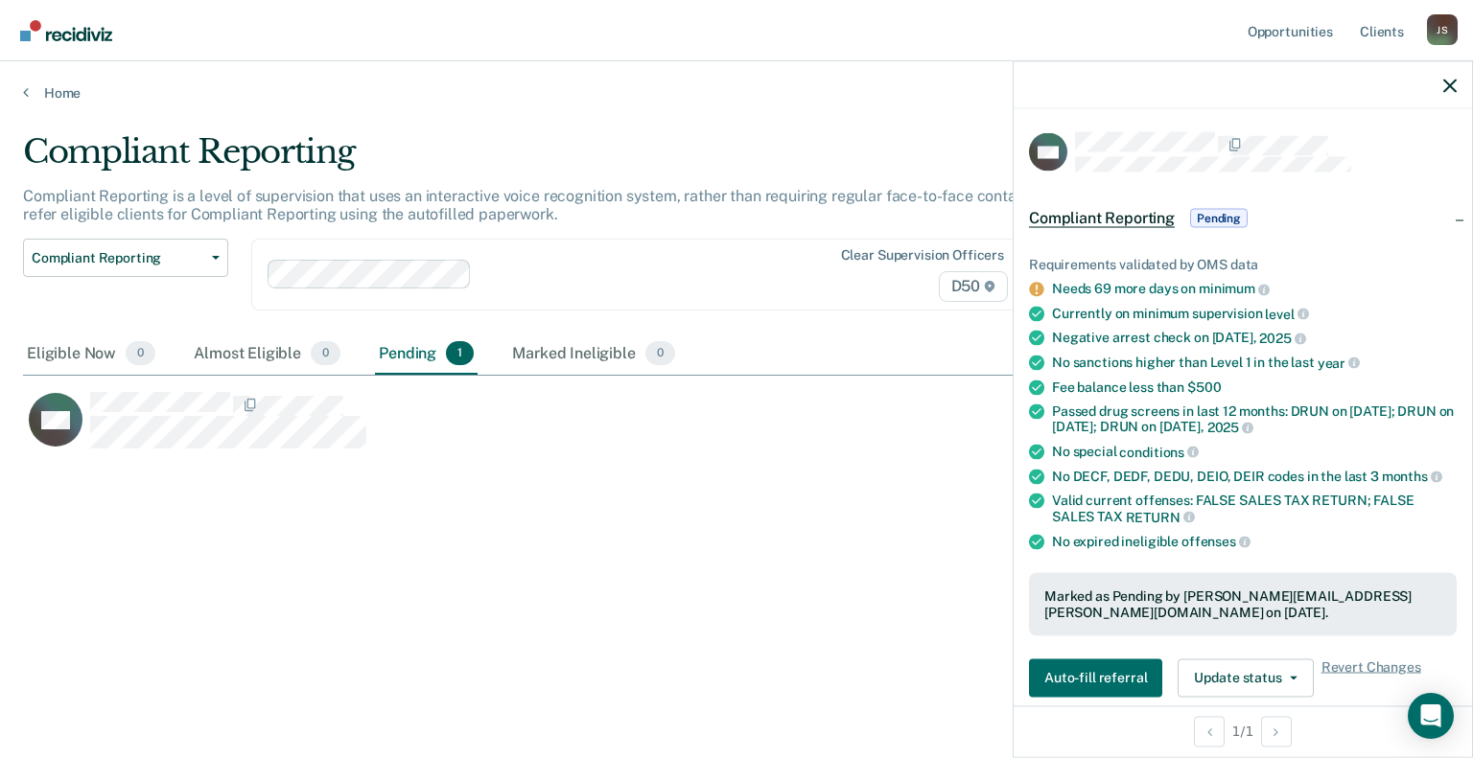
click at [698, 132] on div "Compliant Reporting" at bounding box center [575, 159] width 1105 height 55
click at [41, 91] on link "Home" at bounding box center [736, 92] width 1427 height 17
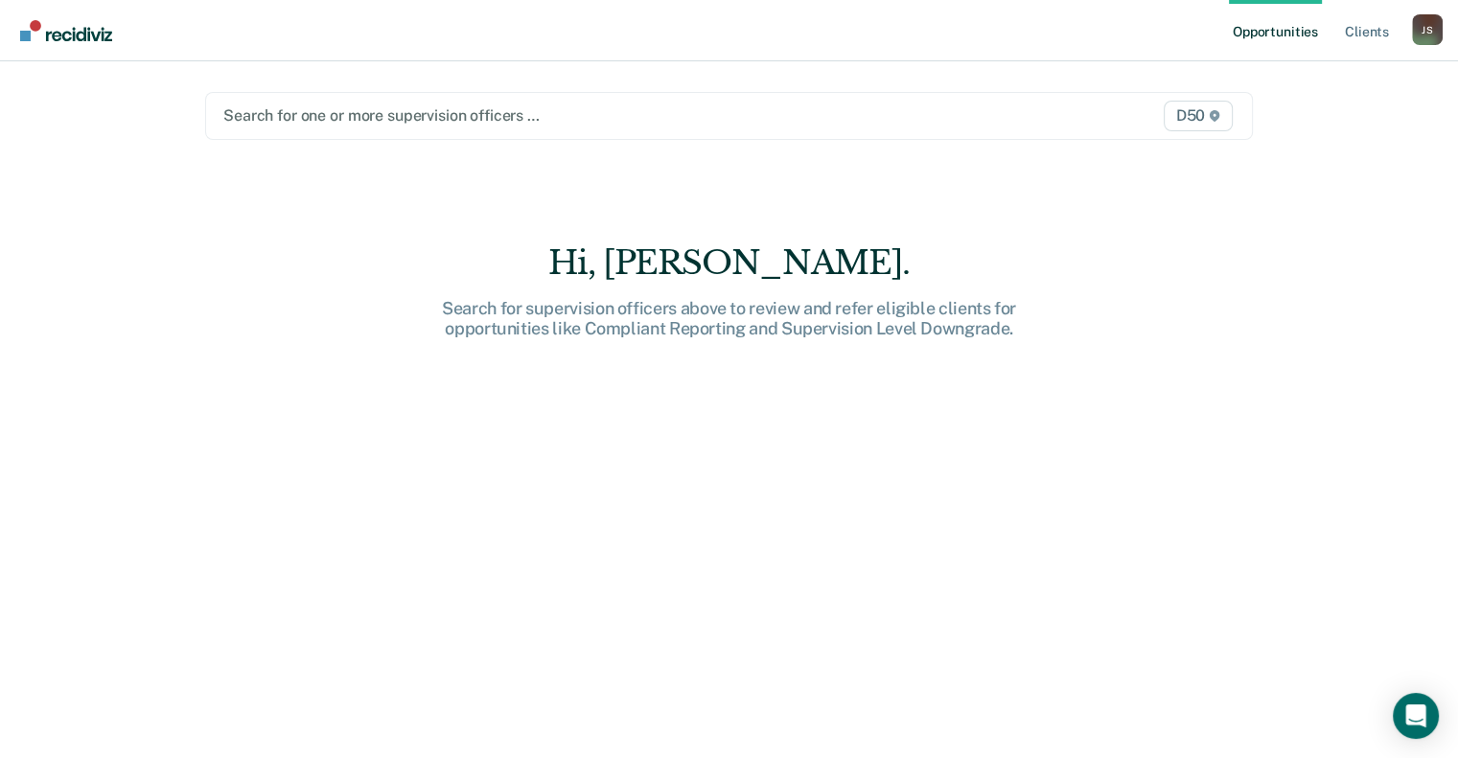
click at [298, 110] on div at bounding box center [576, 116] width 707 height 22
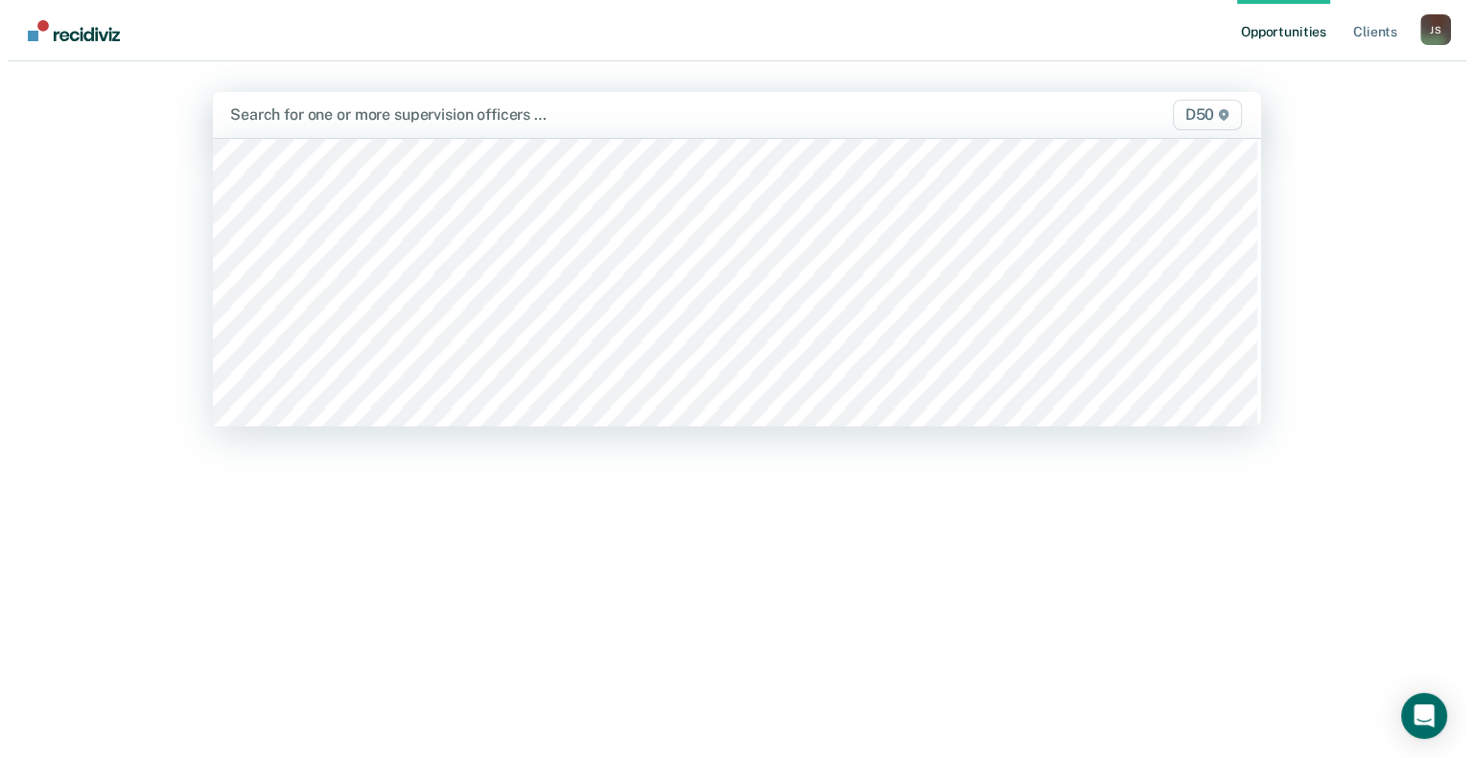
scroll to position [288, 0]
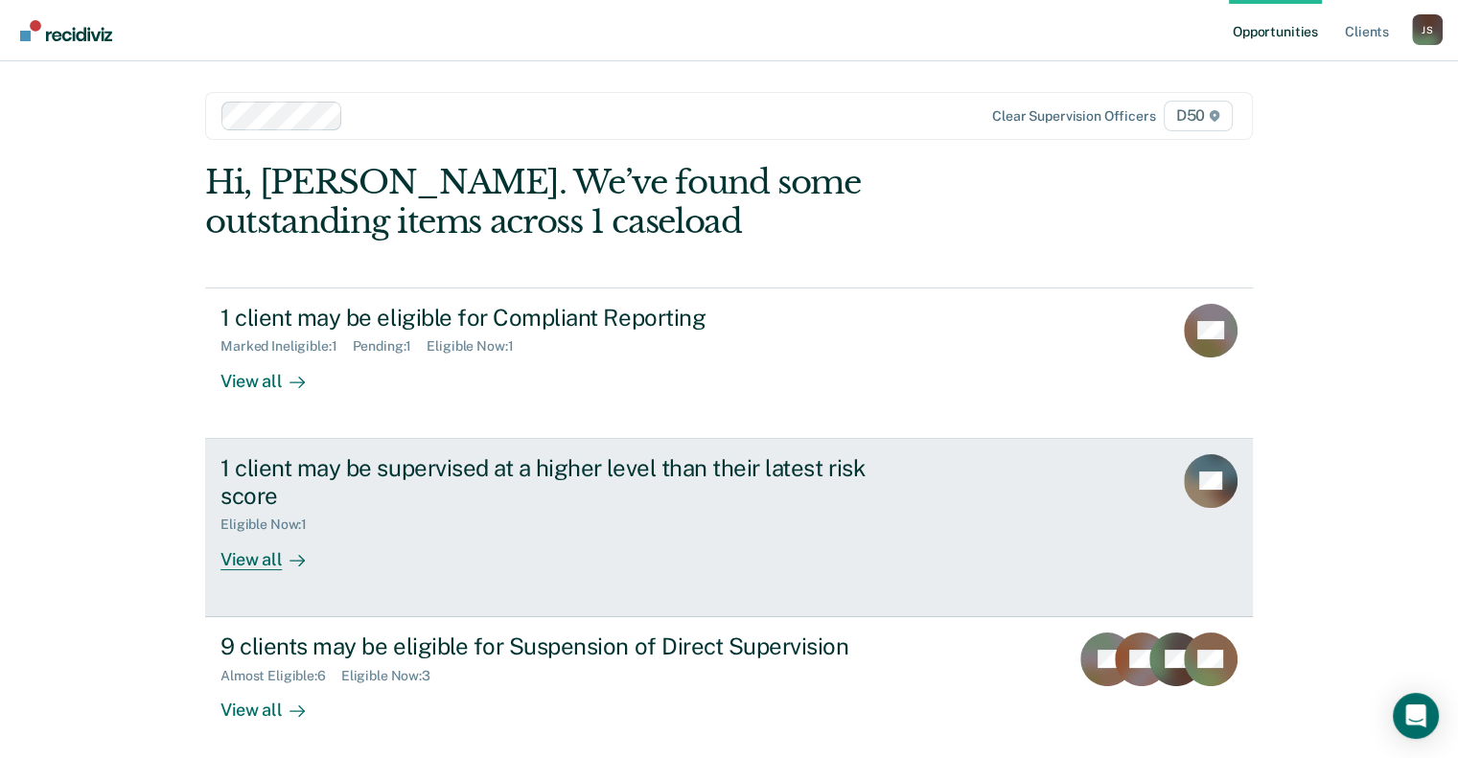
click at [636, 536] on div "1 client may be supervised at a higher level than their latest risk score Eligi…" at bounding box center [580, 513] width 719 height 116
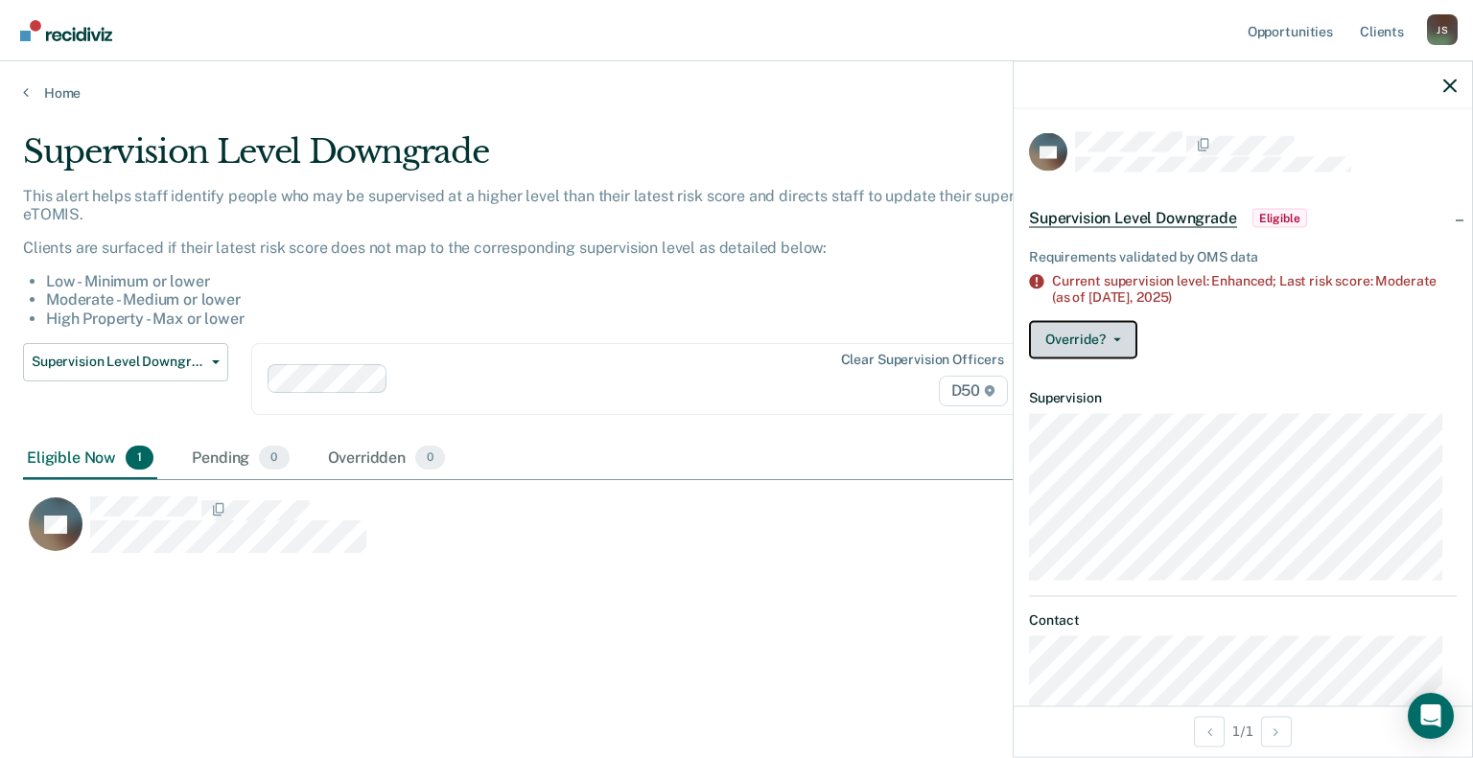
click at [1118, 338] on icon "button" at bounding box center [1117, 340] width 8 height 4
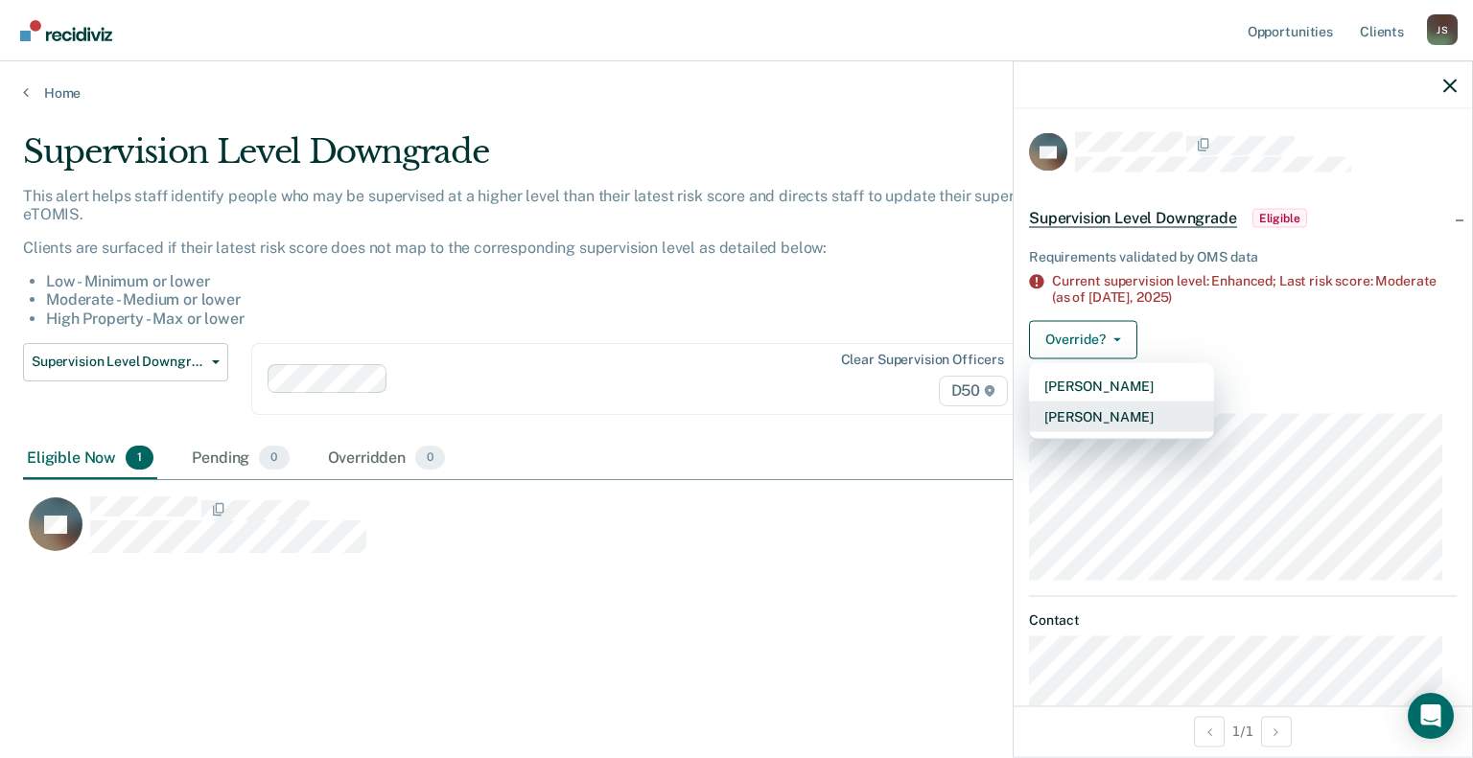
click at [1157, 419] on button "Mark Overridden" at bounding box center [1121, 416] width 185 height 31
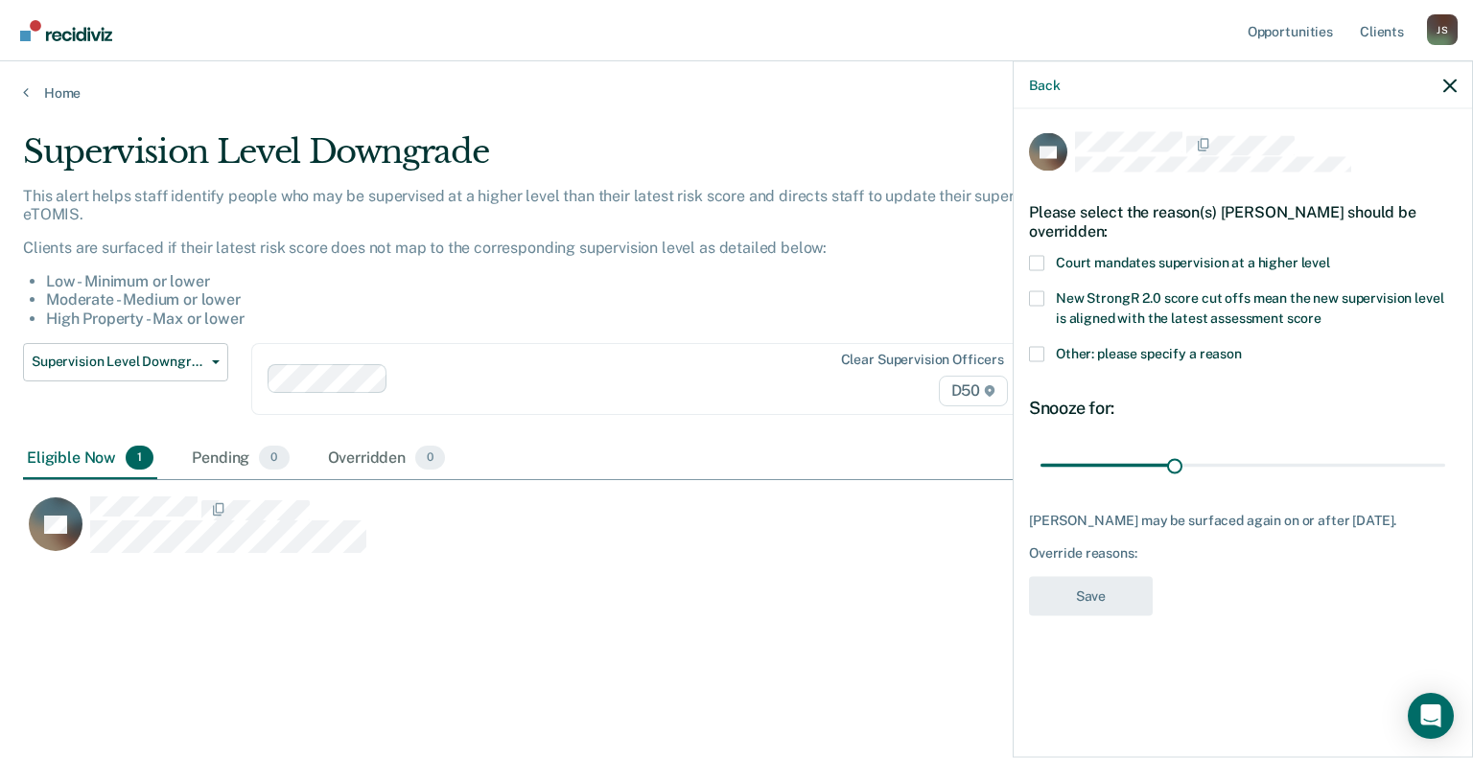
click at [1043, 260] on span at bounding box center [1036, 262] width 15 height 15
click at [1330, 255] on input "Court mandates supervision at a higher level" at bounding box center [1330, 255] width 0 height 0
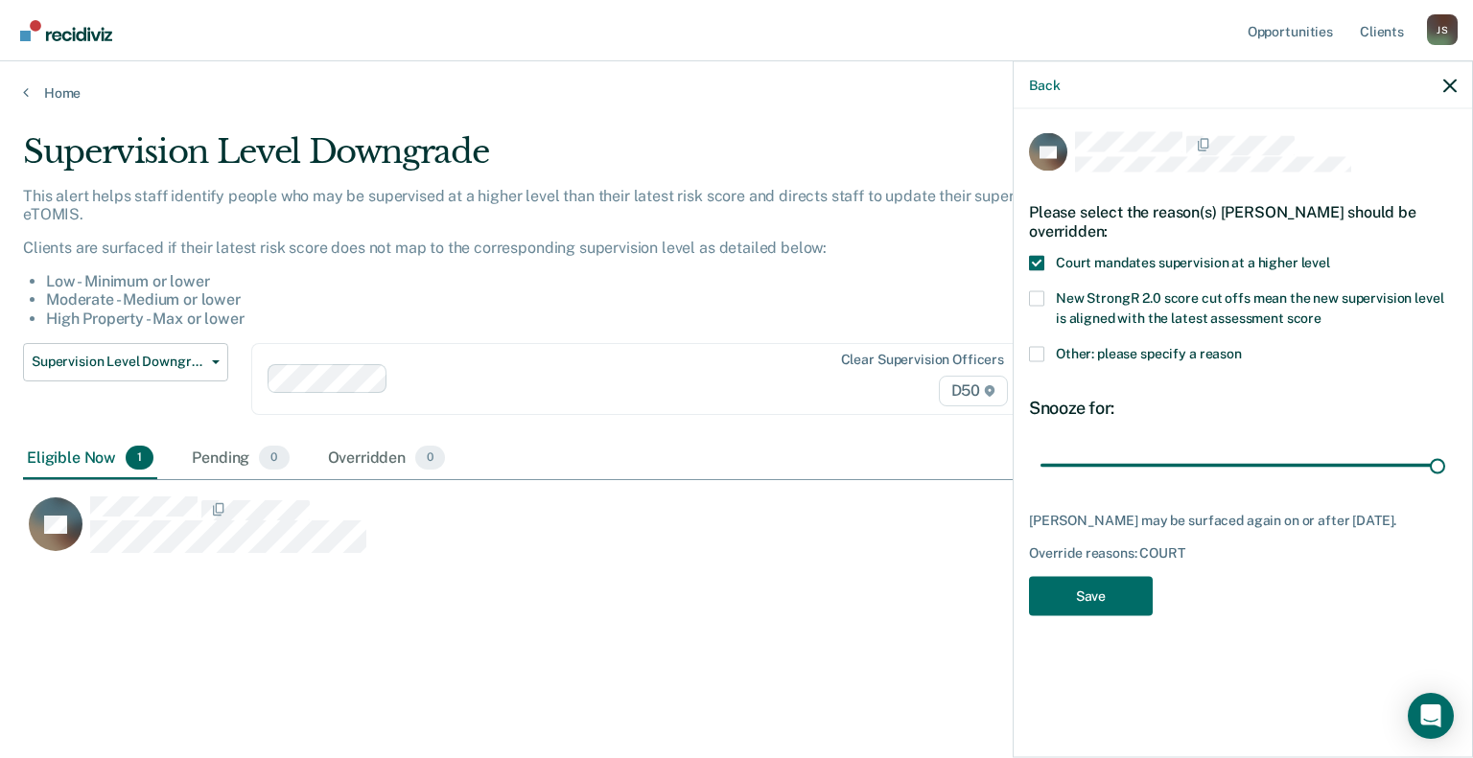
drag, startPoint x: 1173, startPoint y: 465, endPoint x: 1347, endPoint y: 518, distance: 182.3
type input "90"
click at [1445, 482] on input "range" at bounding box center [1242, 466] width 405 height 34
click at [1113, 605] on button "Save" at bounding box center [1091, 595] width 124 height 39
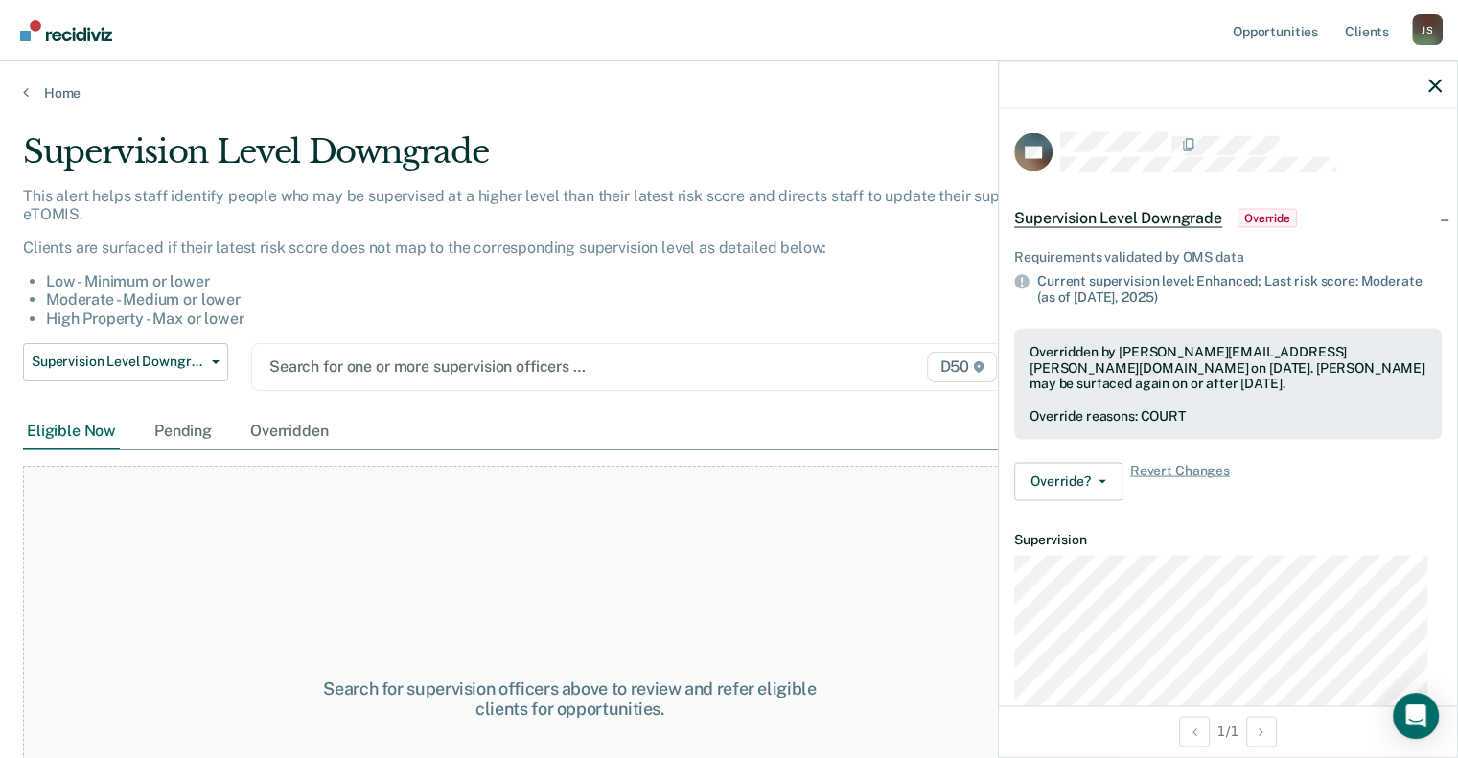
click at [367, 362] on div at bounding box center [523, 367] width 509 height 22
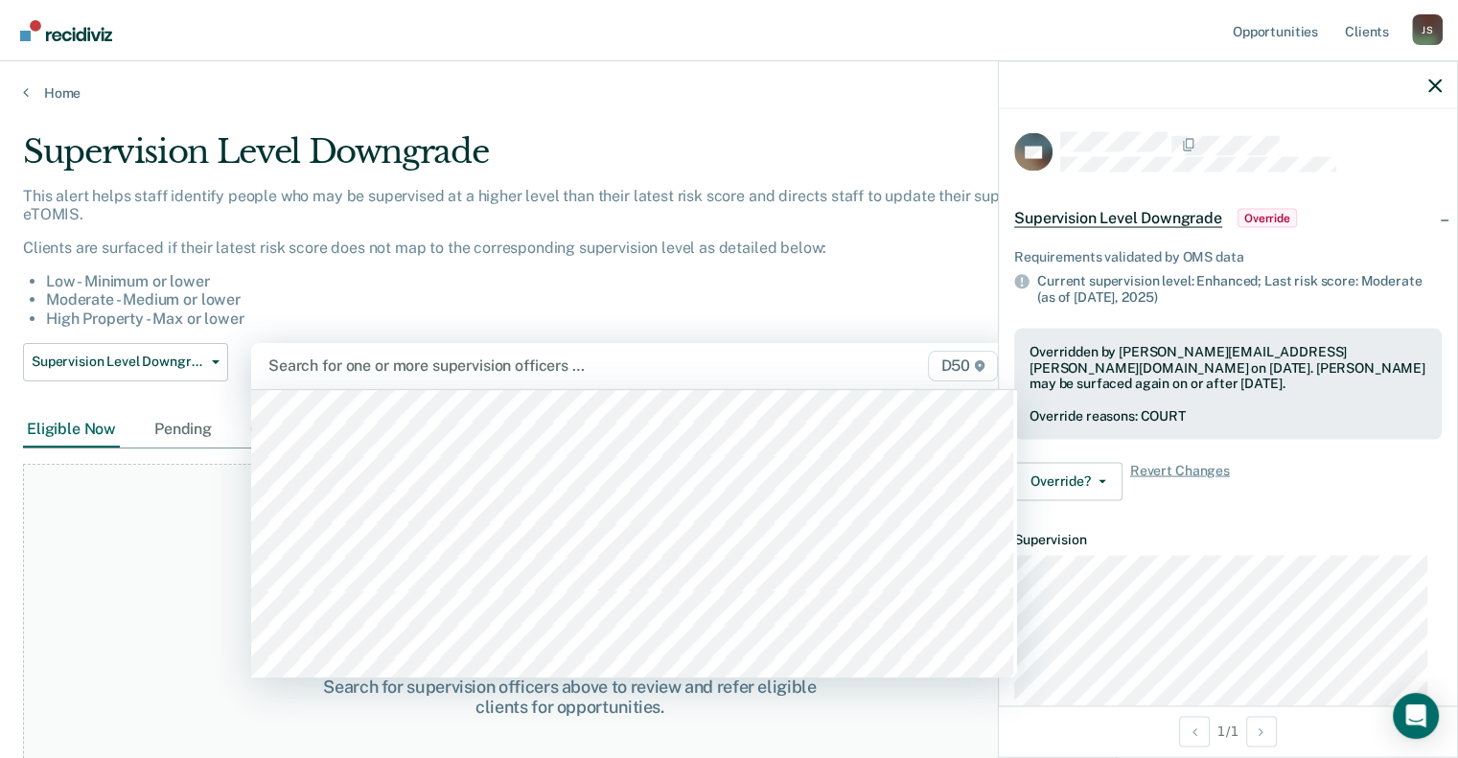
scroll to position [479, 0]
click at [442, 369] on div at bounding box center [523, 366] width 511 height 22
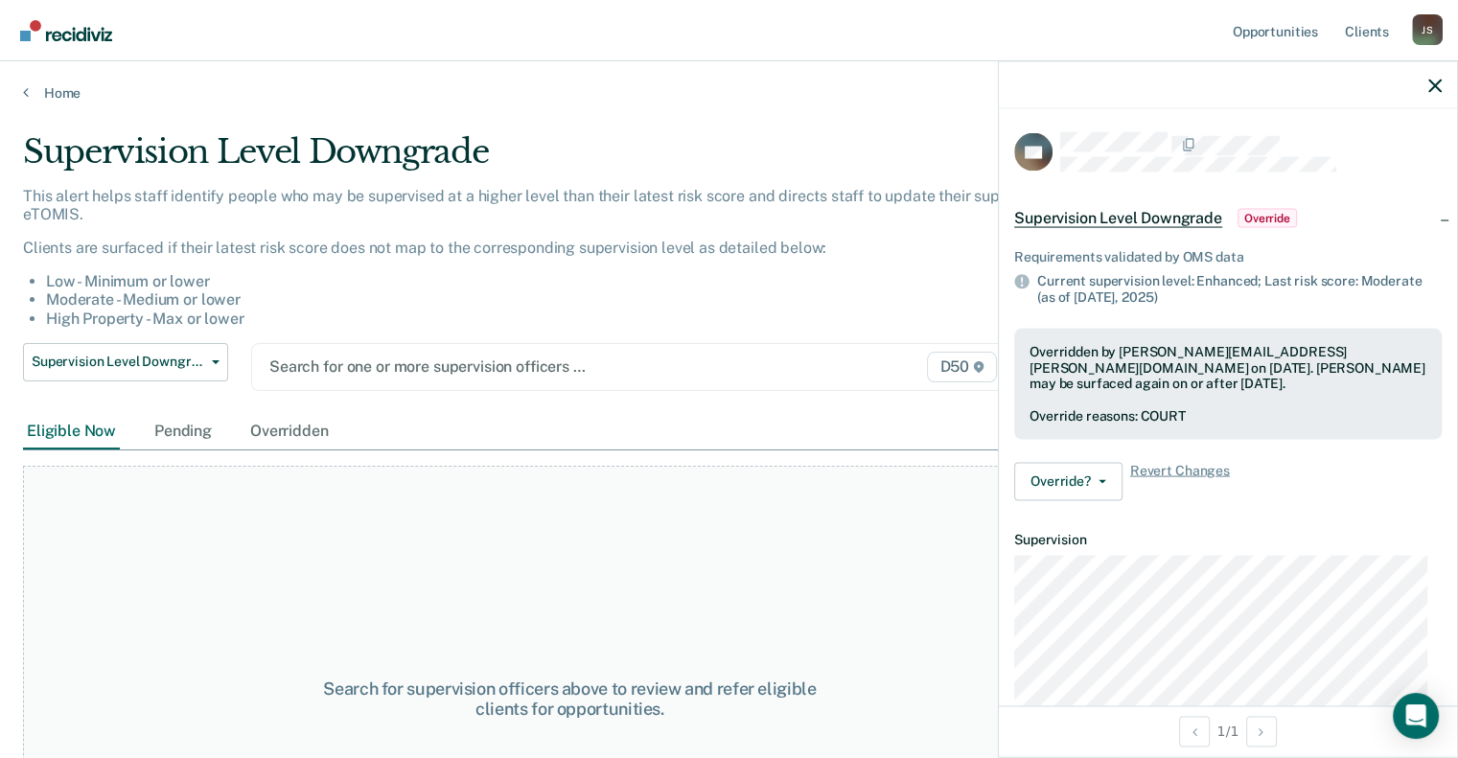
click at [357, 378] on div "Search for one or more supervision officers …" at bounding box center [524, 367] width 513 height 26
click at [387, 372] on div at bounding box center [523, 367] width 509 height 22
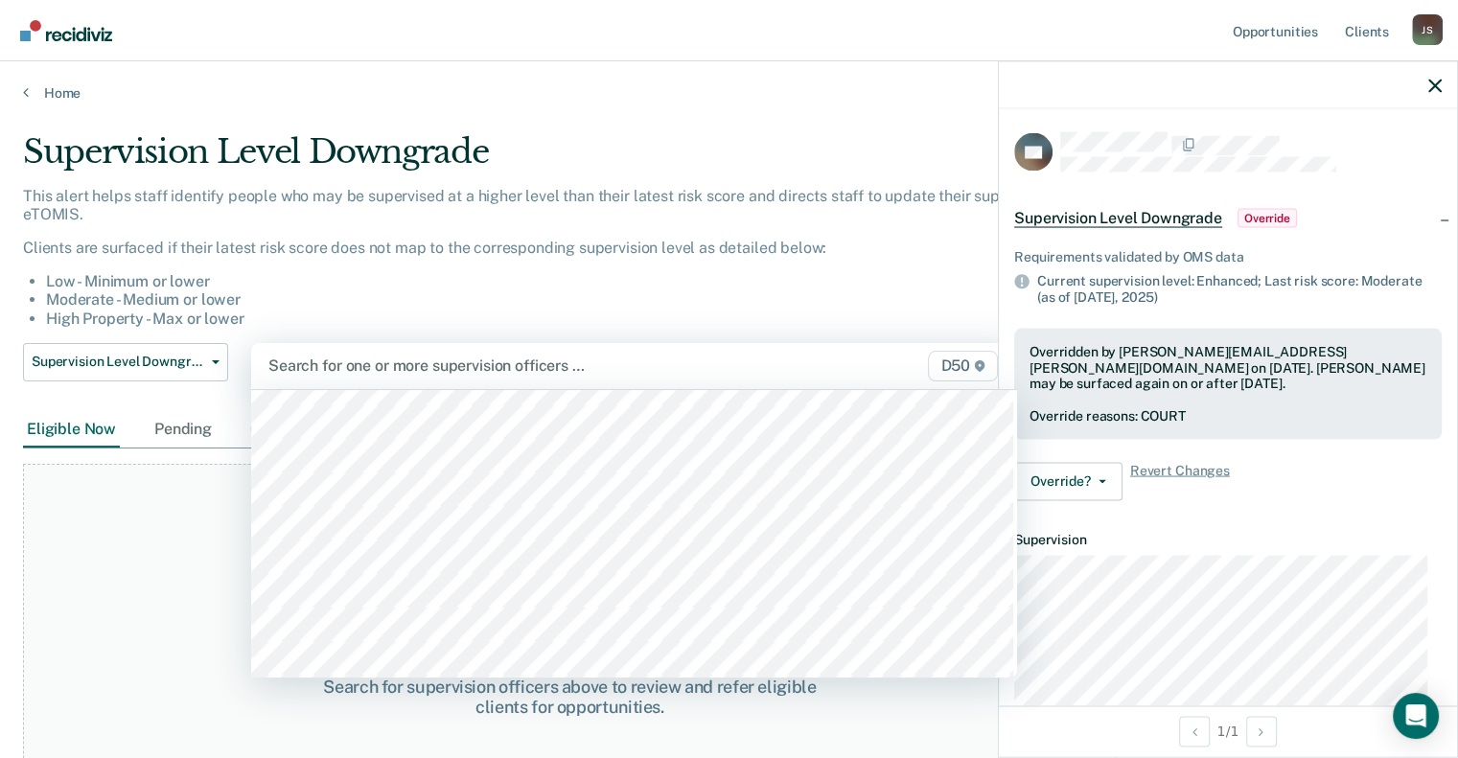
scroll to position [1247, 0]
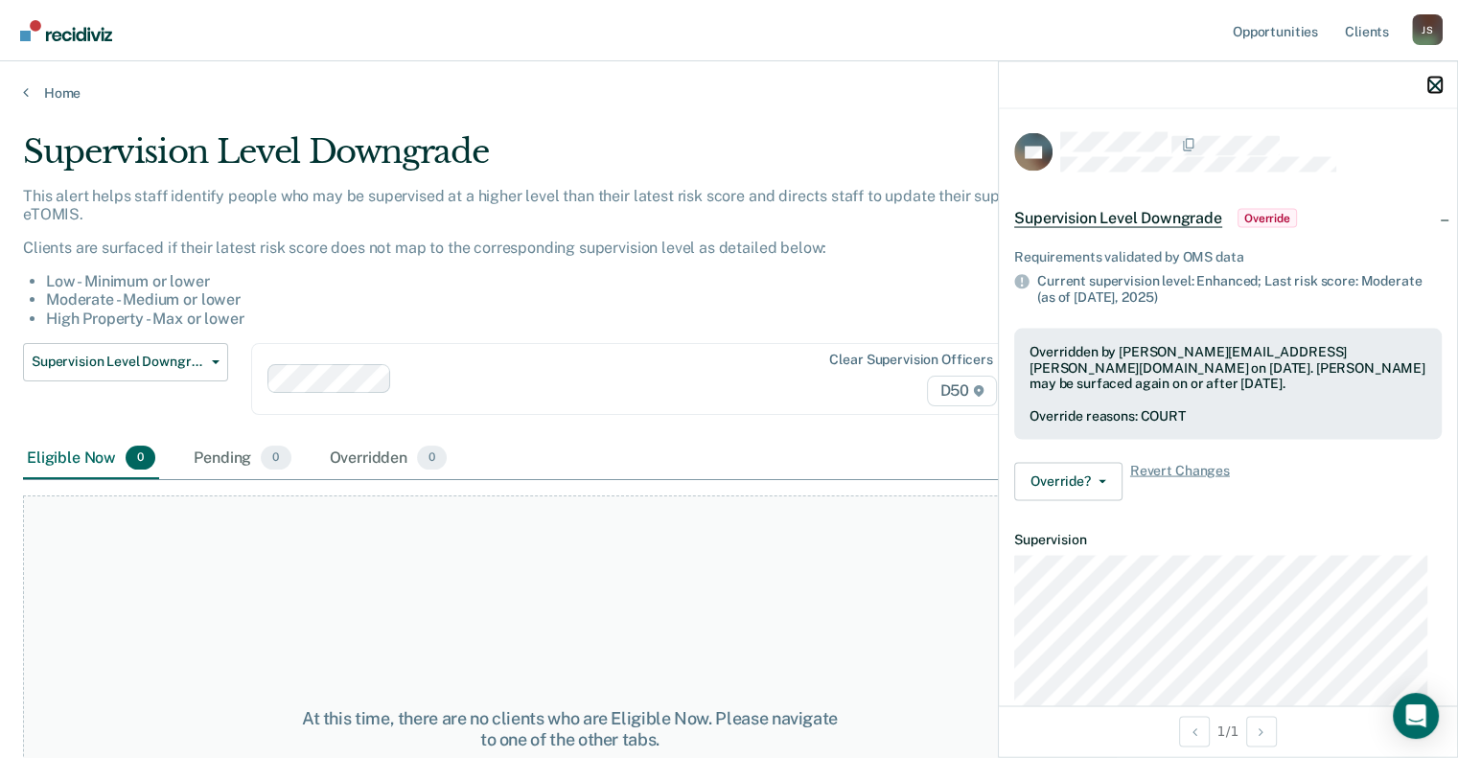
click at [1434, 91] on icon "button" at bounding box center [1435, 85] width 13 height 13
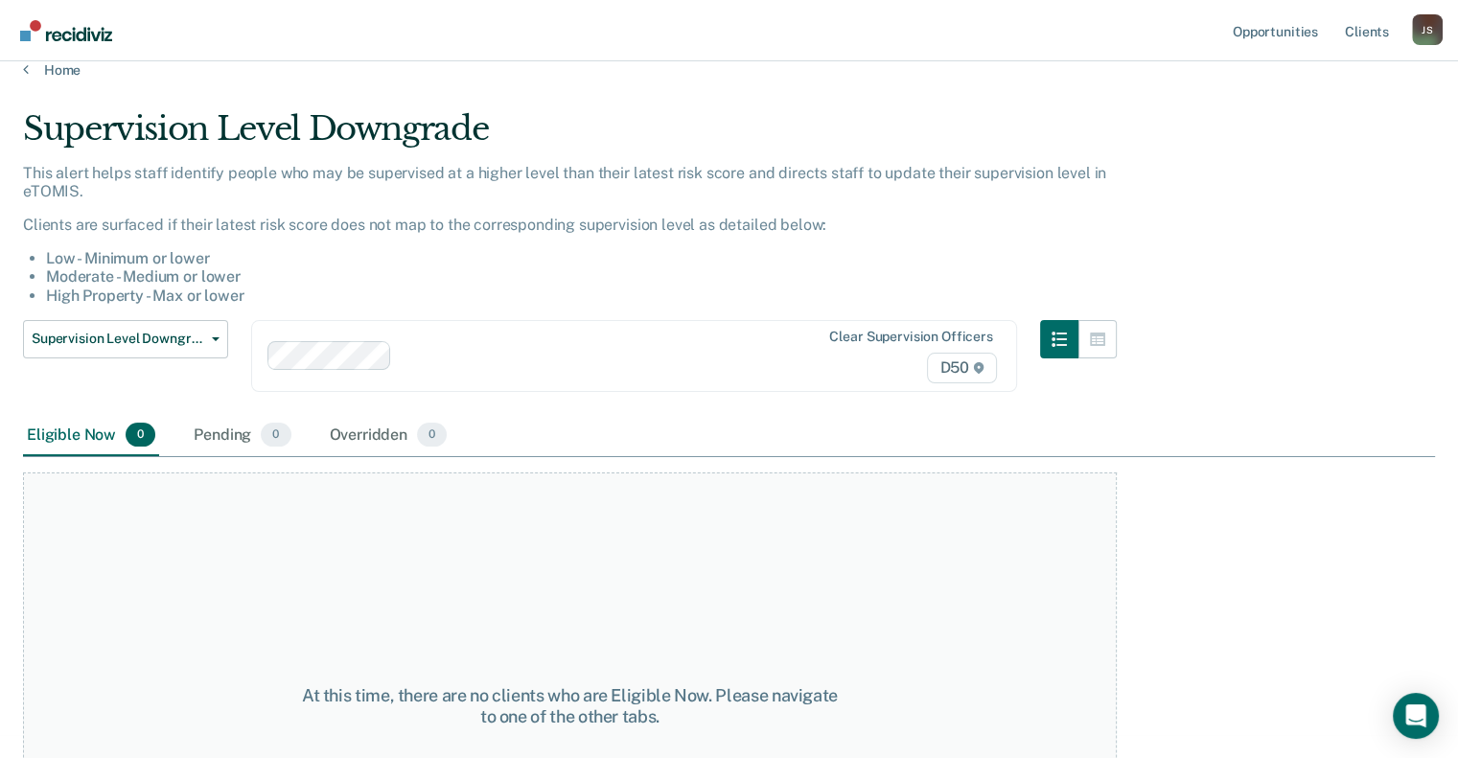
scroll to position [11, 0]
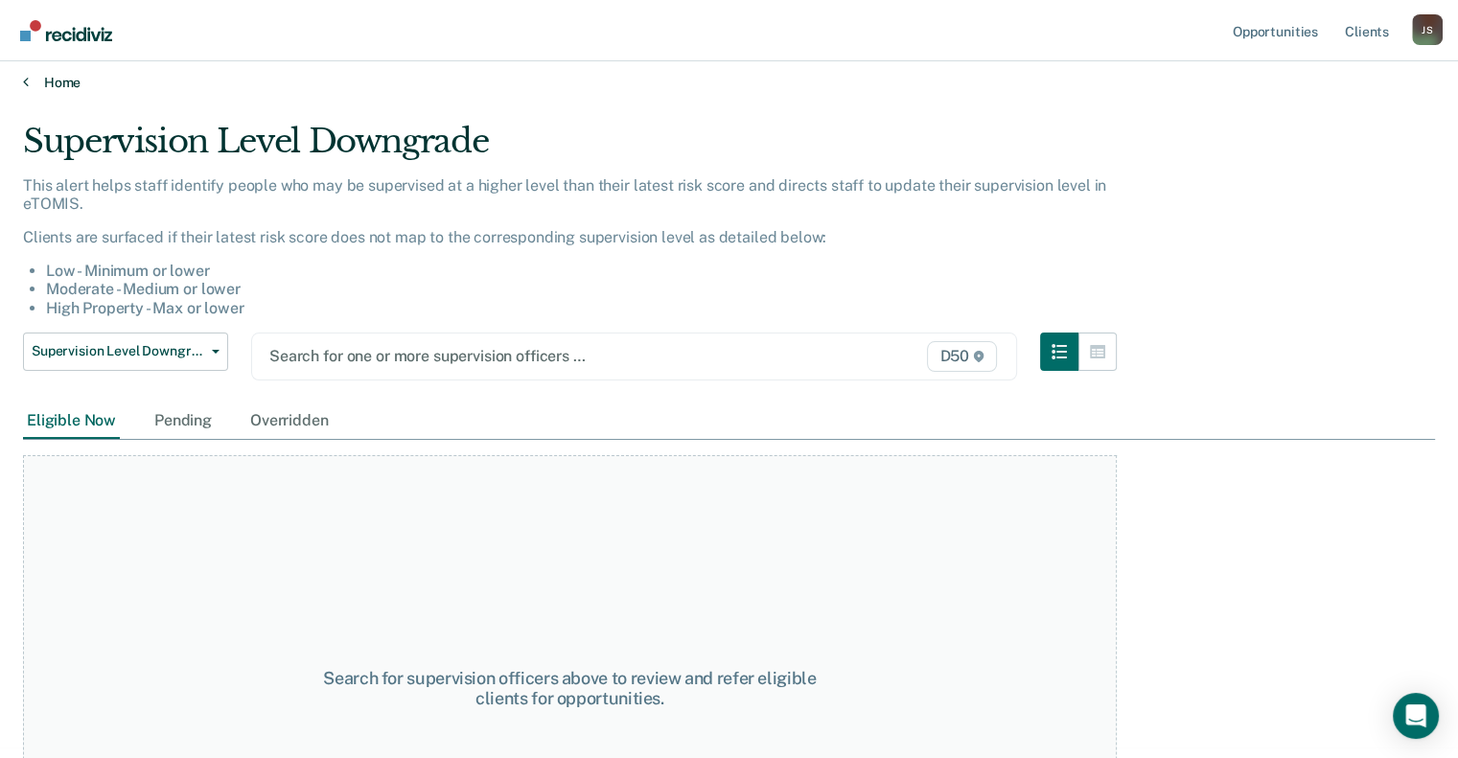
click at [75, 81] on link "Home" at bounding box center [729, 82] width 1412 height 17
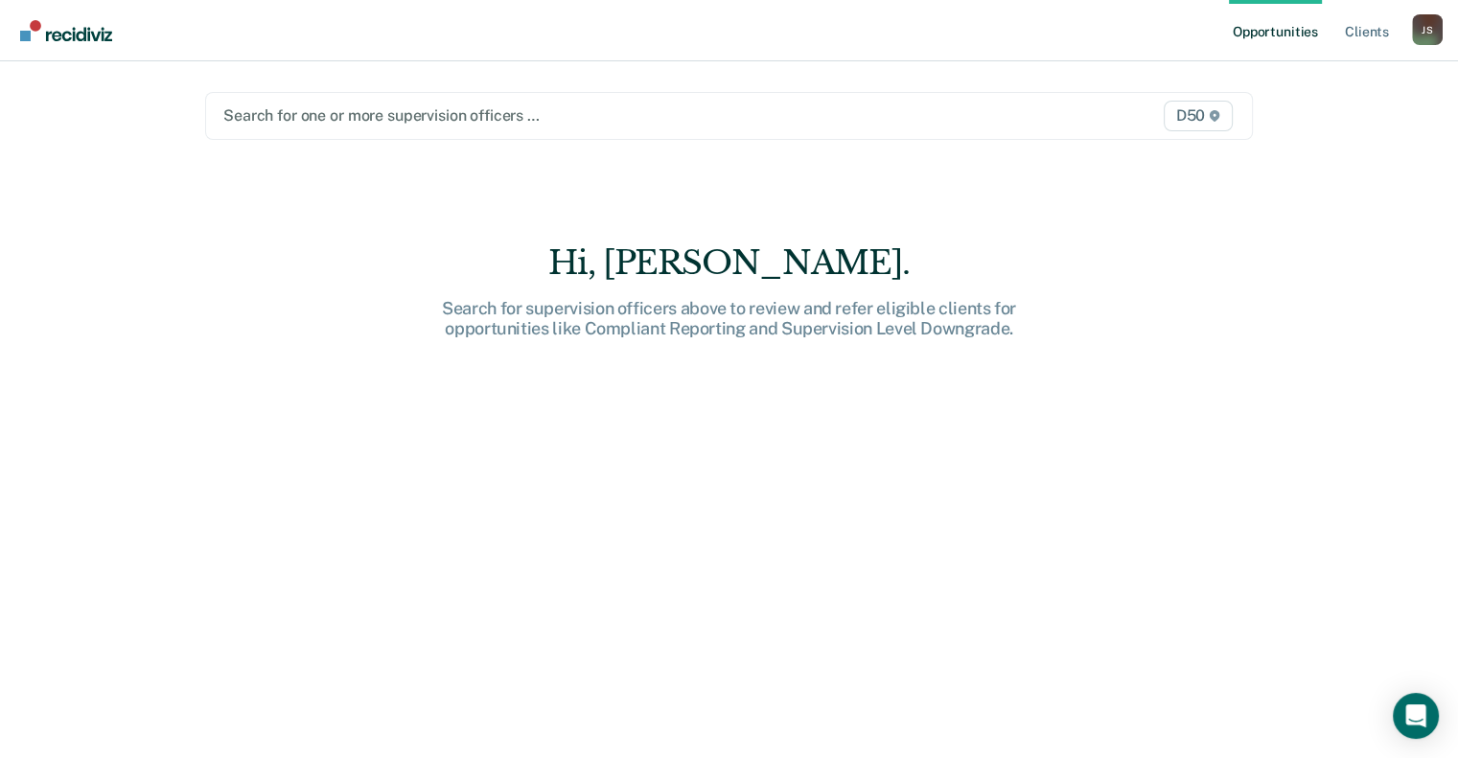
click at [346, 113] on div at bounding box center [576, 116] width 707 height 22
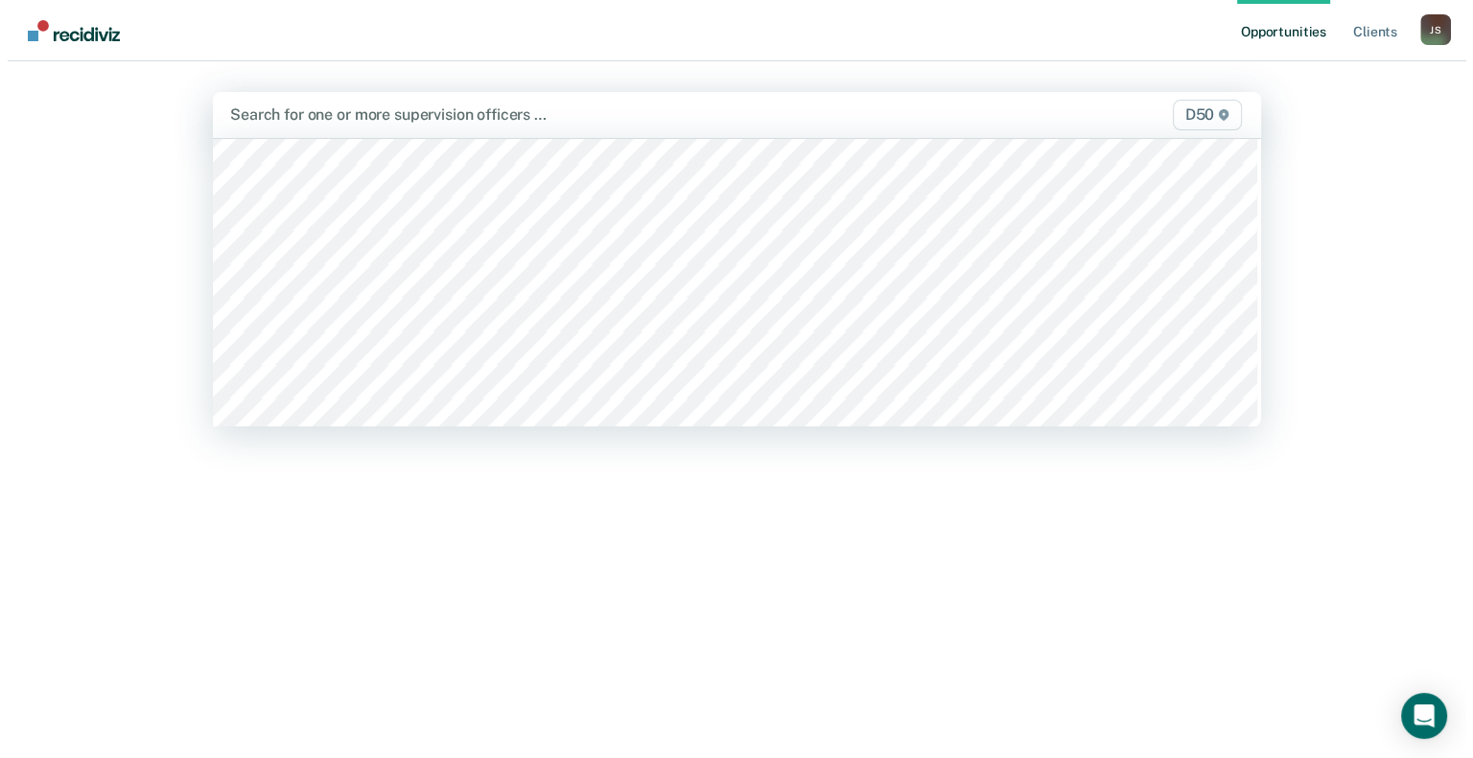
scroll to position [1055, 0]
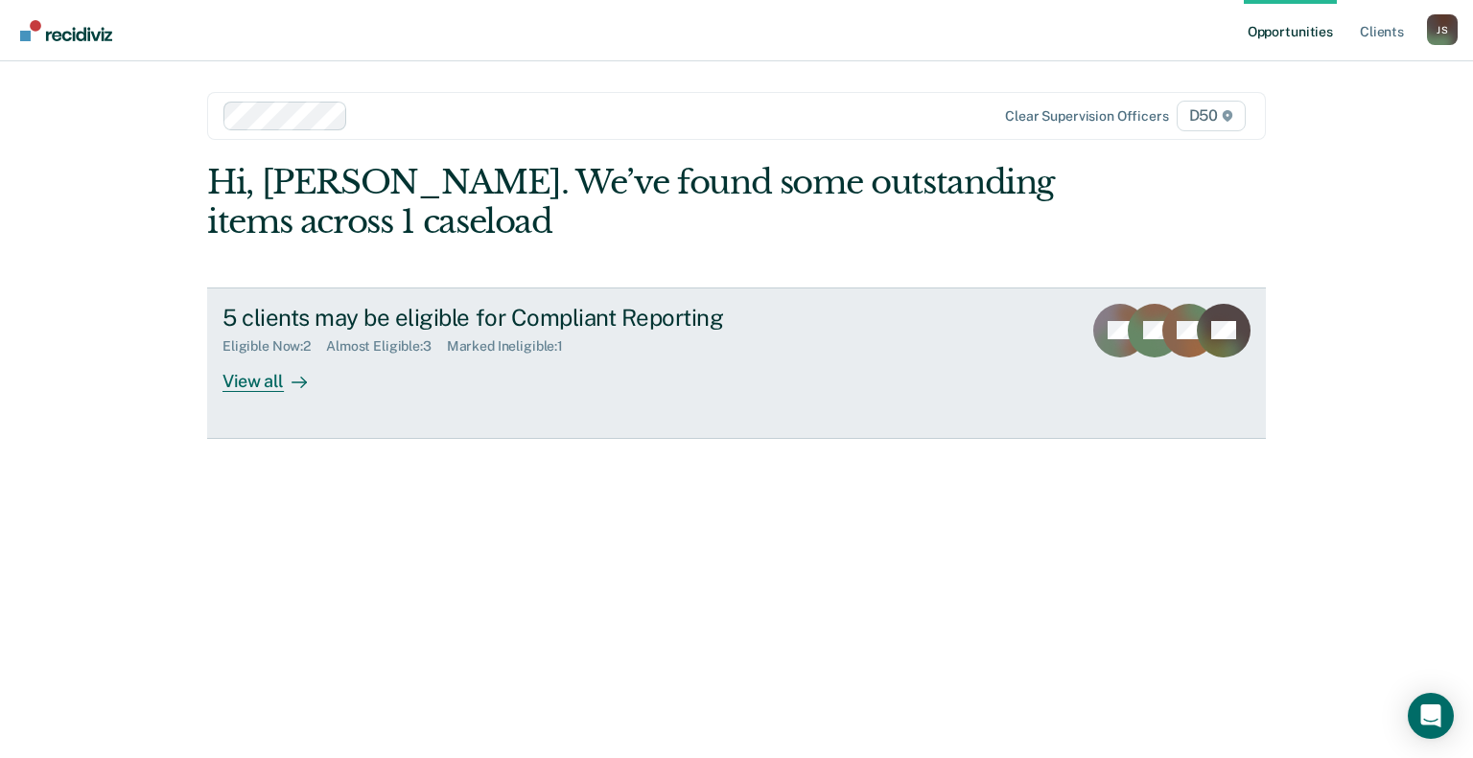
click at [263, 380] on div "View all" at bounding box center [275, 373] width 107 height 37
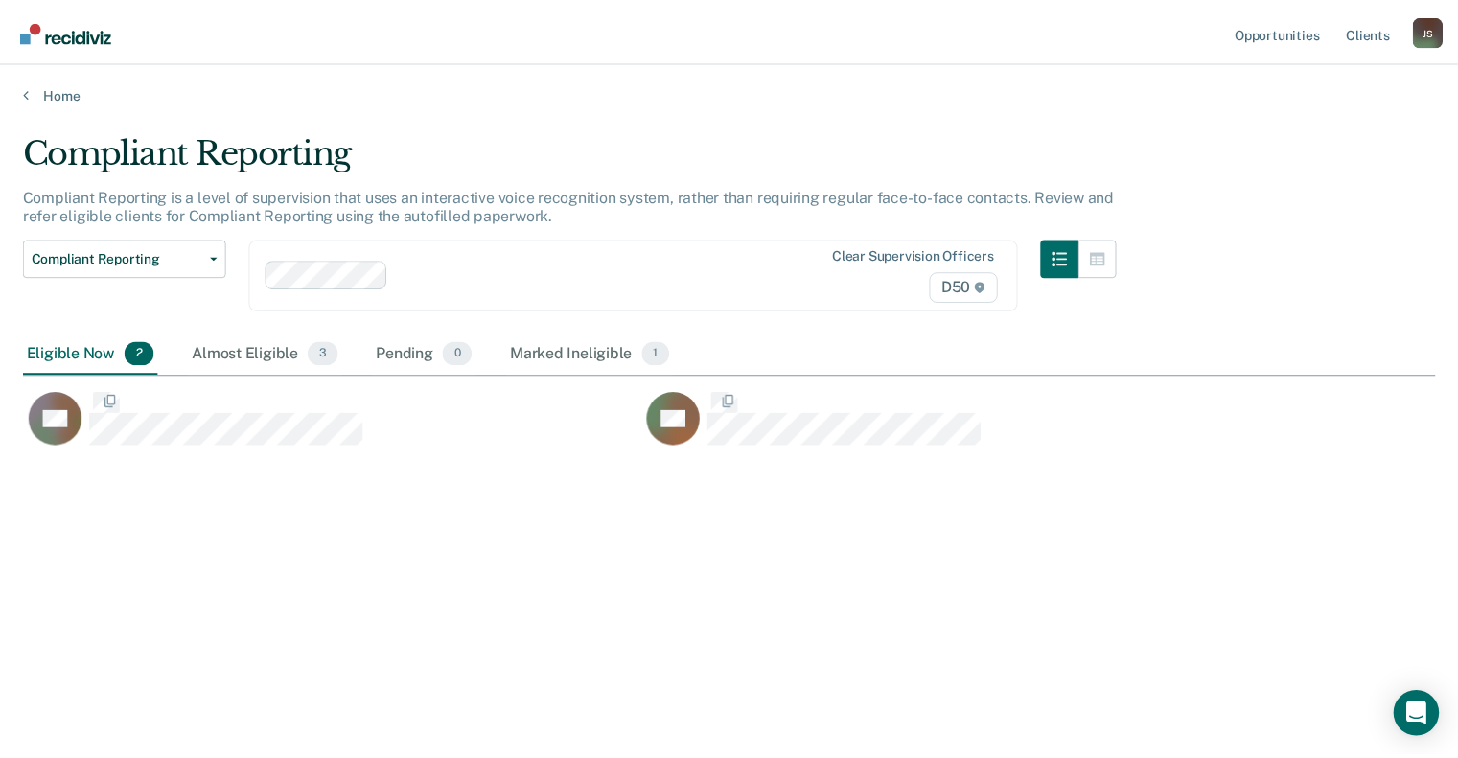
scroll to position [468, 1411]
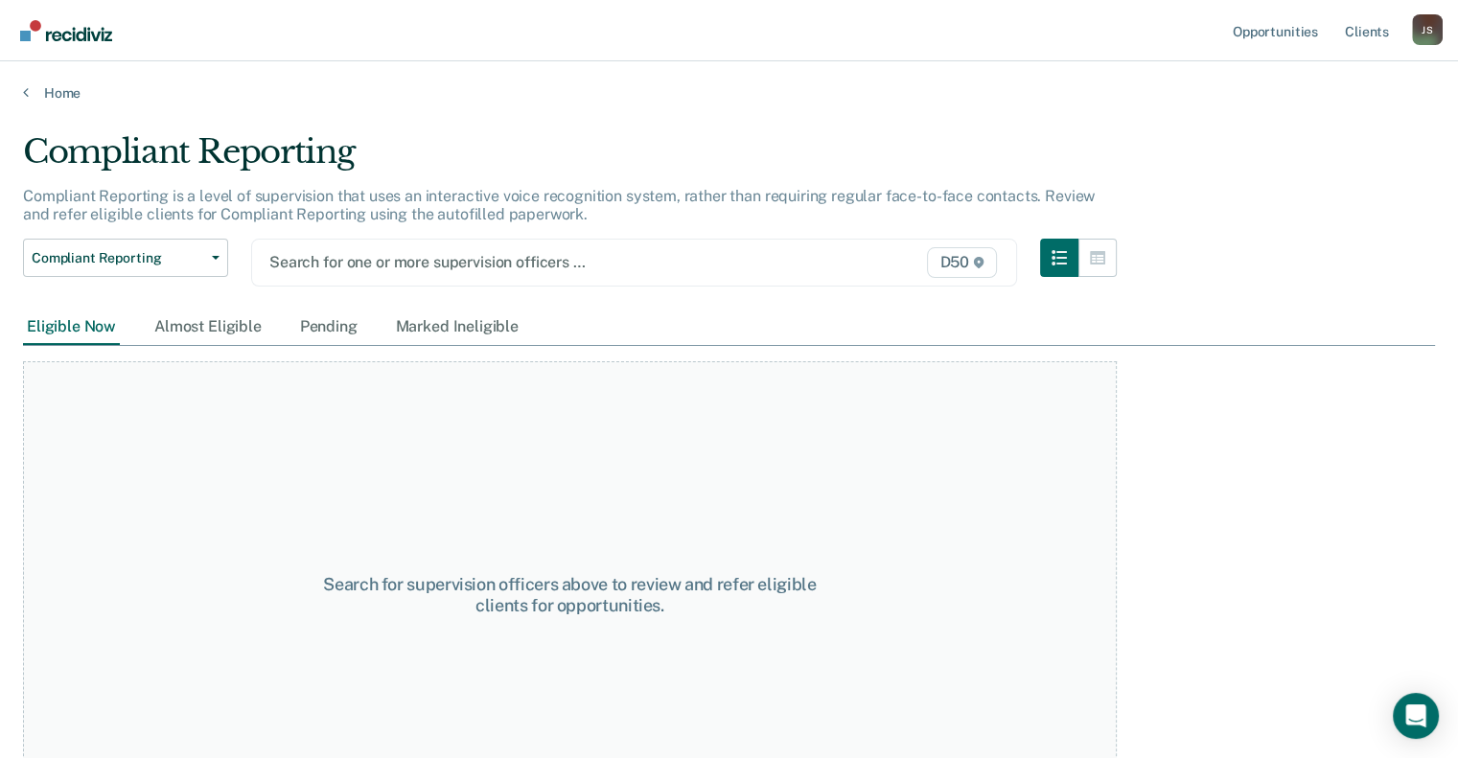
click at [365, 271] on div "Search for one or more supervision officers …" at bounding box center [524, 262] width 513 height 26
click at [372, 271] on div at bounding box center [523, 262] width 509 height 22
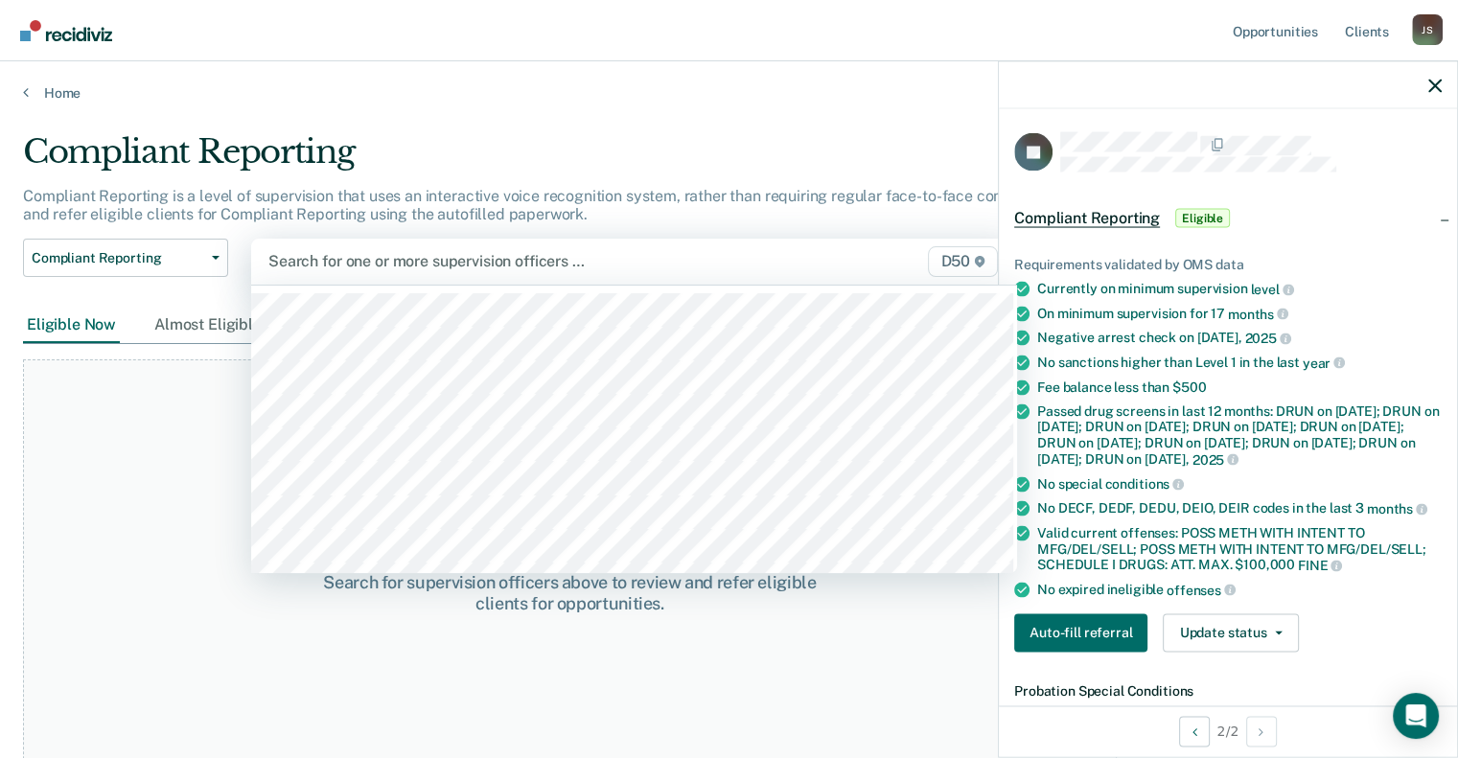
click at [388, 268] on div at bounding box center [523, 261] width 511 height 22
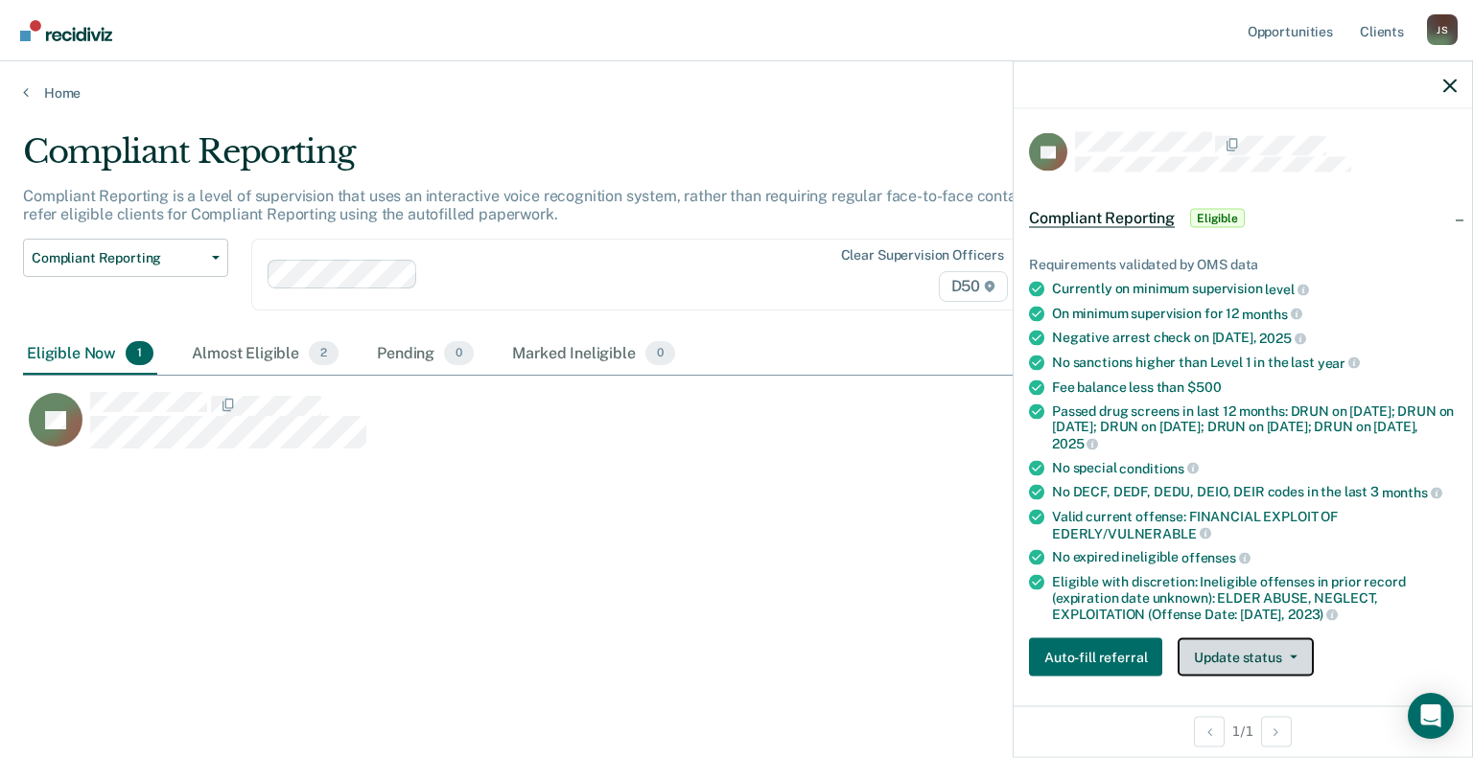
click at [1269, 656] on button "Update status" at bounding box center [1244, 658] width 135 height 38
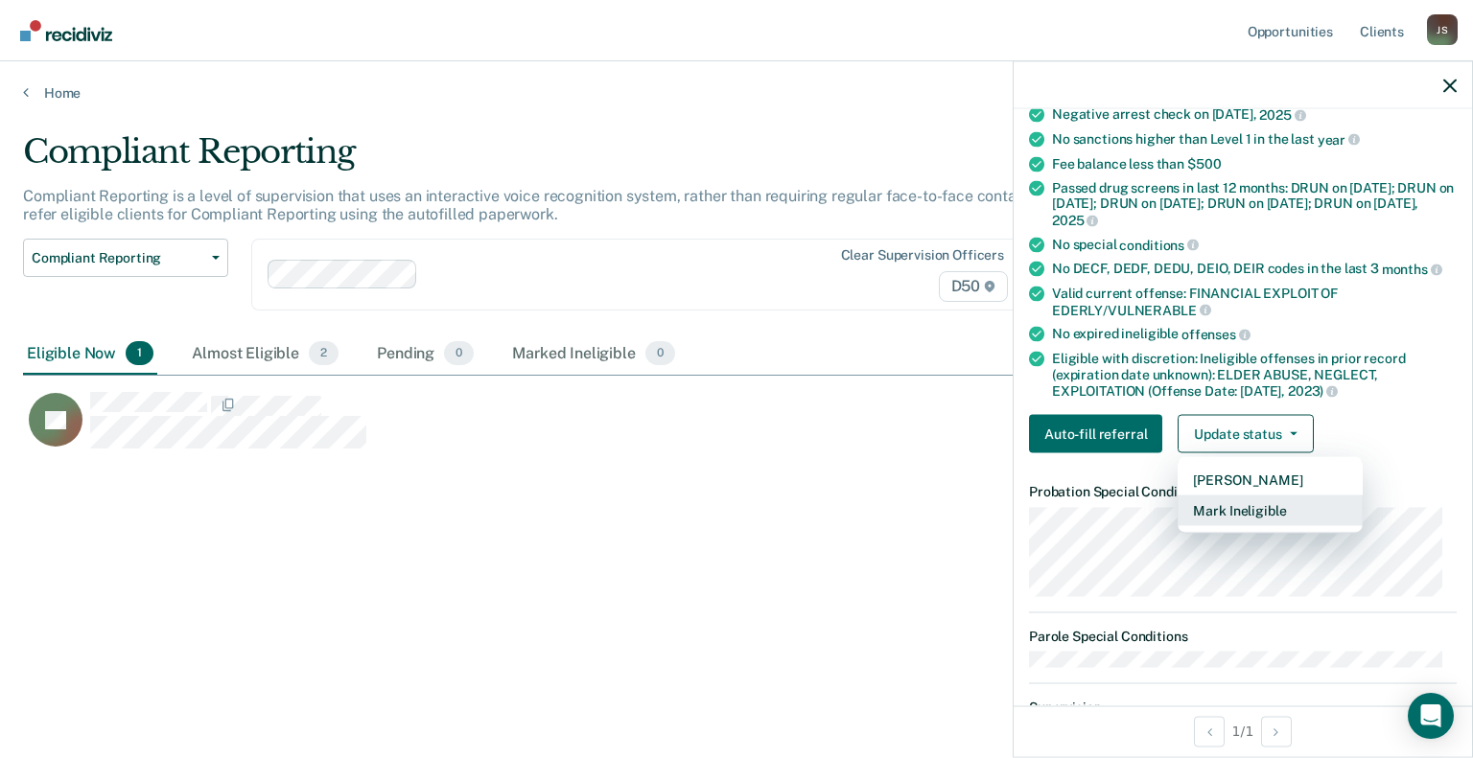
scroll to position [291, 0]
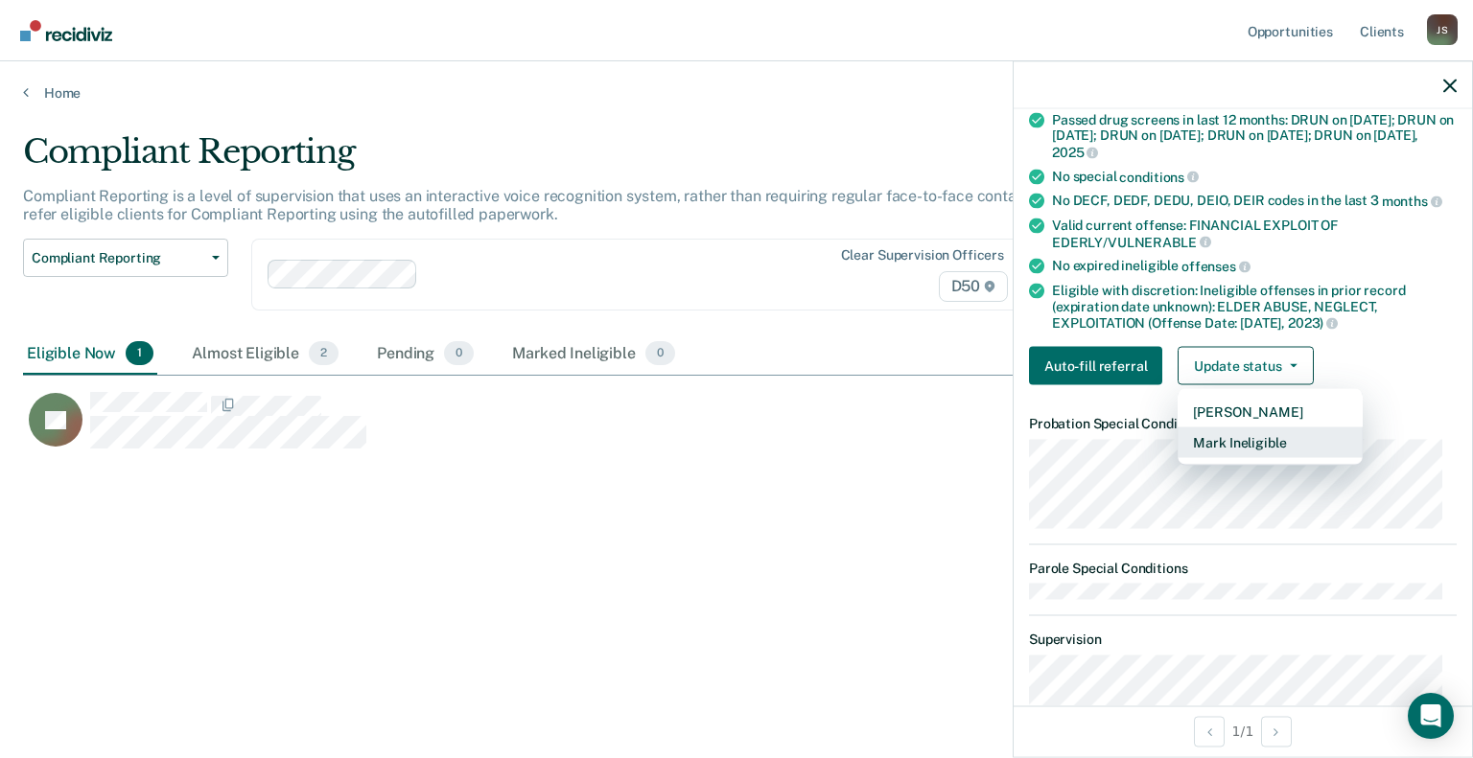
click at [1273, 439] on button "Mark Ineligible" at bounding box center [1269, 443] width 185 height 31
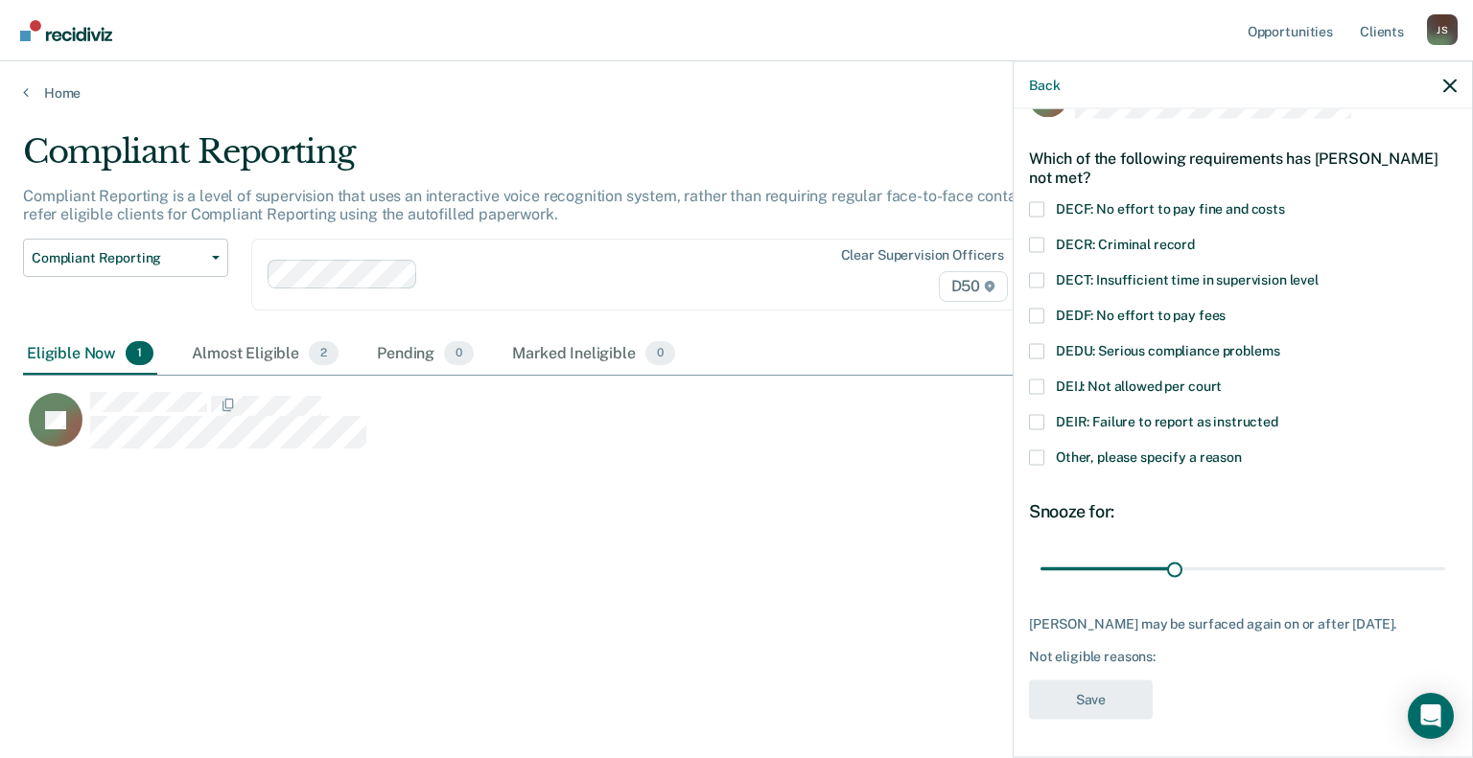
click at [1038, 450] on span at bounding box center [1036, 457] width 15 height 15
click at [1242, 450] on input "Other, please specify a reason" at bounding box center [1242, 450] width 0 height 0
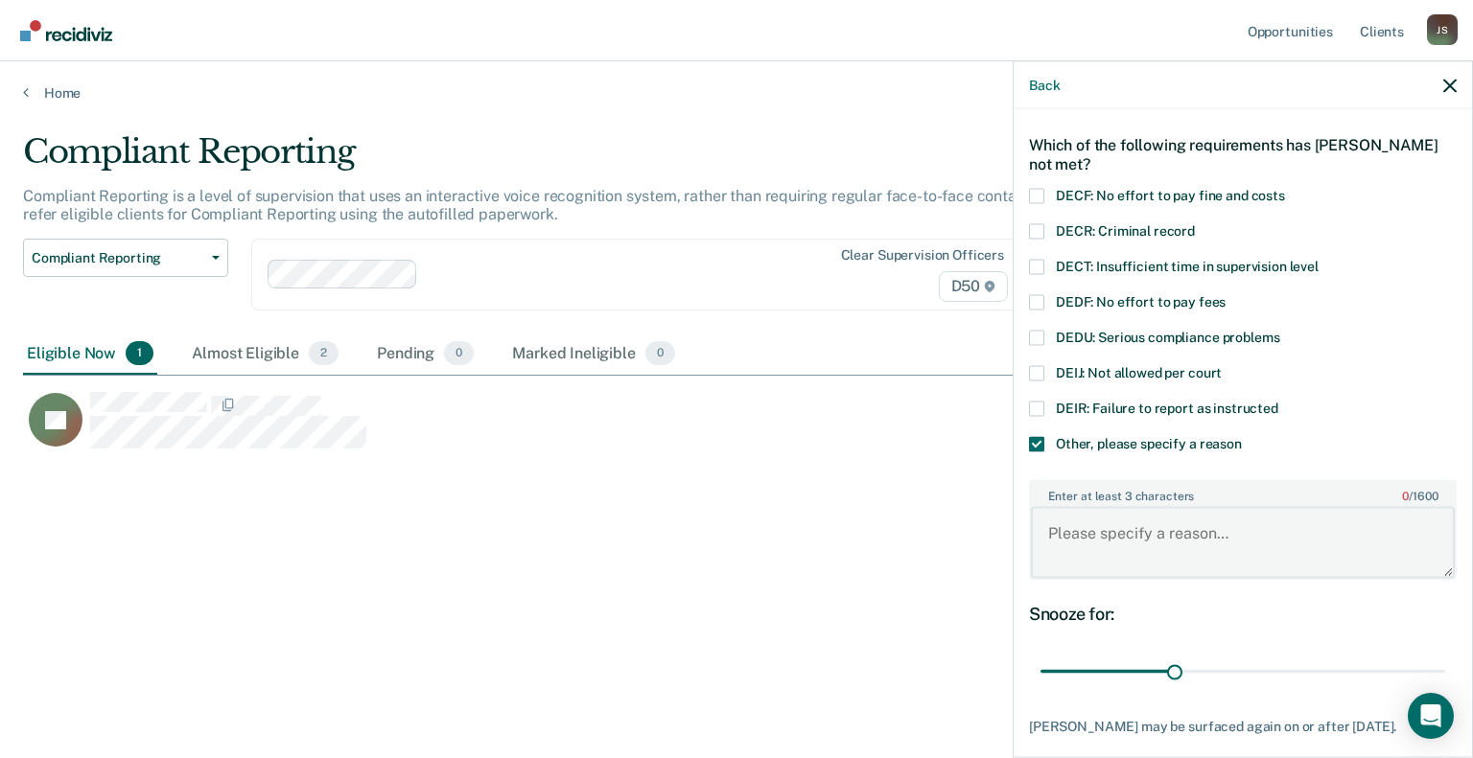
click at [1097, 528] on textarea "Enter at least 3 characters 0 / 1600" at bounding box center [1243, 542] width 424 height 71
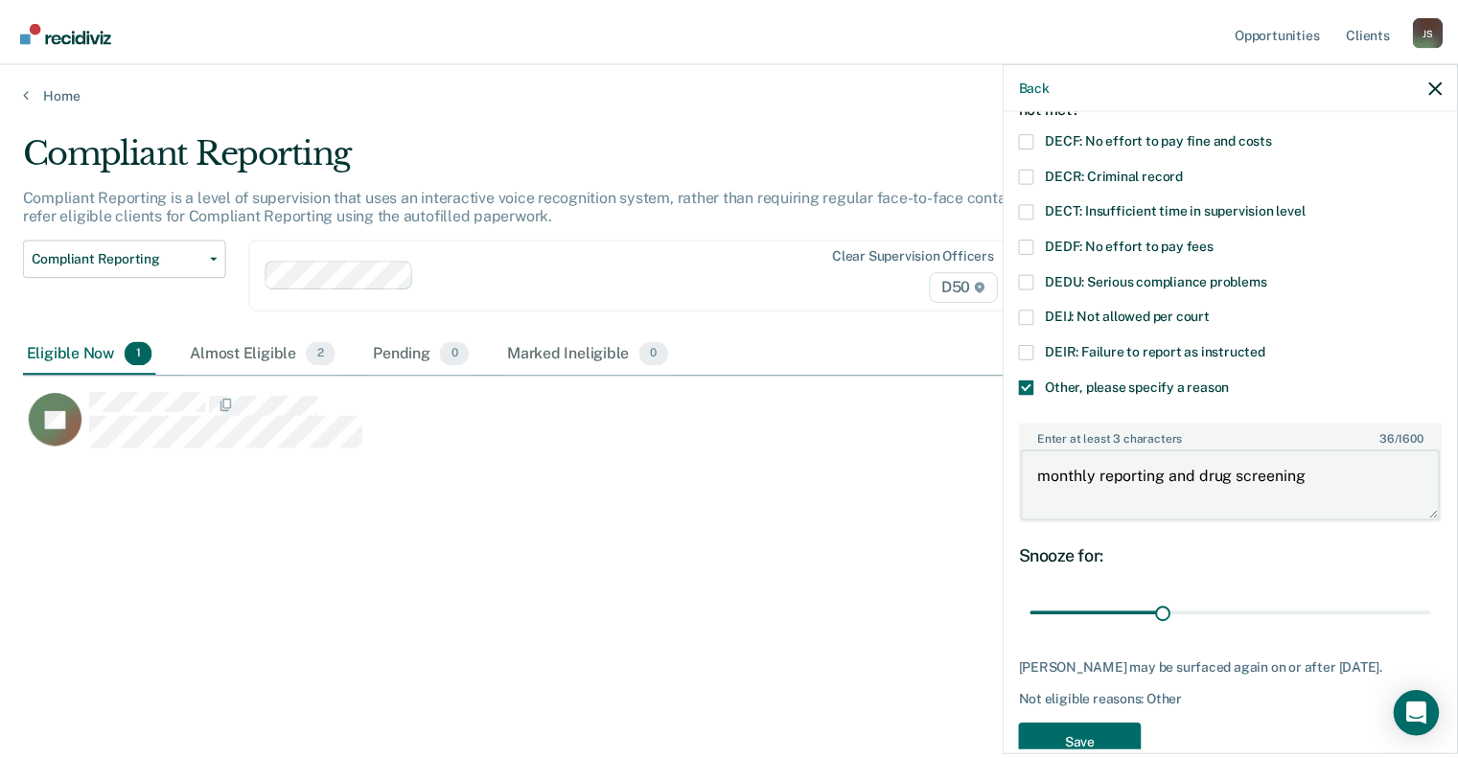
scroll to position [181, 0]
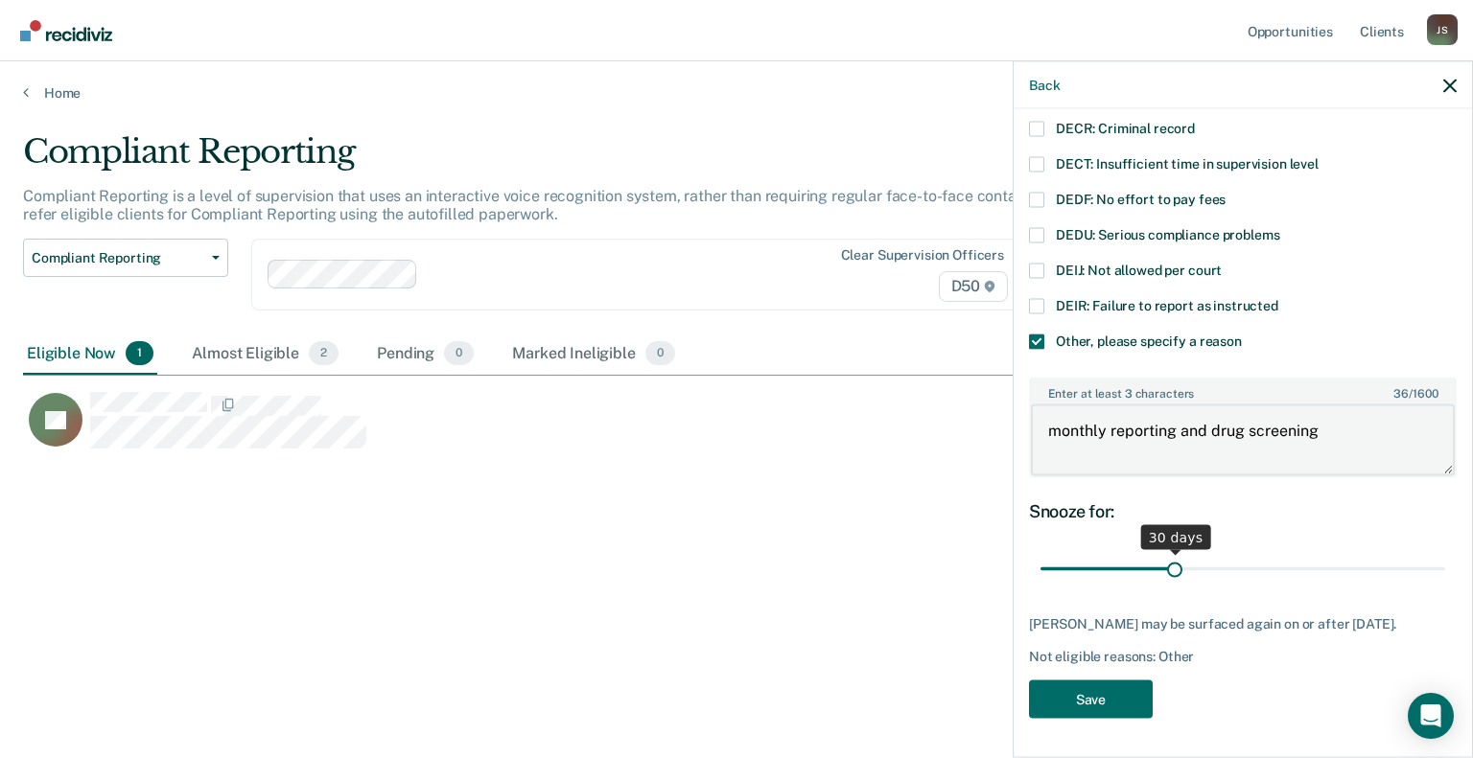
type textarea "monthly reporting and drug screening"
drag, startPoint x: 1171, startPoint y: 552, endPoint x: 1494, endPoint y: 558, distance: 323.2
type input "90"
click at [1445, 558] on input "range" at bounding box center [1242, 569] width 405 height 34
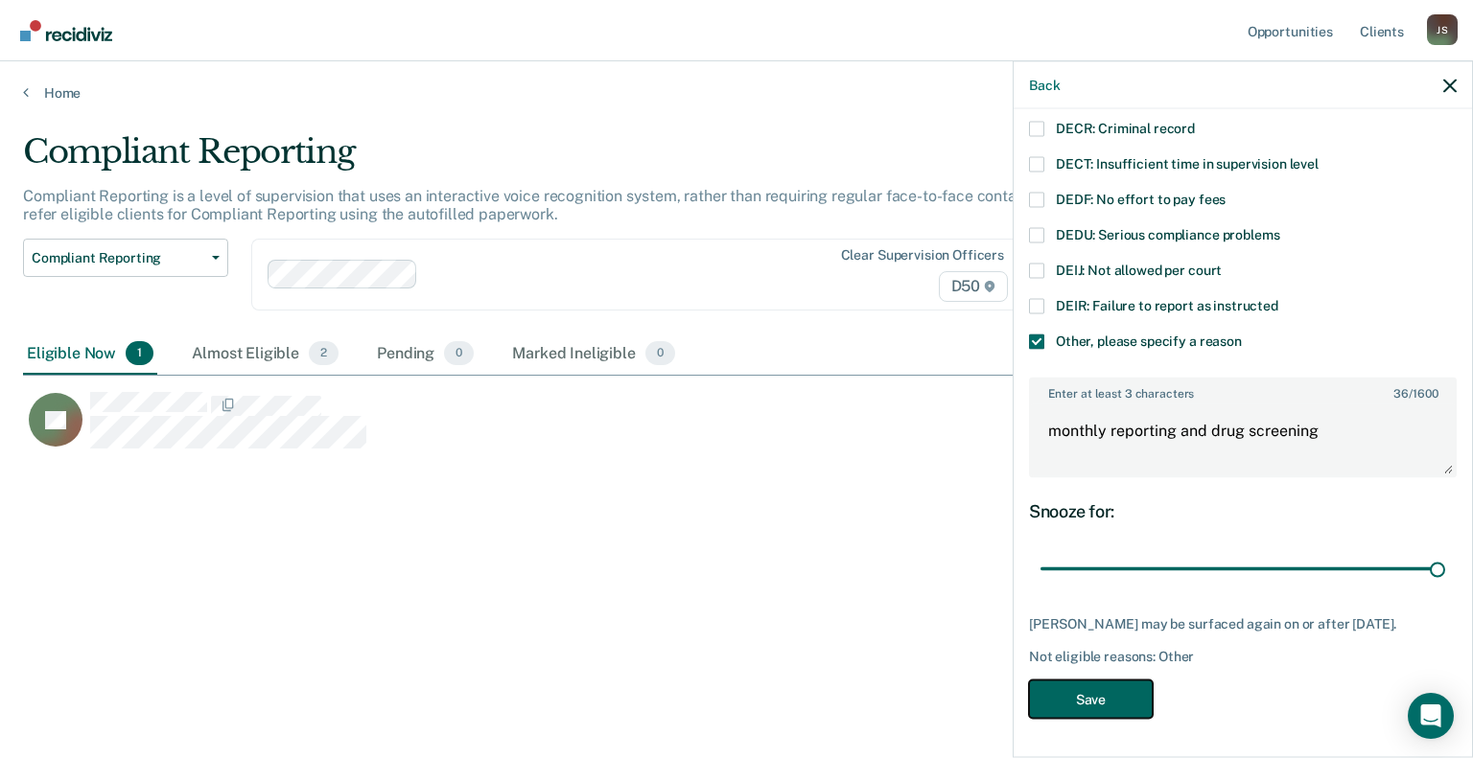
click at [1085, 696] on button "Save" at bounding box center [1091, 699] width 124 height 39
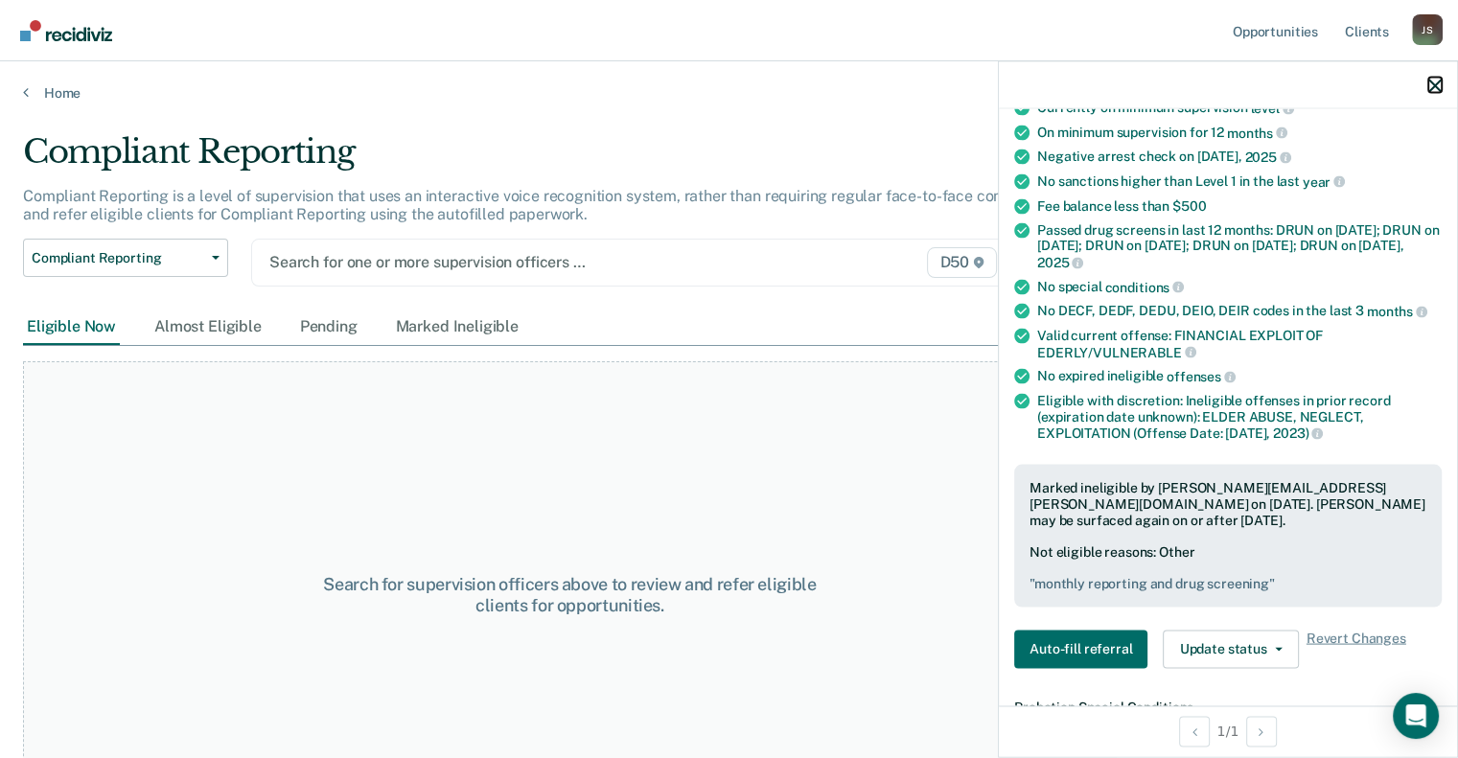
click at [1438, 92] on icon "button" at bounding box center [1435, 85] width 13 height 13
